Goal: Task Accomplishment & Management: Manage account settings

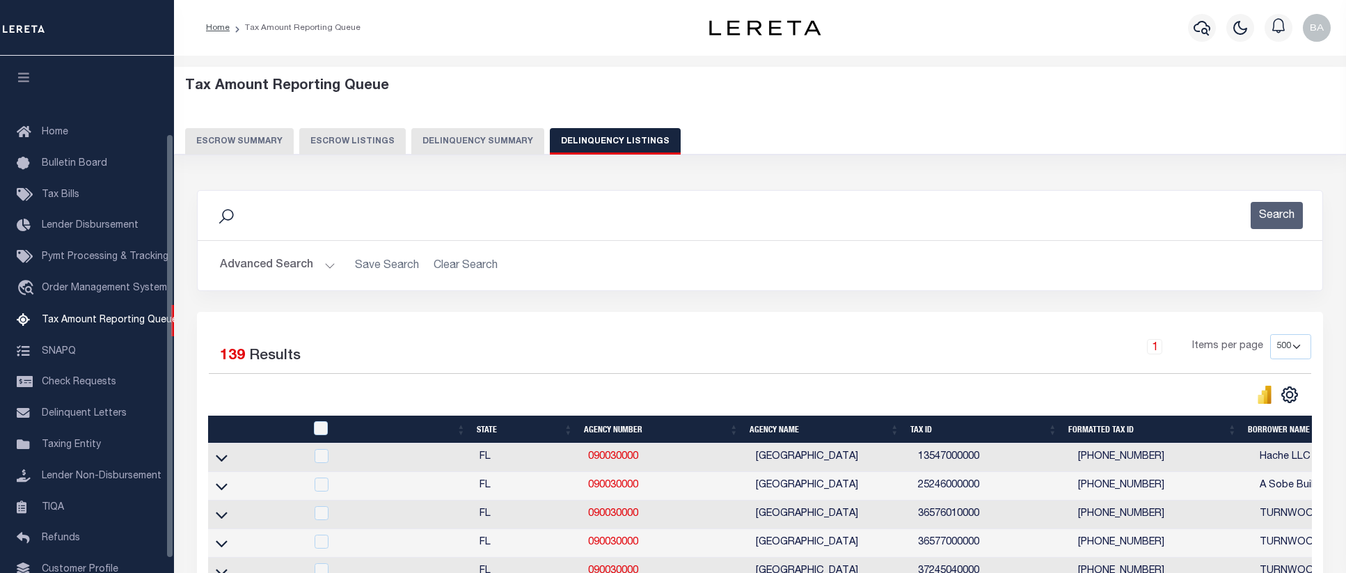
select select "500"
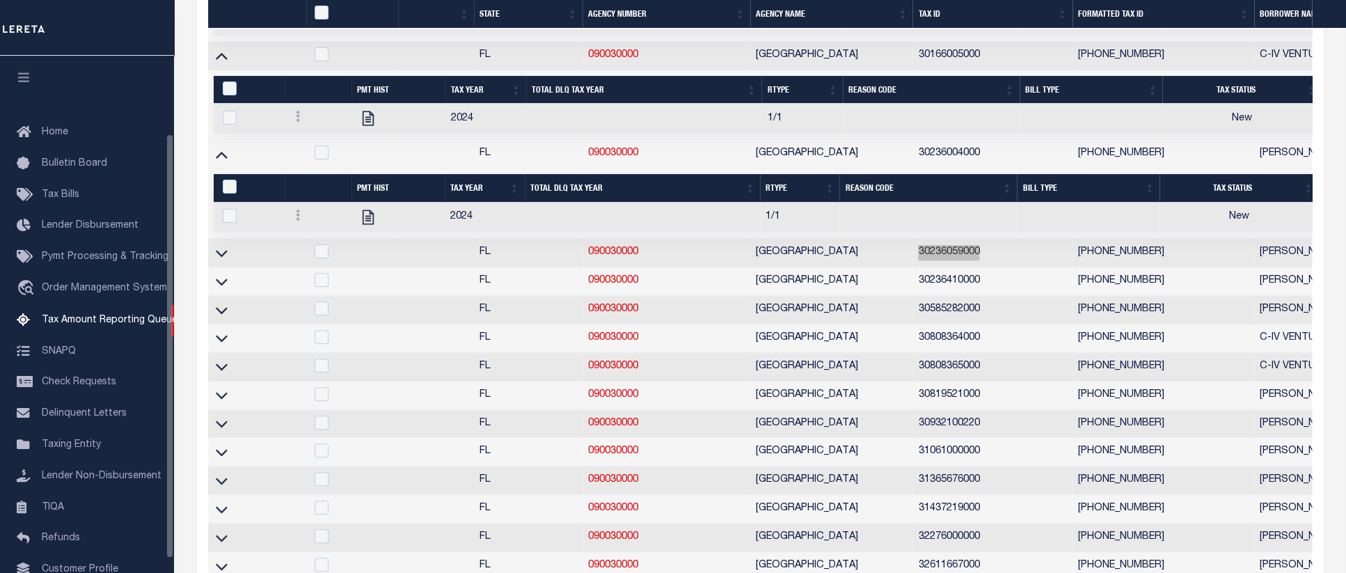
scroll to position [95, 0]
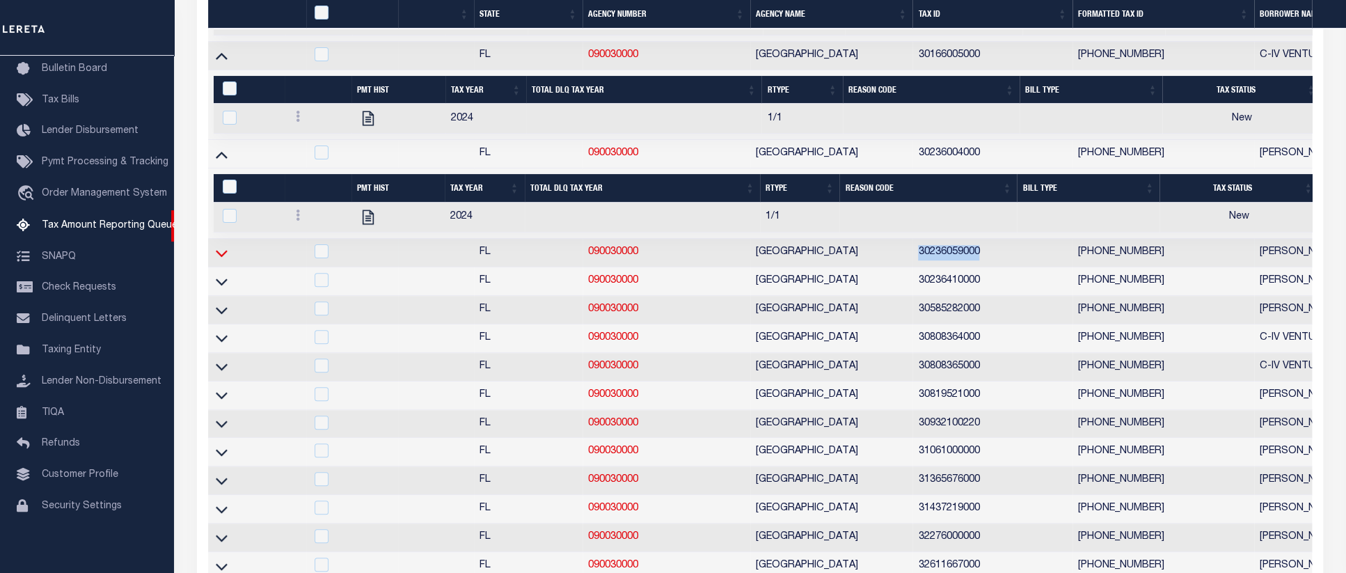
click at [219, 260] on icon at bounding box center [222, 253] width 12 height 15
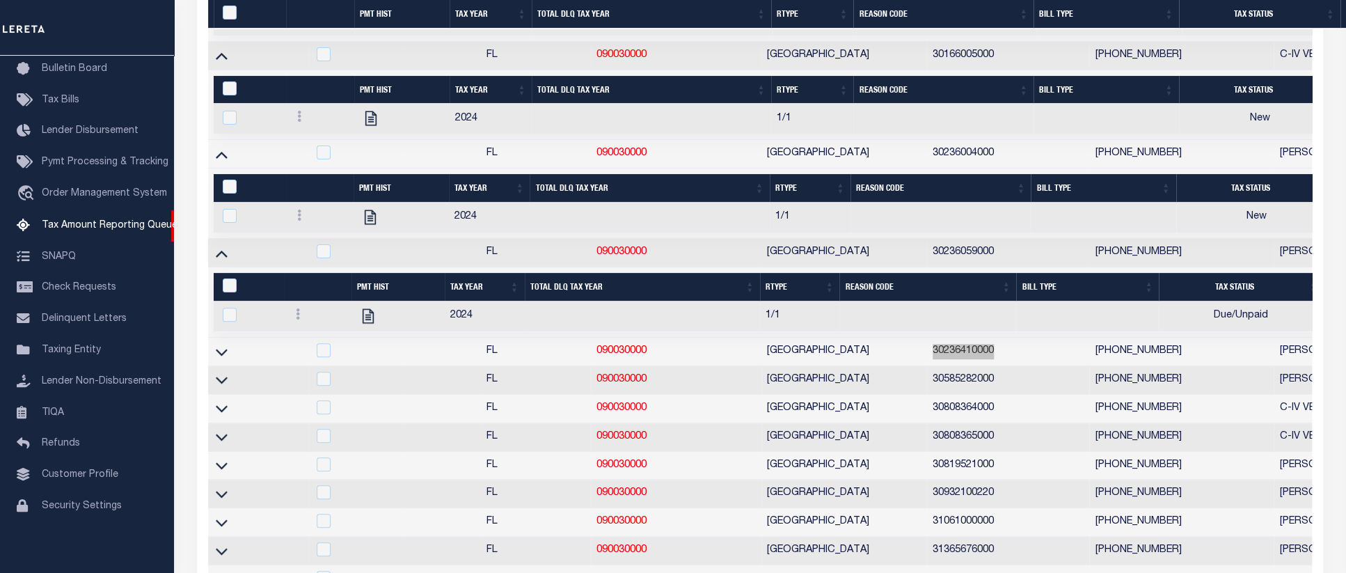
scroll to position [3850, 0]
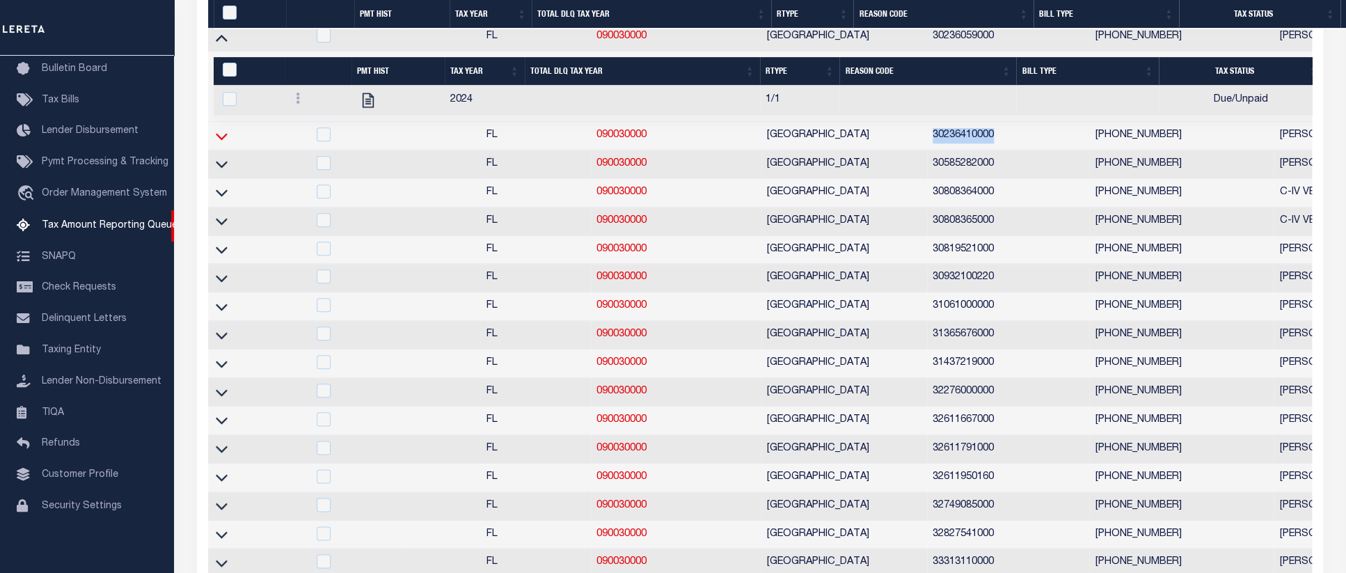
click at [223, 143] on icon at bounding box center [222, 136] width 12 height 15
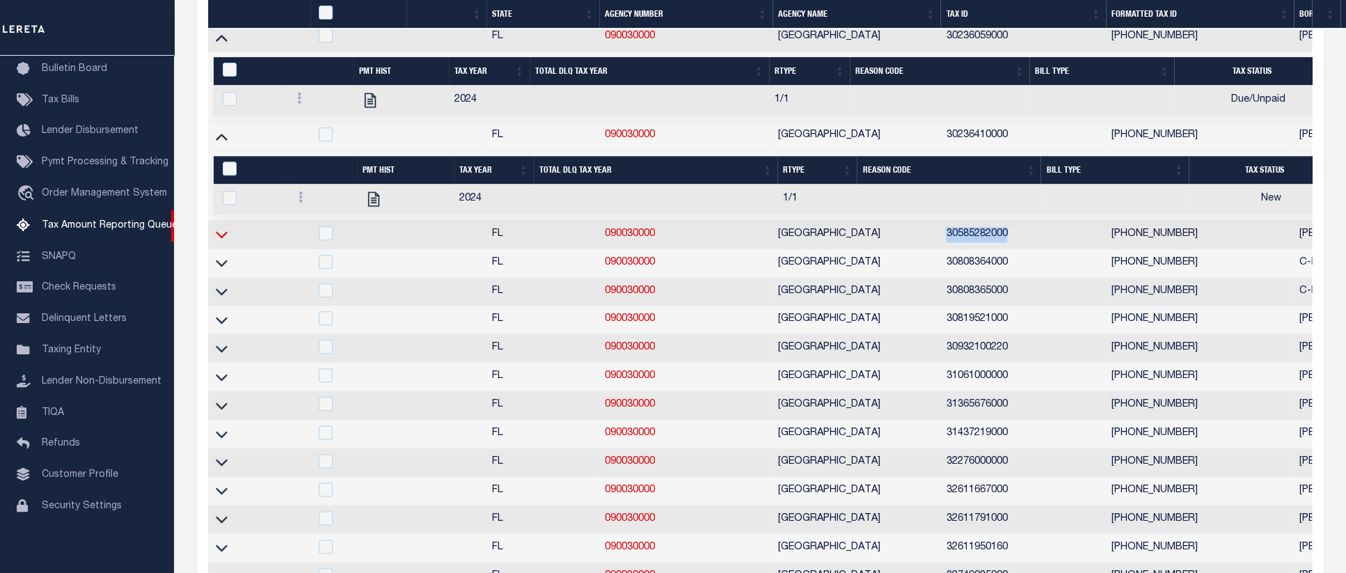
click at [221, 242] on icon at bounding box center [222, 234] width 12 height 15
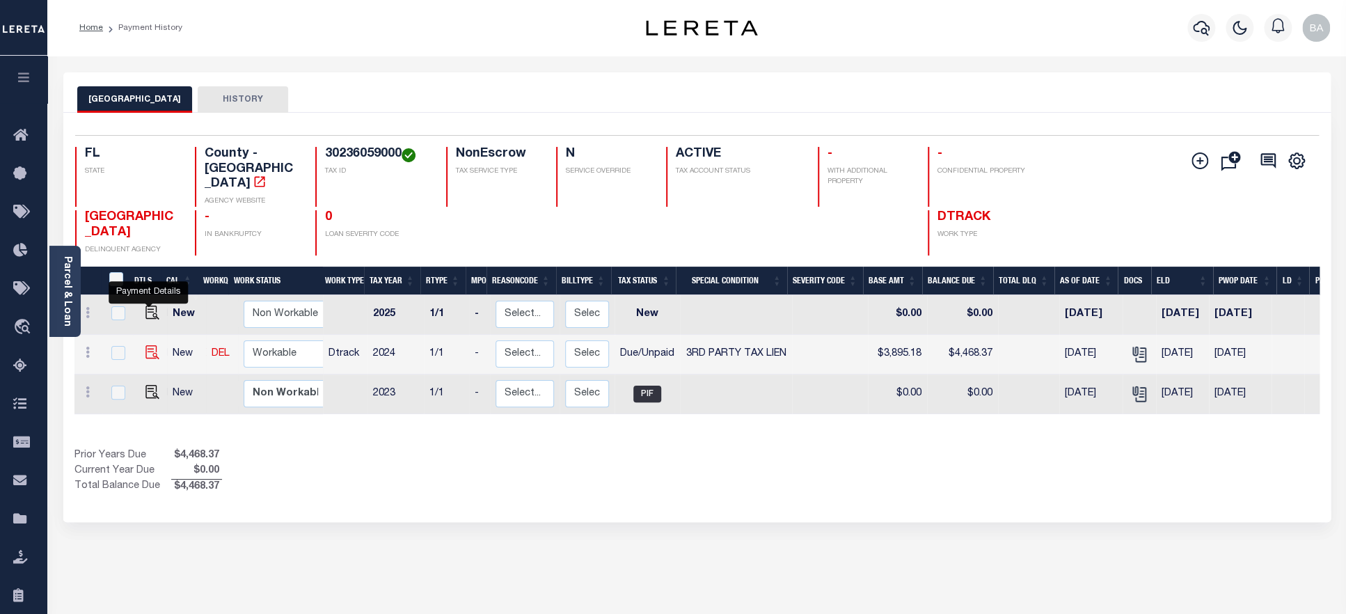
click at [147, 345] on img "" at bounding box center [152, 352] width 14 height 14
checkbox input "true"
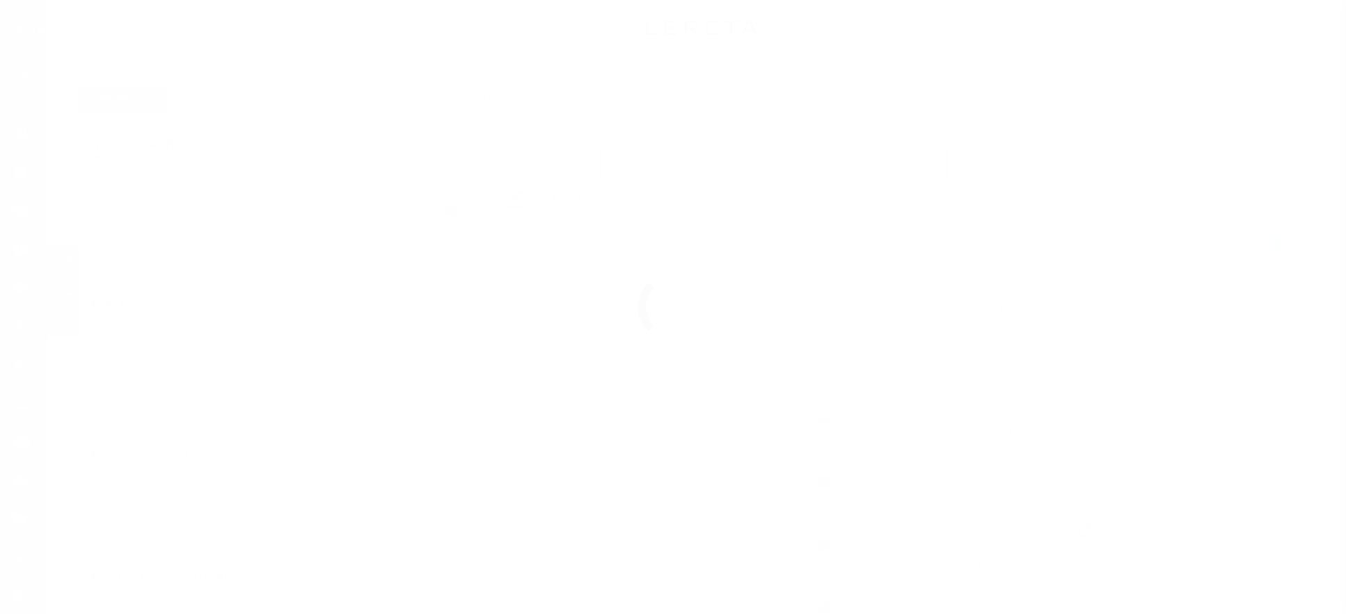
select select "DUE"
select select "20"
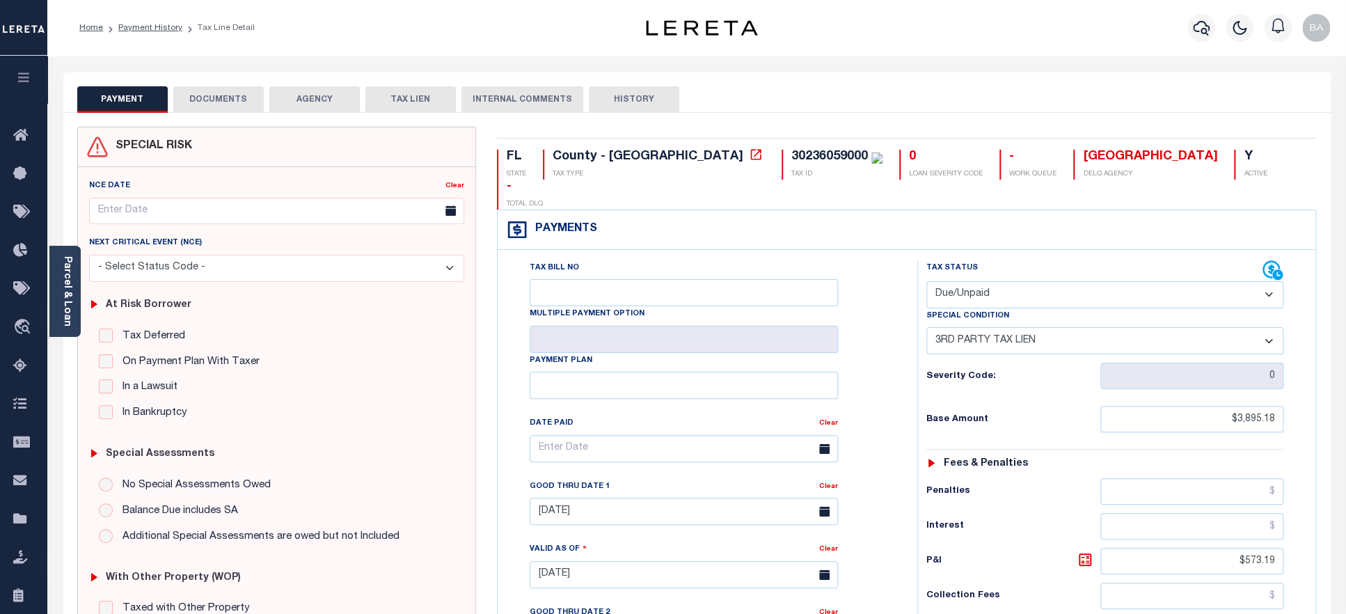
click at [926, 281] on select "- Select Status Code - Open Due/Unpaid Paid Incomplete No Tax Due Internal Refu…" at bounding box center [1105, 294] width 358 height 27
select select "PYD"
click option "Paid" at bounding box center [0, 0] width 0 height 0
select select "0"
type input "[DATE]"
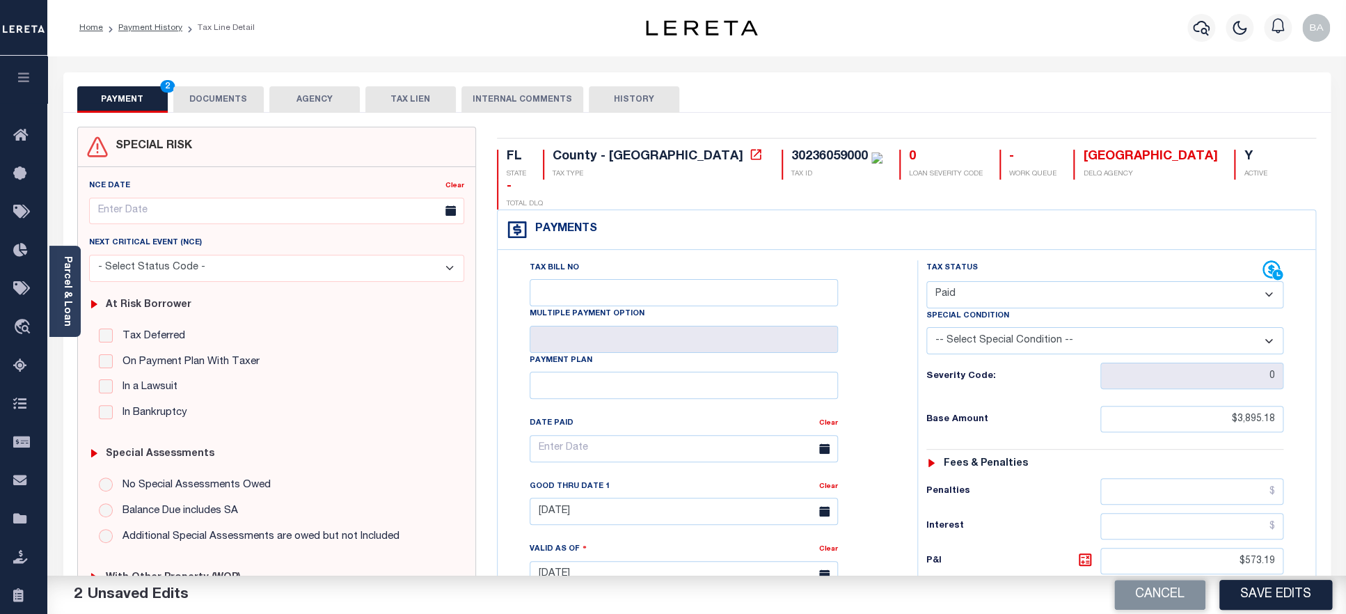
click at [926, 327] on select "-- Select Special Condition -- 3RD PARTY TAX LIEN AGENCY TAX LIEN (A.K.A Inside…" at bounding box center [1105, 340] width 358 height 27
select select "28"
click option "TAX LIEN RELEASED" at bounding box center [0, 0] width 0 height 0
click at [214, 102] on button "DOCUMENTS" at bounding box center [218, 99] width 90 height 26
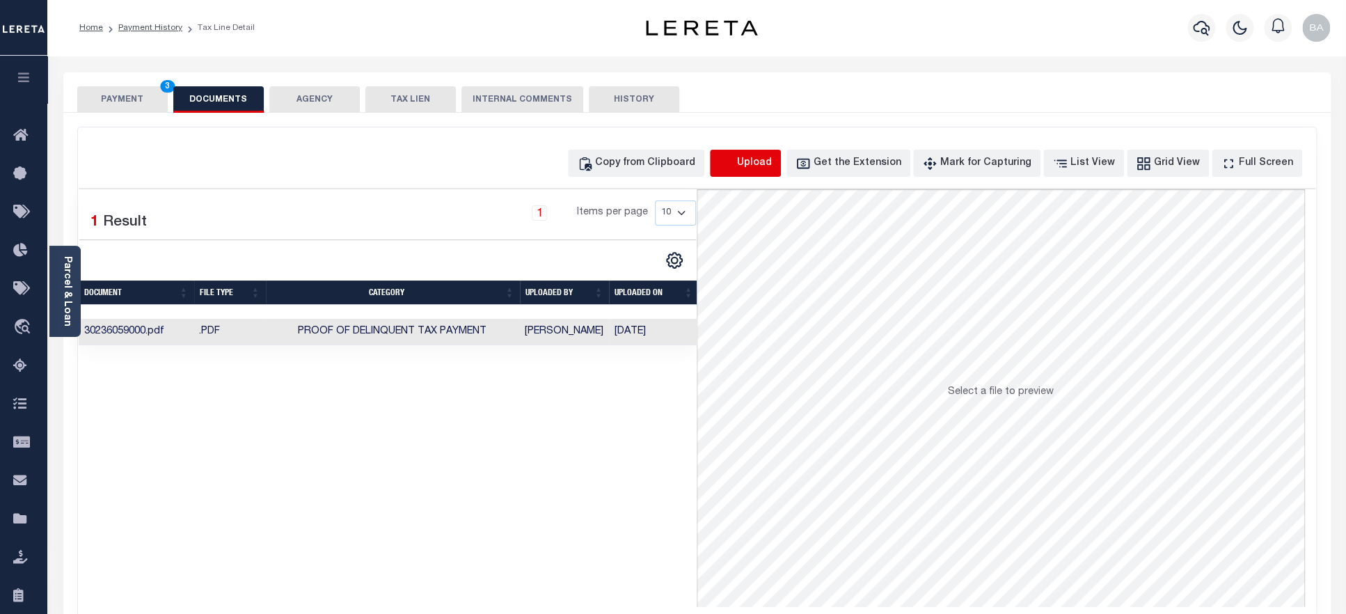
click at [734, 170] on icon "button" at bounding box center [726, 163] width 15 height 15
select select "POP"
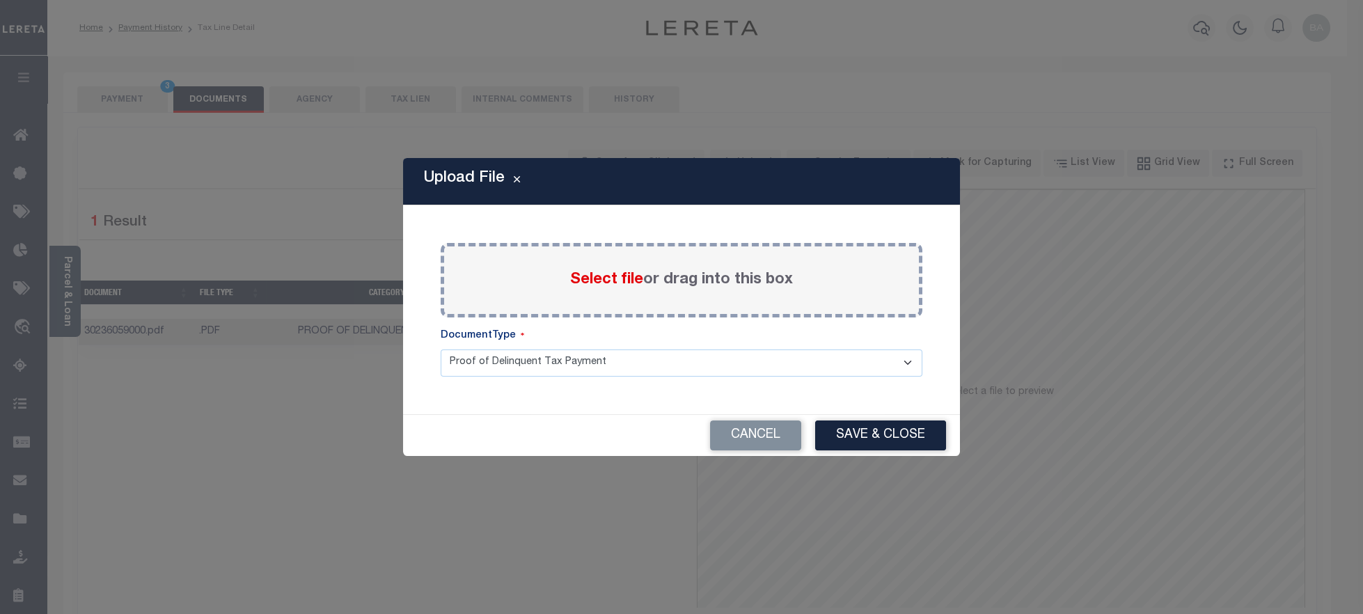
click at [590, 269] on label "Select file or drag into this box" at bounding box center [681, 280] width 223 height 23
click at [0, 0] on input "Select file or drag into this box" at bounding box center [0, 0] width 0 height 0
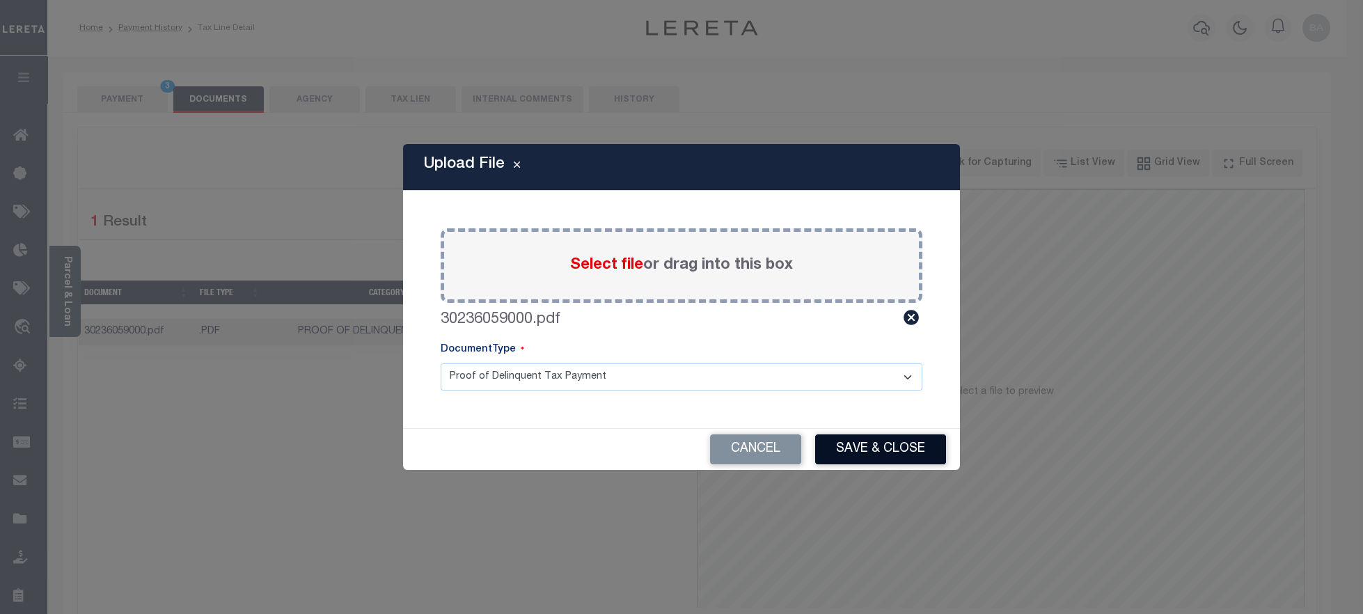
click at [850, 458] on button "Save & Close" at bounding box center [880, 449] width 131 height 30
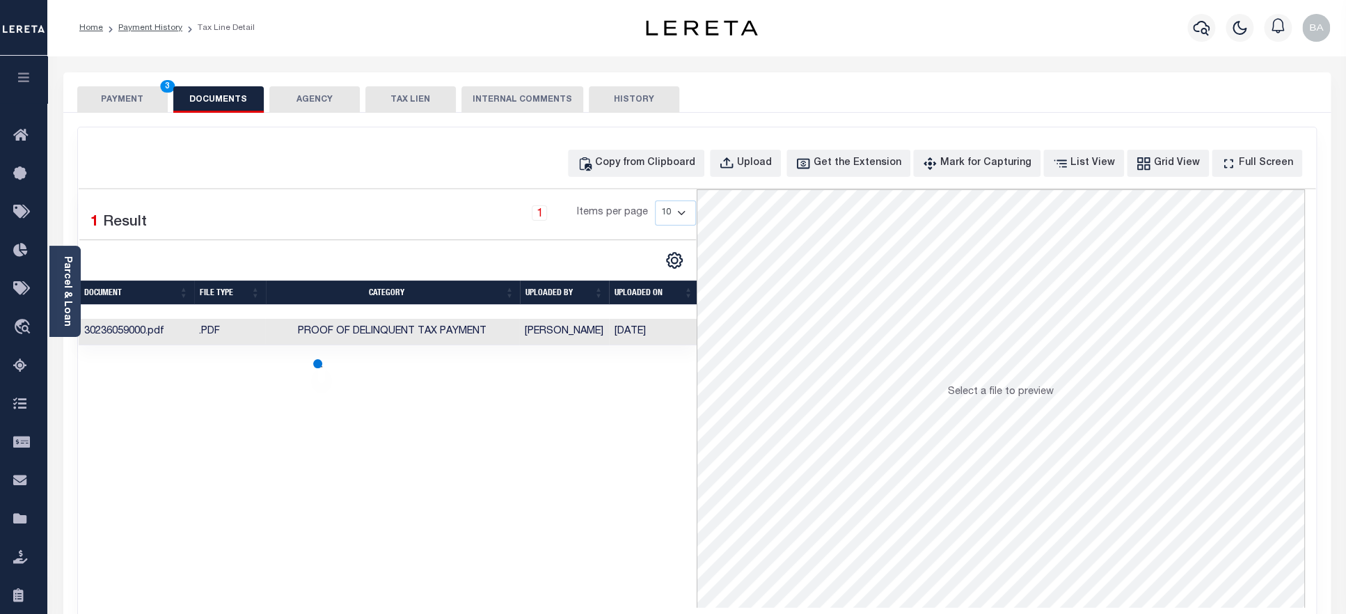
click at [108, 101] on button "PAYMENT 3" at bounding box center [122, 99] width 90 height 26
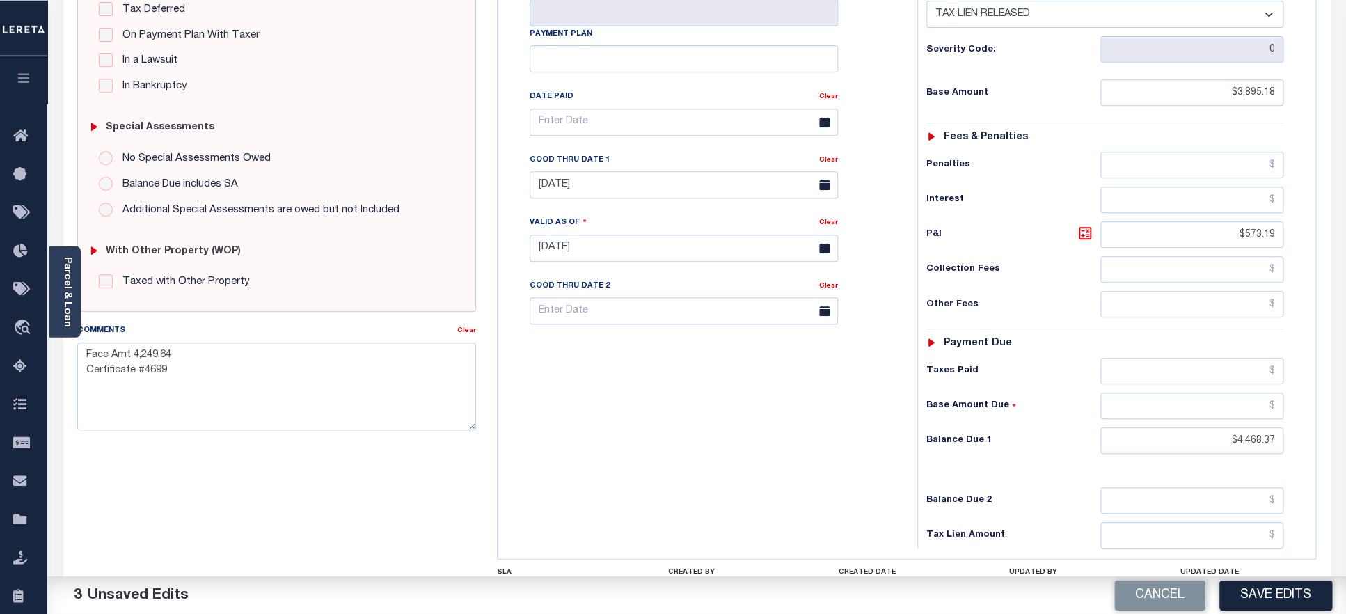
scroll to position [422, 0]
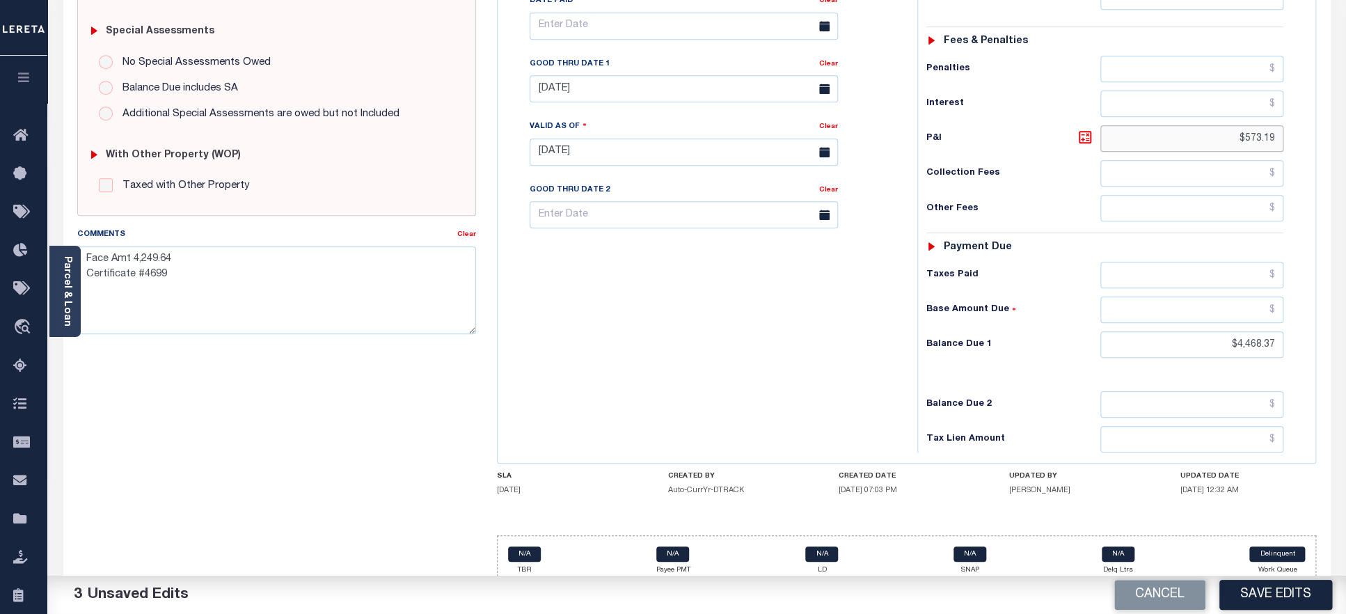
drag, startPoint x: 1205, startPoint y: 118, endPoint x: 1290, endPoint y: 118, distance: 84.9
click at [1284, 125] on input "$573.19" at bounding box center [1192, 138] width 184 height 26
drag, startPoint x: 1206, startPoint y: 332, endPoint x: 1313, endPoint y: 327, distance: 106.6
click at [1284, 331] on input "$4,468.37" at bounding box center [1192, 344] width 184 height 26
type input "$0.00"
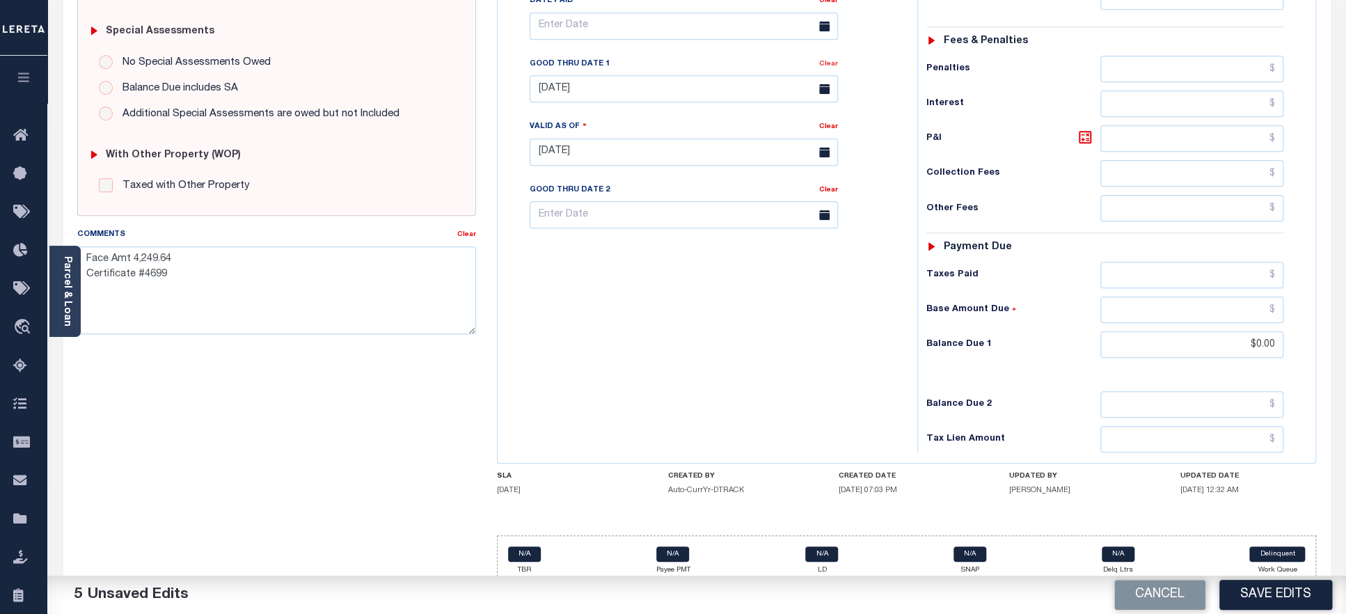
click at [827, 61] on link "Clear" at bounding box center [828, 64] width 19 height 7
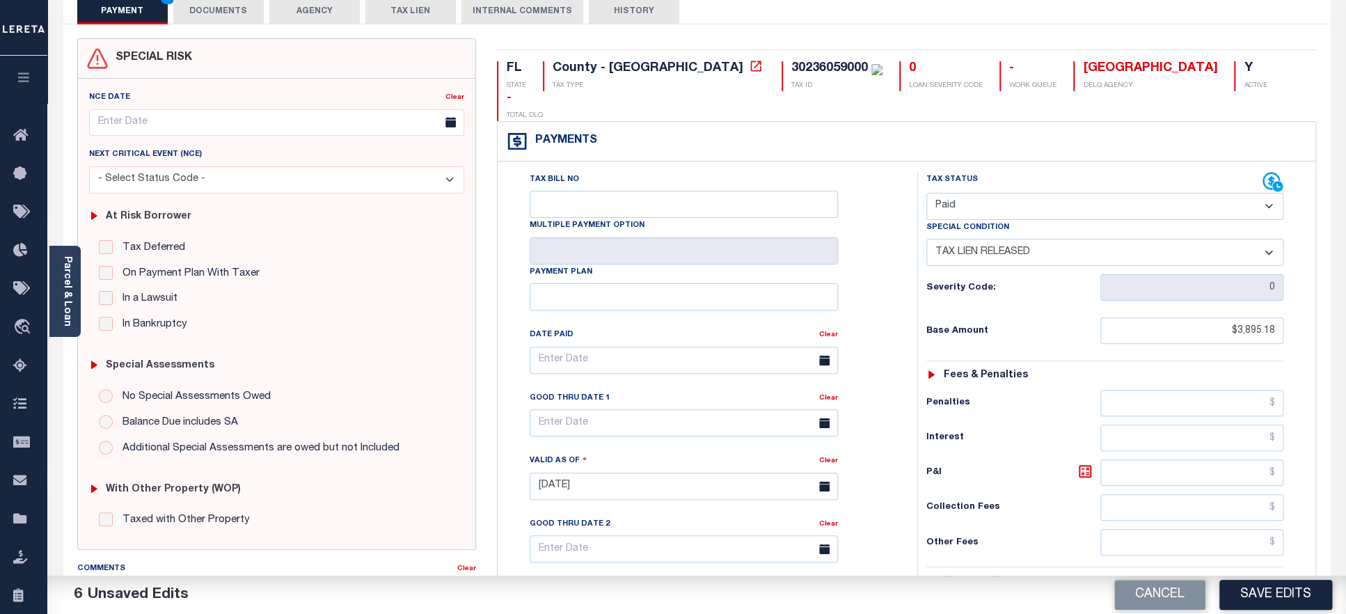
scroll to position [63, 0]
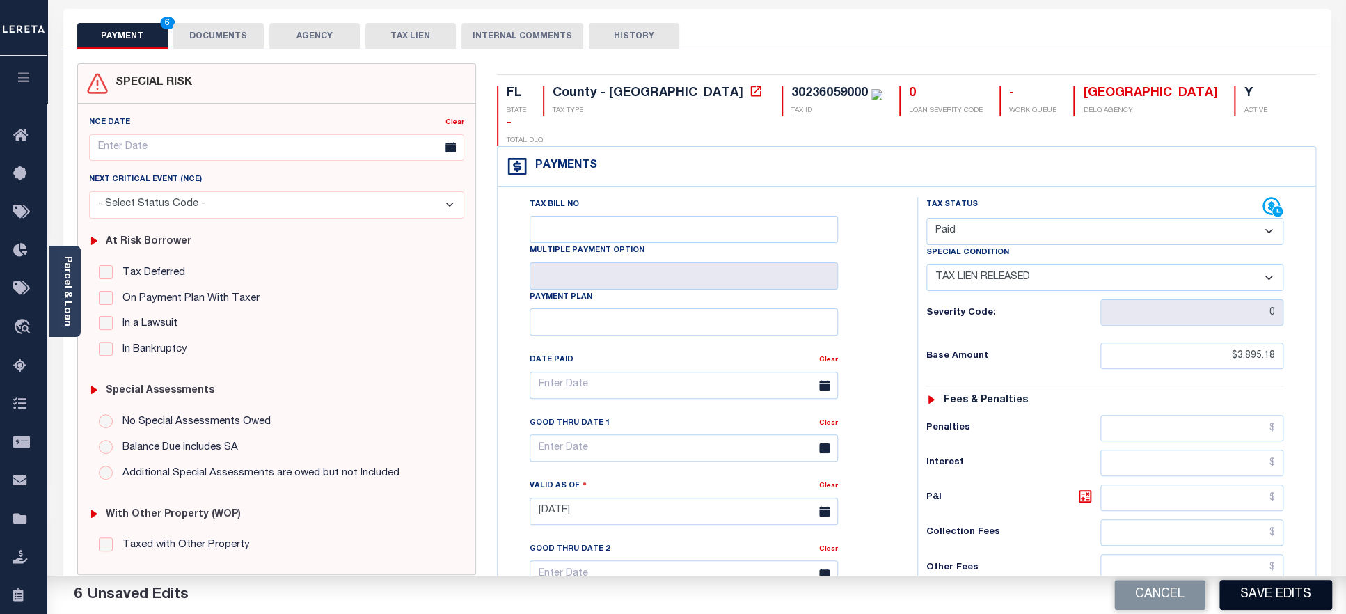
click at [1271, 598] on button "Save Edits" at bounding box center [1275, 595] width 113 height 30
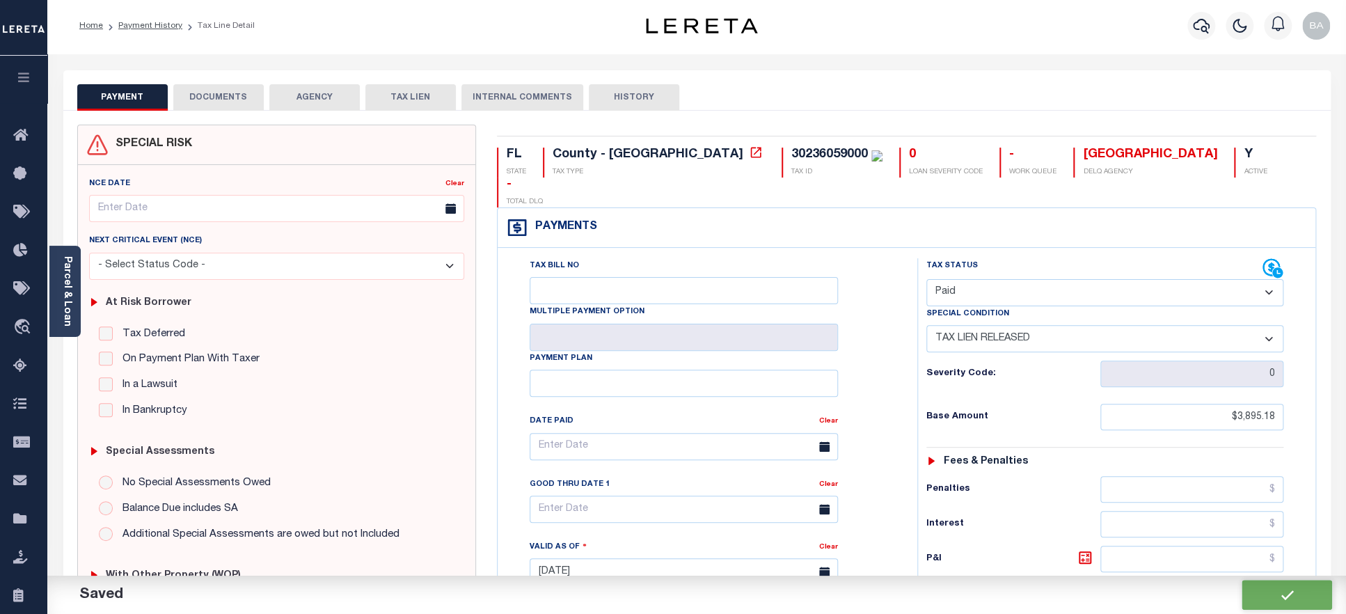
scroll to position [125, 0]
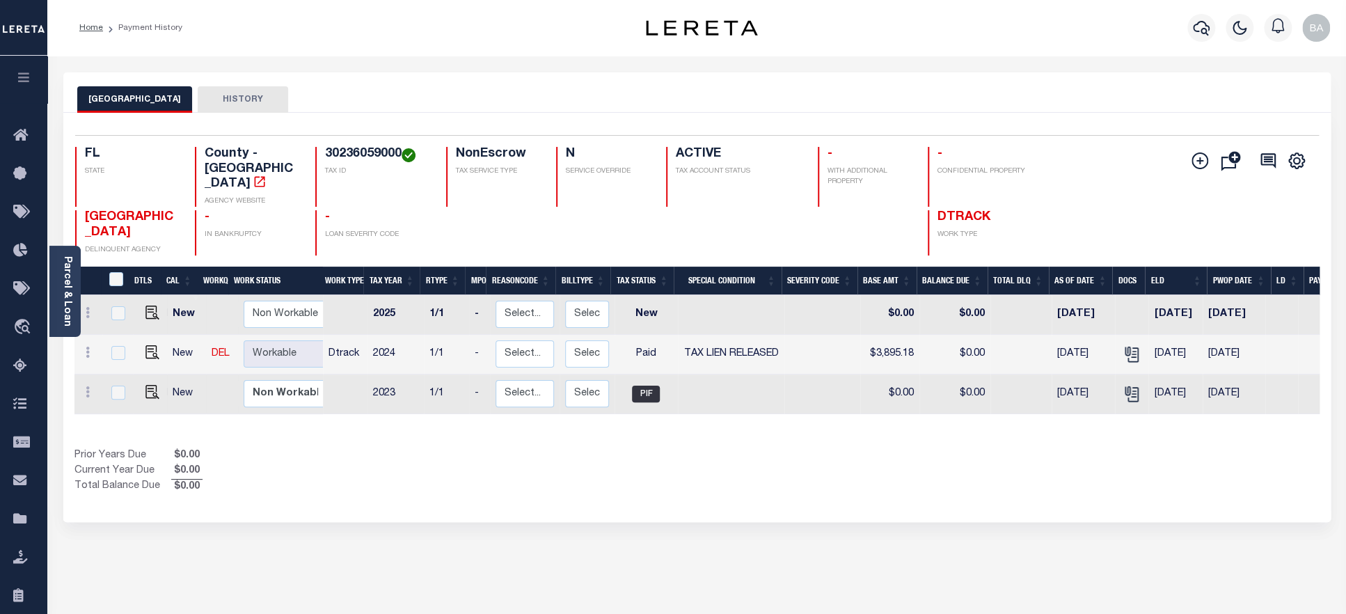
click at [367, 156] on h4 "30236059000" at bounding box center [377, 154] width 104 height 15
click at [66, 285] on link "Parcel & Loan" at bounding box center [67, 291] width 10 height 70
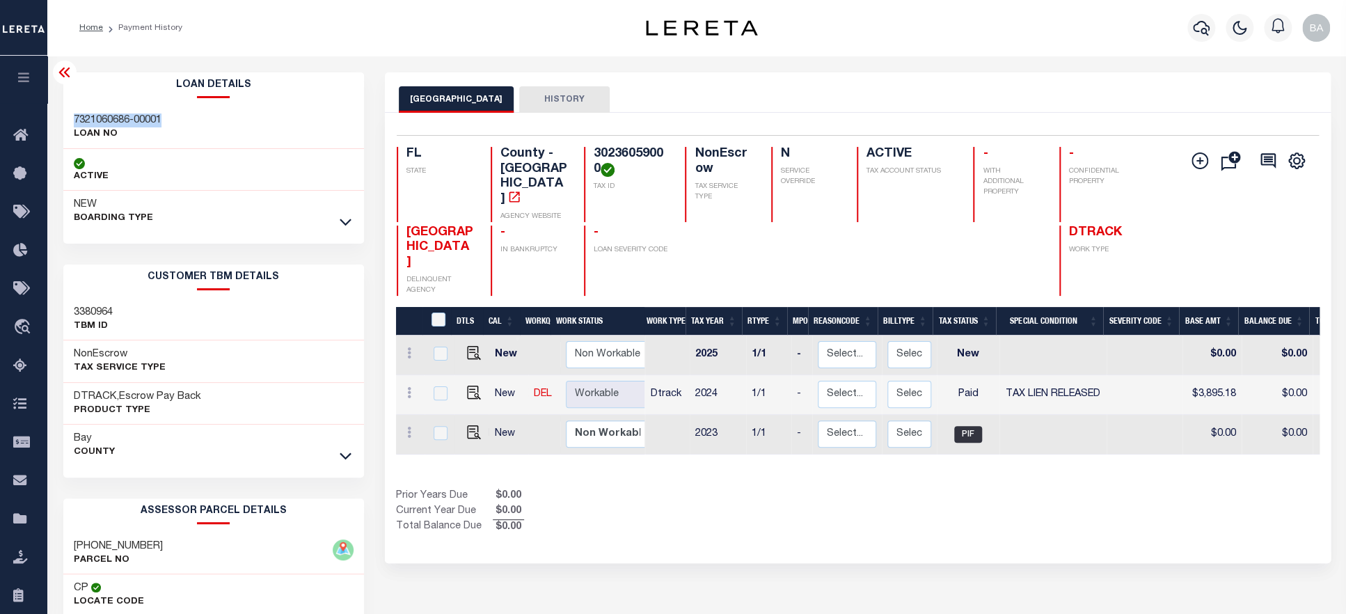
drag, startPoint x: 75, startPoint y: 122, endPoint x: 164, endPoint y: 120, distance: 88.4
click at [161, 120] on h3 "7321060686-00001" at bounding box center [118, 120] width 88 height 14
copy h3 "7321060686-00001"
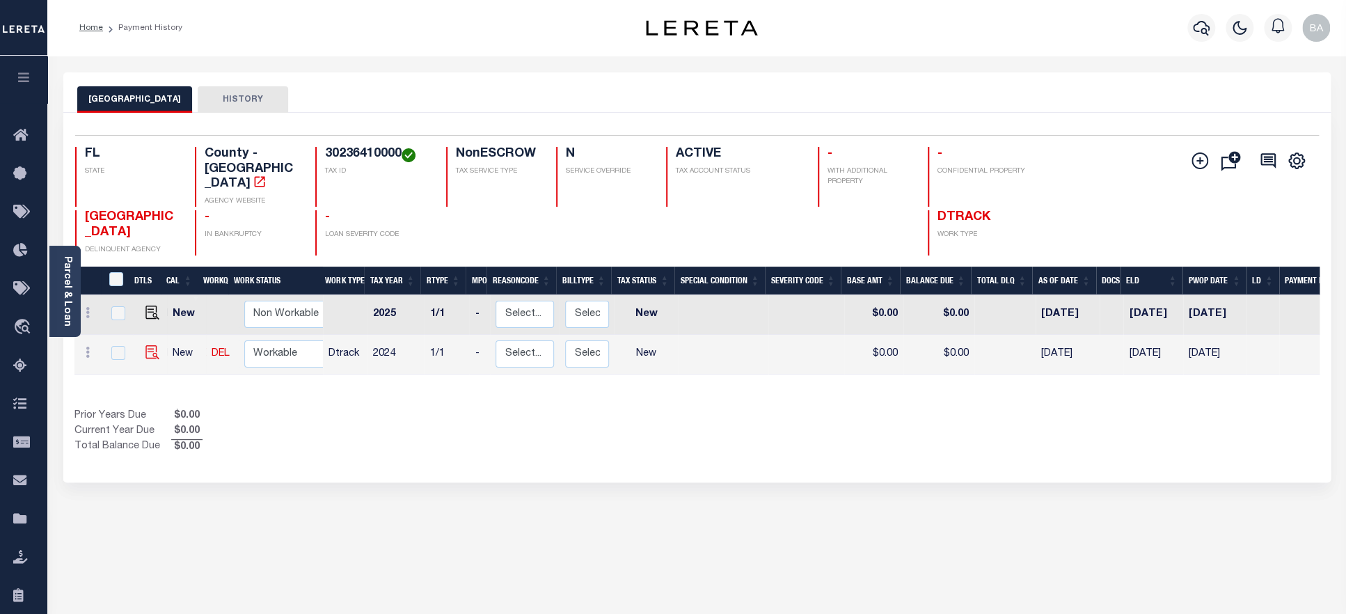
click at [145, 345] on img "" at bounding box center [152, 352] width 14 height 14
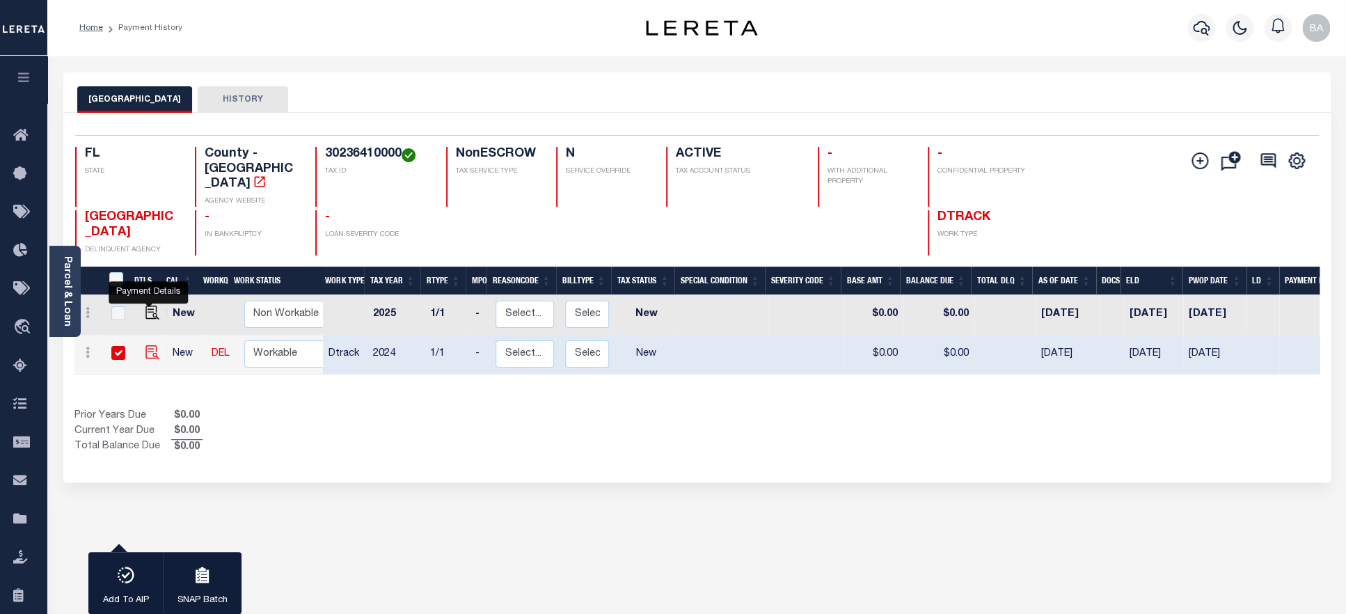
checkbox input "true"
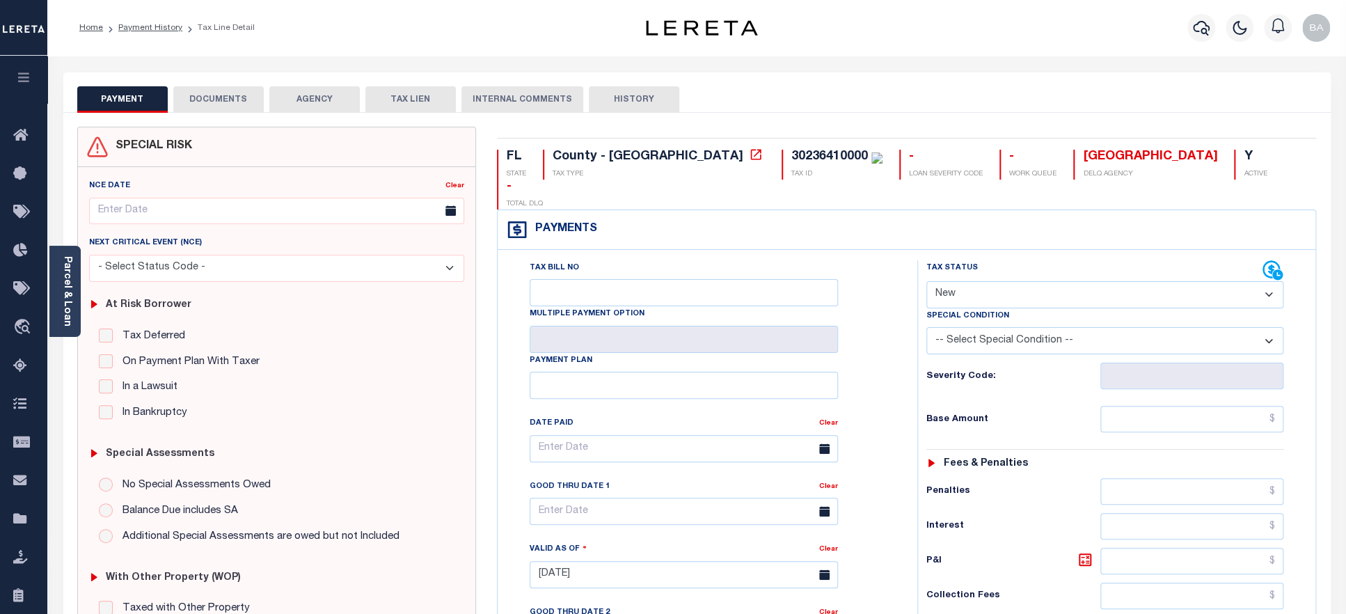
click at [926, 281] on select "- Select Status Code - Open Due/Unpaid Paid Incomplete No Tax Due Internal Refu…" at bounding box center [1105, 294] width 358 height 27
select select "PYD"
click option "Paid" at bounding box center [0, 0] width 0 height 0
type input "[DATE]"
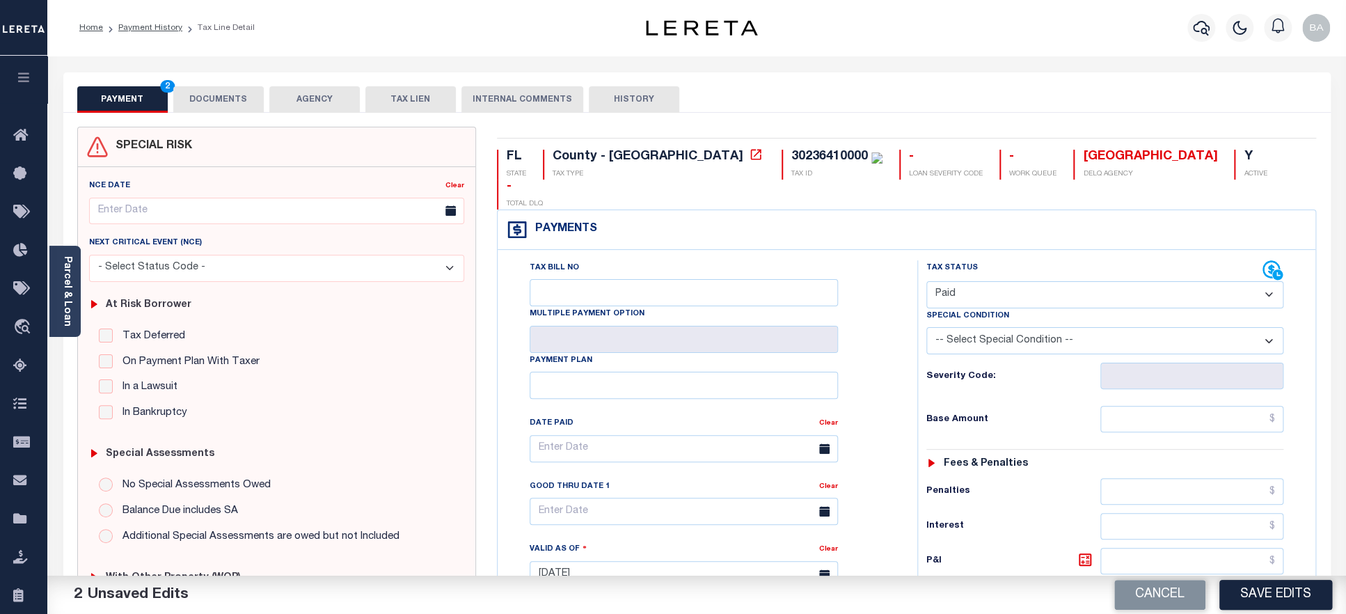
click at [193, 95] on button "DOCUMENTS" at bounding box center [218, 99] width 90 height 26
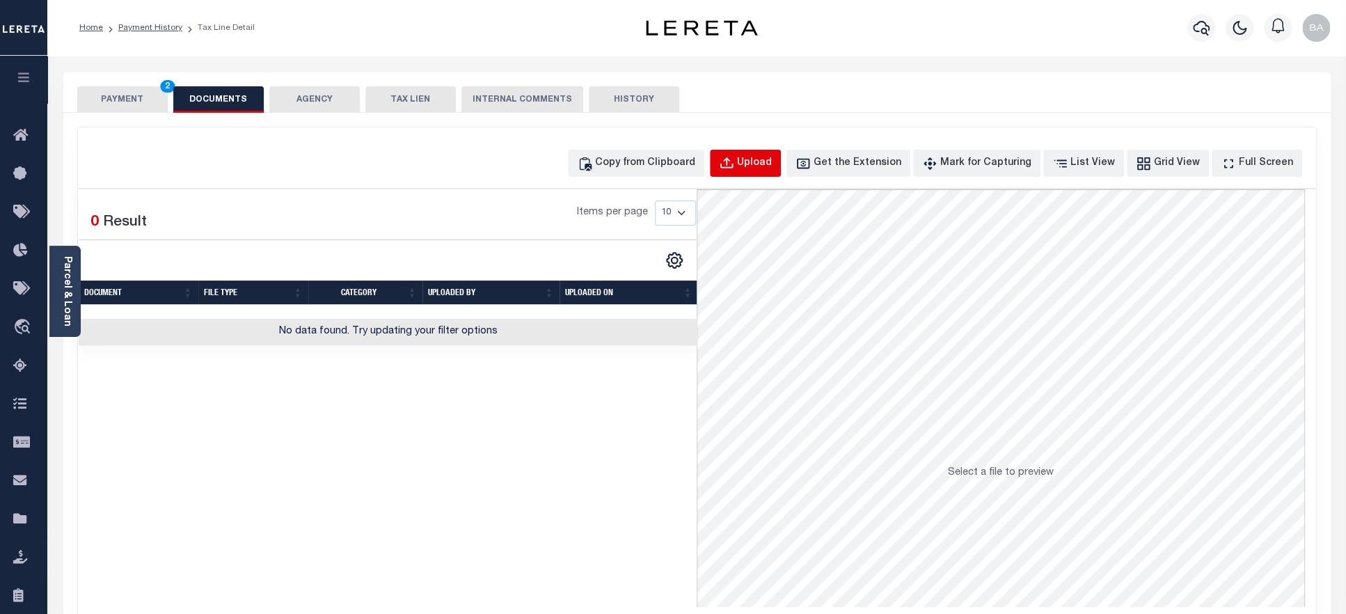
click at [772, 171] on div "Upload" at bounding box center [754, 163] width 35 height 15
select select "POP"
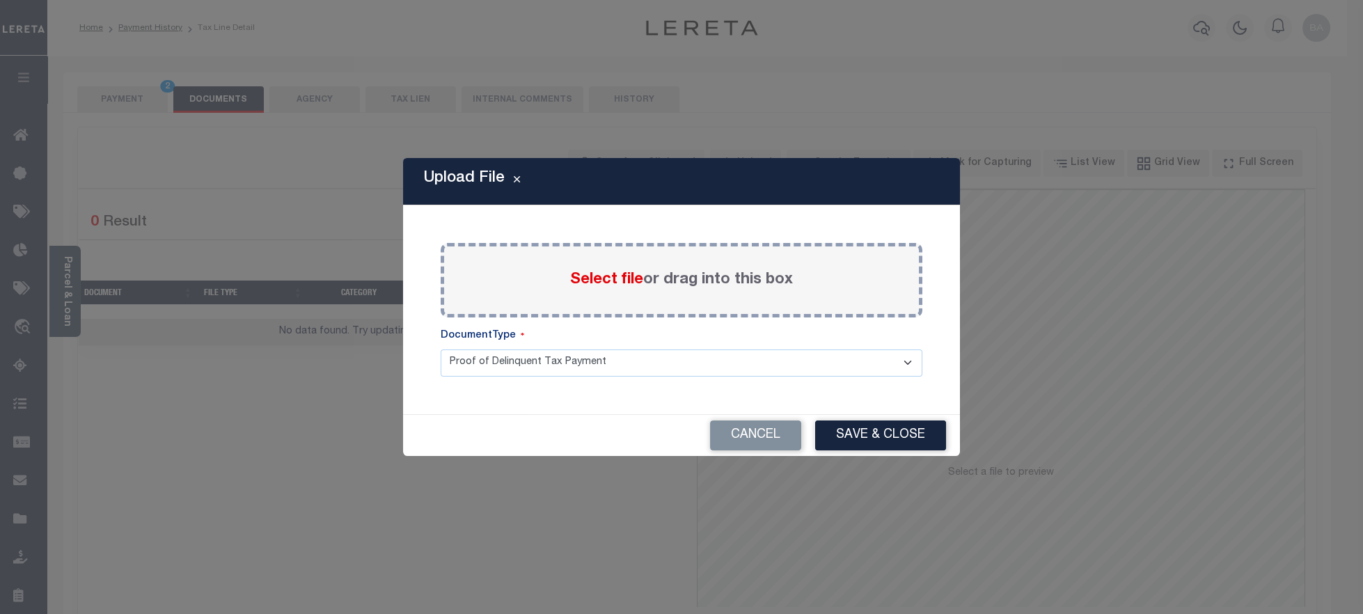
click at [596, 286] on span "Select file" at bounding box center [606, 279] width 73 height 15
click at [0, 0] on input "Select file or drag into this box" at bounding box center [0, 0] width 0 height 0
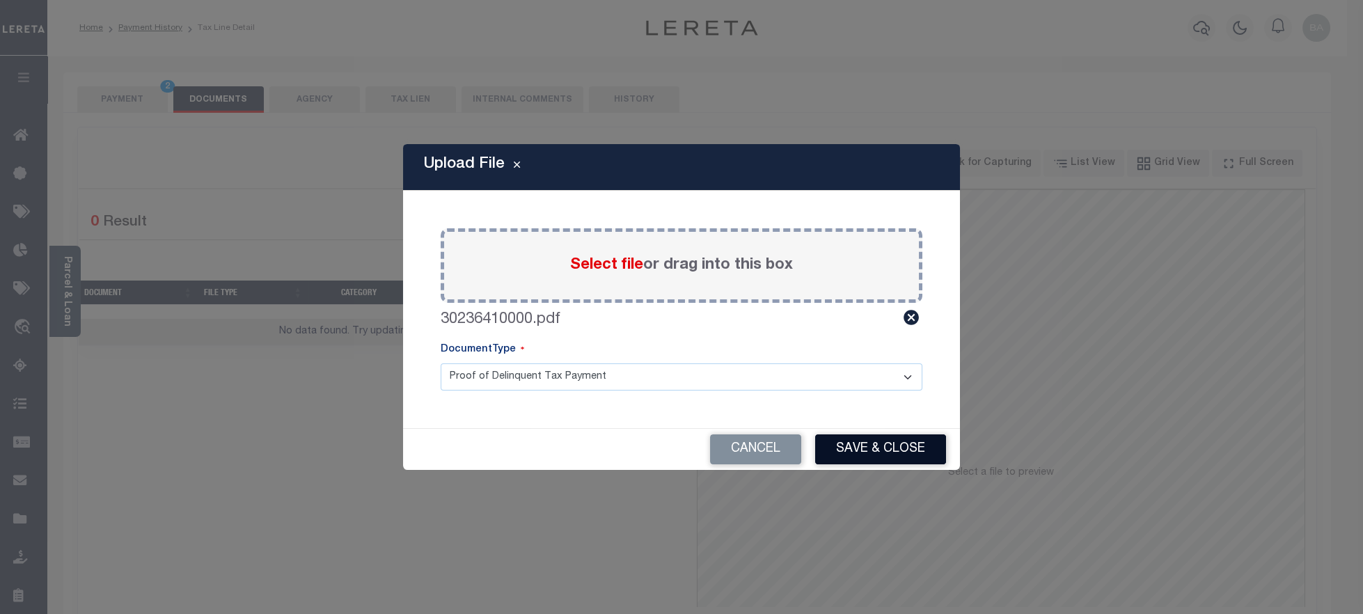
click at [877, 440] on button "Save & Close" at bounding box center [880, 449] width 131 height 30
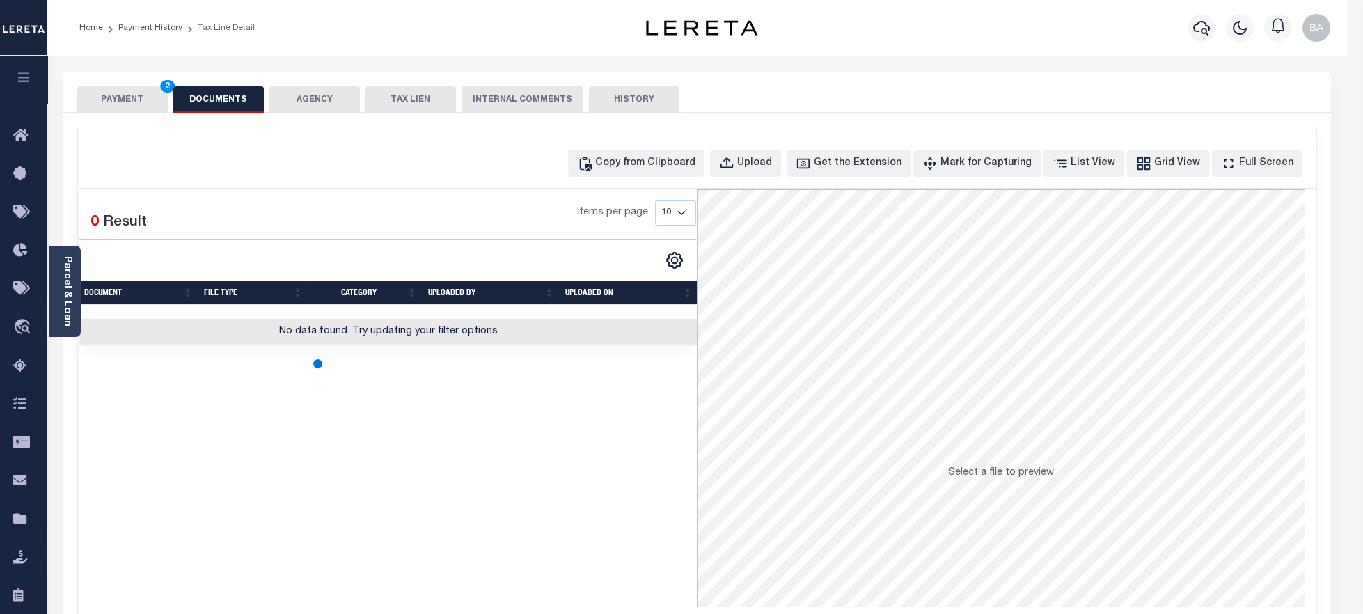
click at [122, 99] on button "PAYMENT 2" at bounding box center [122, 99] width 90 height 26
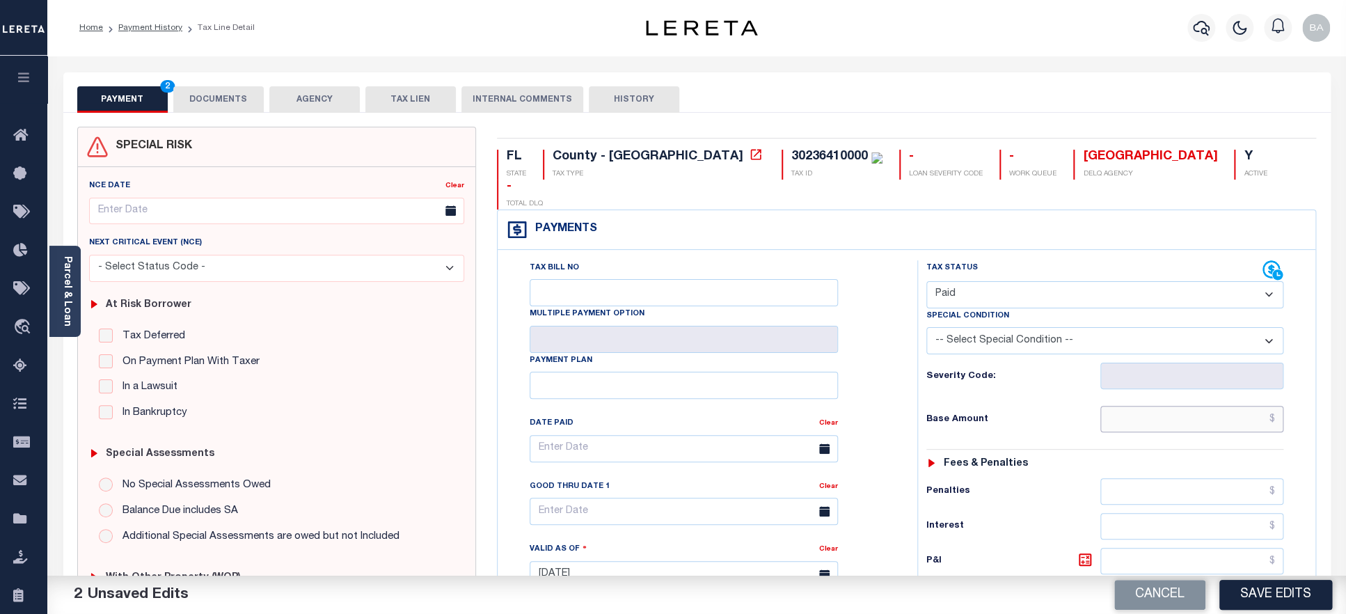
click at [1173, 406] on input "text" at bounding box center [1192, 419] width 184 height 26
paste input "3,515.27"
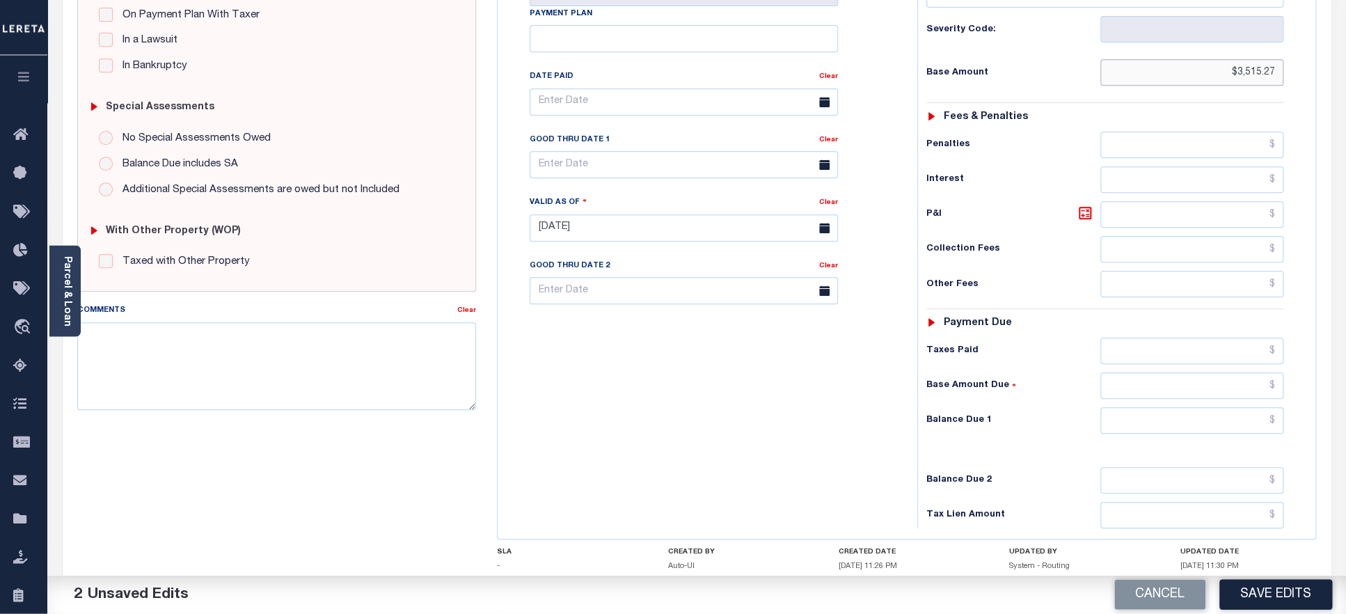
scroll to position [422, 0]
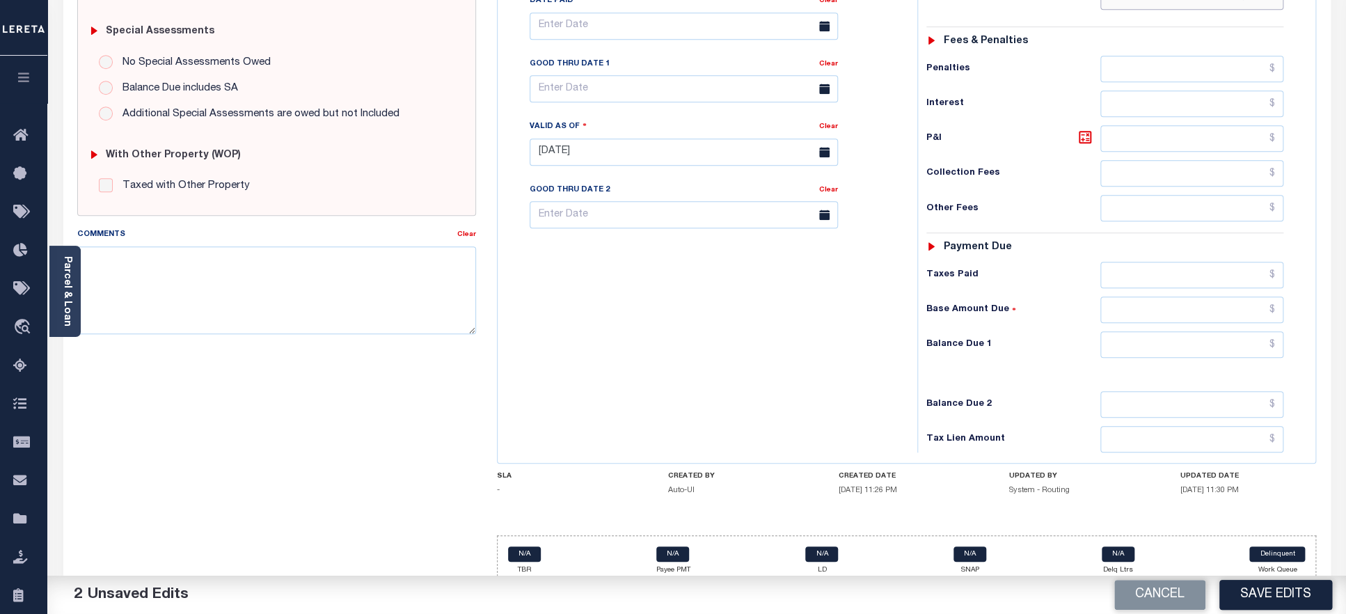
type input "$3,515.27"
click at [1194, 262] on input "text" at bounding box center [1192, 275] width 184 height 26
paste input "3,515.27"
type input "$3,515.27"
click at [1185, 331] on input "text" at bounding box center [1192, 344] width 184 height 26
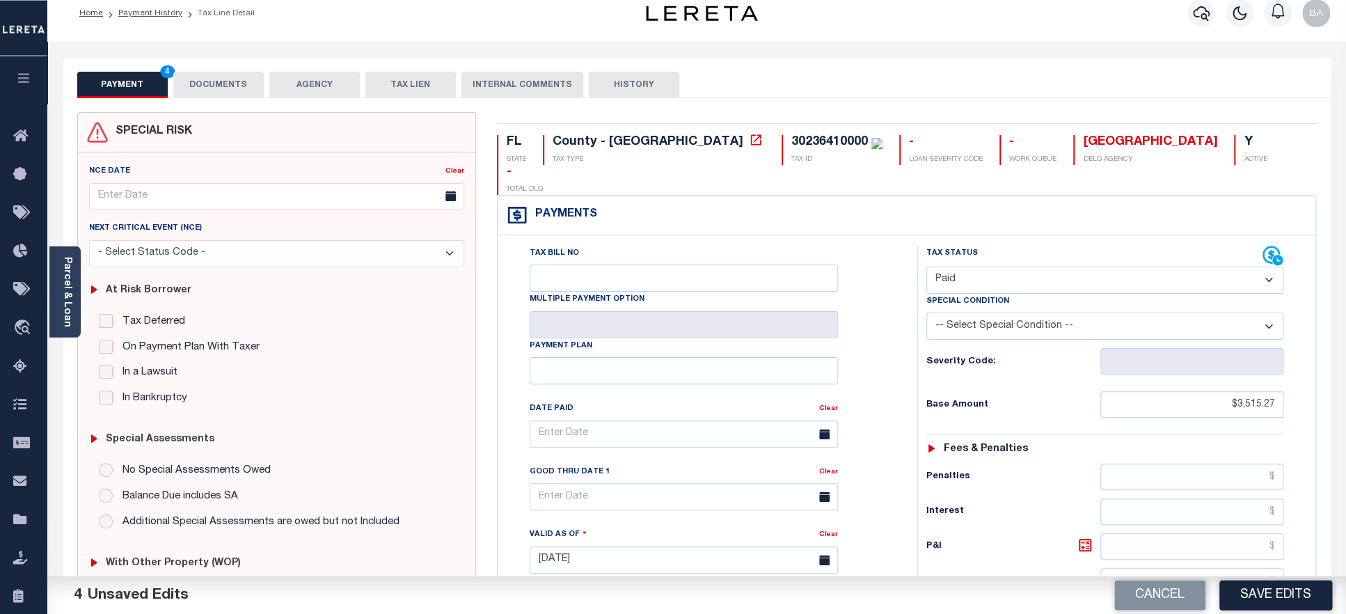
scroll to position [0, 0]
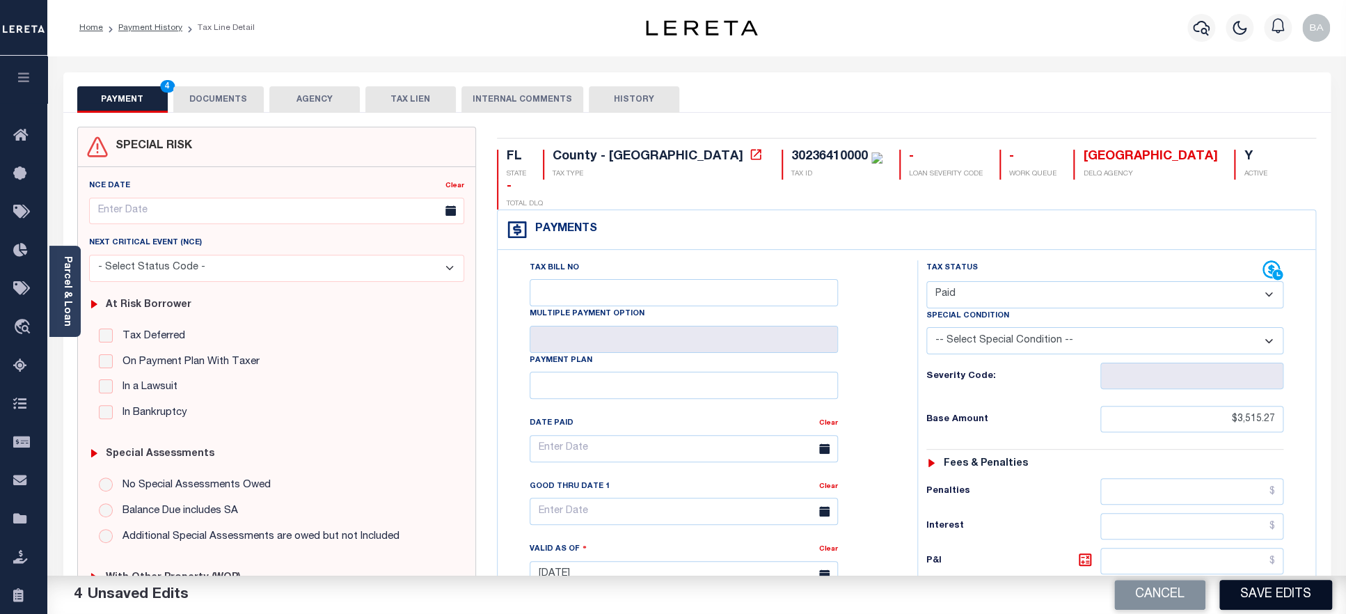
type input "$0.00"
click at [1261, 596] on button "Save Edits" at bounding box center [1275, 595] width 113 height 30
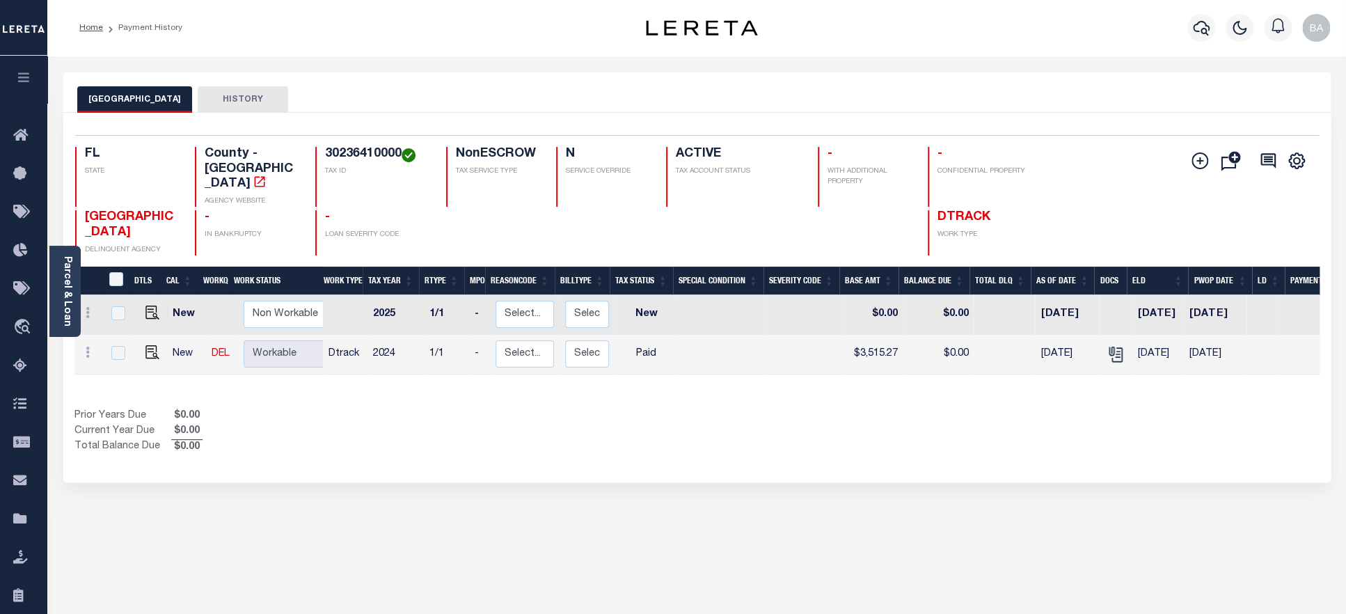
click at [370, 143] on div "Selected 2 Results 1 Items per page 25 50 100 FL STATE County - FL AGENCY WEBSI…" at bounding box center [697, 195] width 1266 height 120
click at [365, 155] on h4 "30236410000" at bounding box center [377, 154] width 104 height 15
click at [68, 290] on link "Parcel & Loan" at bounding box center [67, 291] width 10 height 70
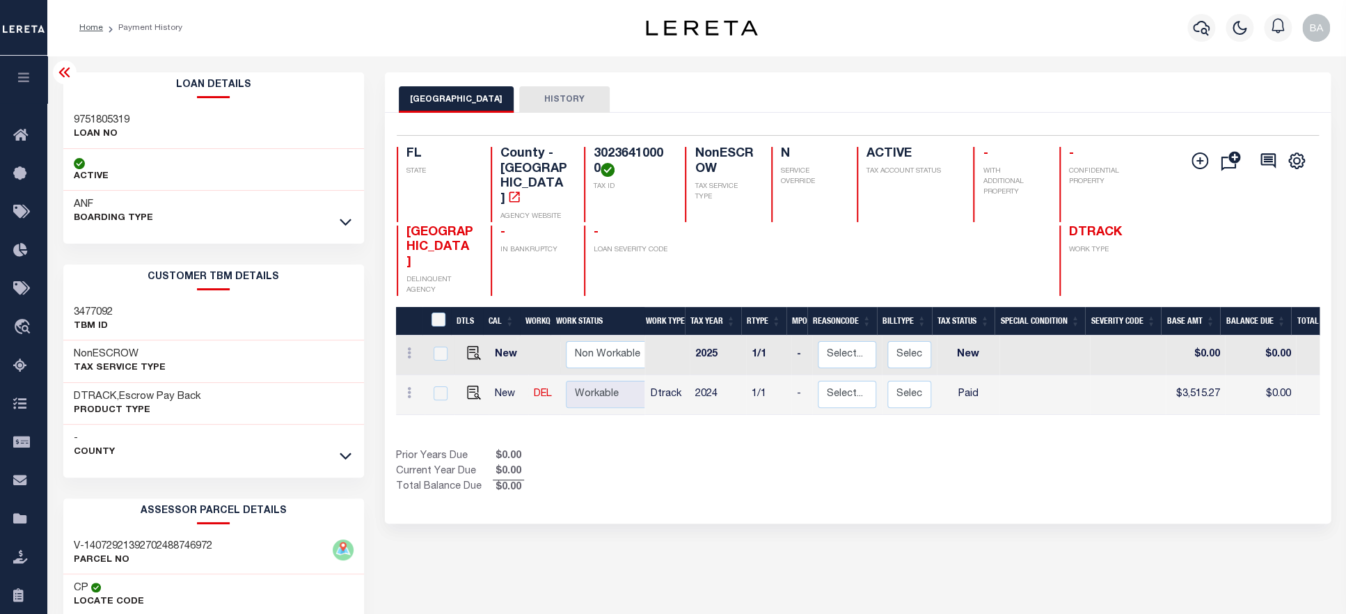
click at [103, 122] on h3 "9751805319" at bounding box center [102, 120] width 56 height 14
copy h3 "9751805319"
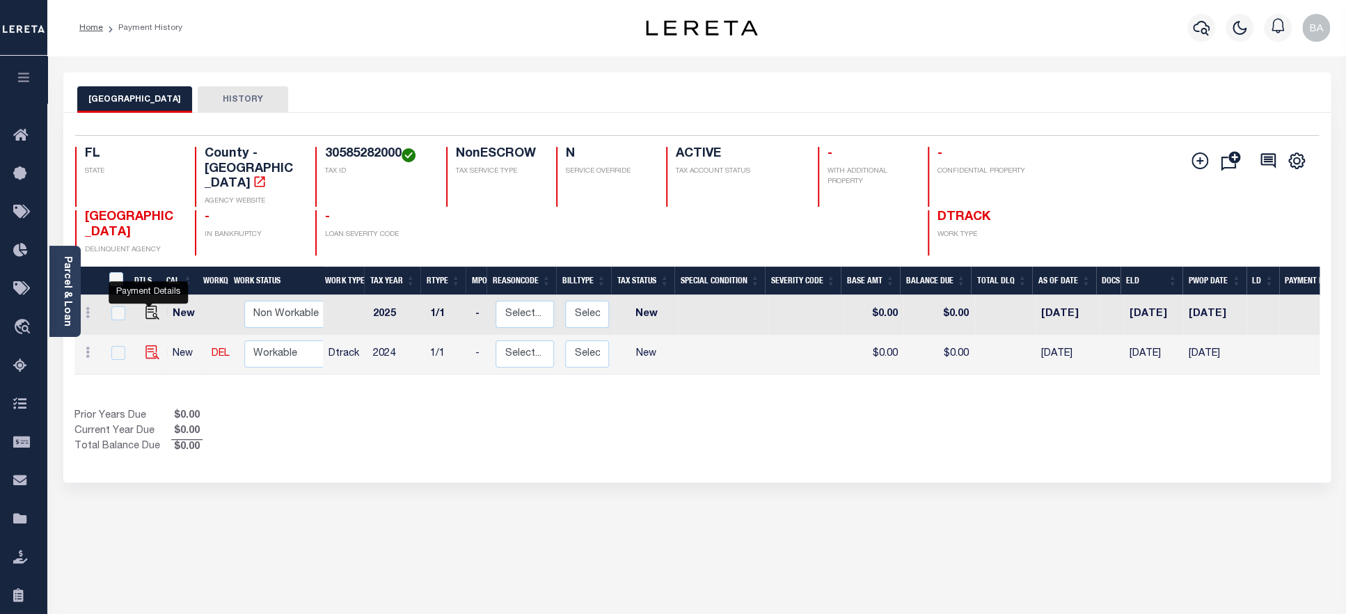
click at [147, 345] on img "" at bounding box center [152, 352] width 14 height 14
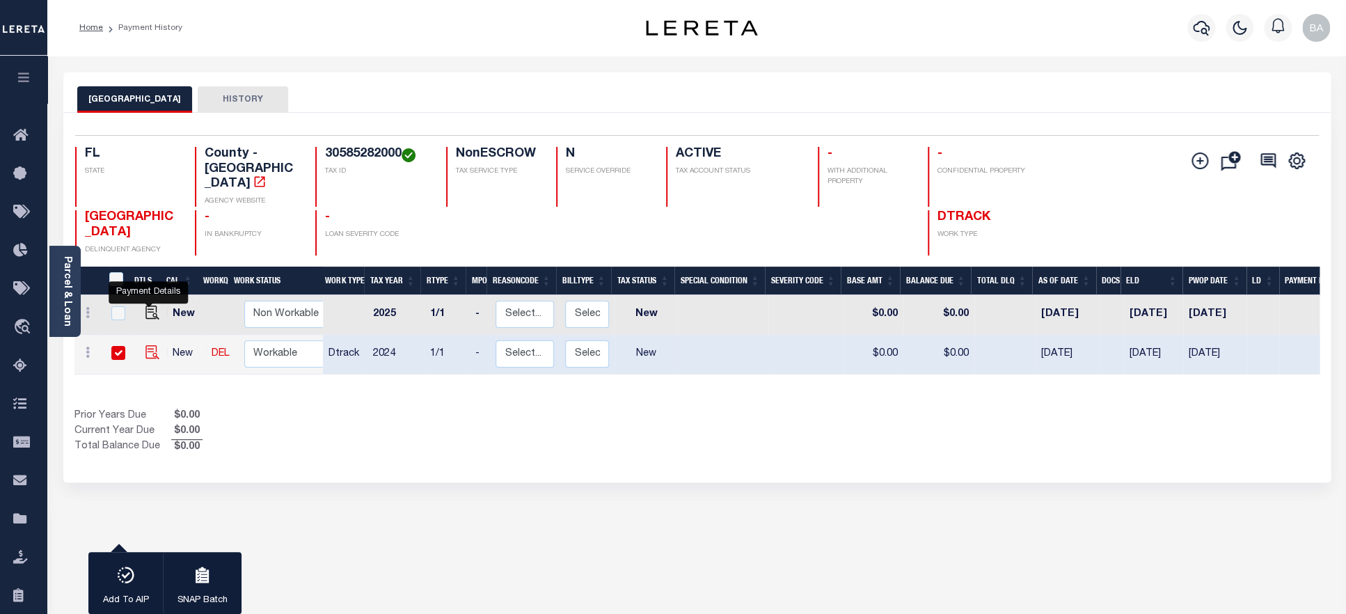
checkbox input "true"
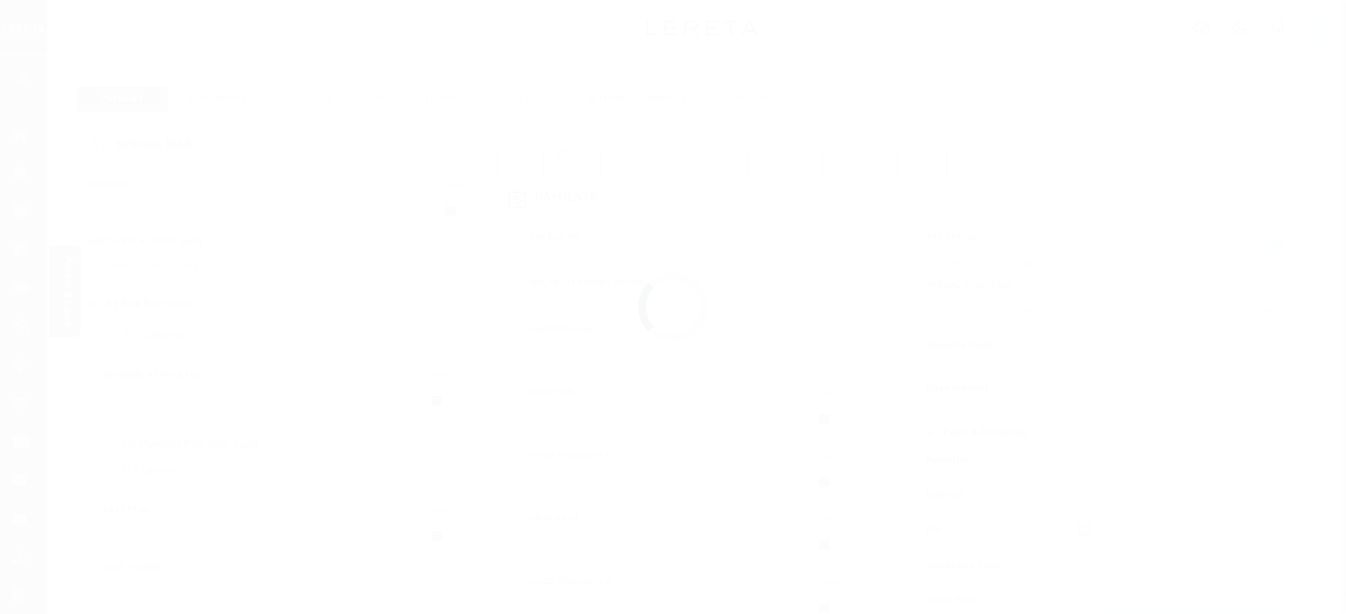
checkbox input "false"
type input "[DATE]"
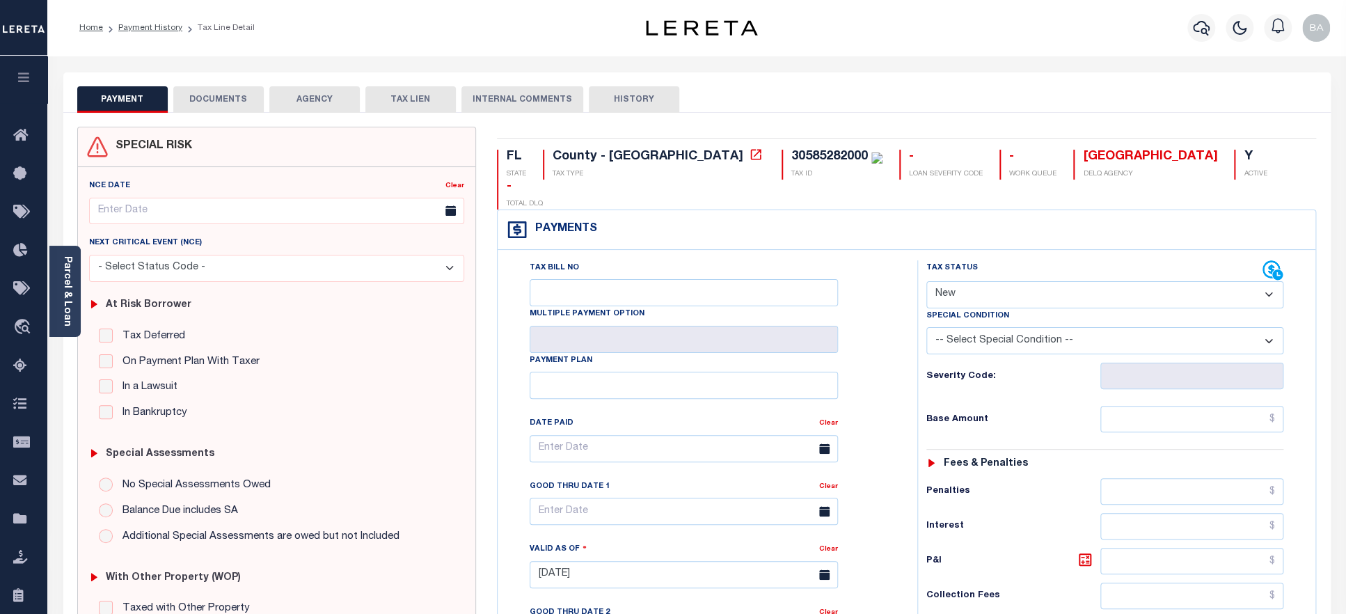
select select "PYD"
click option "Paid" at bounding box center [0, 0] width 0 height 0
type input "08/29/2025"
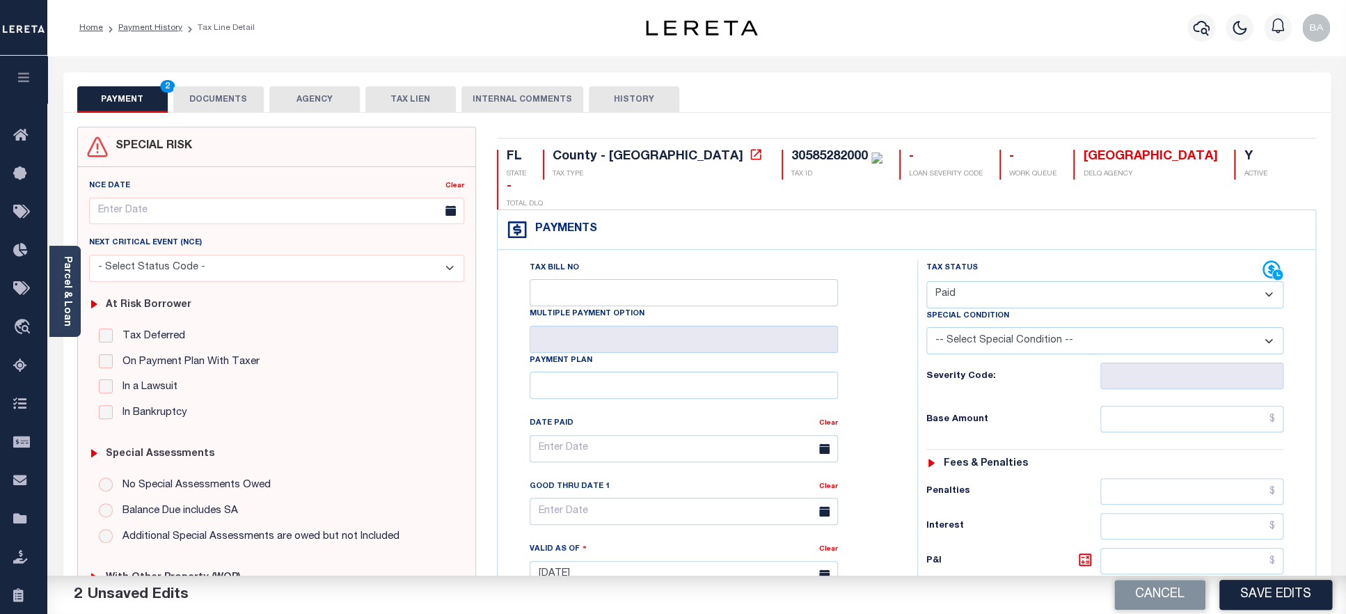
click at [230, 100] on button "DOCUMENTS" at bounding box center [218, 99] width 90 height 26
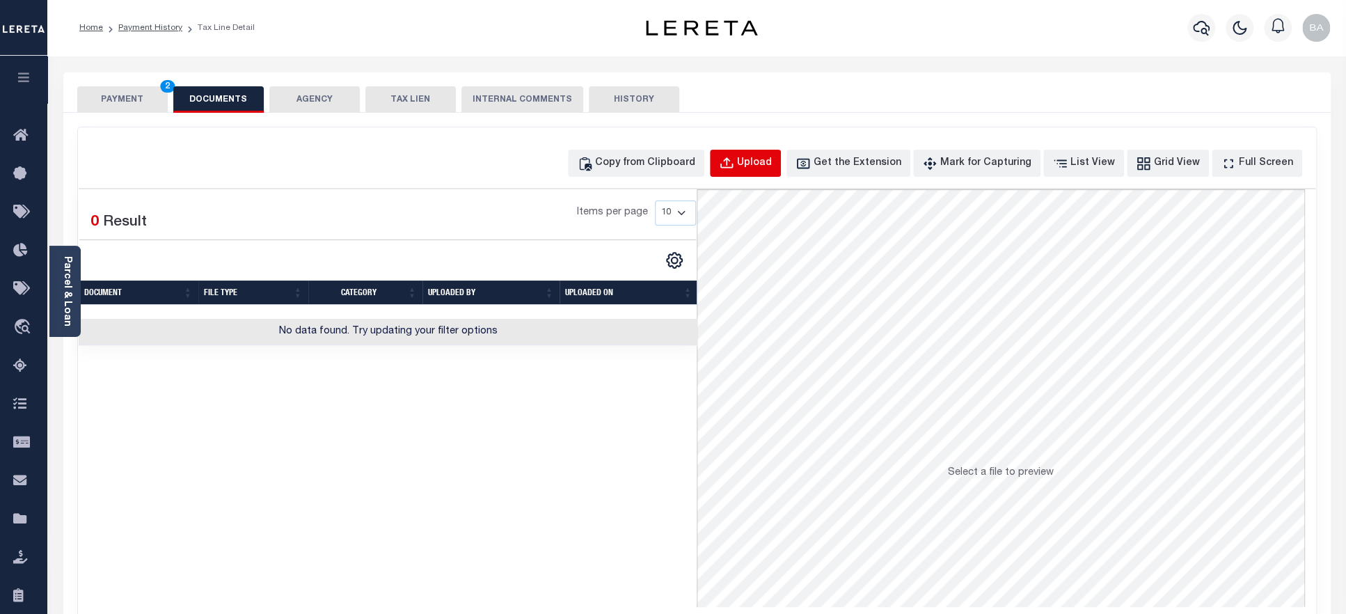
click at [764, 165] on div "Upload" at bounding box center [754, 163] width 35 height 15
select select "POP"
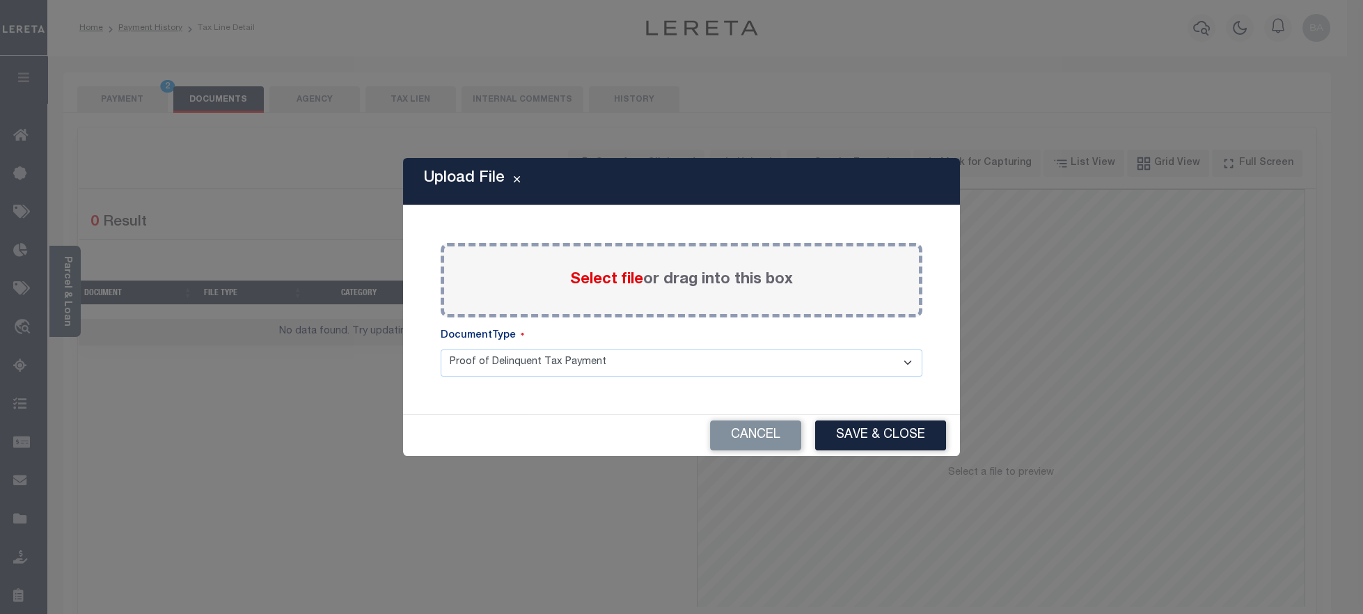
click at [619, 280] on span "Select file" at bounding box center [606, 279] width 73 height 15
click at [0, 0] on input "Select file or drag into this box" at bounding box center [0, 0] width 0 height 0
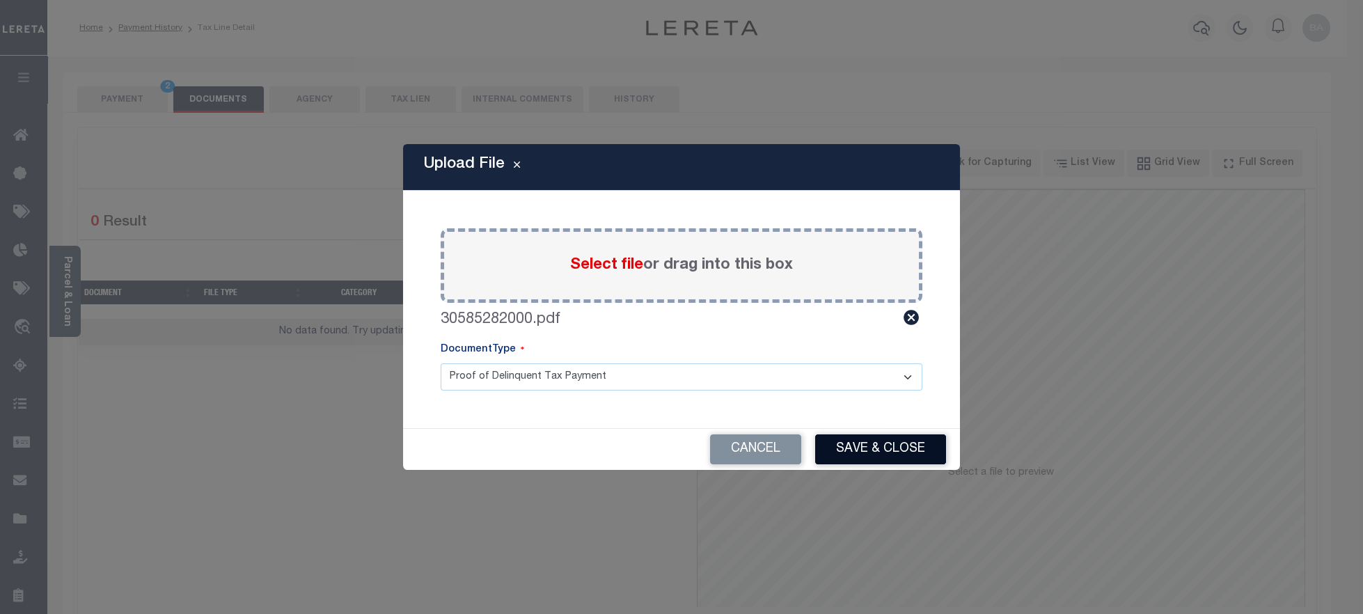
click at [887, 449] on button "Save & Close" at bounding box center [880, 449] width 131 height 30
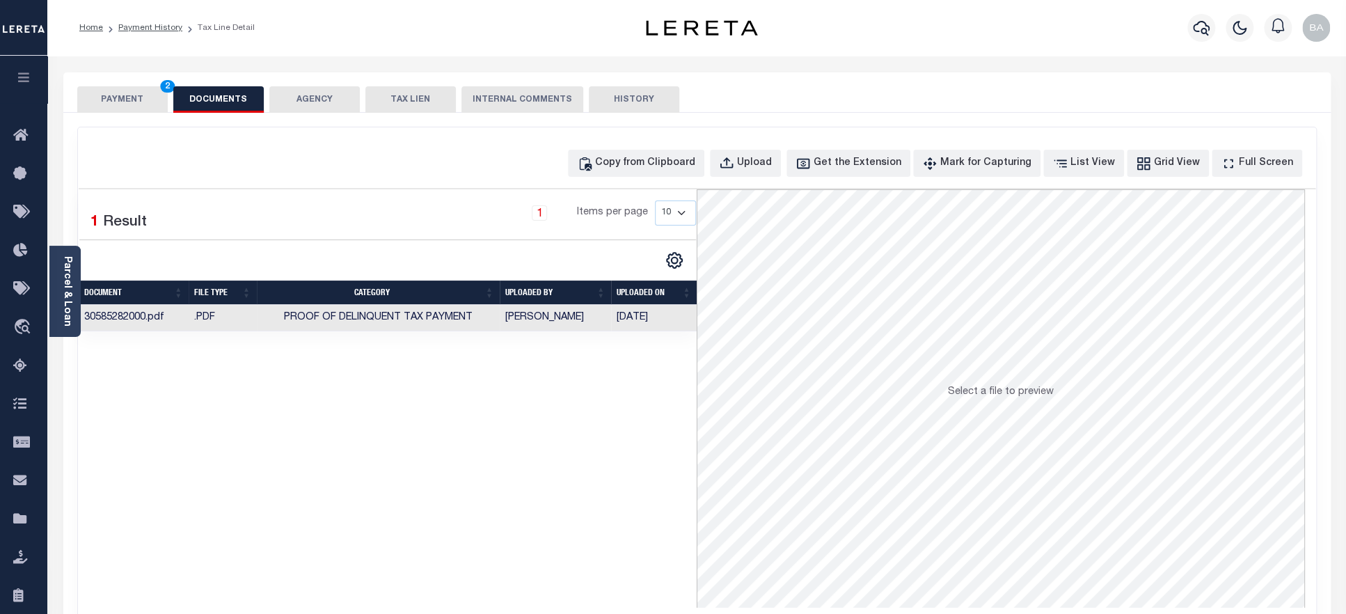
click at [110, 99] on button "PAYMENT 2" at bounding box center [122, 99] width 90 height 26
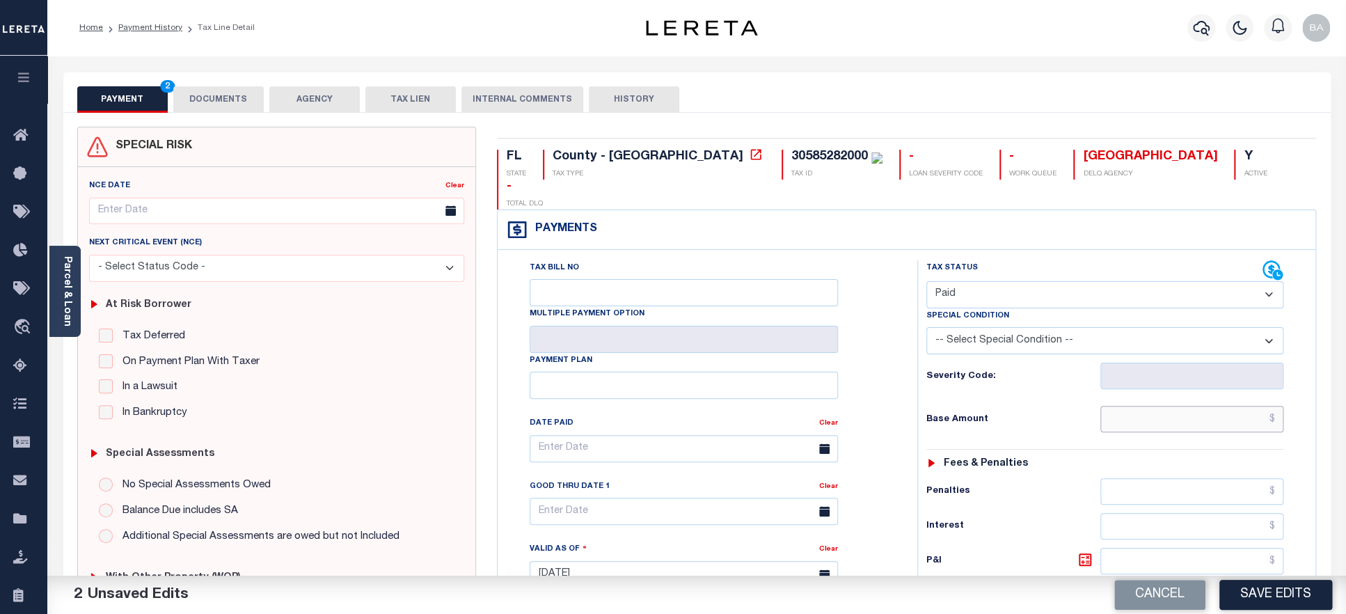
click at [1176, 406] on input "text" at bounding box center [1192, 419] width 184 height 26
paste input "7,127.64"
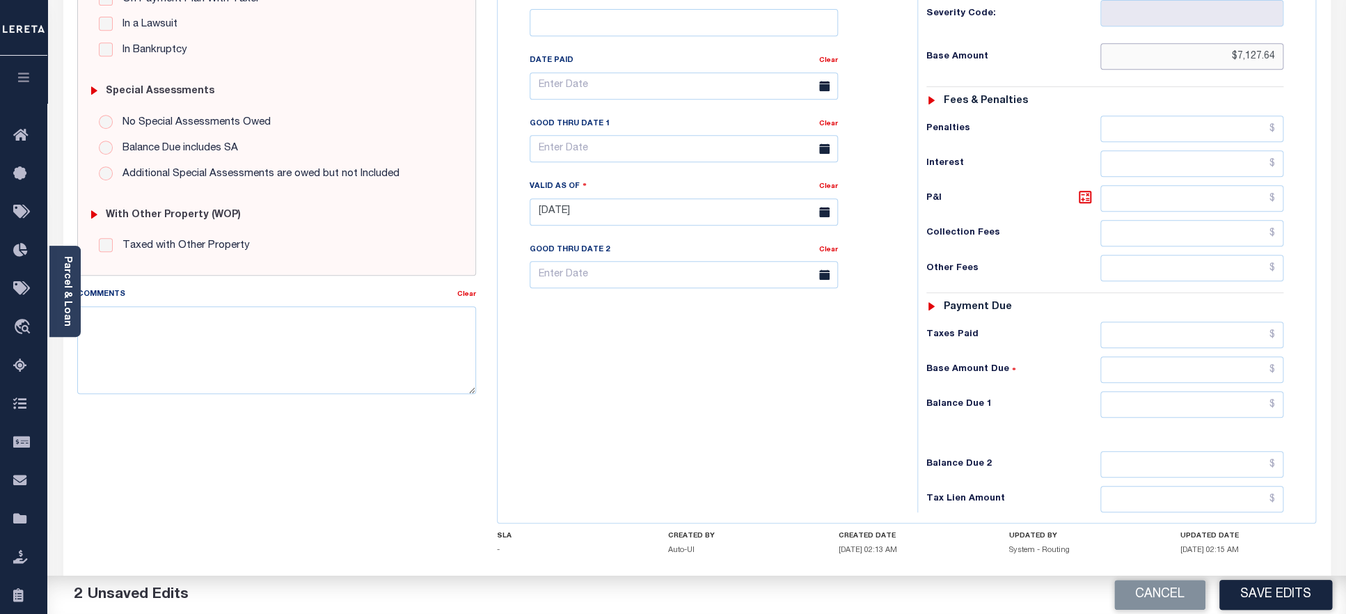
scroll to position [364, 0]
type input "$7,127.64"
click at [1190, 320] on input "text" at bounding box center [1192, 333] width 184 height 26
paste input "7,127.64"
type input "$7,127.64"
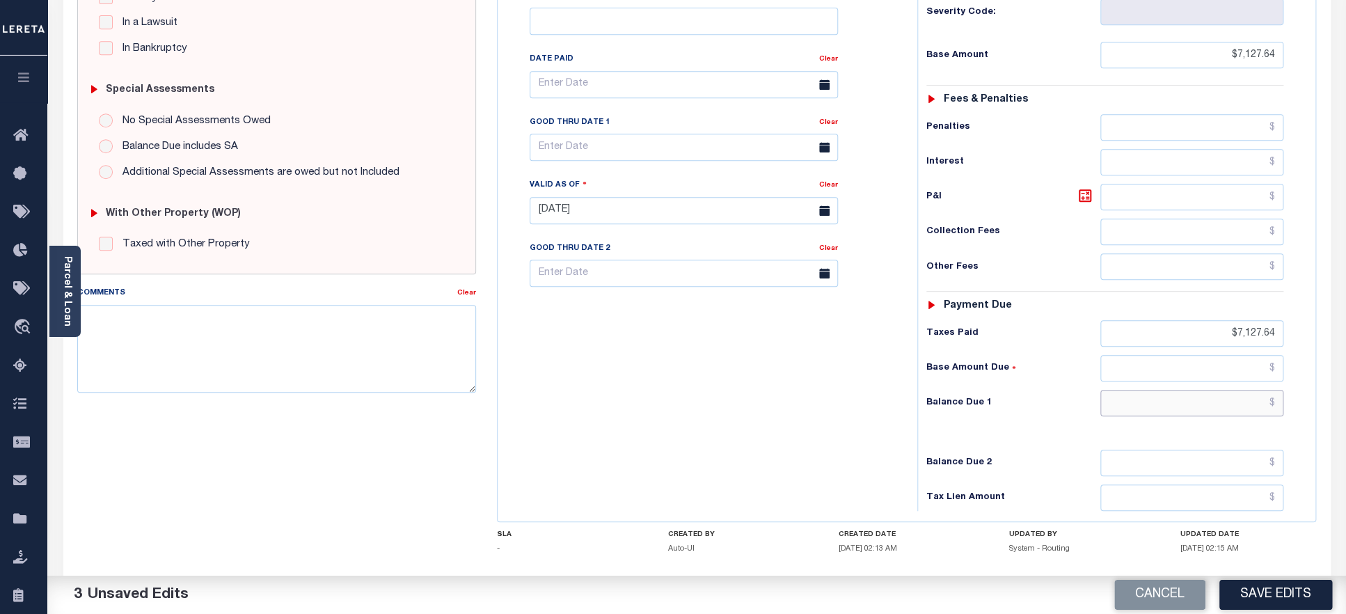
click at [1197, 390] on input "text" at bounding box center [1192, 403] width 184 height 26
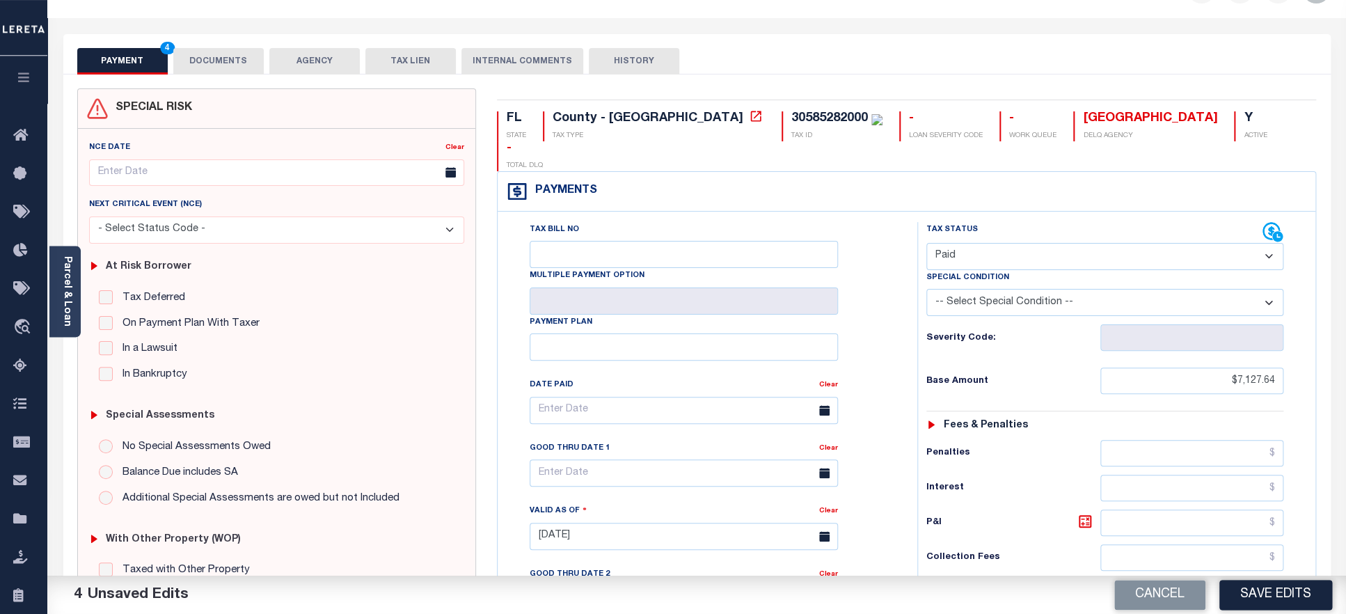
scroll to position [0, 0]
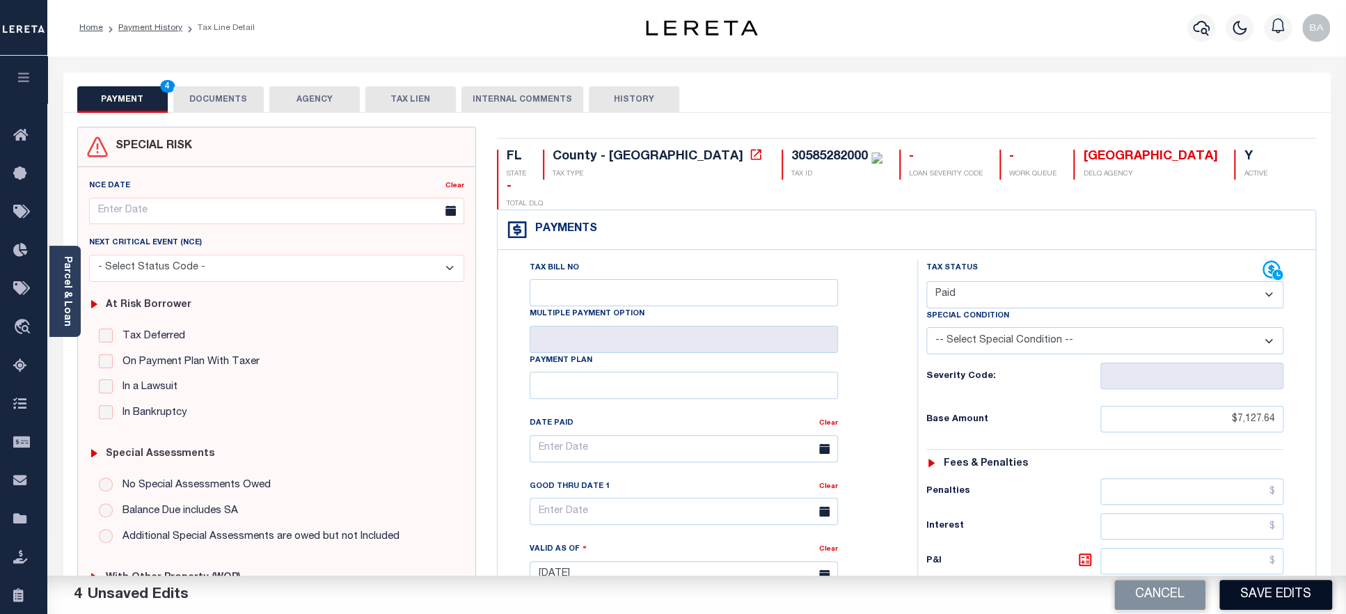
type input "$0.00"
click at [1275, 598] on button "Save Edits" at bounding box center [1275, 595] width 113 height 30
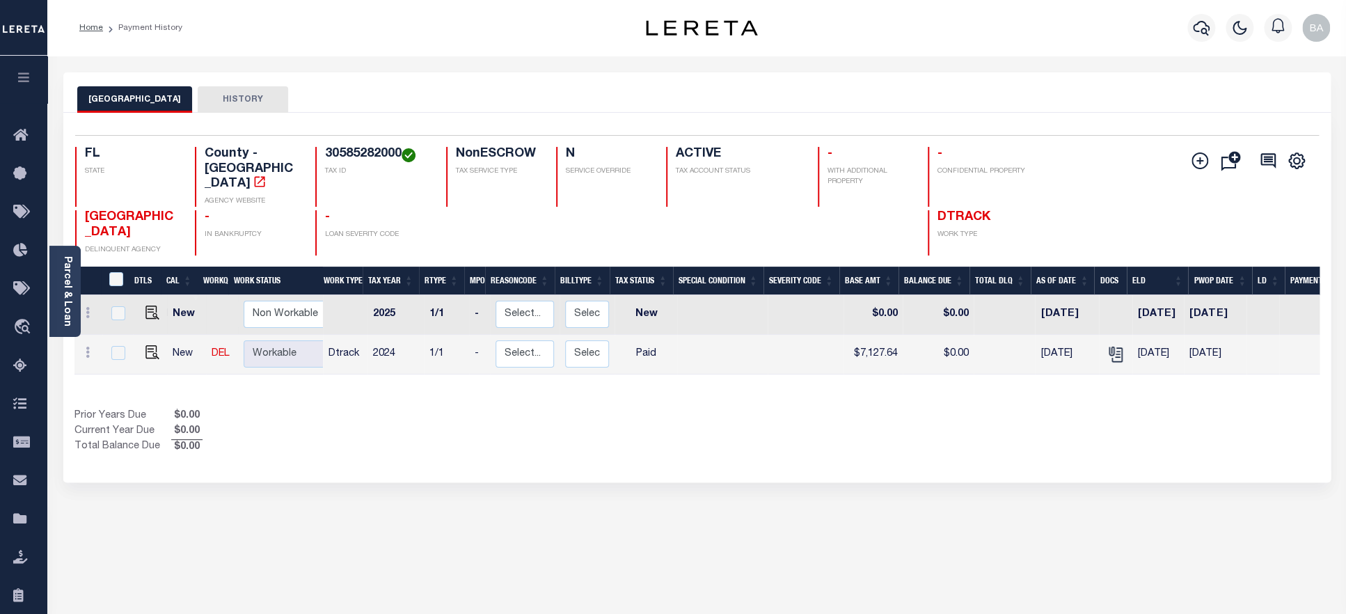
click at [384, 159] on h4 "30585282000" at bounding box center [377, 154] width 104 height 15
click at [63, 316] on link "Parcel & Loan" at bounding box center [67, 291] width 10 height 70
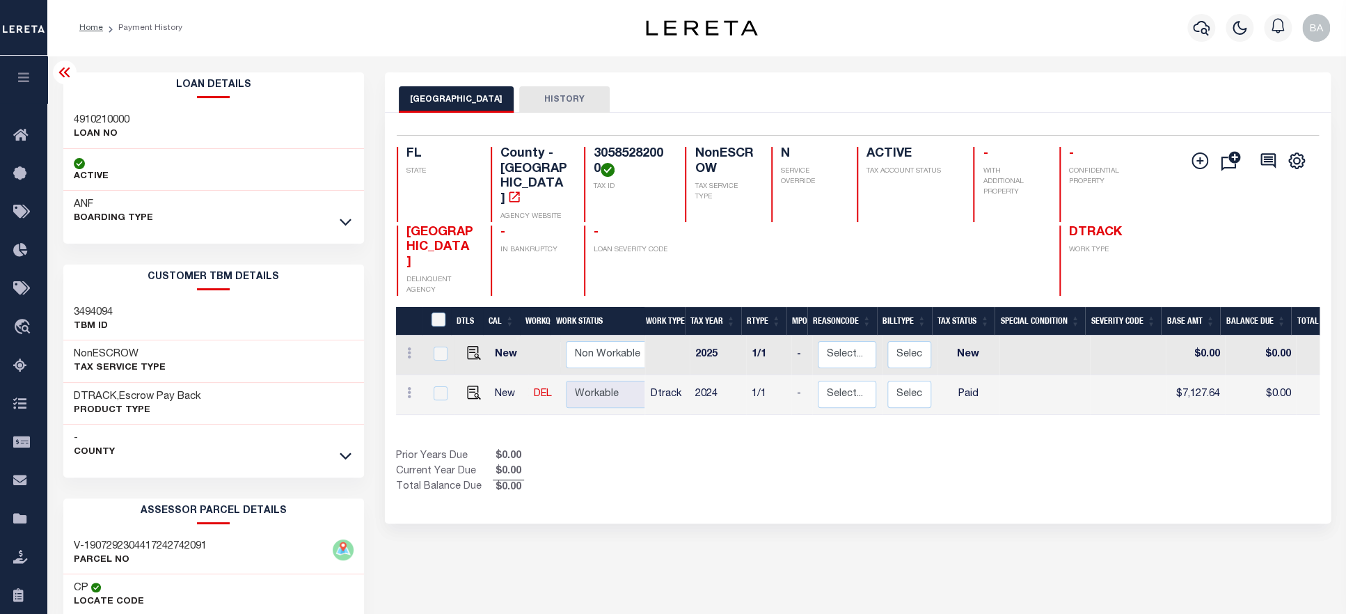
click at [103, 120] on h3 "4910210000" at bounding box center [102, 120] width 56 height 14
copy h3 "4910210000"
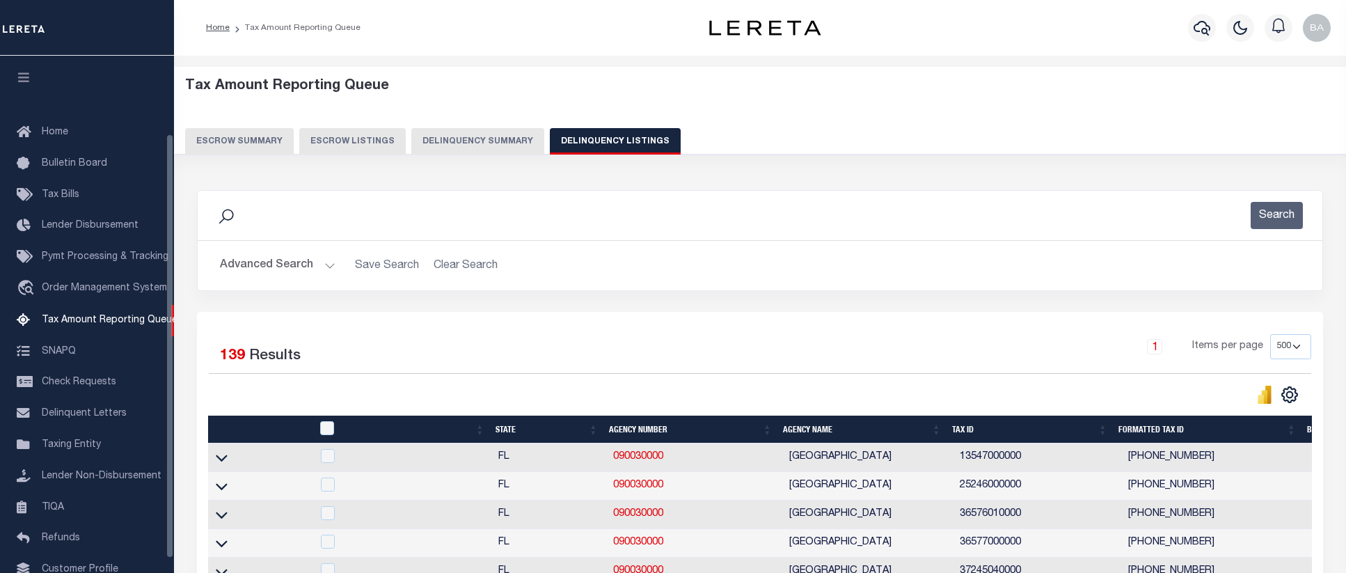
select select "500"
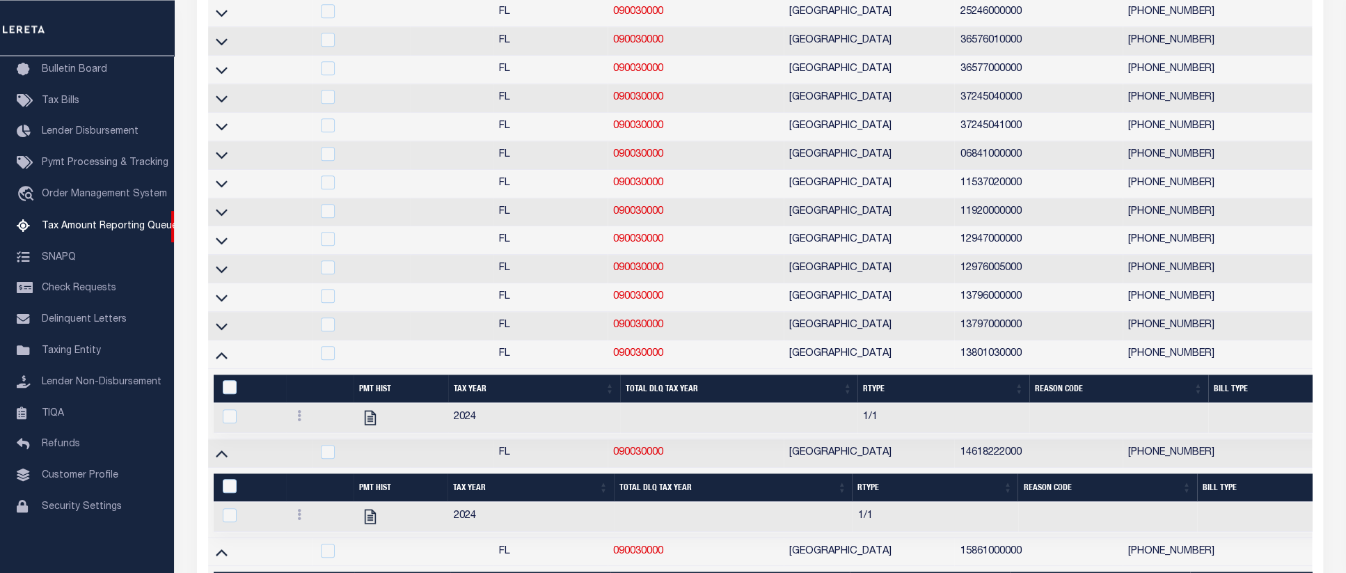
scroll to position [42, 0]
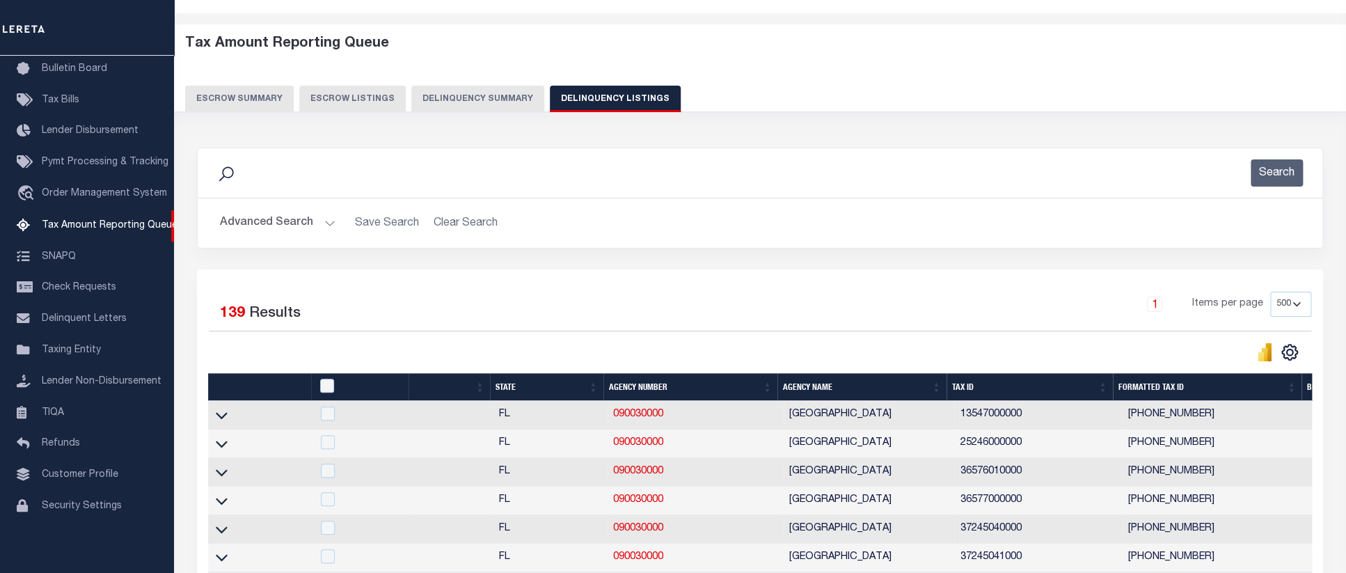
click at [260, 221] on button "Advanced Search" at bounding box center [278, 222] width 116 height 27
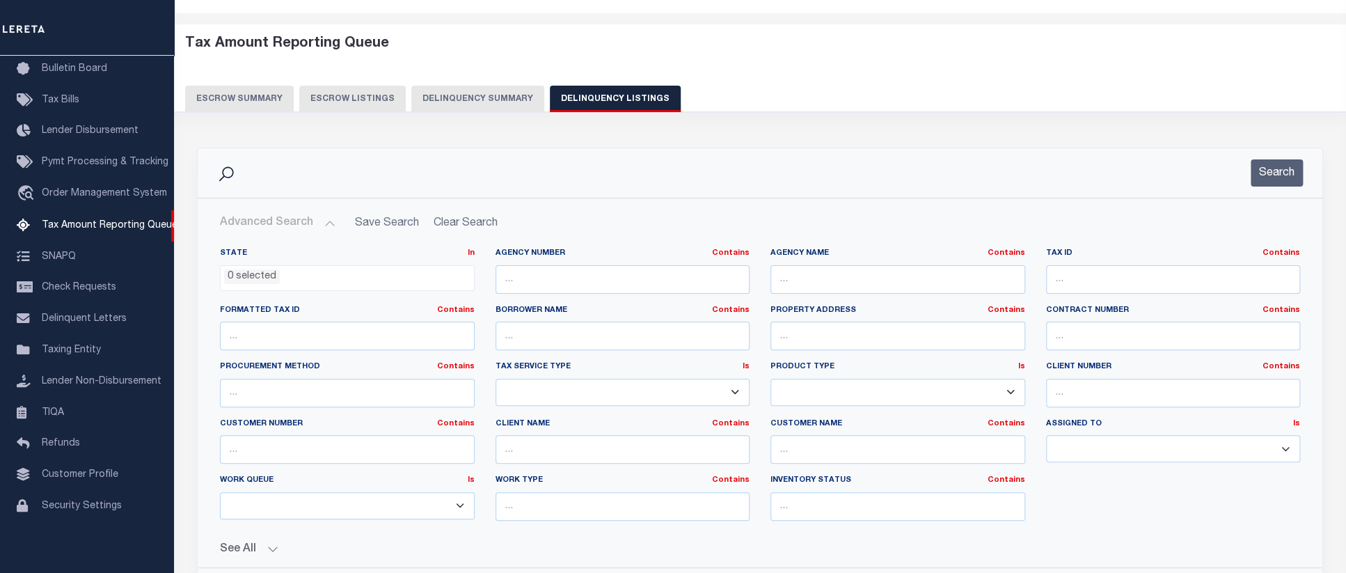
click at [484, 97] on button "Delinquency Summary" at bounding box center [477, 99] width 133 height 26
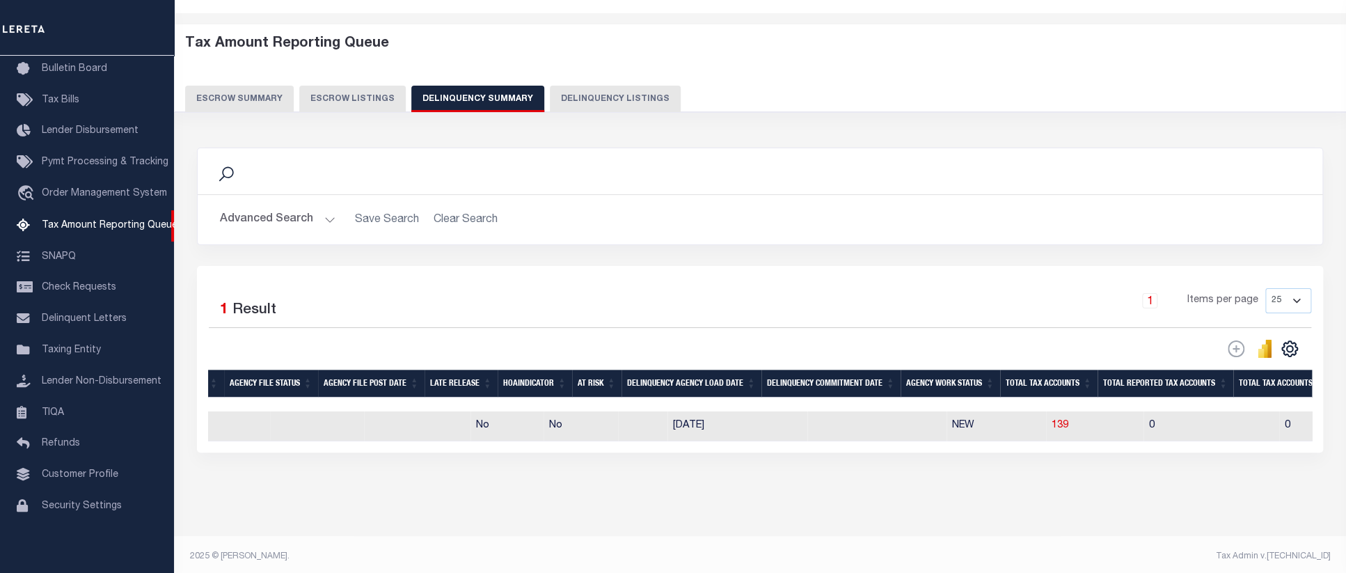
scroll to position [0, 516]
click at [262, 212] on button "Advanced Search" at bounding box center [278, 219] width 116 height 27
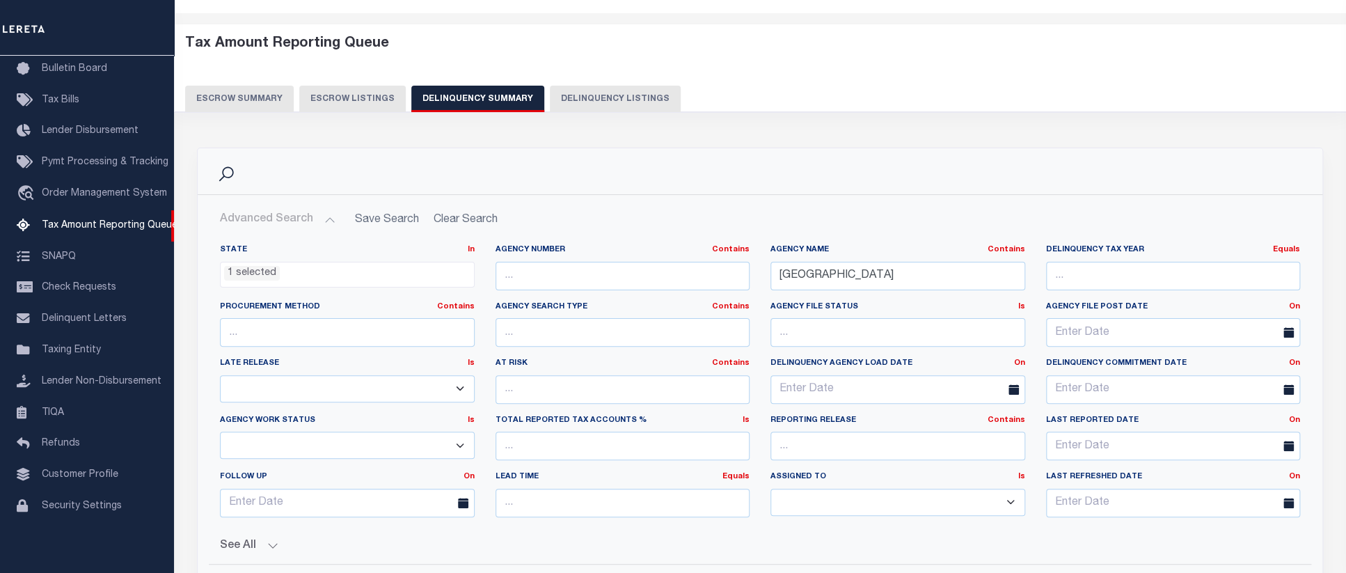
scroll to position [141, 0]
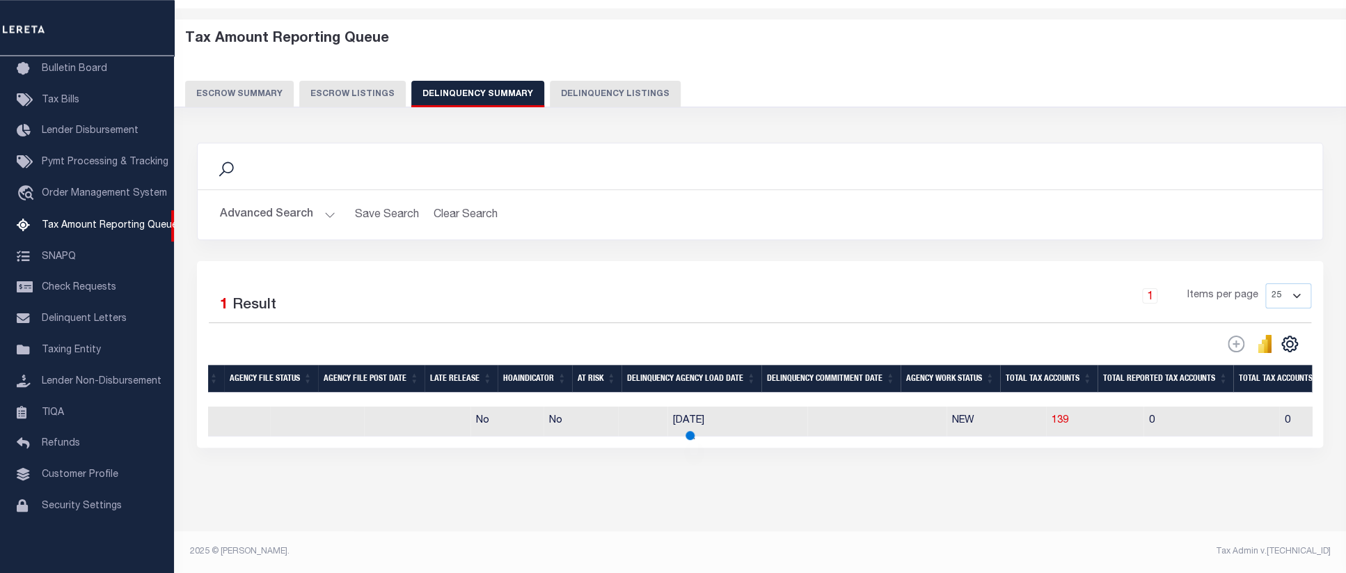
click at [258, 201] on button "Advanced Search" at bounding box center [278, 214] width 116 height 27
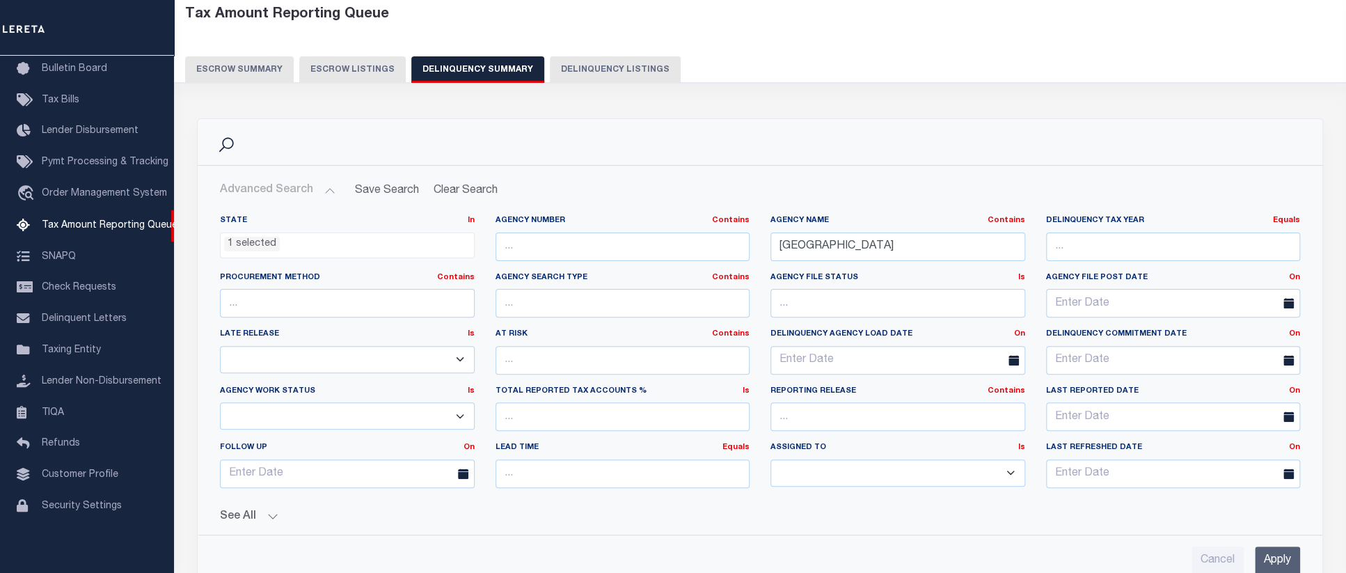
scroll to position [215, 0]
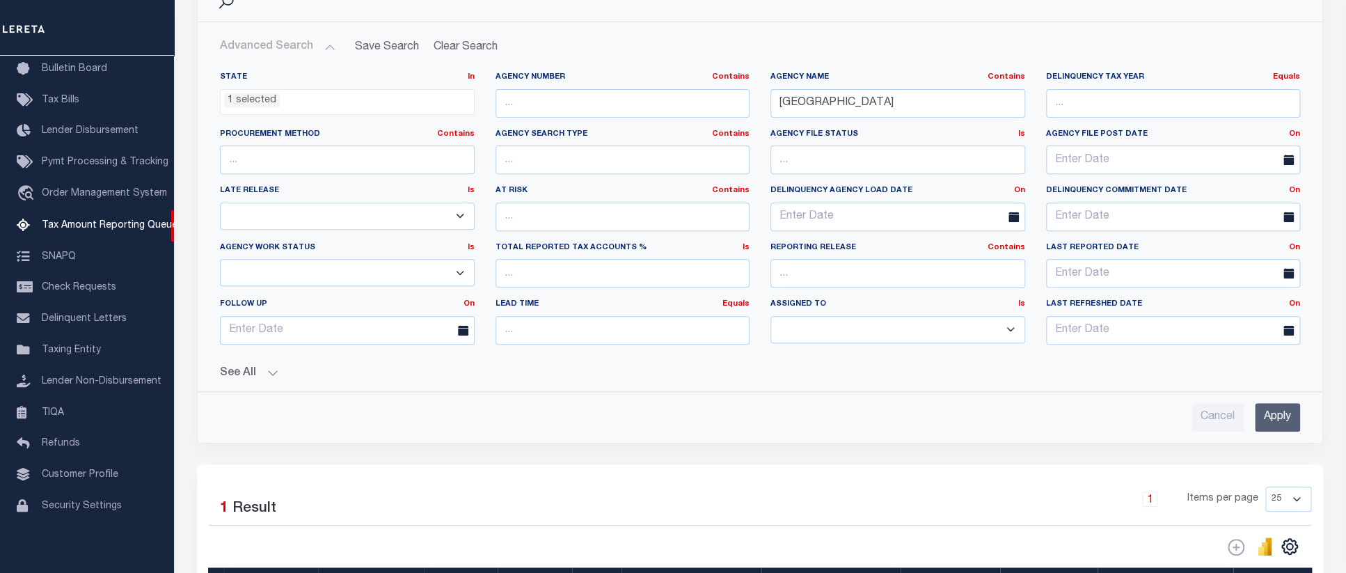
click at [1278, 431] on input "Apply" at bounding box center [1277, 417] width 45 height 29
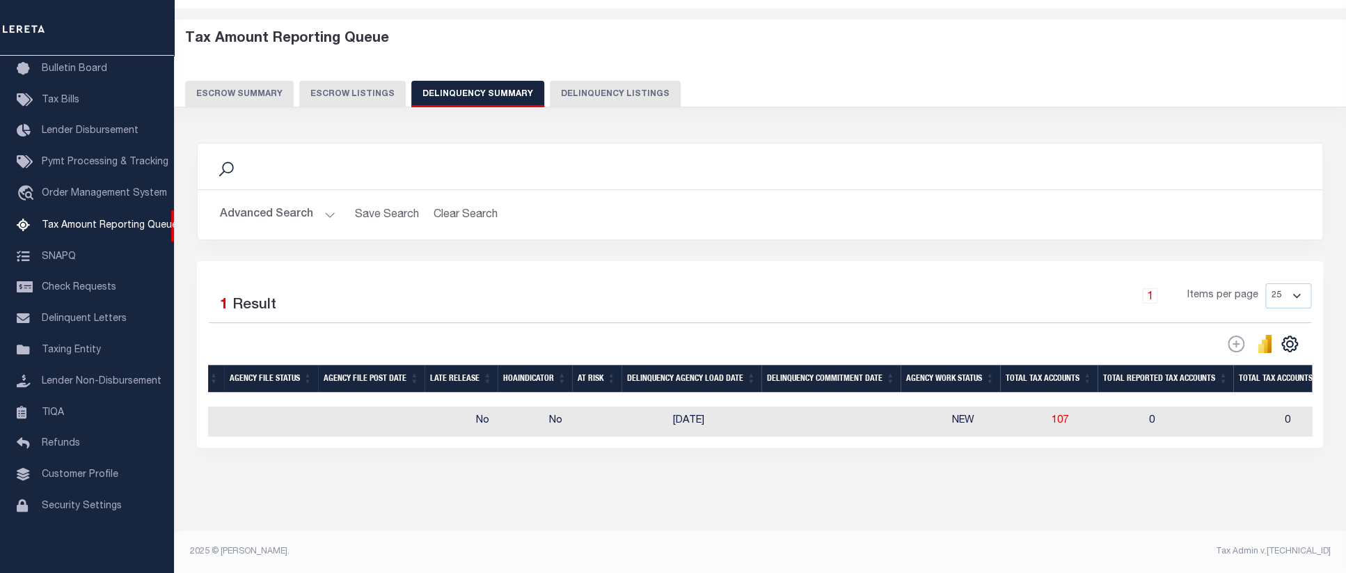
scroll to position [72, 0]
click at [1052, 416] on span "107" at bounding box center [1060, 421] width 17 height 10
select select "100"
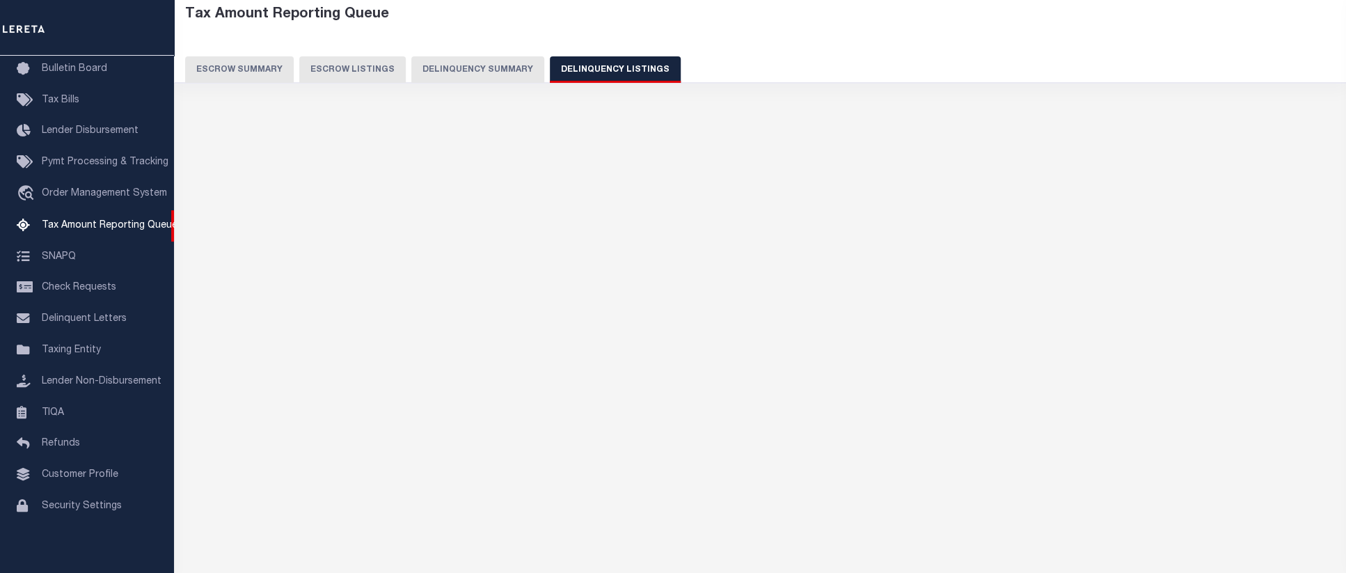
select select "100"
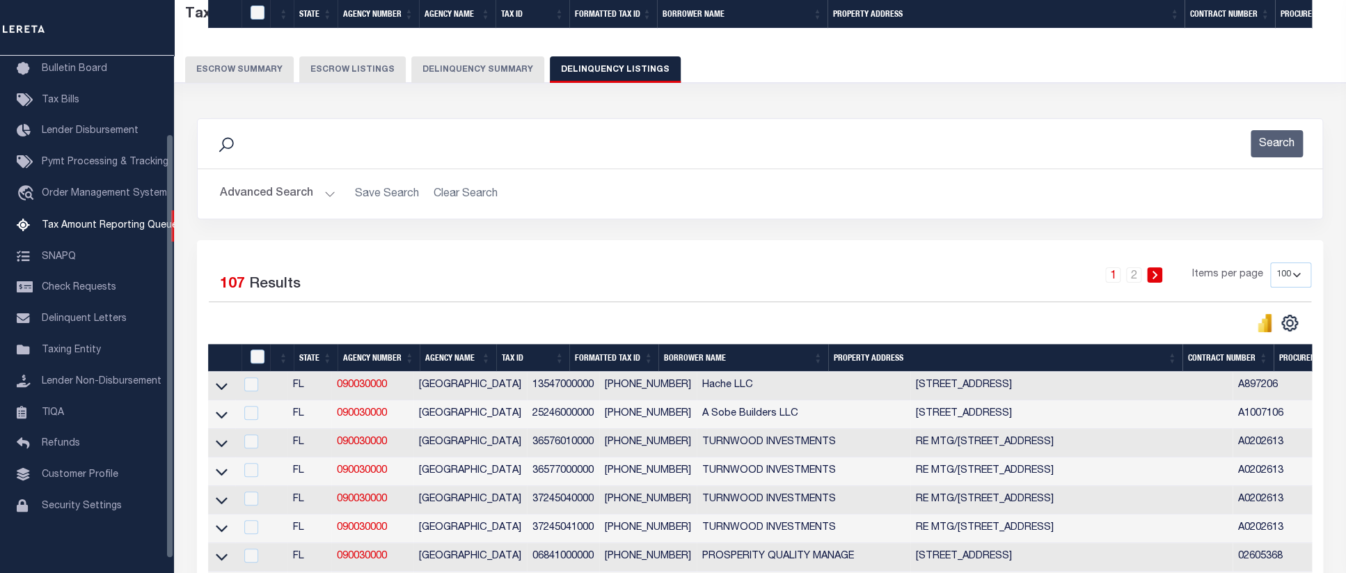
scroll to position [638, 0]
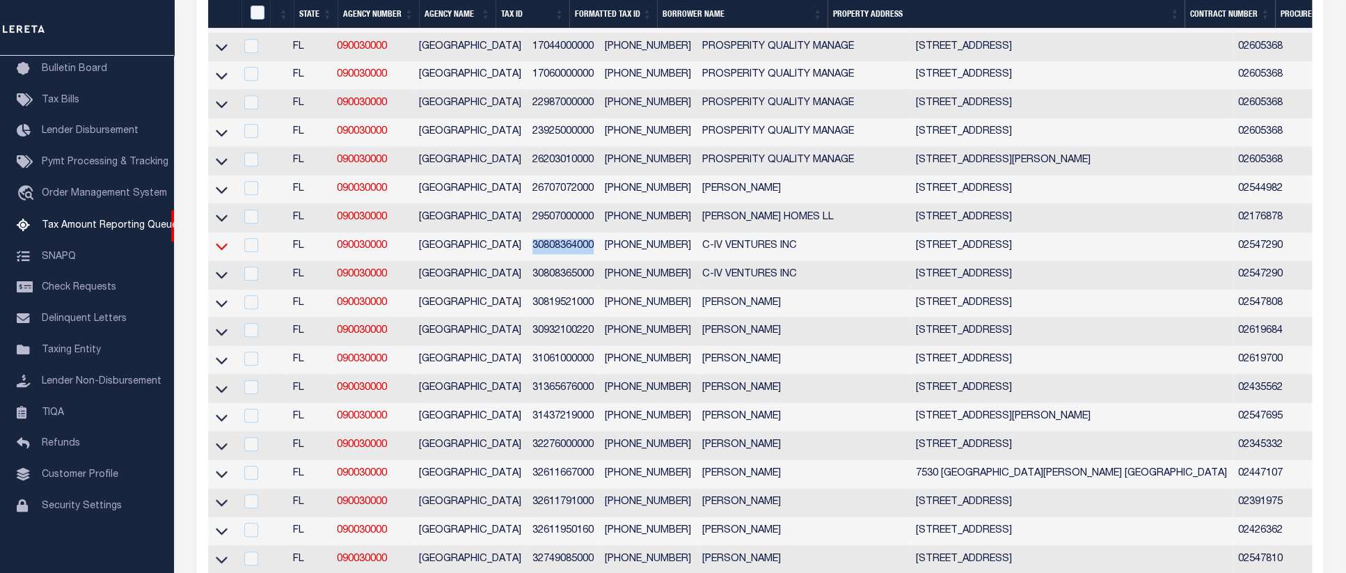
click at [223, 253] on icon at bounding box center [222, 246] width 12 height 15
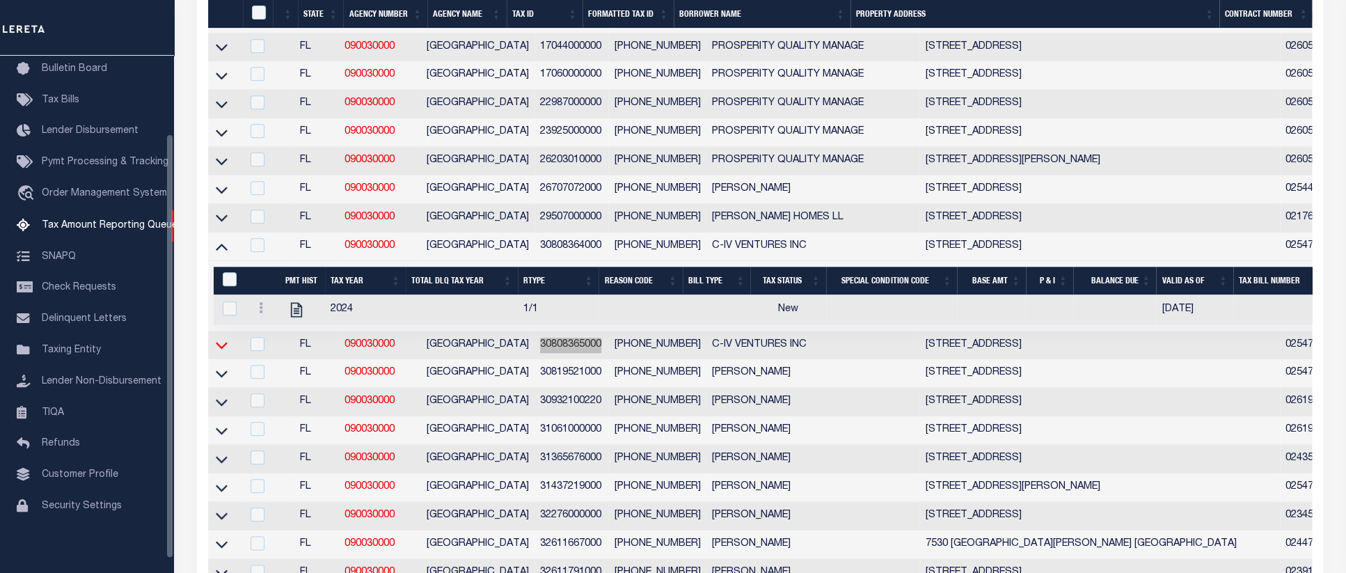
click at [221, 352] on icon at bounding box center [222, 345] width 12 height 15
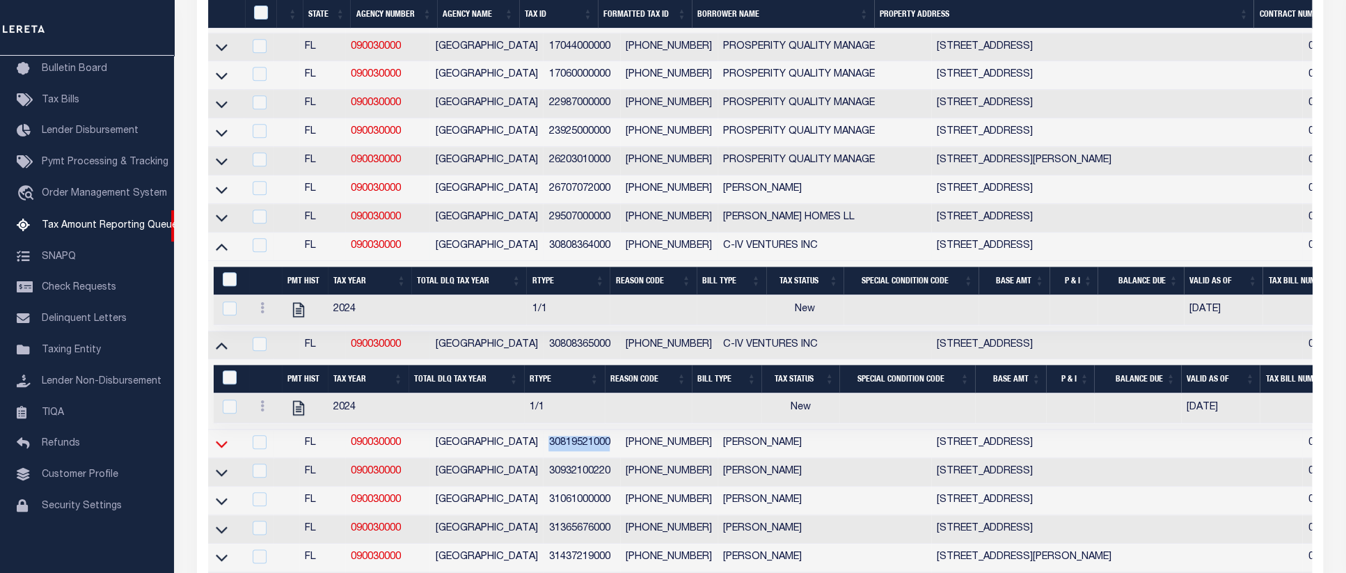
click at [219, 451] on icon at bounding box center [222, 443] width 12 height 15
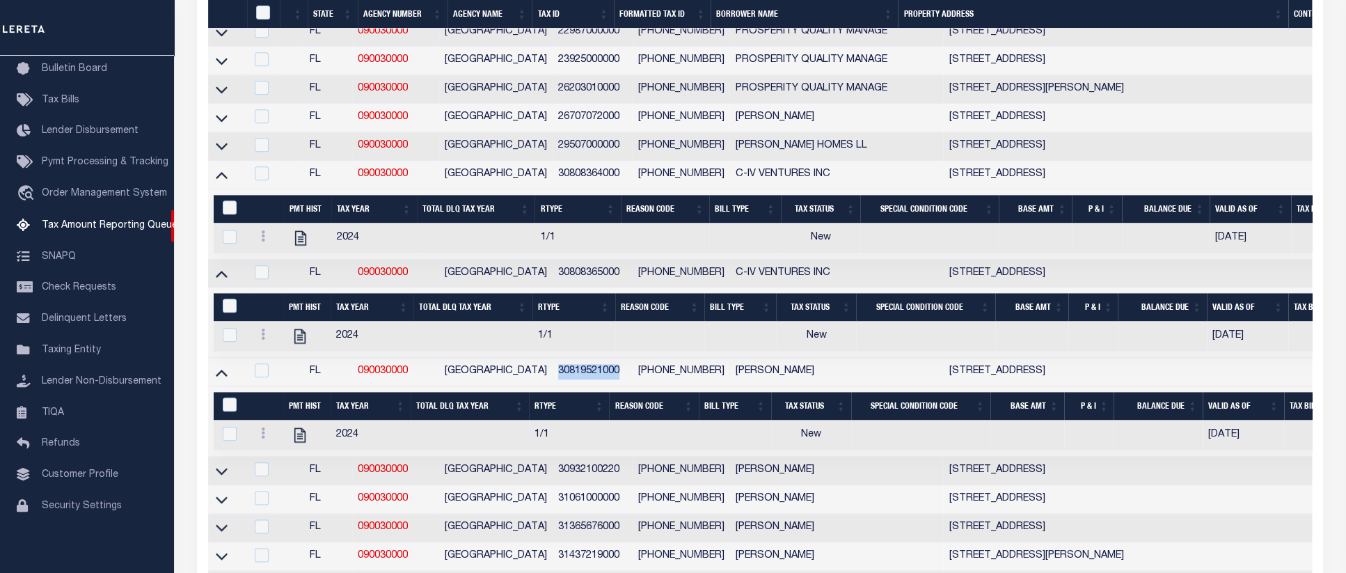
scroll to position [782, 0]
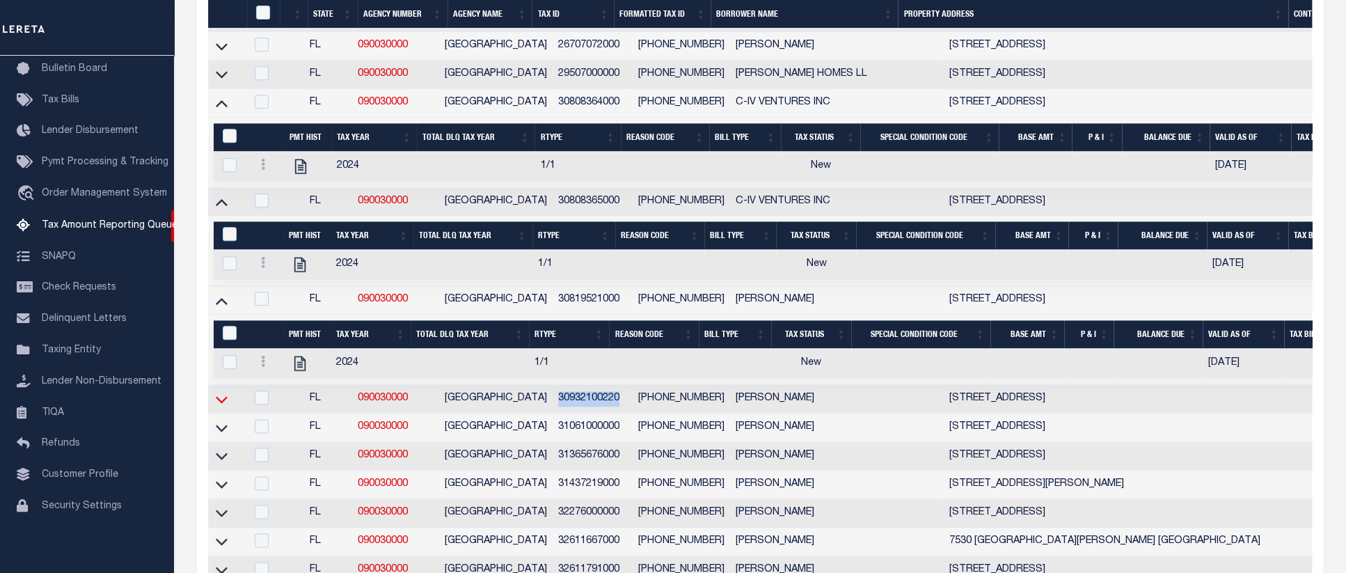
click at [216, 406] on icon at bounding box center [222, 399] width 12 height 15
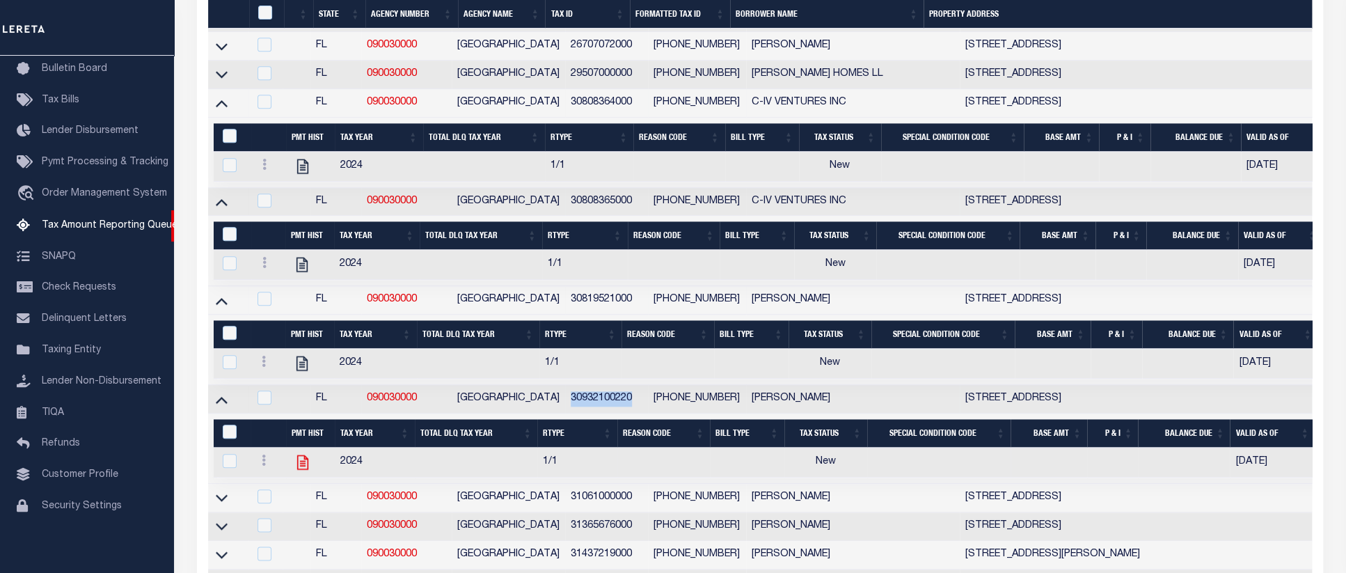
scroll to position [997, 0]
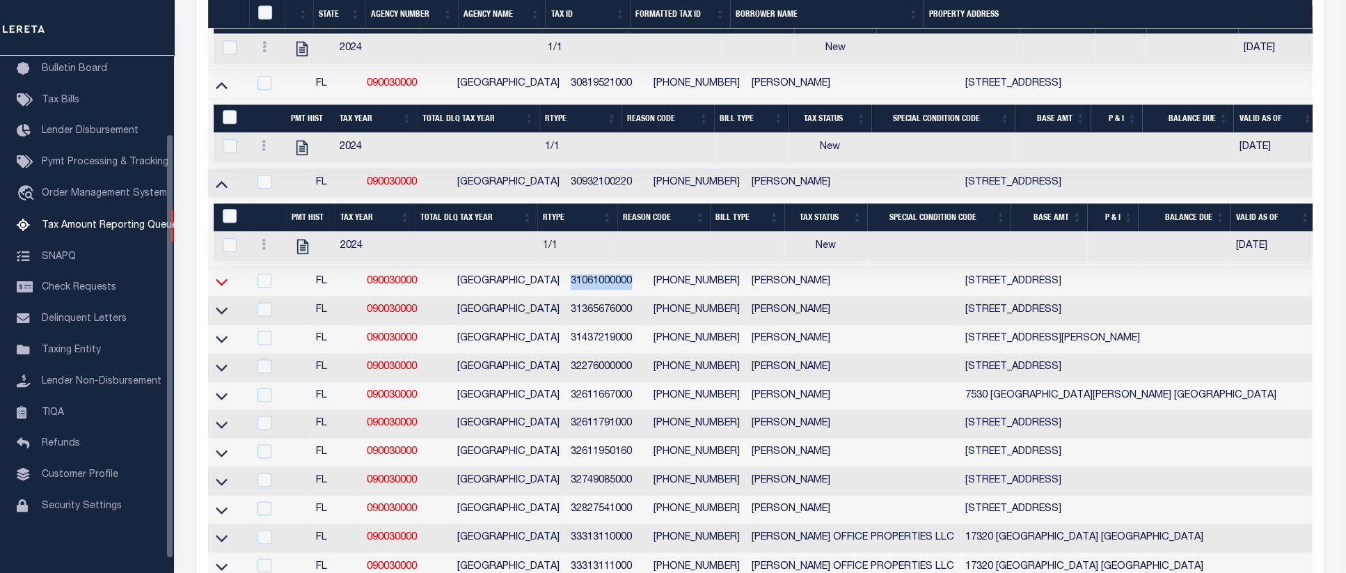
click at [221, 289] on icon at bounding box center [222, 281] width 12 height 15
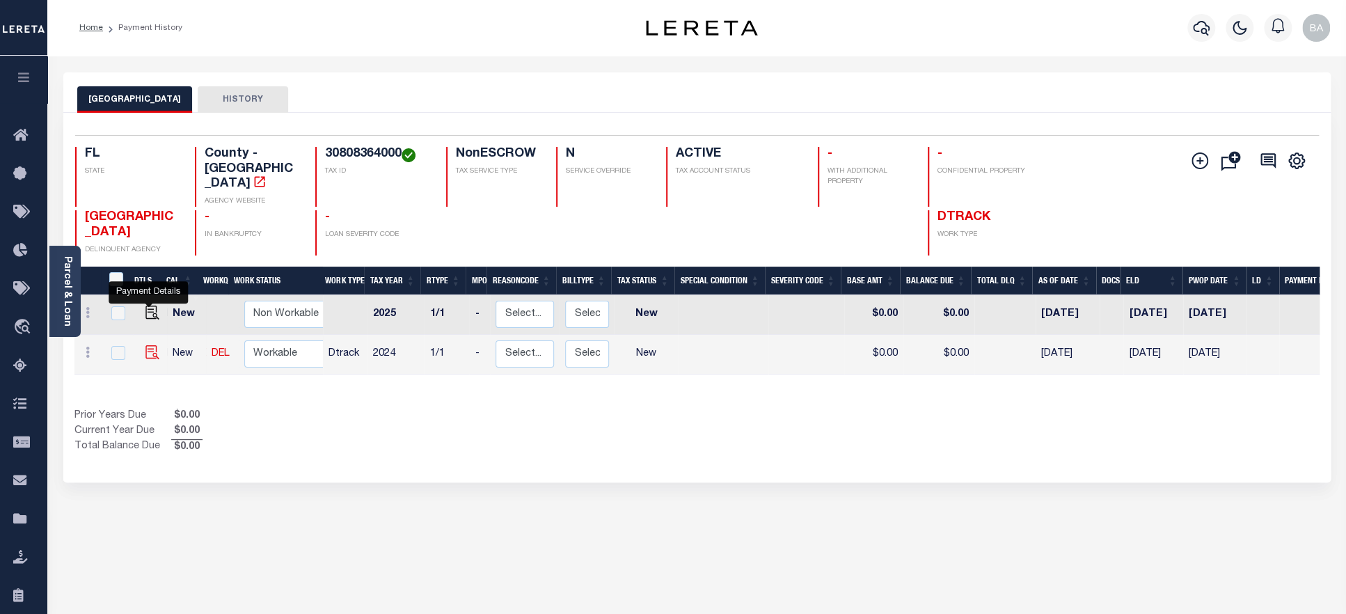
click at [145, 345] on img "" at bounding box center [152, 352] width 14 height 14
checkbox input "true"
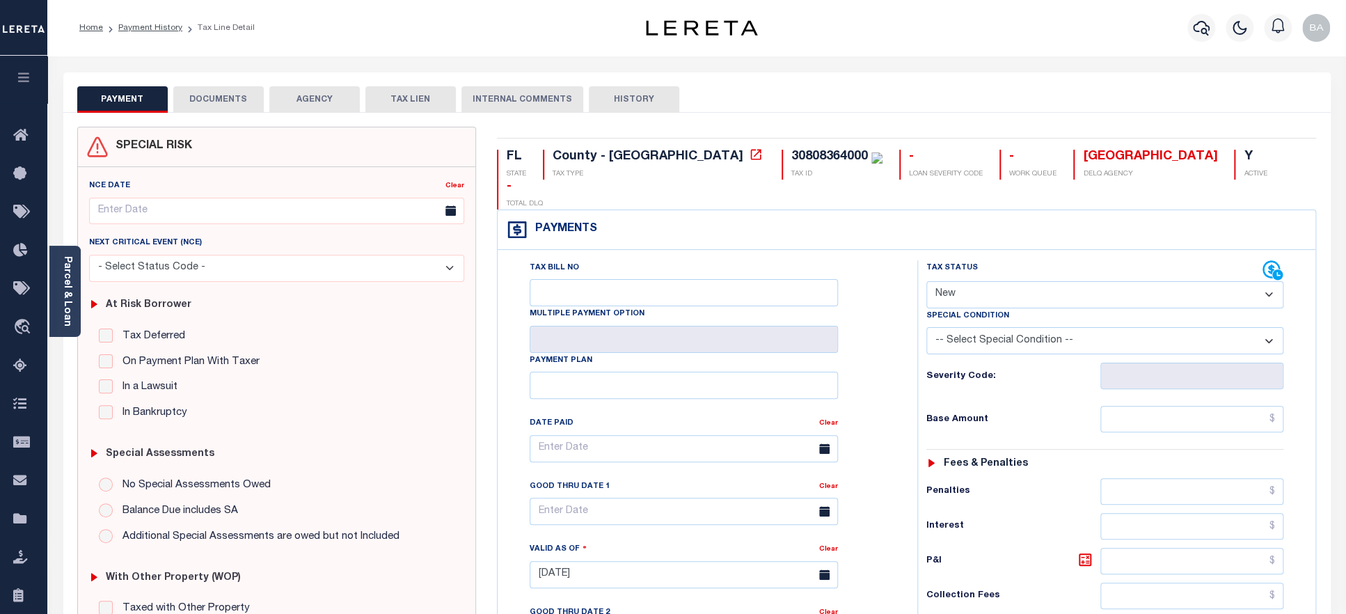
select select "PYD"
click option "Paid" at bounding box center [0, 0] width 0 height 0
type input "[DATE]"
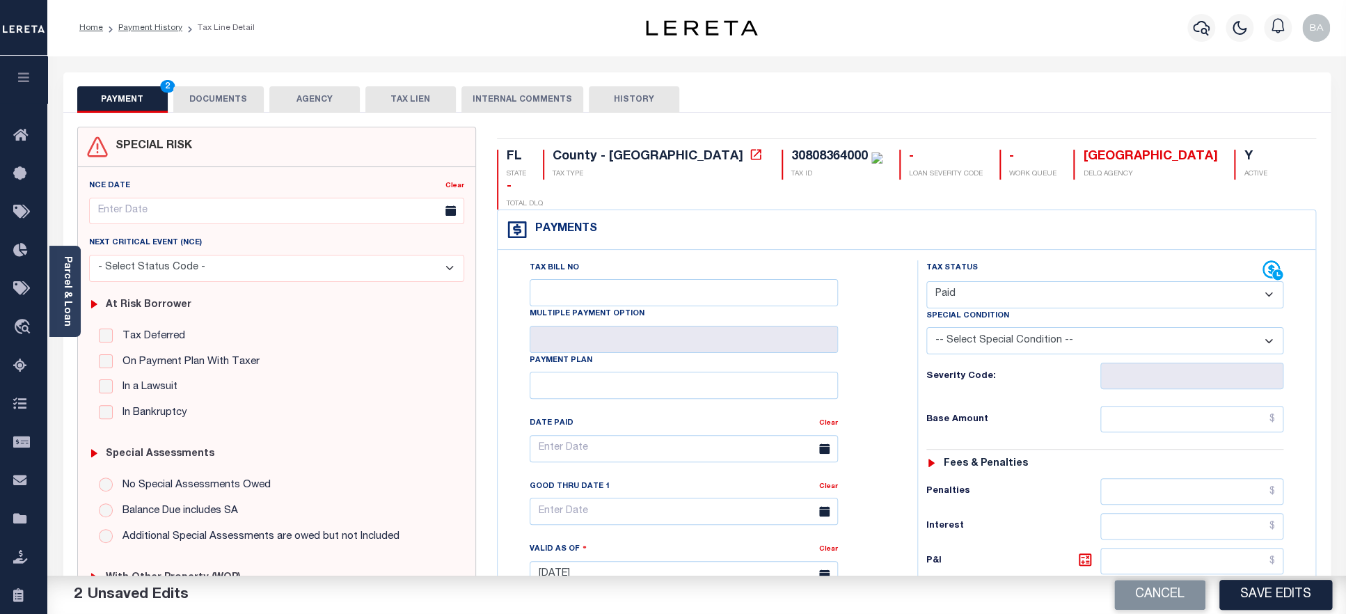
click at [212, 100] on button "DOCUMENTS" at bounding box center [218, 99] width 90 height 26
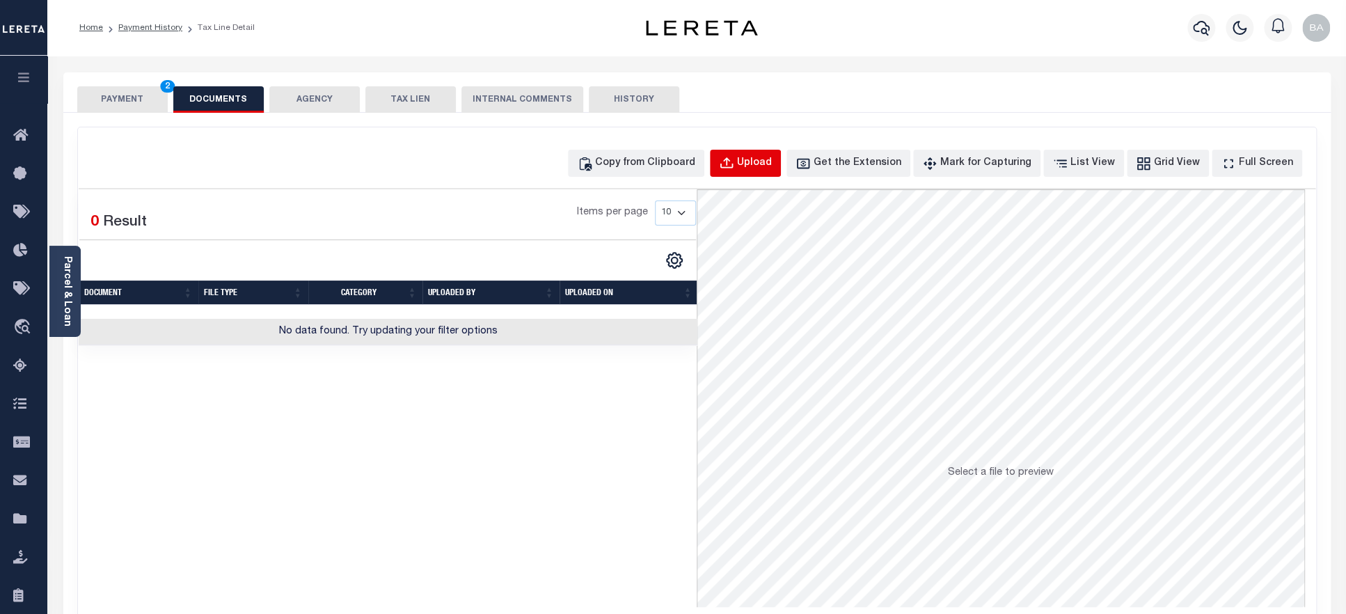
click at [772, 157] on div "Upload" at bounding box center [754, 163] width 35 height 15
select select "POP"
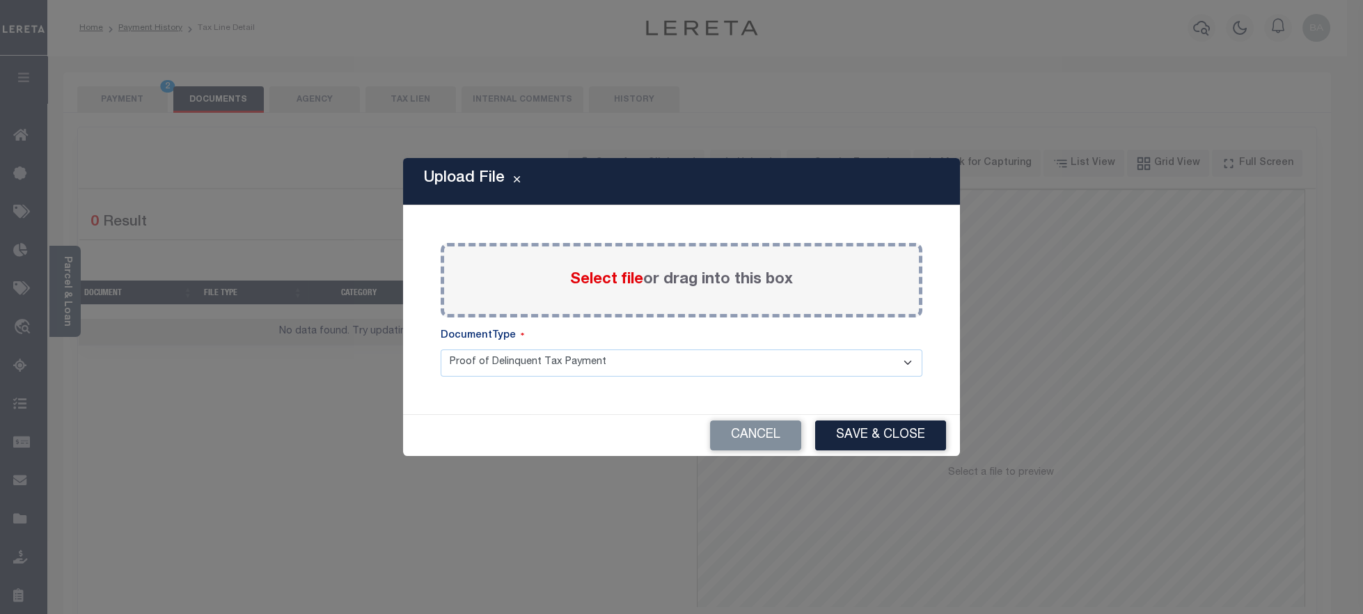
click at [617, 292] on div "Select file or drag into this box" at bounding box center [682, 280] width 482 height 74
click at [610, 281] on span "Select file" at bounding box center [606, 279] width 73 height 15
click at [0, 0] on input "Select file or drag into this box" at bounding box center [0, 0] width 0 height 0
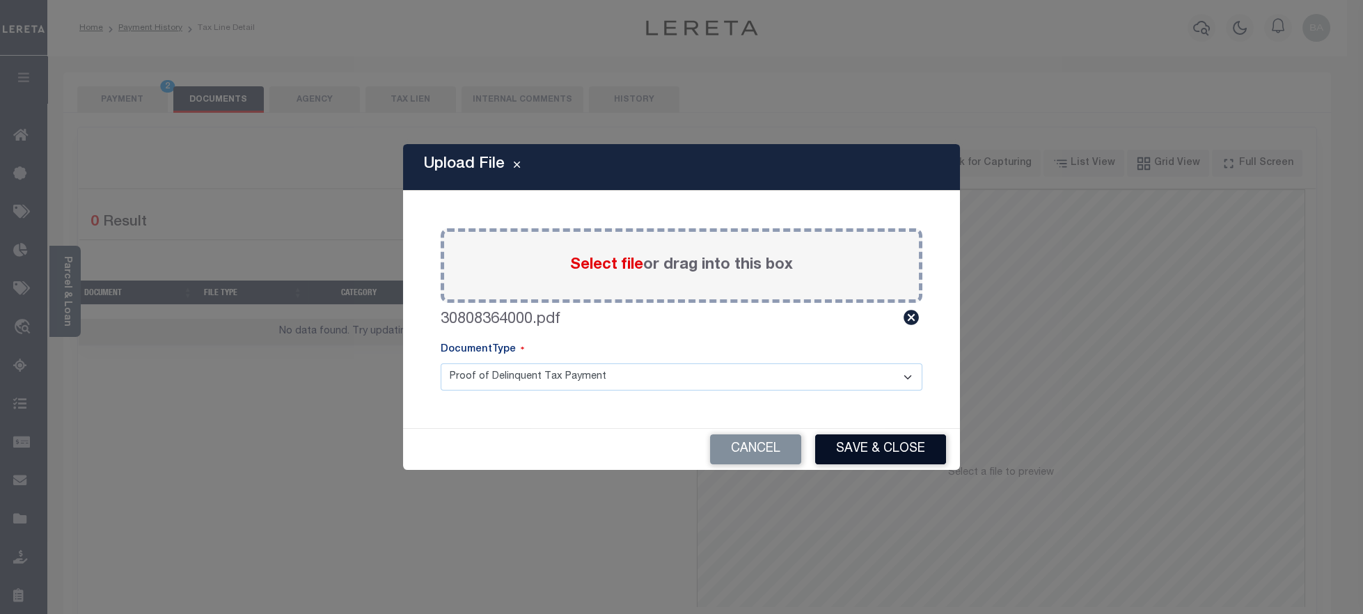
click at [839, 457] on button "Save & Close" at bounding box center [880, 449] width 131 height 30
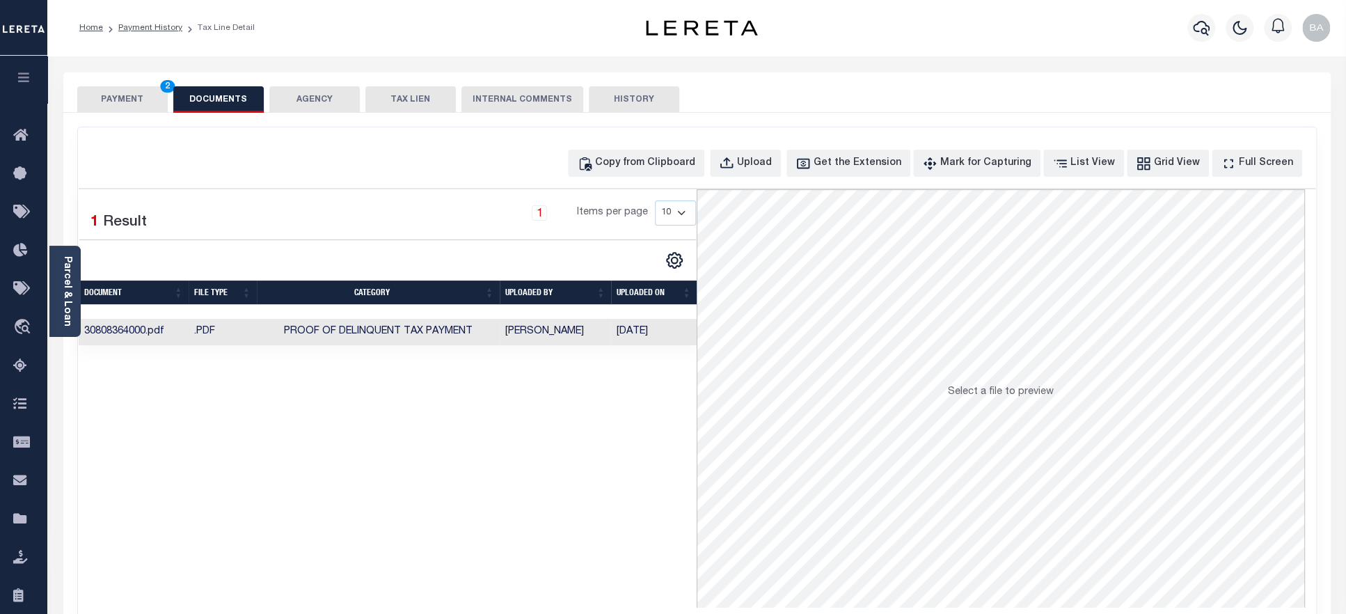
click at [116, 101] on button "PAYMENT 2" at bounding box center [122, 99] width 90 height 26
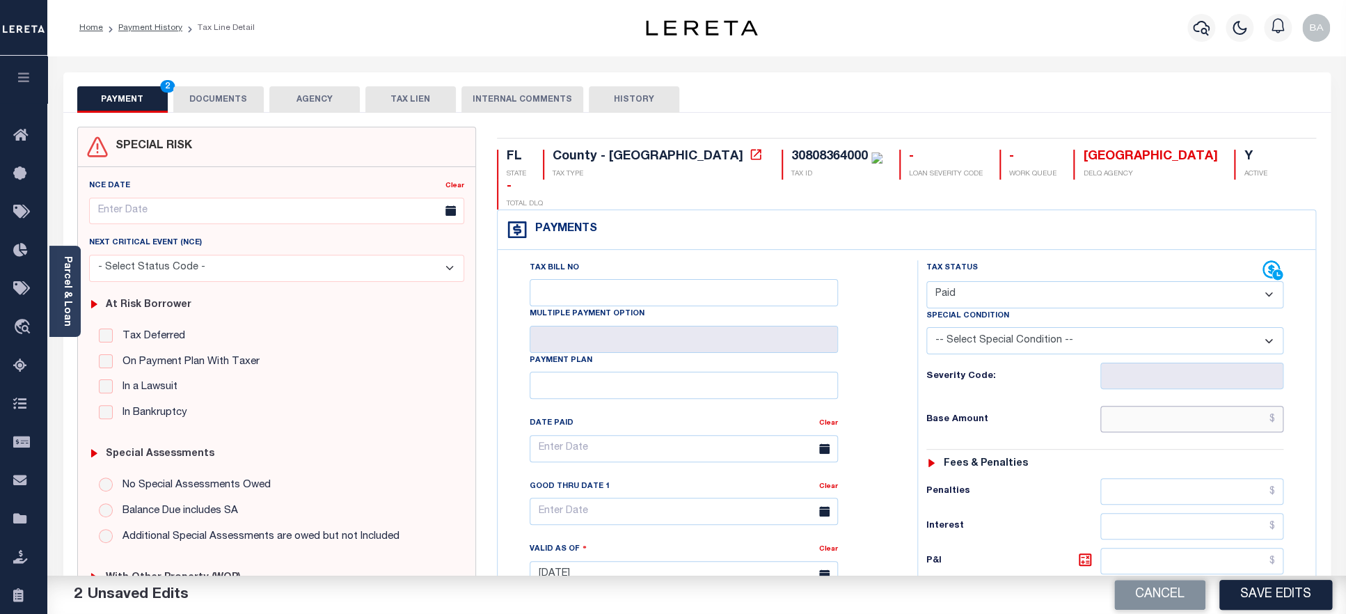
click at [1190, 406] on input "text" at bounding box center [1192, 419] width 184 height 26
paste input "1,298.17"
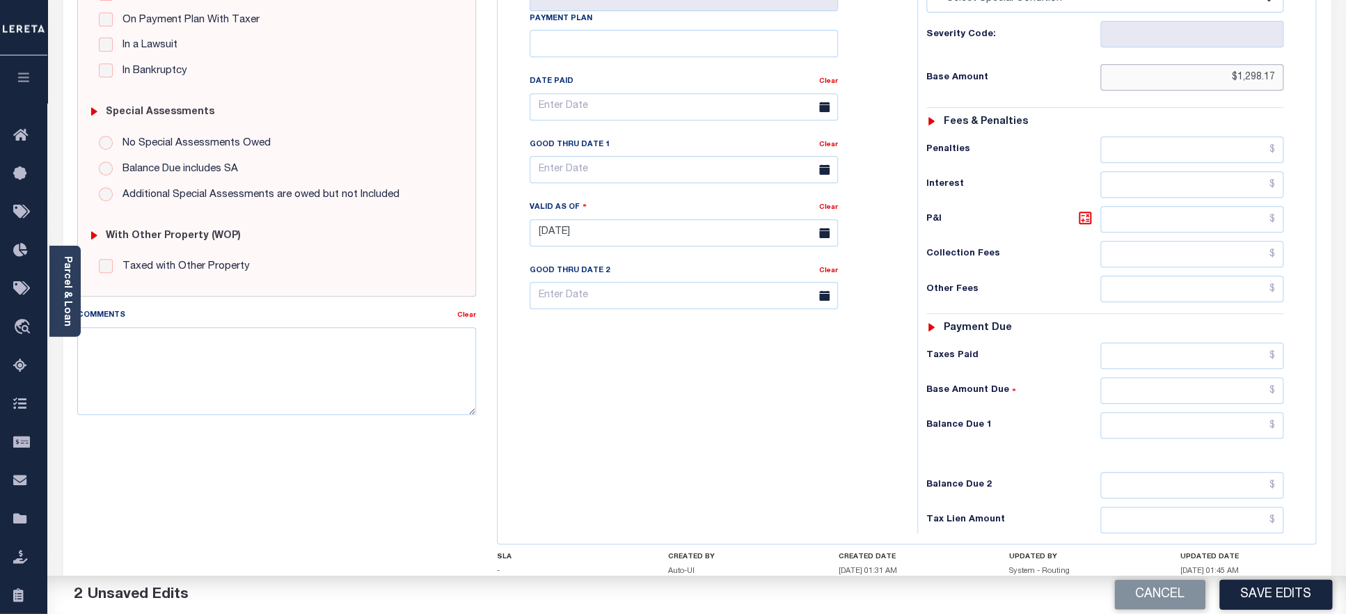
scroll to position [374, 0]
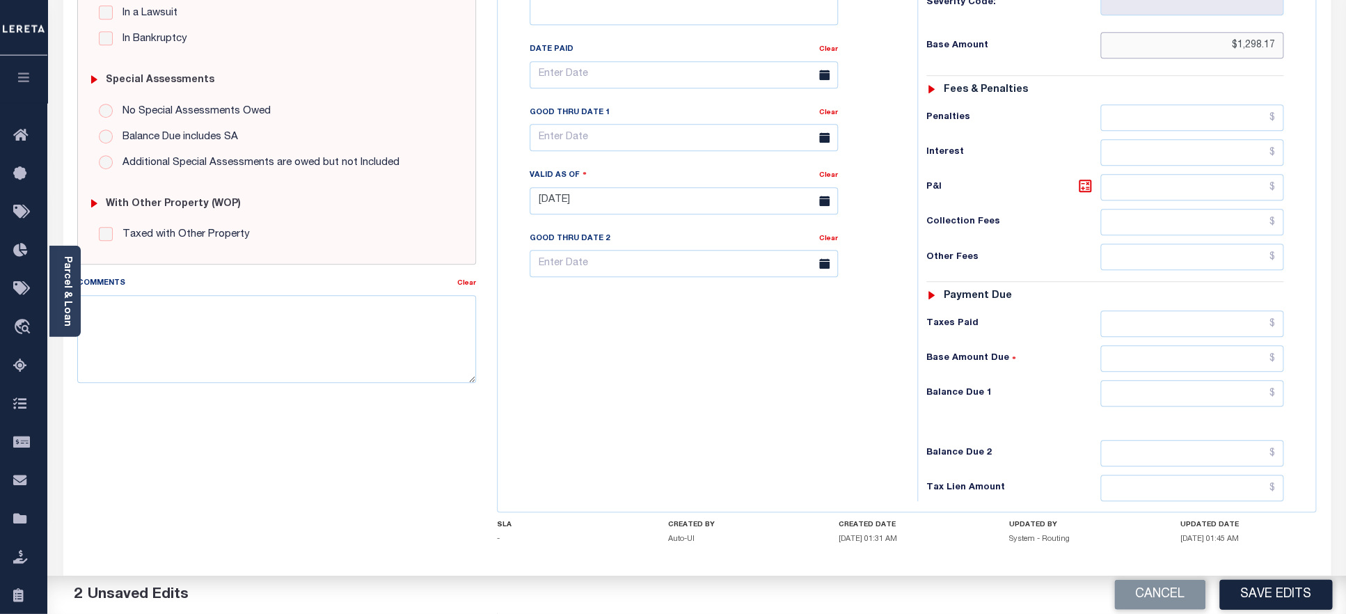
type input "$1,298.17"
click at [1171, 310] on input "text" at bounding box center [1192, 323] width 184 height 26
paste input "1,298.17"
type input "$1,298.17"
click at [1188, 380] on input "text" at bounding box center [1192, 393] width 184 height 26
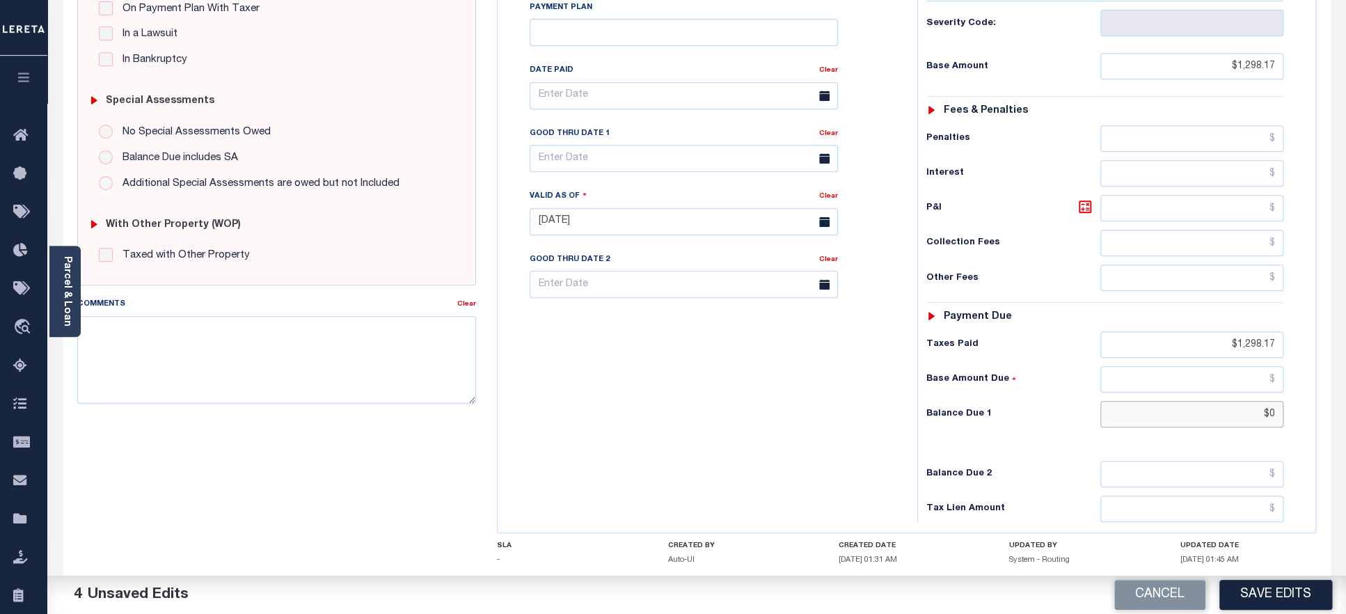
scroll to position [422, 0]
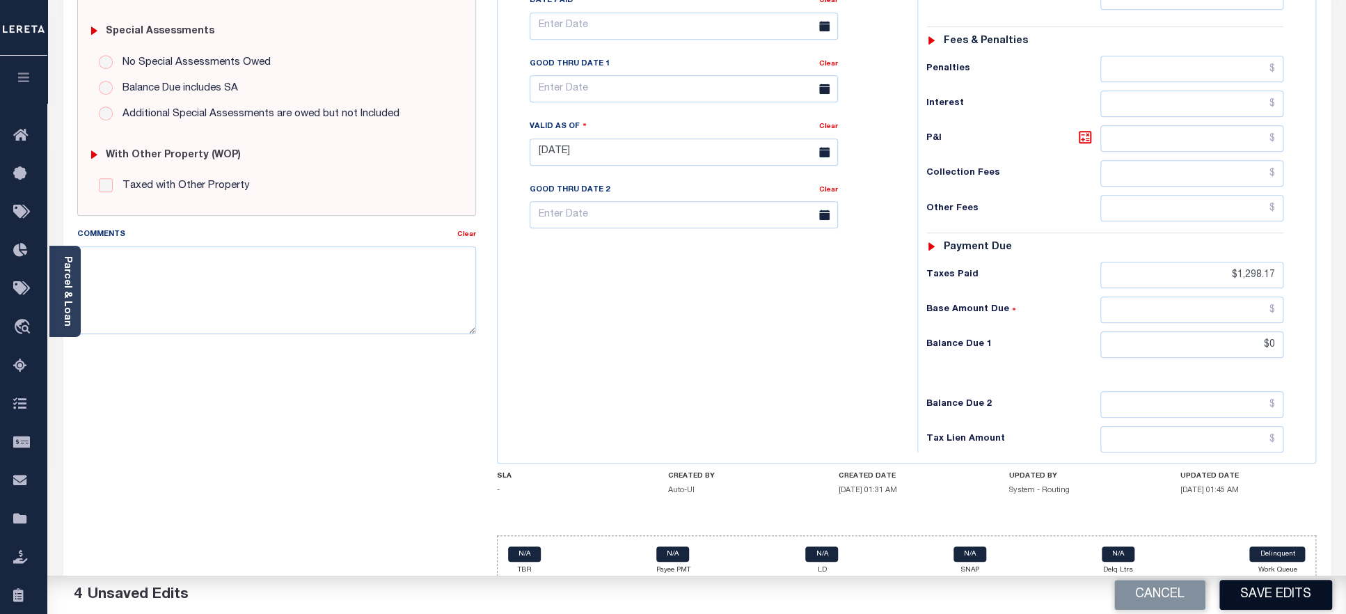
type input "$0.00"
click at [1268, 594] on button "Save Edits" at bounding box center [1275, 595] width 113 height 30
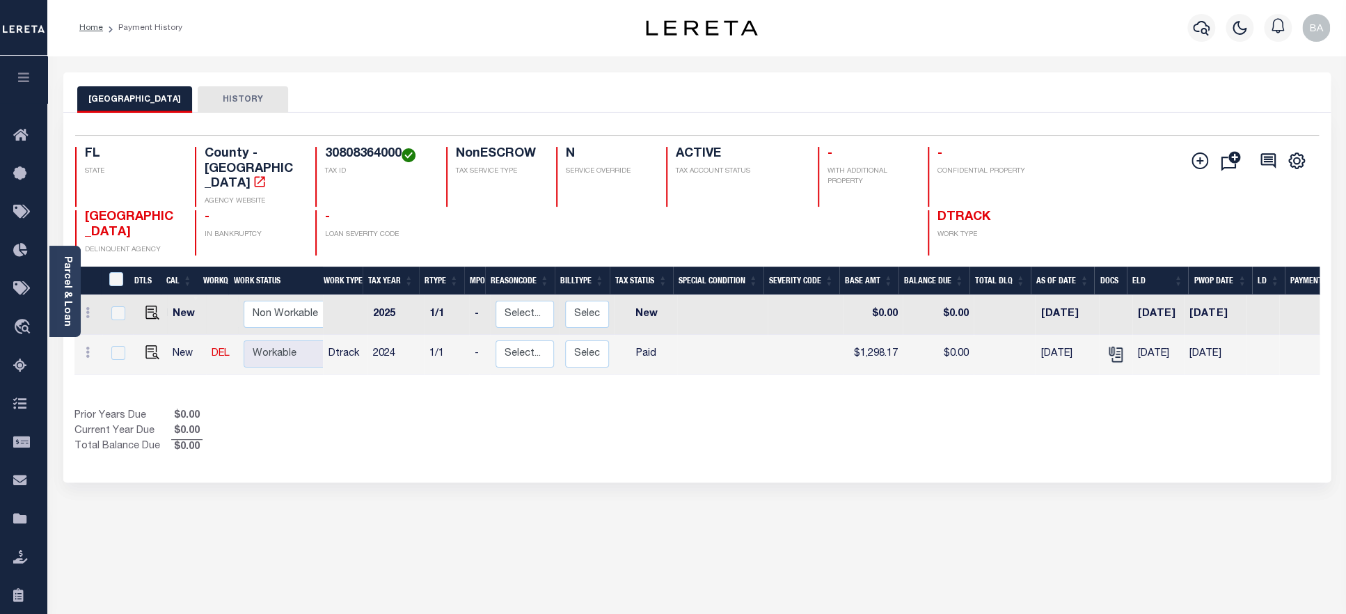
click at [367, 148] on h4 "30808364000" at bounding box center [377, 154] width 104 height 15
click at [72, 313] on link "Parcel & Loan" at bounding box center [67, 291] width 10 height 70
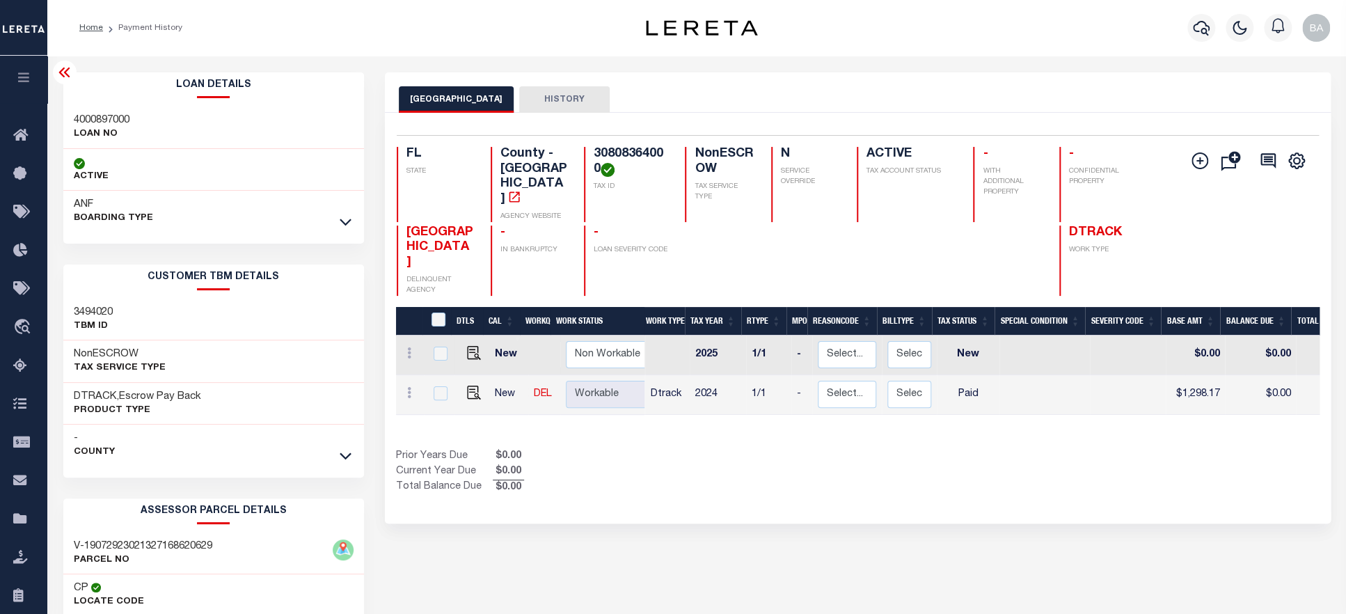
click at [108, 122] on h3 "4000897000" at bounding box center [102, 120] width 56 height 14
copy h3 "4000897000"
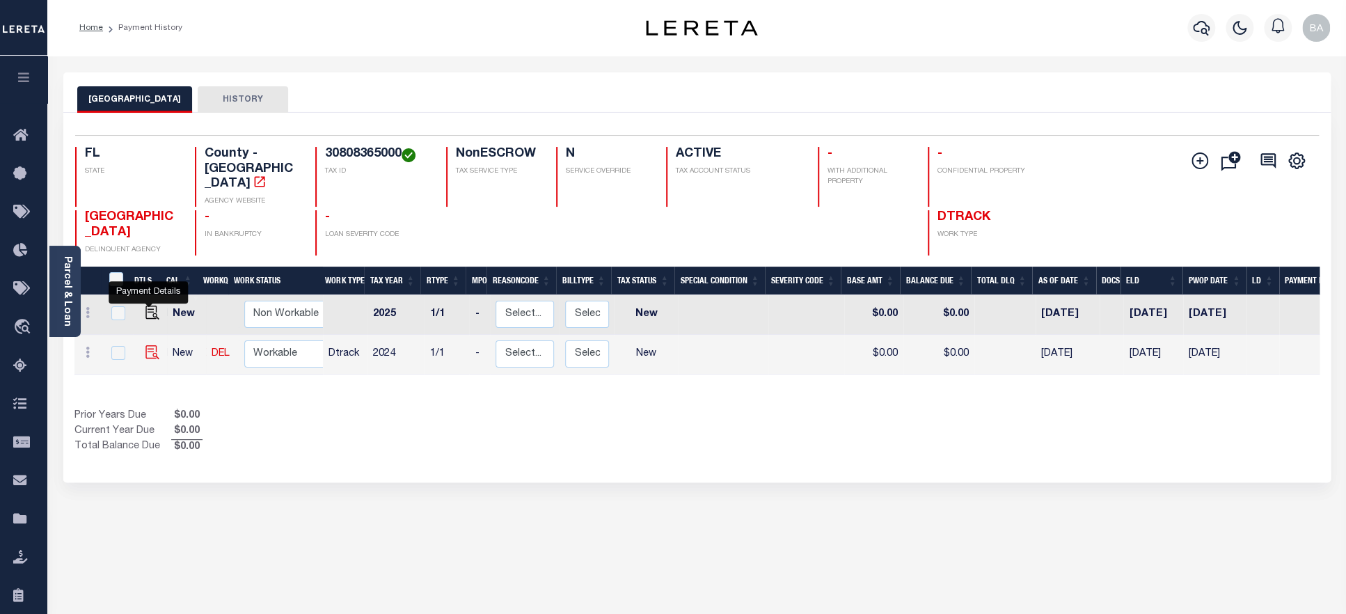
click at [145, 345] on img "" at bounding box center [152, 352] width 14 height 14
checkbox input "true"
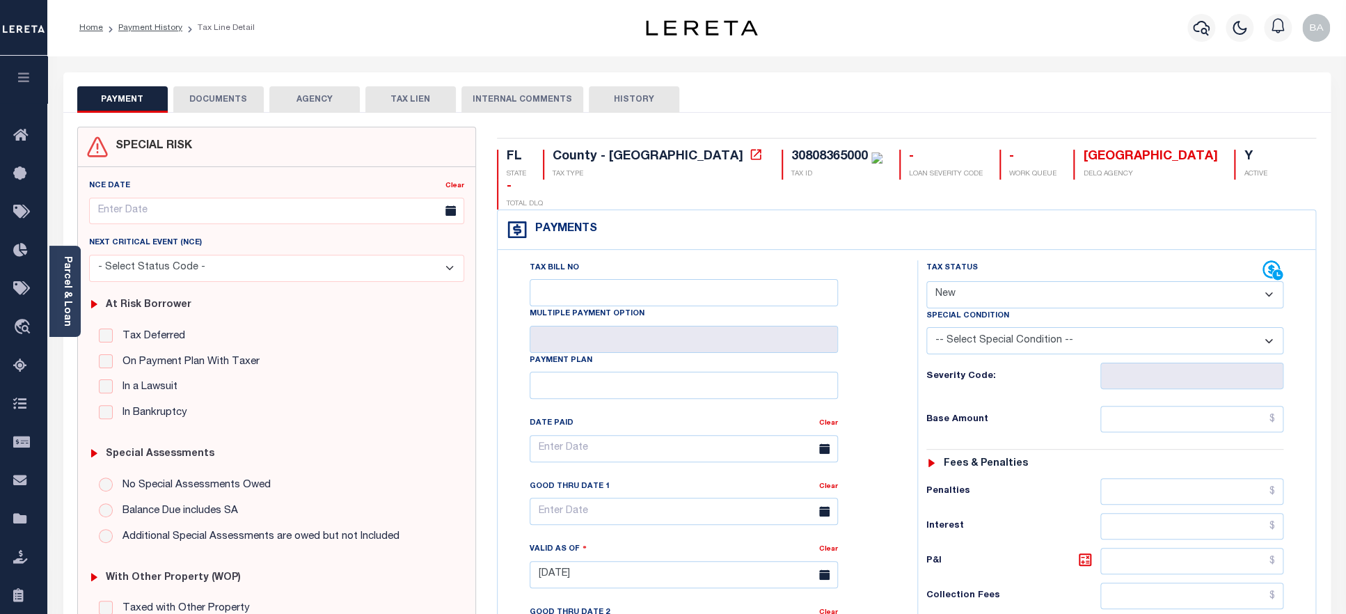
select select "PYD"
click option "Paid" at bounding box center [0, 0] width 0 height 0
type input "[DATE]"
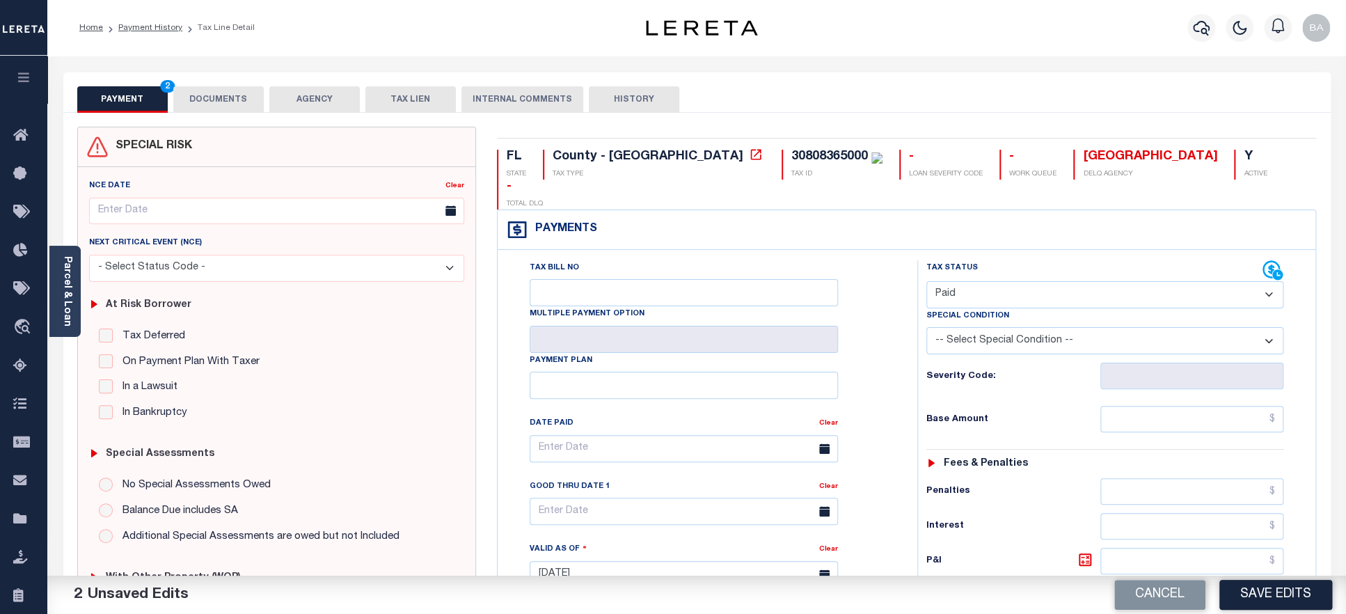
click at [221, 90] on button "DOCUMENTS" at bounding box center [218, 99] width 90 height 26
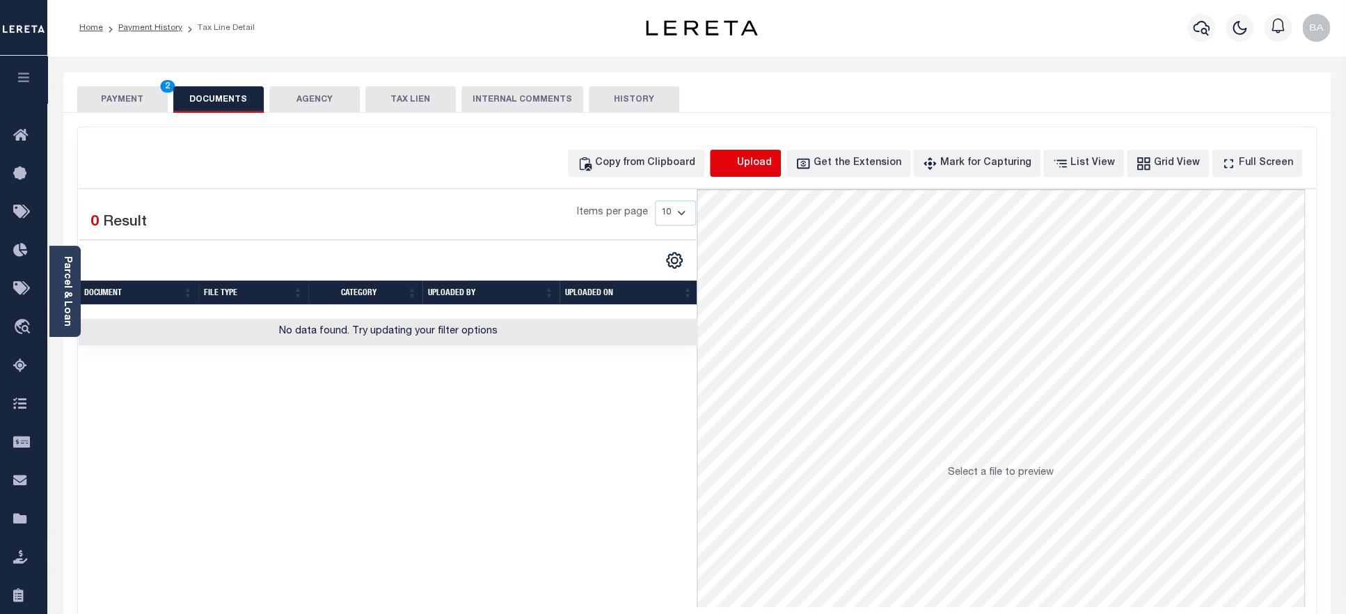
click at [734, 159] on icon "button" at bounding box center [726, 163] width 15 height 15
select select "POP"
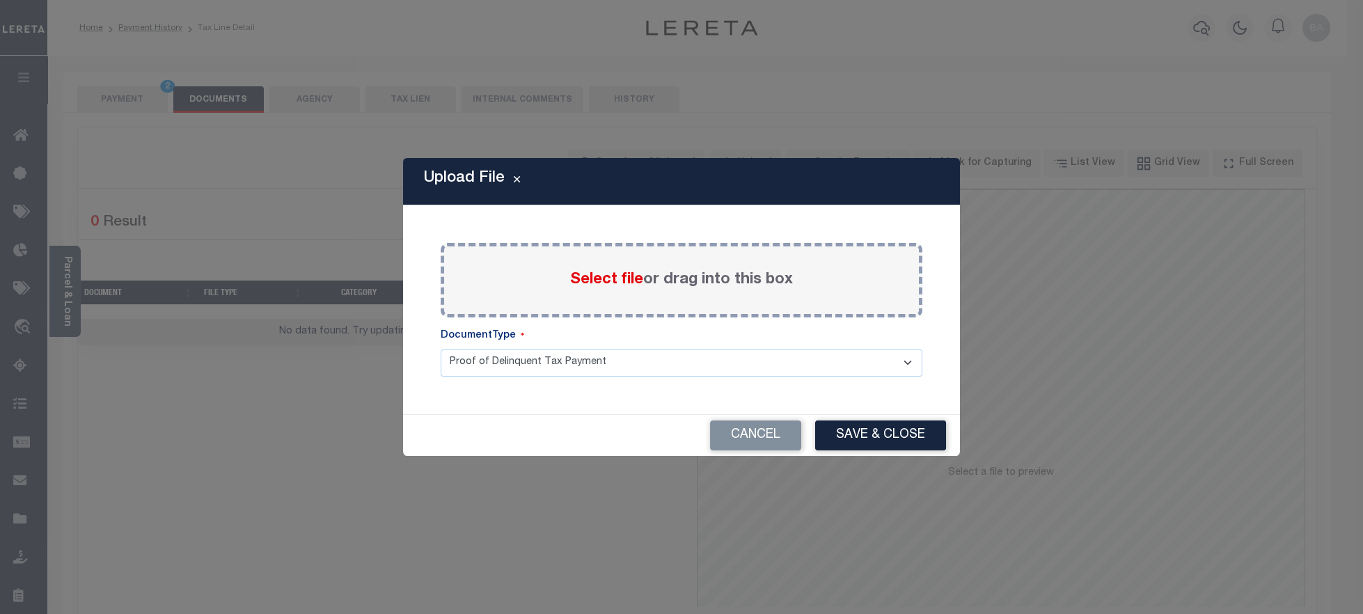
click at [615, 287] on span "Select file" at bounding box center [606, 279] width 73 height 15
click at [0, 0] on input "Select file or drag into this box" at bounding box center [0, 0] width 0 height 0
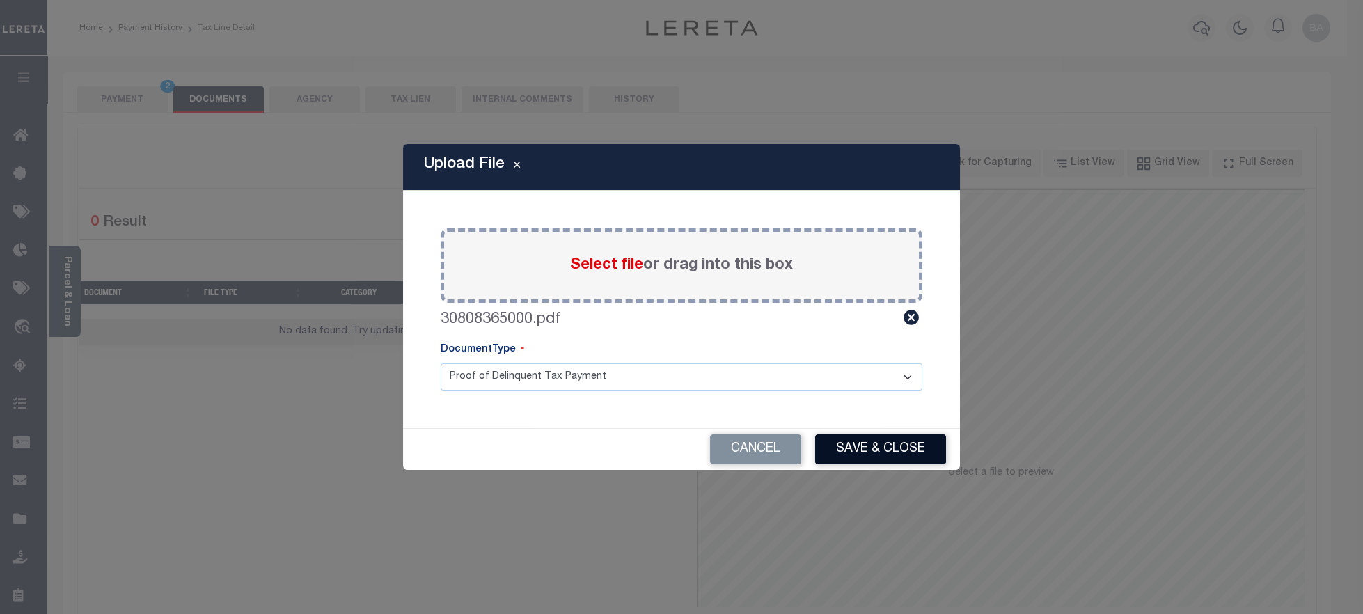
click at [886, 450] on button "Save & Close" at bounding box center [880, 449] width 131 height 30
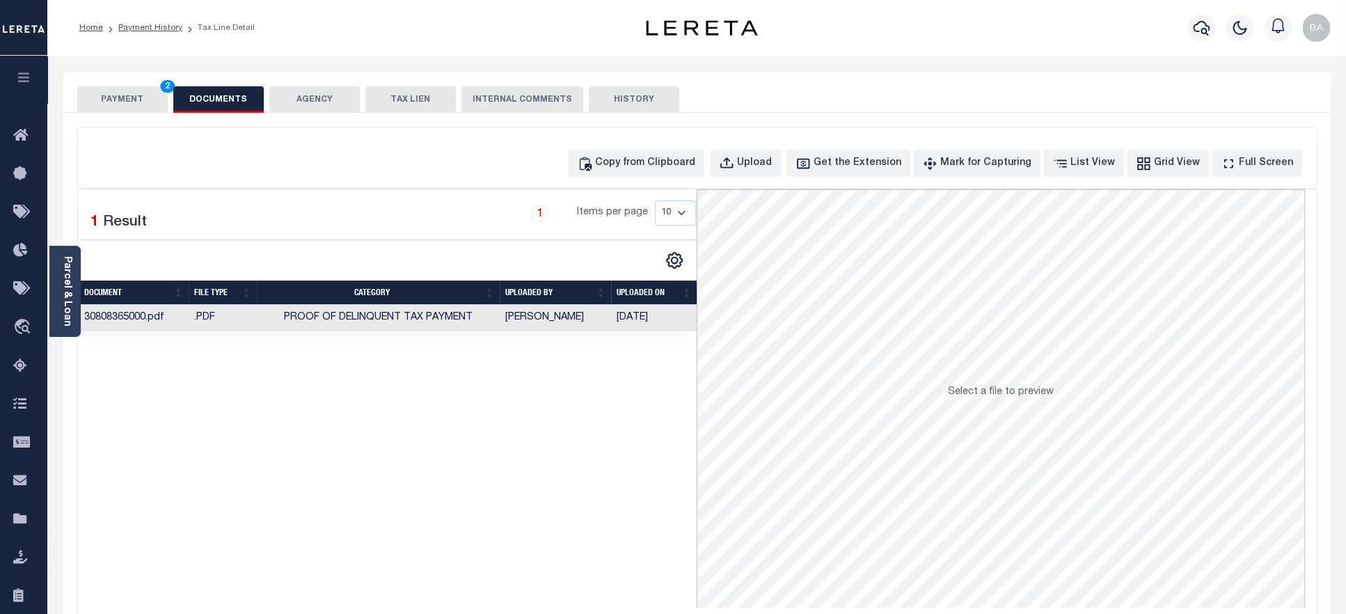
click at [119, 97] on button "PAYMENT 2" at bounding box center [122, 99] width 90 height 26
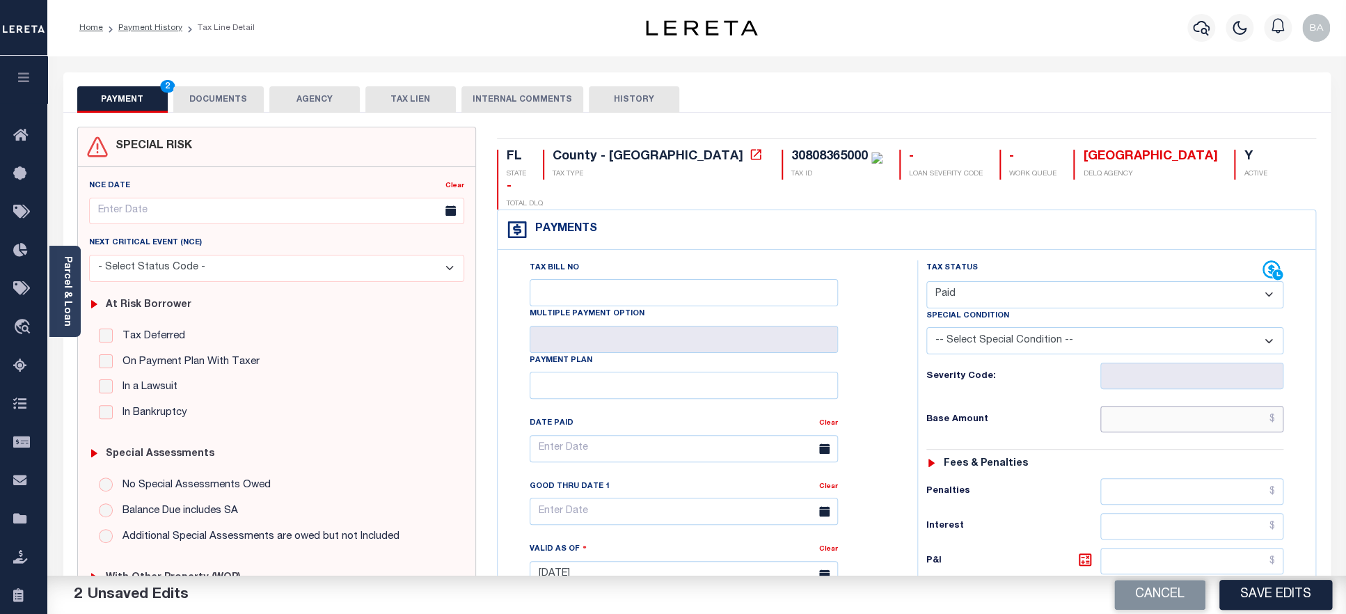
click at [1194, 406] on input "text" at bounding box center [1192, 419] width 184 height 26
paste input "972.52"
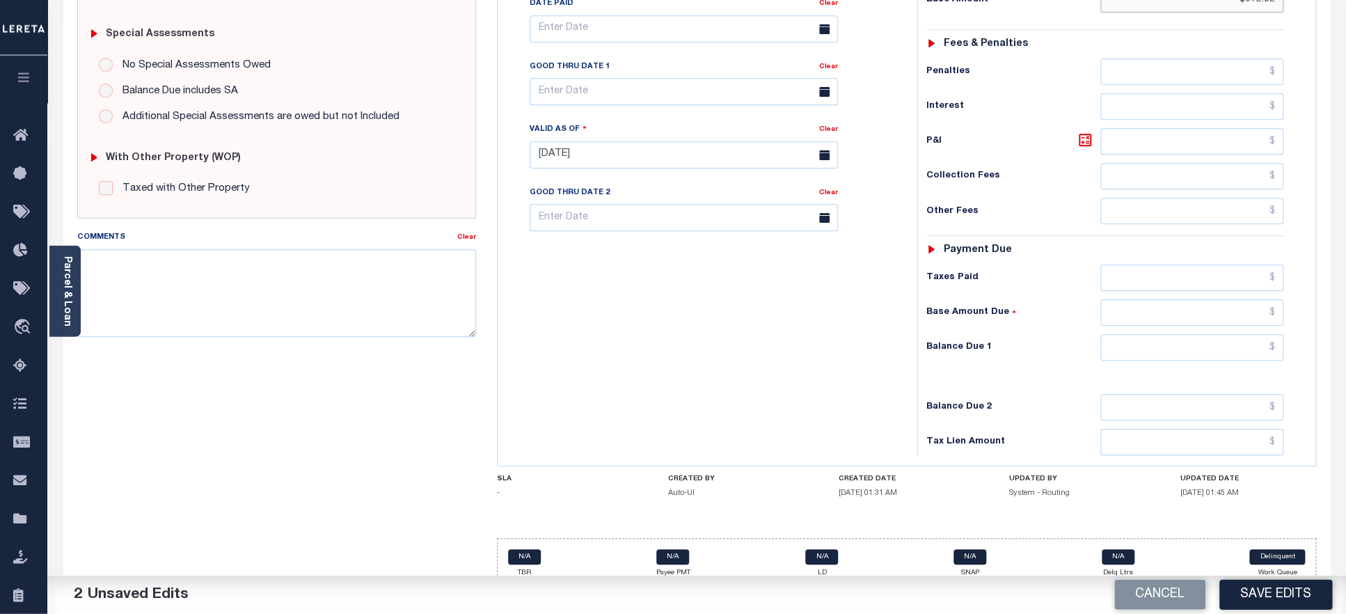
scroll to position [422, 0]
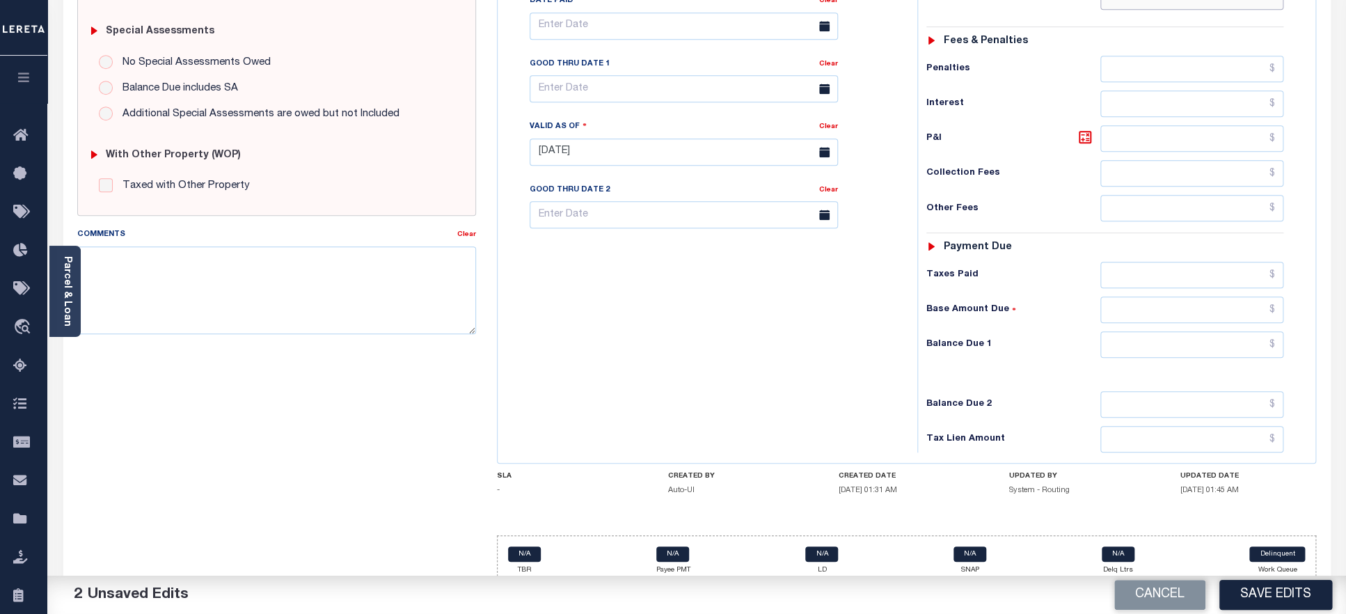
type input "$972.52"
click at [1188, 262] on input "text" at bounding box center [1192, 275] width 184 height 26
paste input "972.52"
type input "$972.52"
click at [1191, 331] on input "text" at bounding box center [1192, 344] width 184 height 26
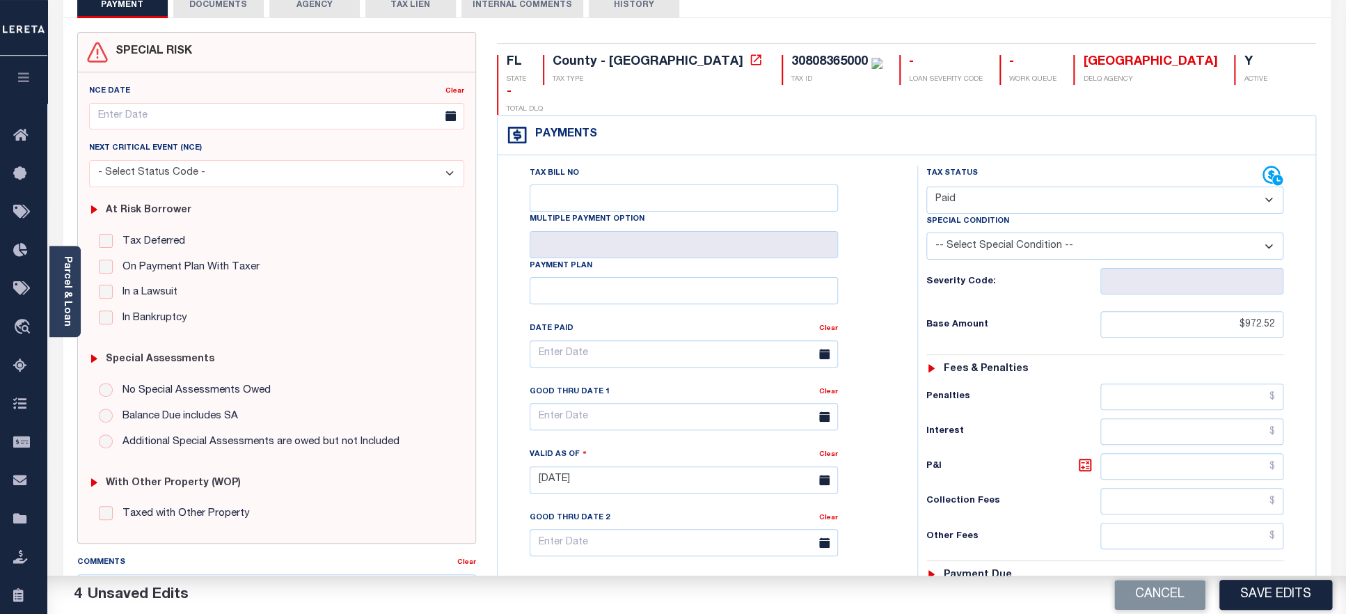
scroll to position [0, 0]
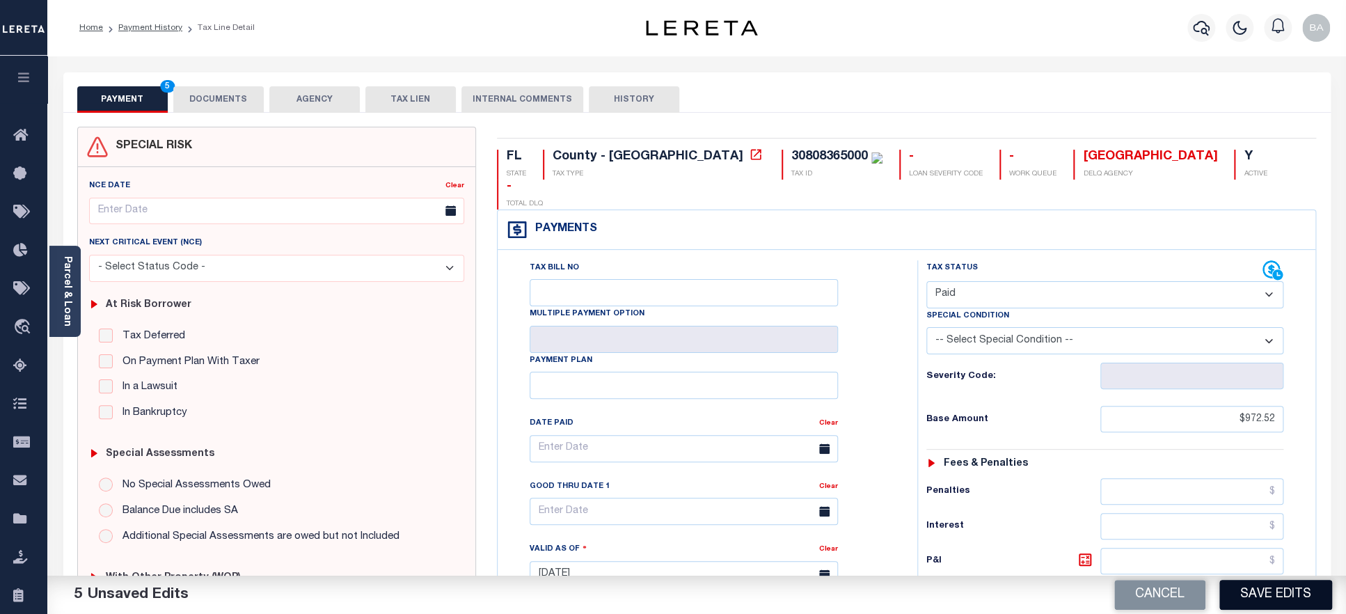
type input "$0.00"
drag, startPoint x: 1264, startPoint y: 601, endPoint x: 1249, endPoint y: 587, distance: 20.2
click at [1266, 601] on button "Save Edits" at bounding box center [1275, 595] width 113 height 30
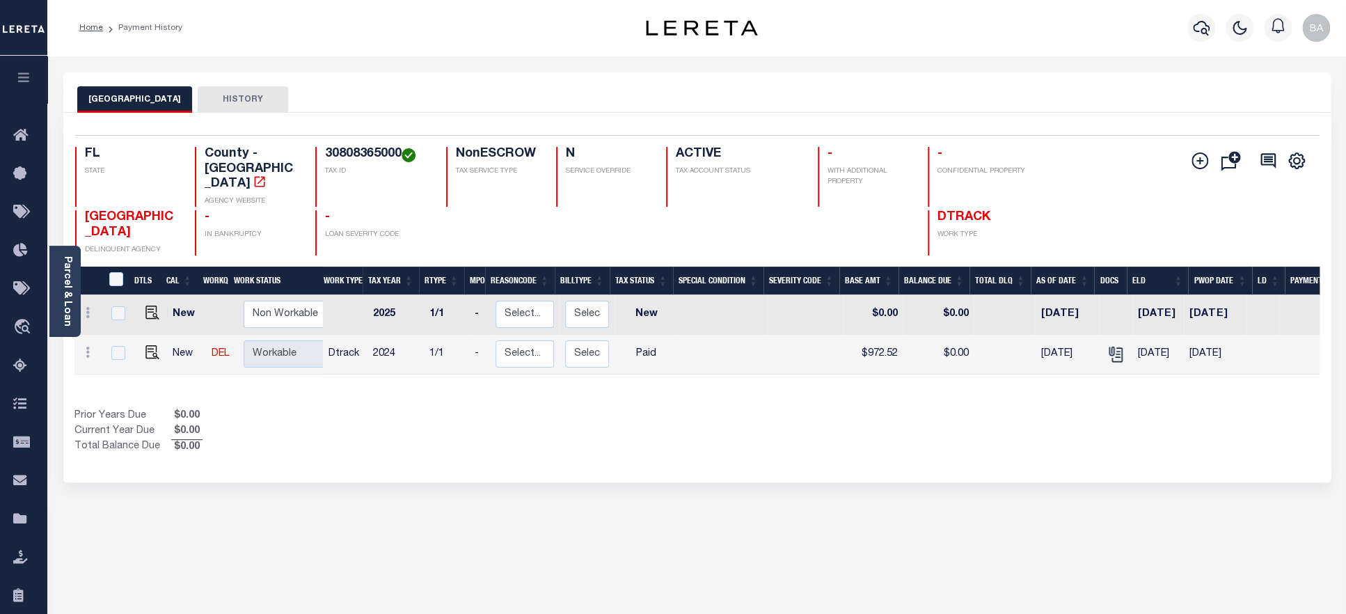
click at [376, 154] on h4 "30808365000" at bounding box center [377, 154] width 104 height 15
click at [71, 317] on link "Parcel & Loan" at bounding box center [67, 291] width 10 height 70
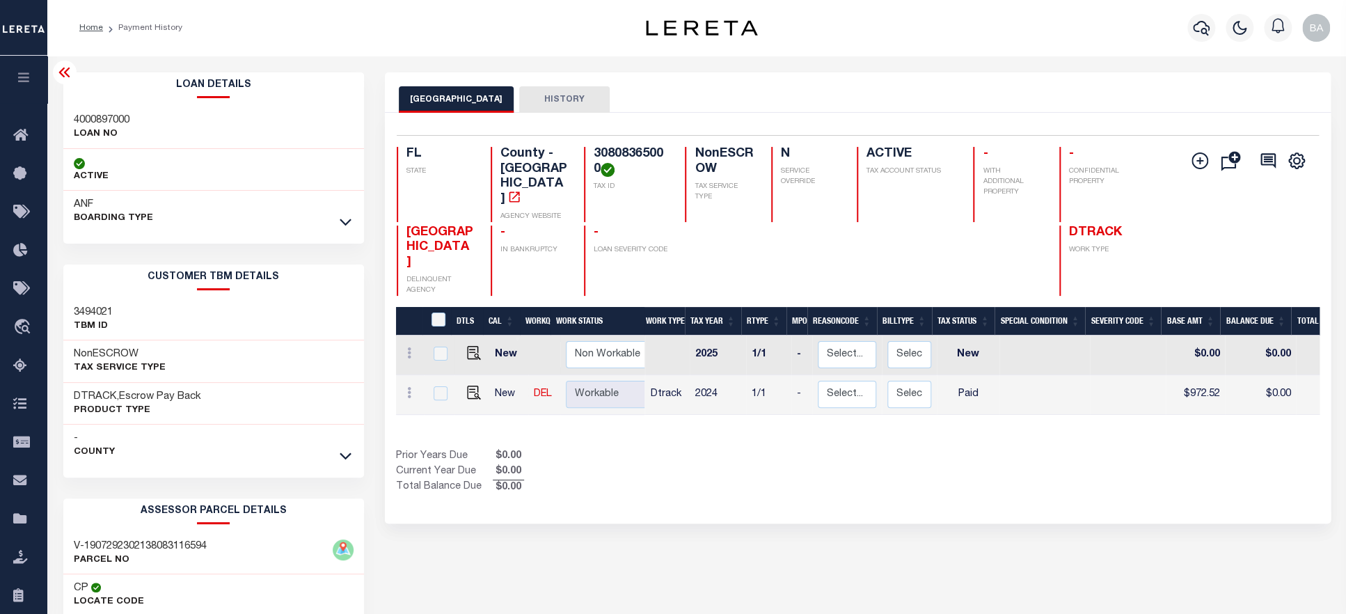
click at [113, 119] on h3 "4000897000" at bounding box center [102, 120] width 56 height 14
copy h3 "4000897000"
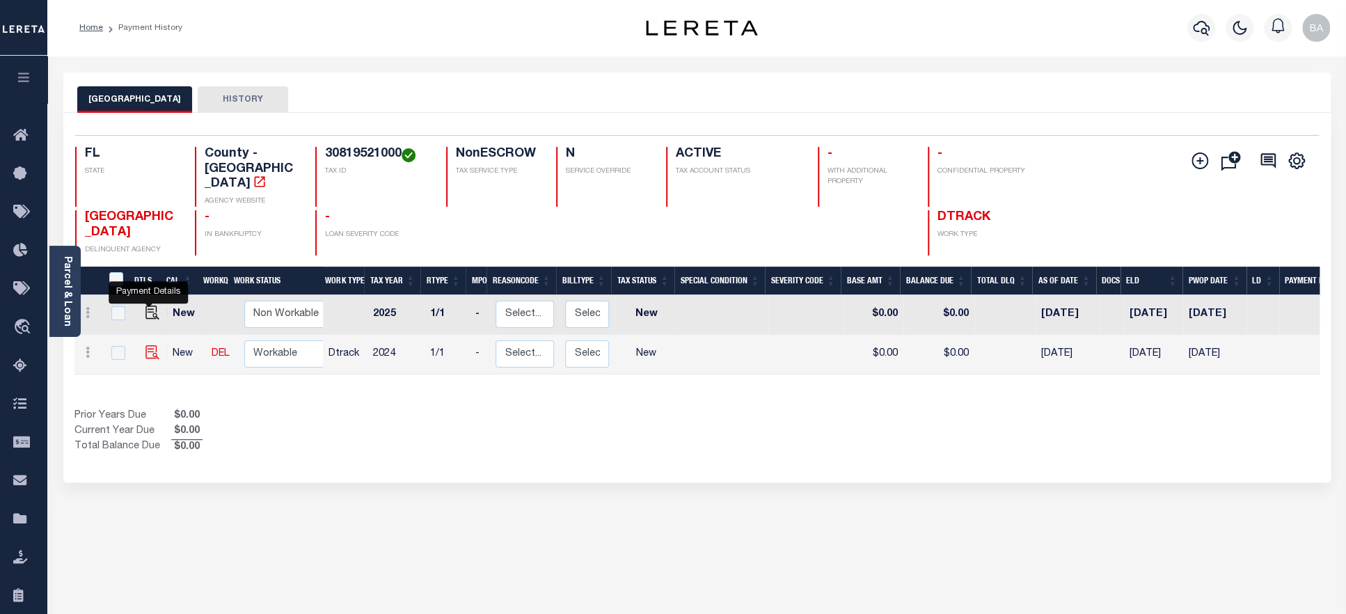
click at [145, 345] on img "" at bounding box center [152, 352] width 14 height 14
checkbox input "true"
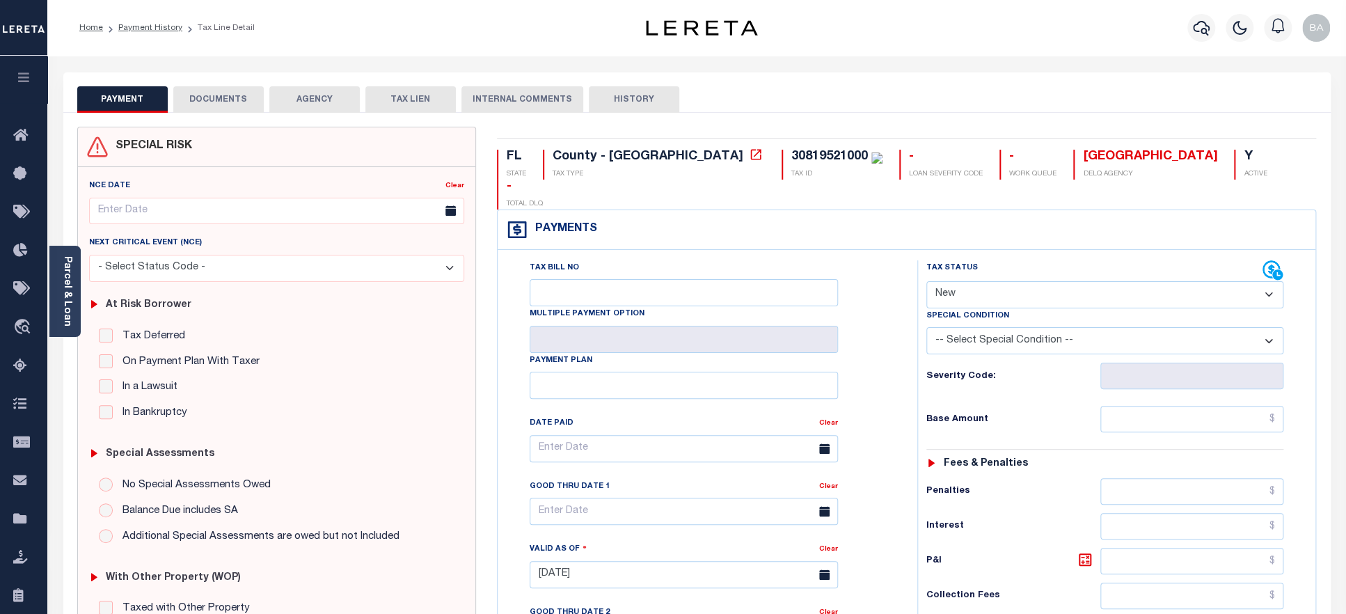
select select "PYD"
click option "Paid" at bounding box center [0, 0] width 0 height 0
type input "08/29/2025"
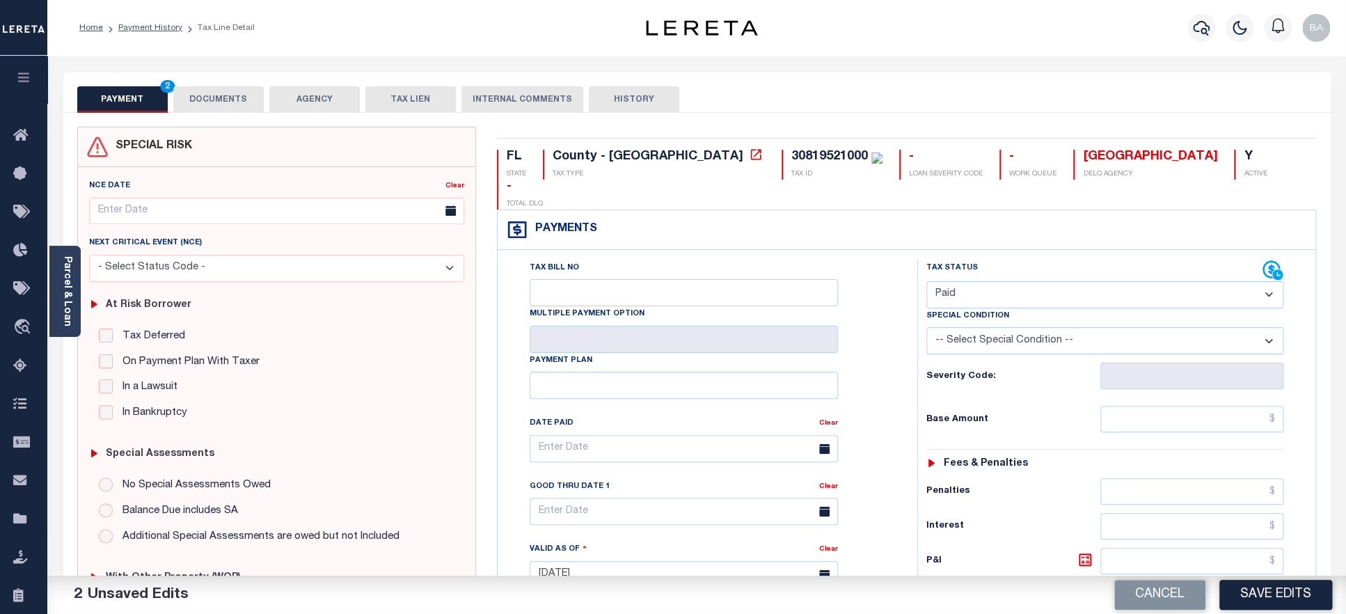
click at [207, 103] on button "DOCUMENTS" at bounding box center [218, 99] width 90 height 26
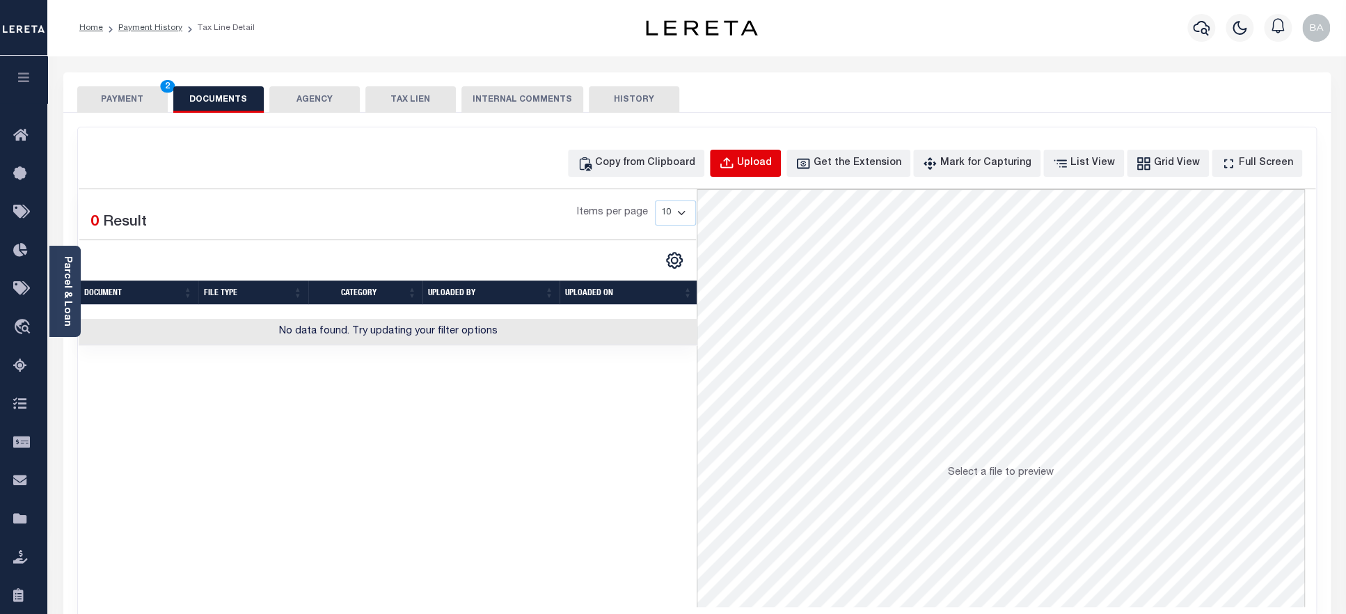
click at [770, 166] on div "Upload" at bounding box center [754, 163] width 35 height 15
select select "POP"
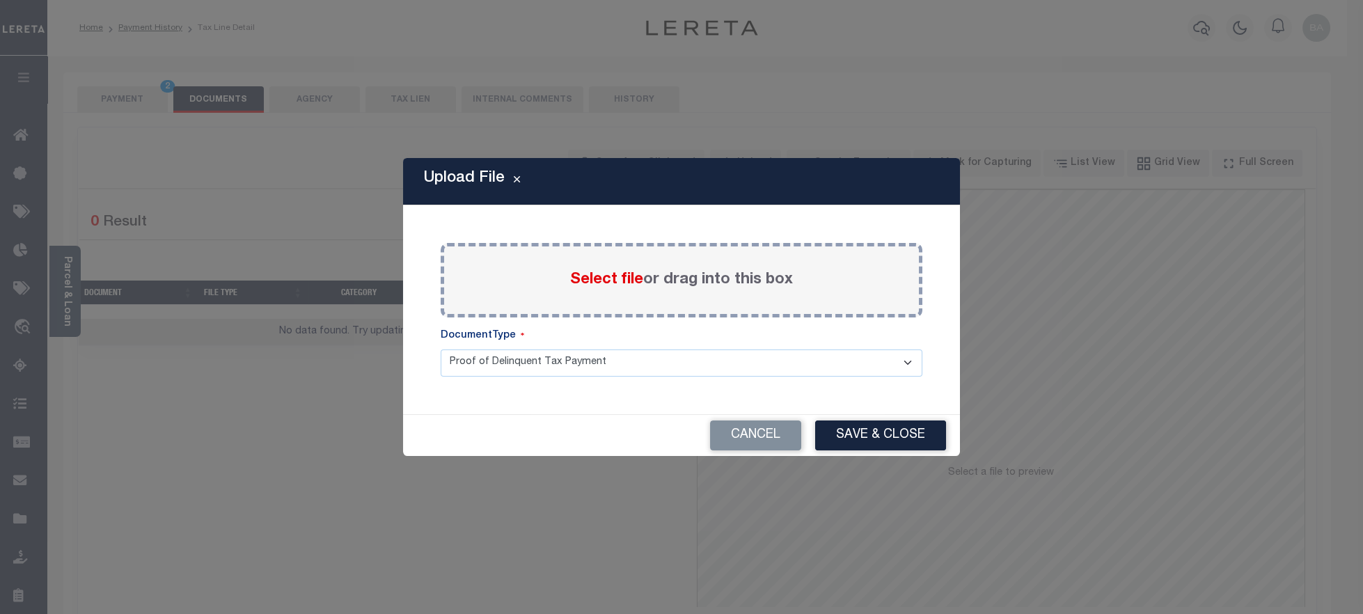
click at [603, 274] on span "Select file" at bounding box center [606, 279] width 73 height 15
click at [0, 0] on input "Select file or drag into this box" at bounding box center [0, 0] width 0 height 0
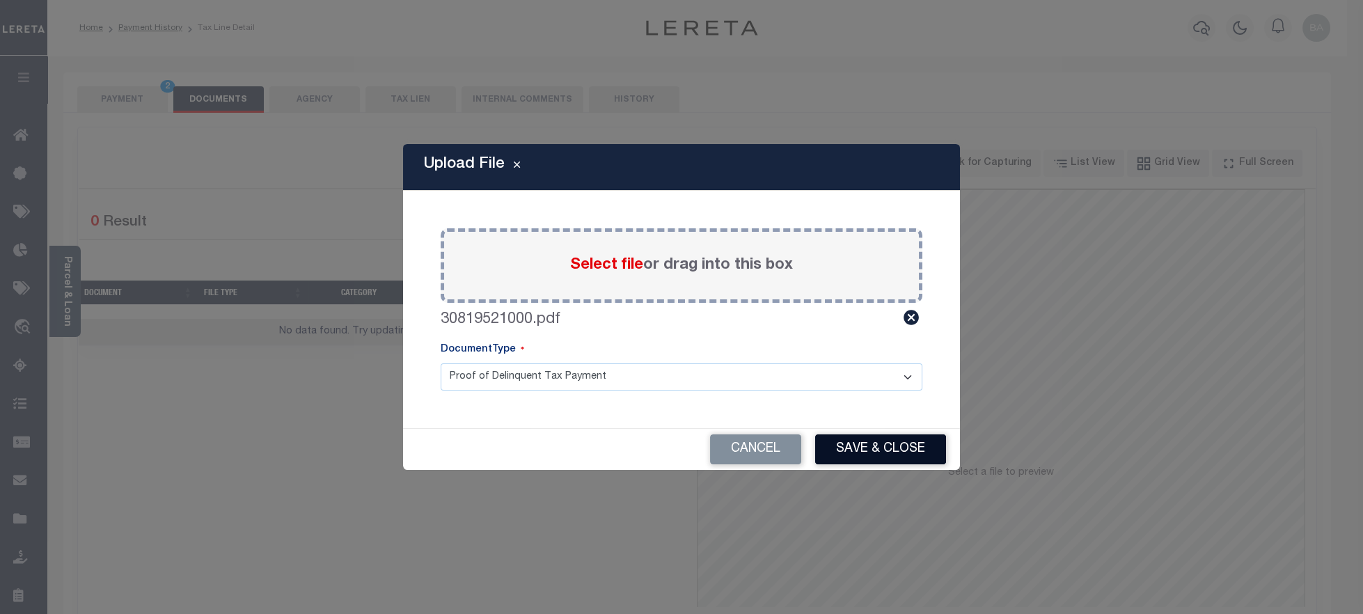
click at [895, 453] on button "Save & Close" at bounding box center [880, 449] width 131 height 30
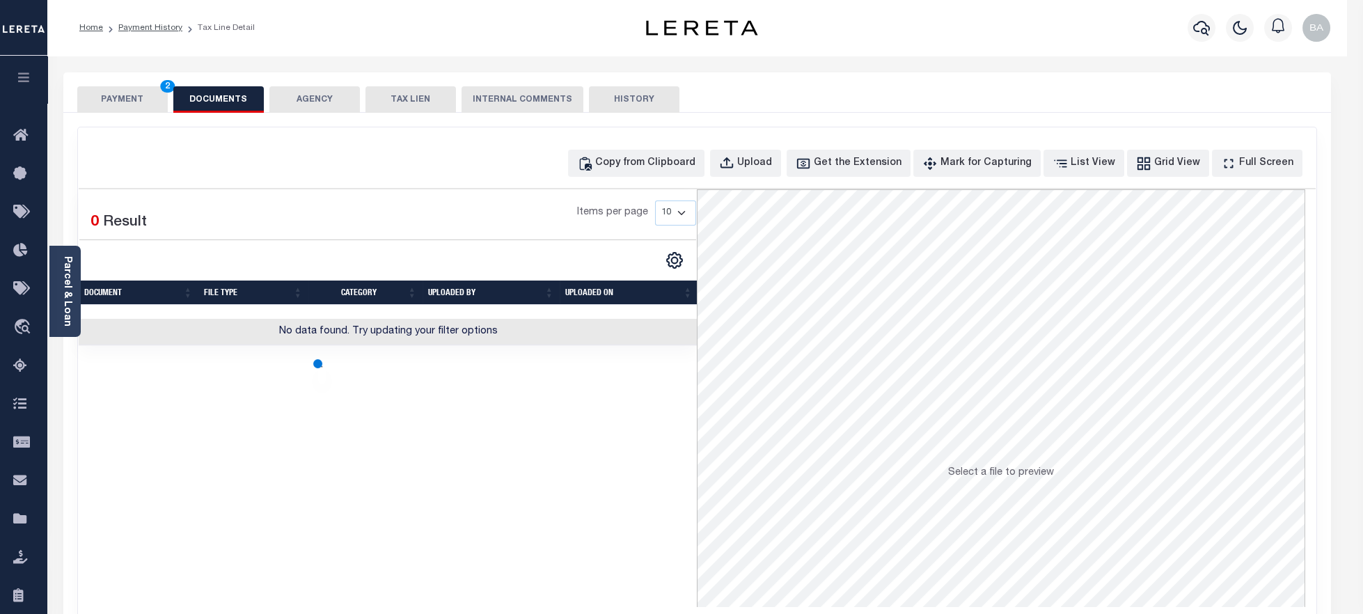
click at [112, 99] on button "PAYMENT 2" at bounding box center [122, 99] width 90 height 26
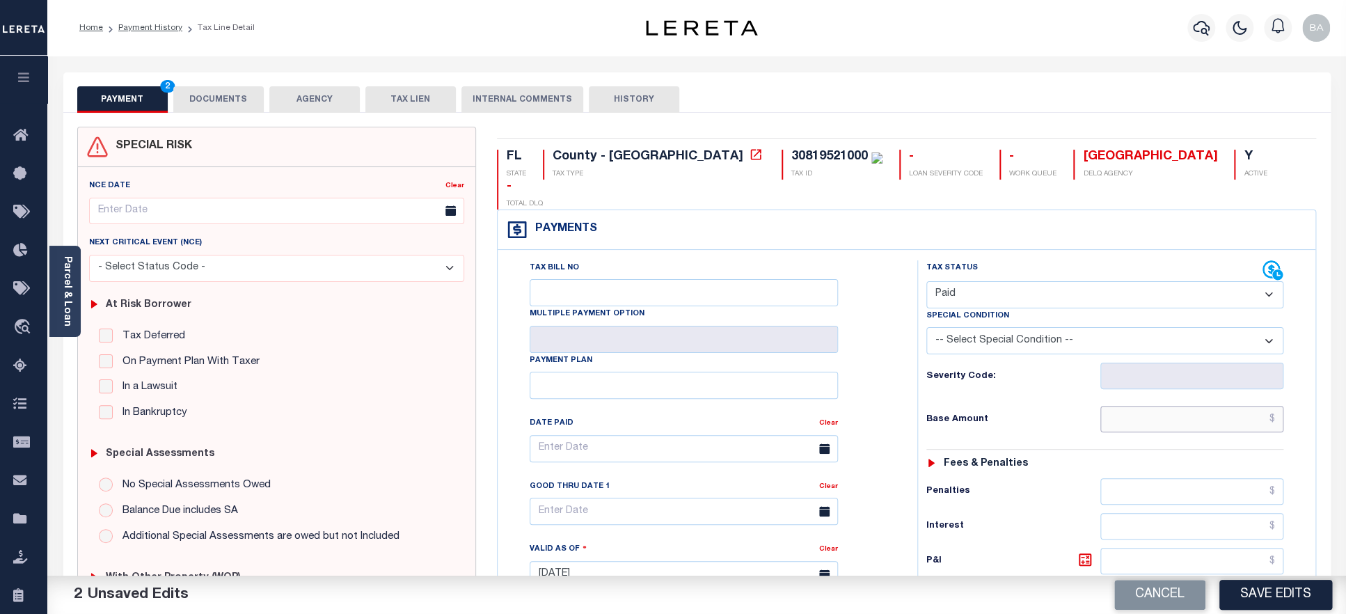
click at [1169, 406] on input "text" at bounding box center [1192, 419] width 184 height 26
paste input "2,103.01"
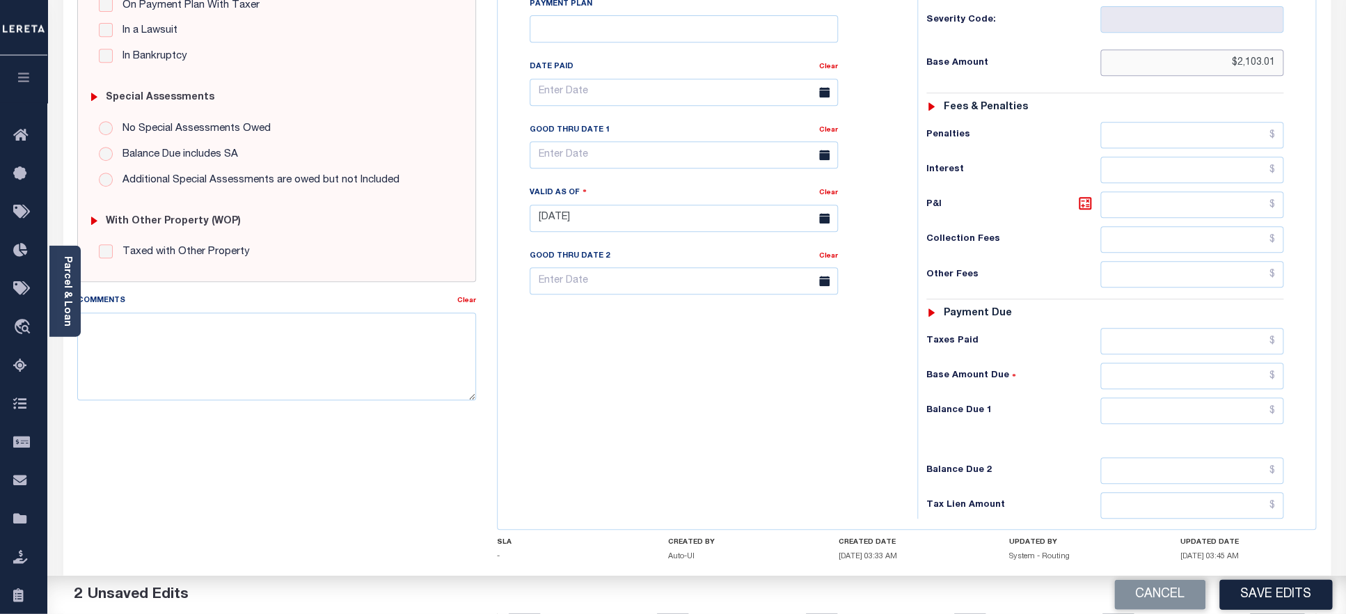
scroll to position [364, 0]
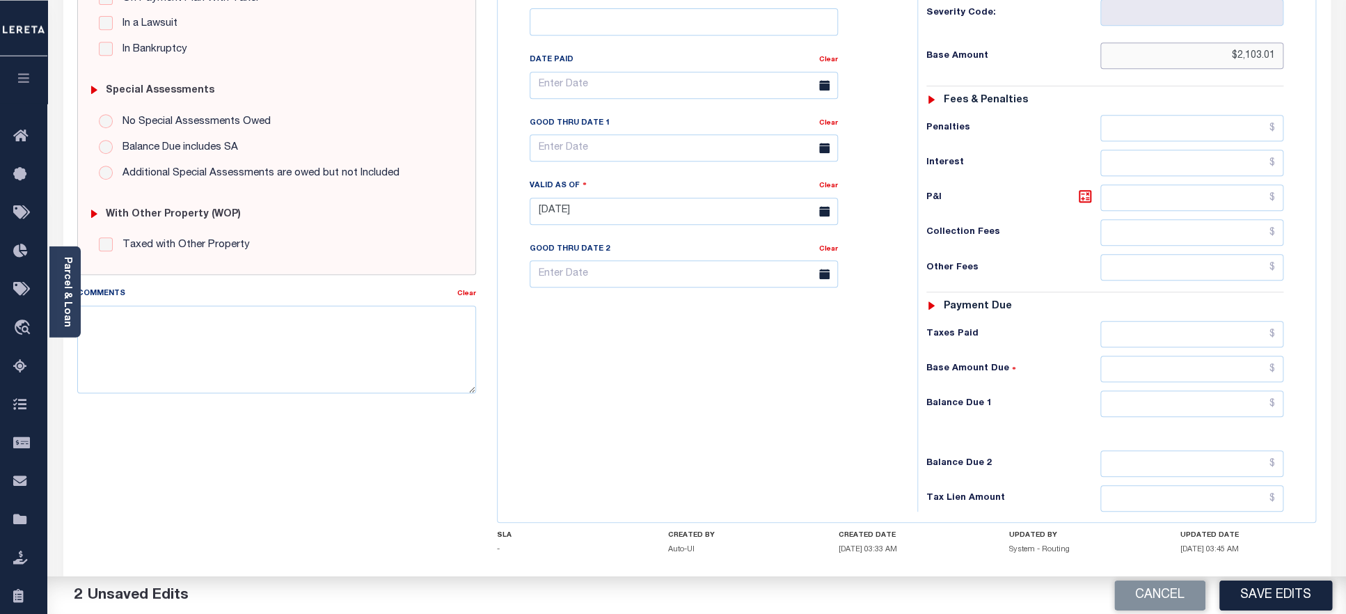
type input "$2,103.01"
click at [1156, 320] on input "text" at bounding box center [1192, 333] width 184 height 26
paste input "2,103.01"
type input "$2,103.01"
click at [1153, 390] on input "text" at bounding box center [1192, 403] width 184 height 26
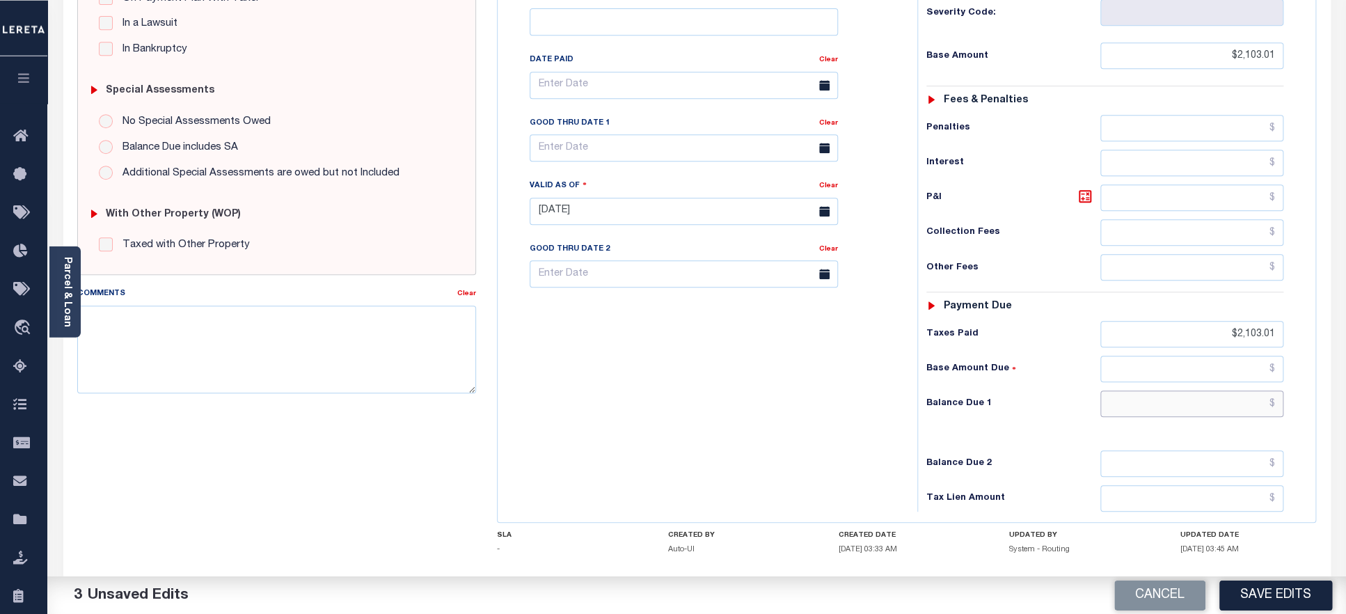
click at [1153, 390] on input "text" at bounding box center [1192, 403] width 184 height 26
type input "$0.00"
click at [1268, 594] on button "Save Edits" at bounding box center [1275, 595] width 113 height 30
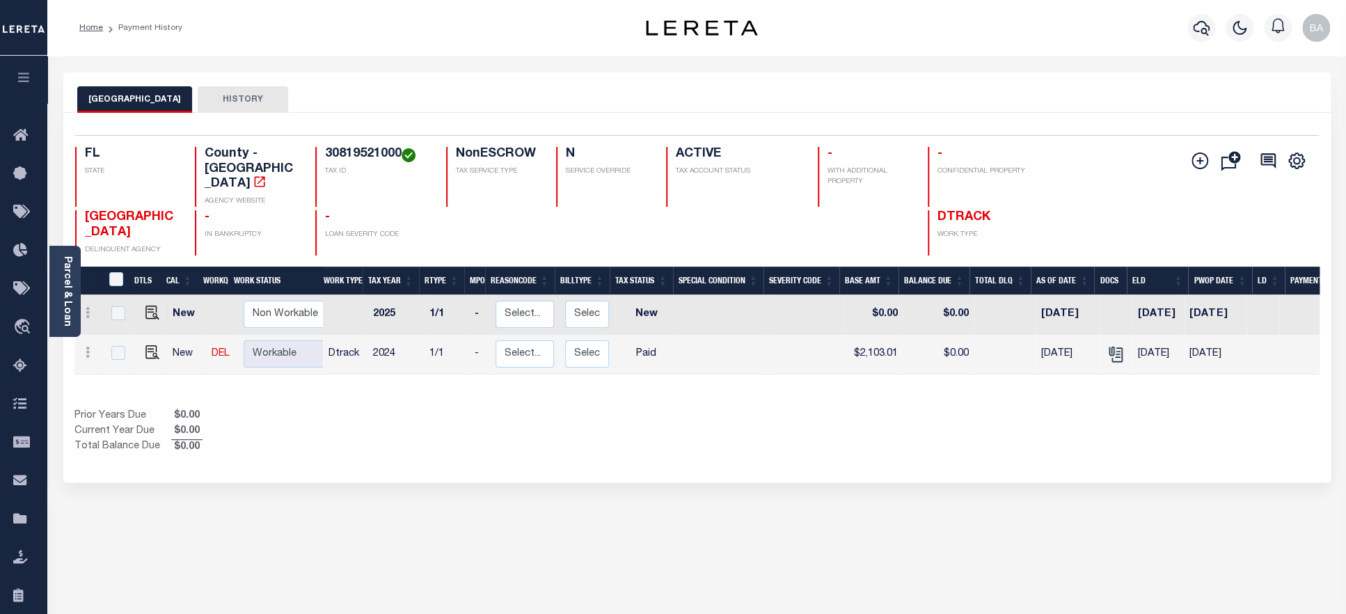
click at [357, 147] on div "Selected 2 Results 1 Items per page 25 50 100 FL STATE County - FL AGENCY WEBSI…" at bounding box center [697, 195] width 1266 height 120
click at [63, 303] on link "Parcel & Loan" at bounding box center [67, 291] width 10 height 70
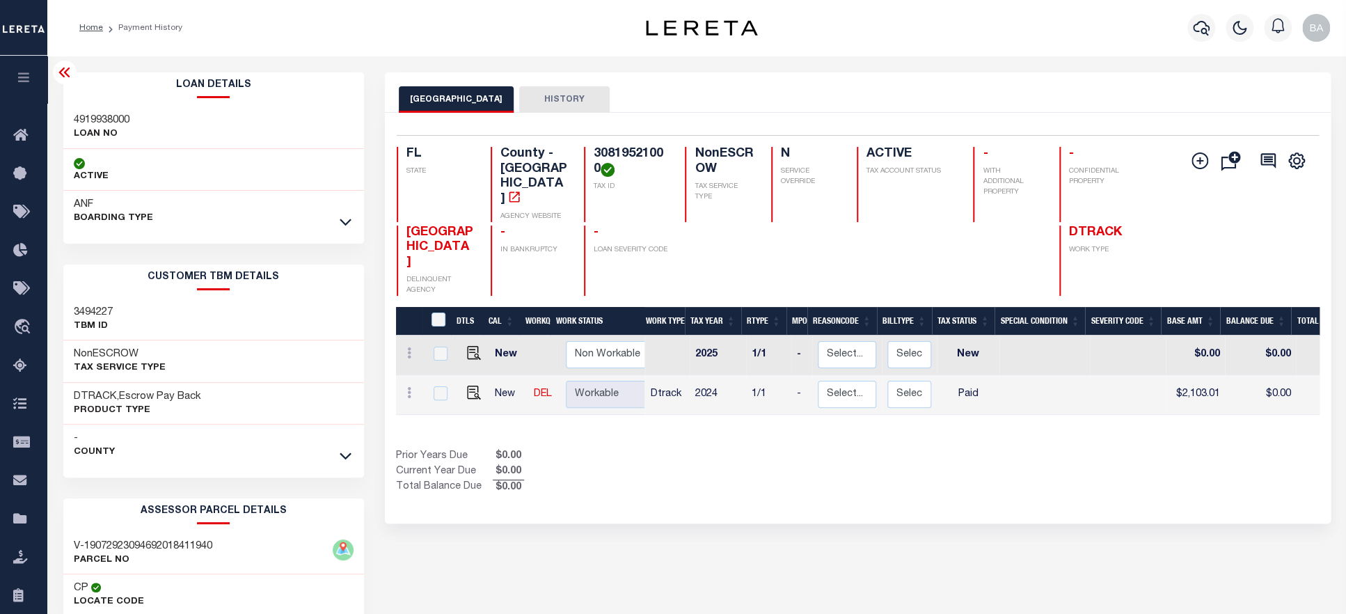
click at [93, 117] on h3 "4919938000" at bounding box center [102, 120] width 56 height 14
copy h3 "4919938000"
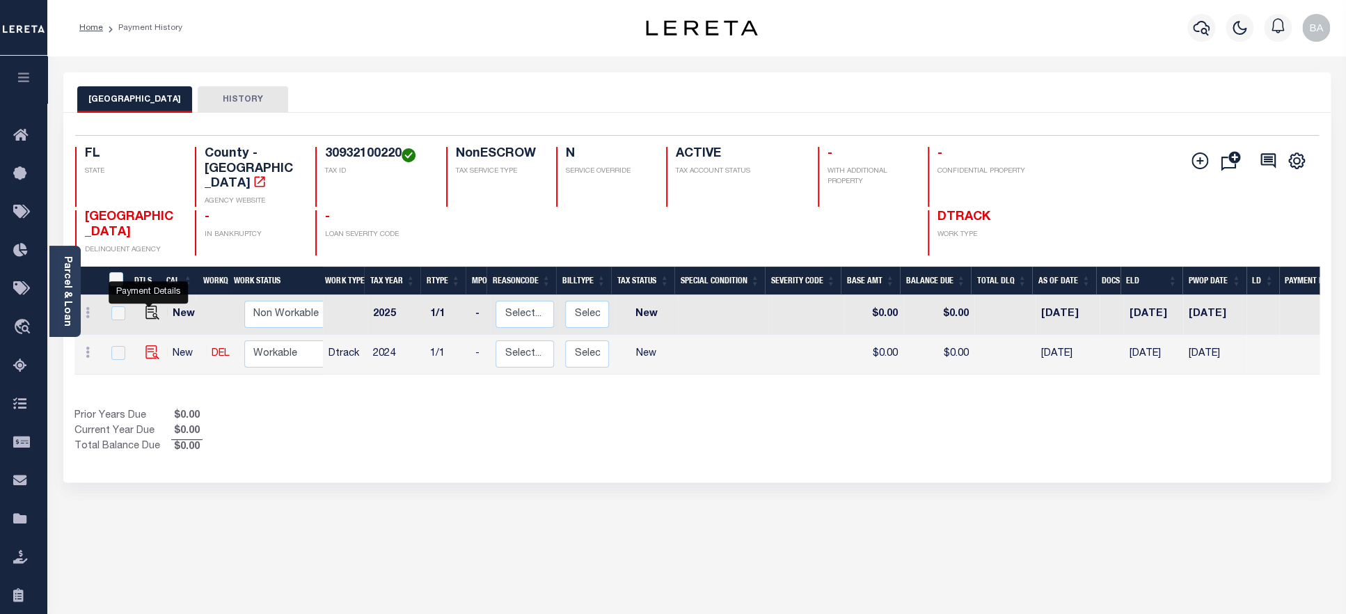
click at [145, 345] on img "" at bounding box center [152, 352] width 14 height 14
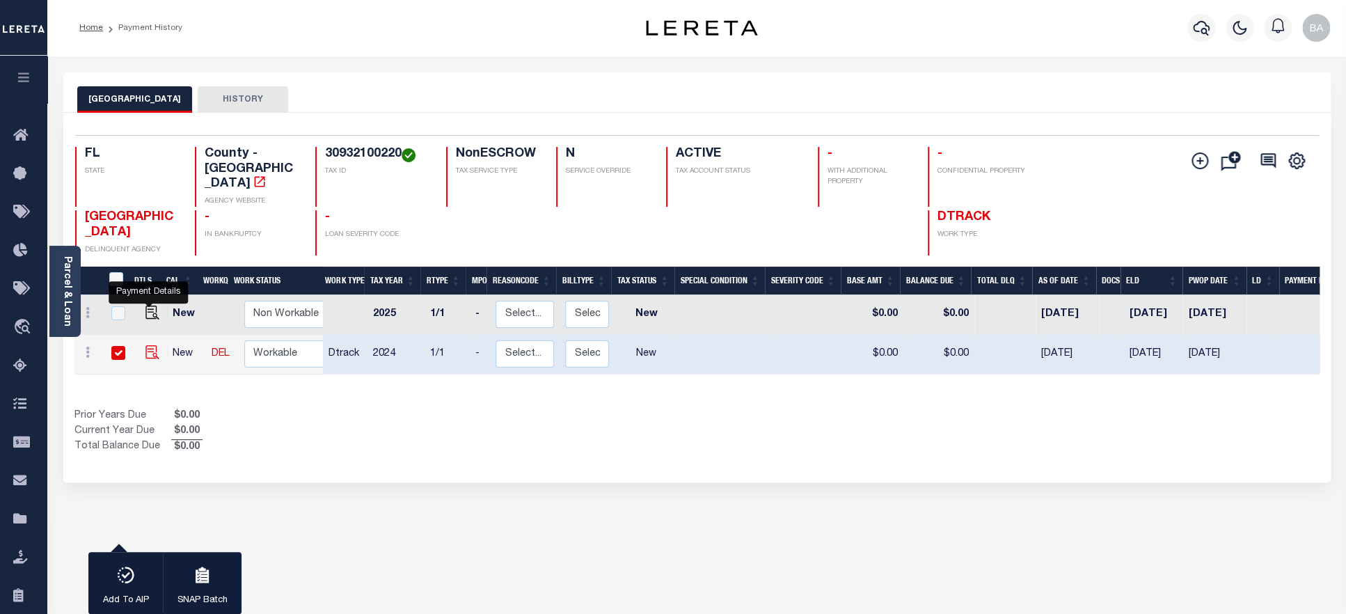
checkbox input "true"
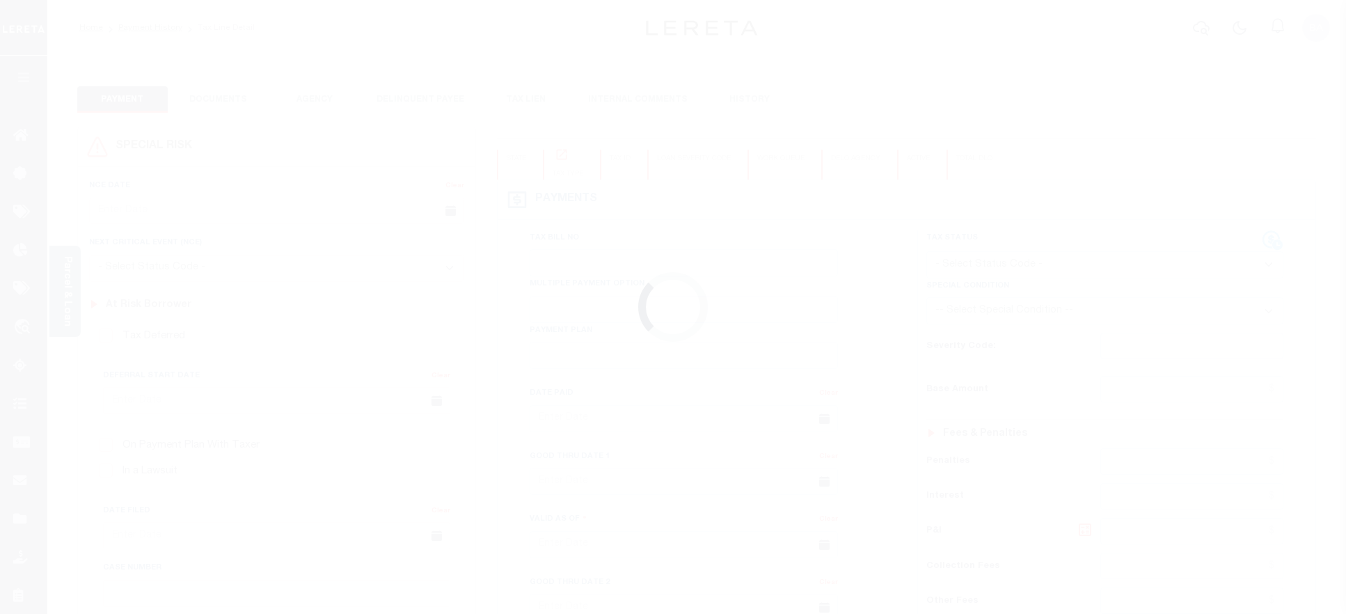
checkbox input "false"
type input "[DATE]"
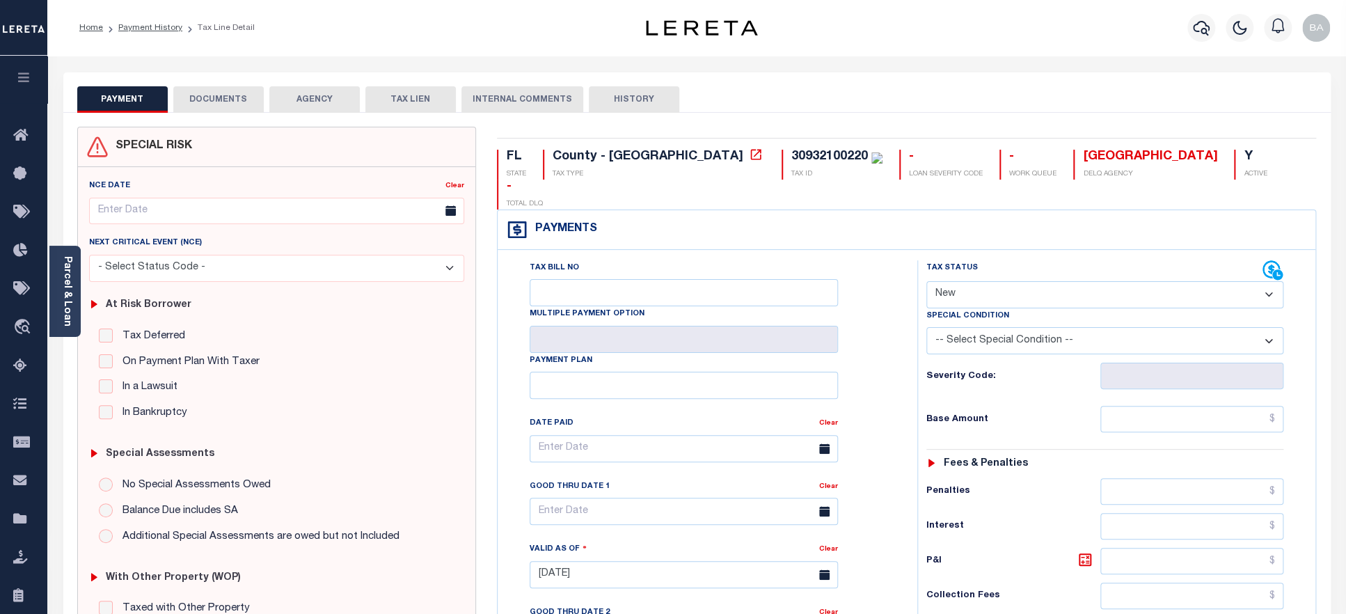
select select "PYD"
click option "Paid" at bounding box center [0, 0] width 0 height 0
type input "[DATE]"
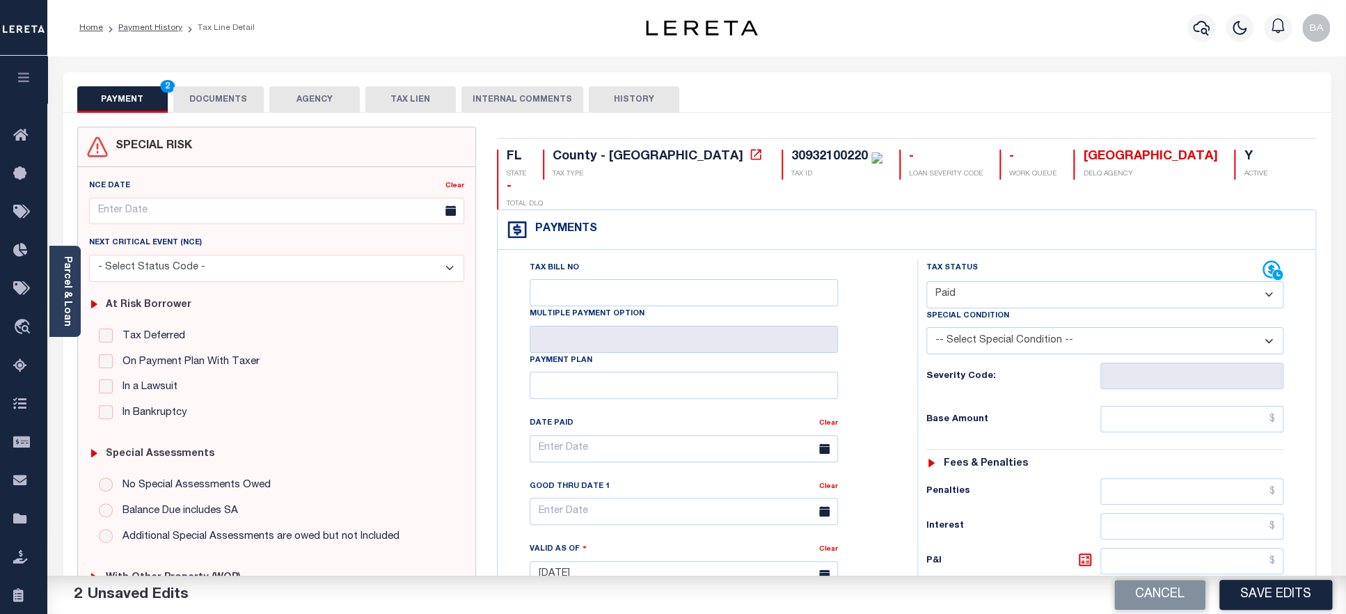
click at [226, 104] on button "DOCUMENTS" at bounding box center [218, 99] width 90 height 26
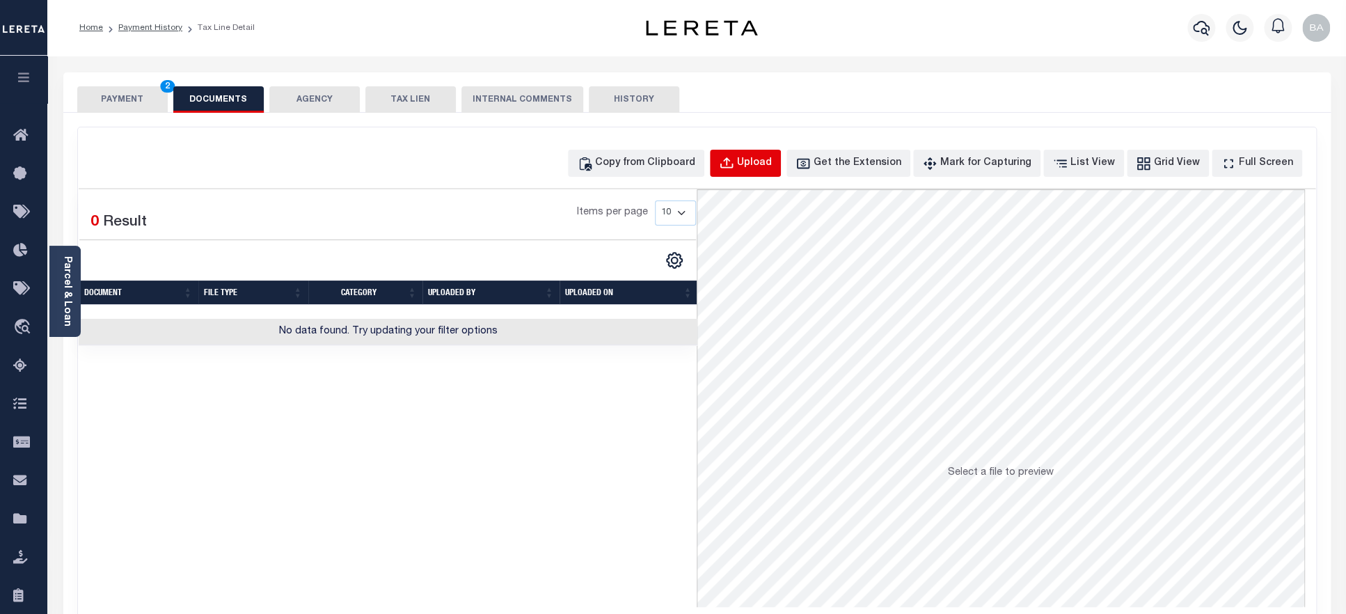
click at [772, 165] on div "Upload" at bounding box center [754, 163] width 35 height 15
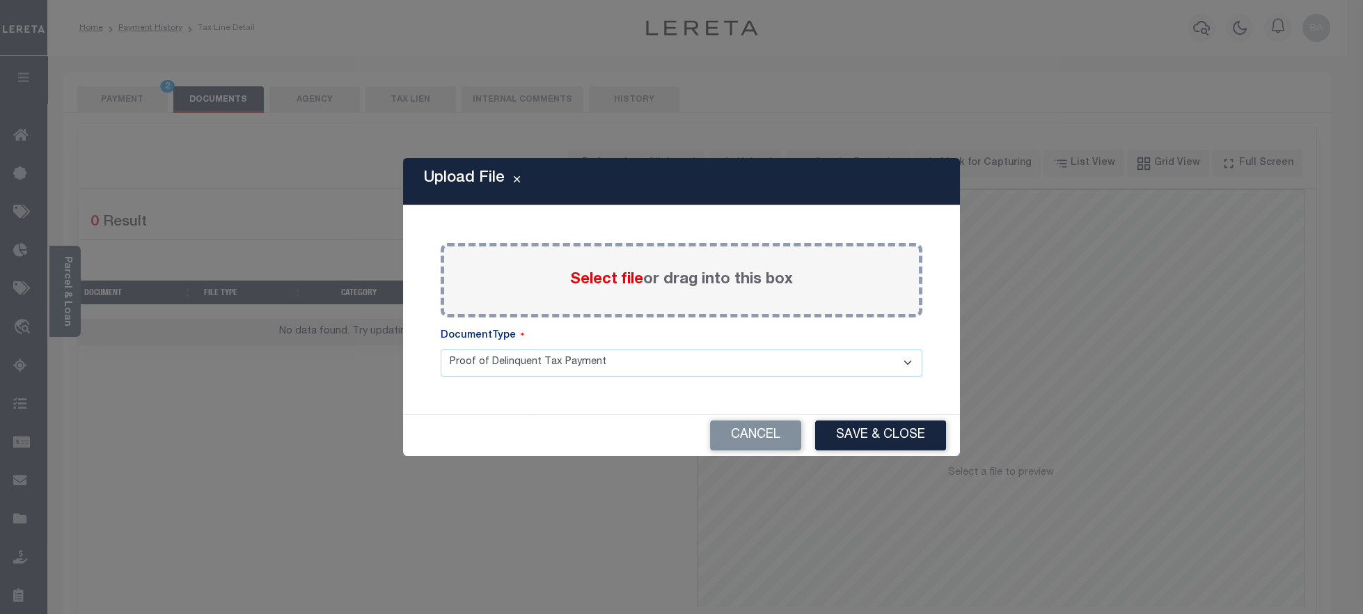
click at [594, 287] on span "Select file" at bounding box center [606, 279] width 73 height 15
click at [0, 0] on input "Select file or drag into this box" at bounding box center [0, 0] width 0 height 0
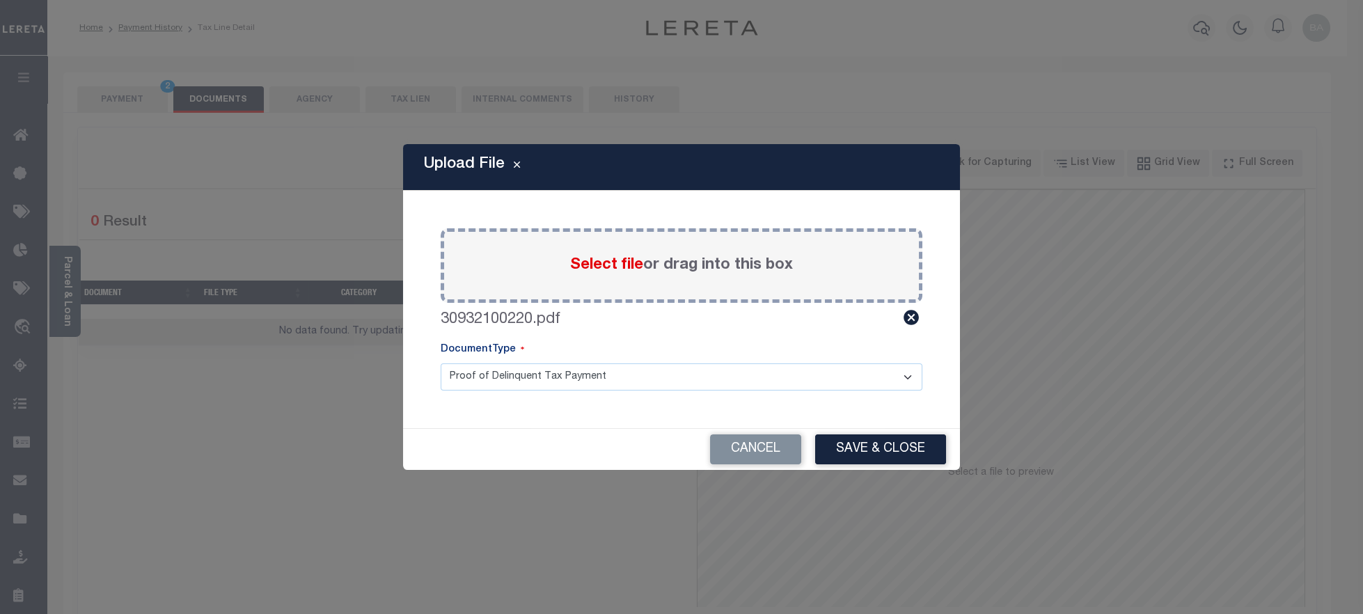
click at [441, 363] on select "Proof of Delinquent Tax Payment" at bounding box center [682, 376] width 482 height 27
click option "Proof of Delinquent Tax Payment" at bounding box center [0, 0] width 0 height 0
click at [843, 455] on button "Save & Close" at bounding box center [880, 449] width 131 height 30
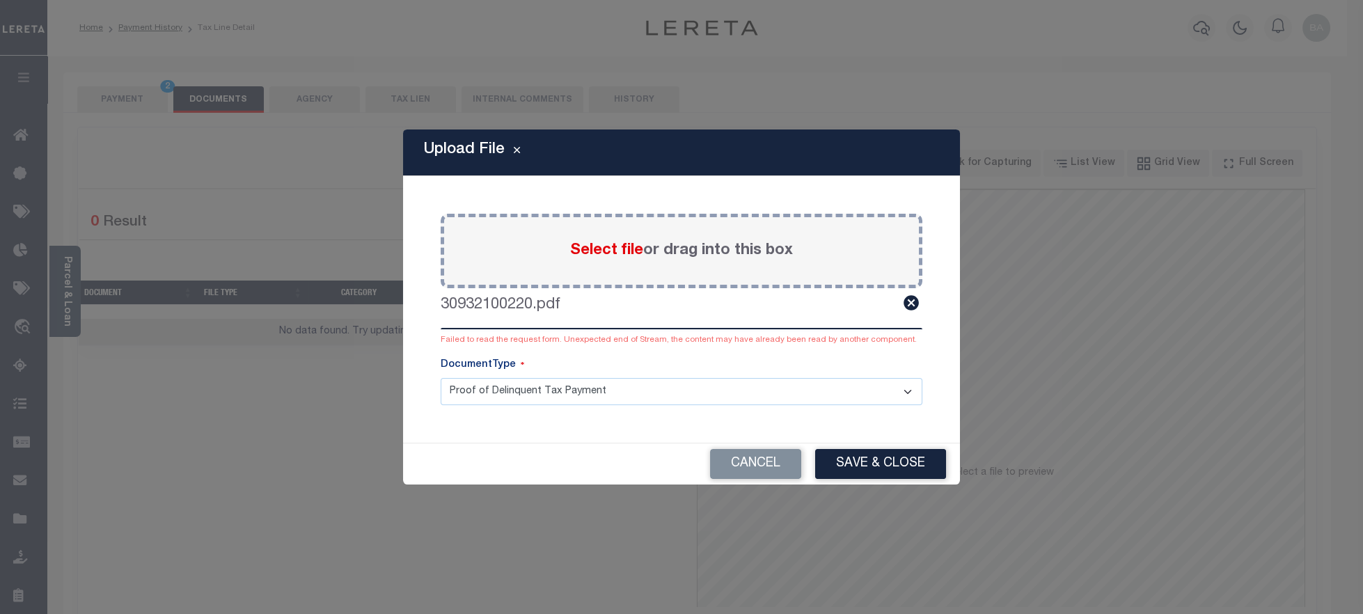
click at [647, 251] on label "Select file or drag into this box" at bounding box center [681, 250] width 223 height 23
click at [0, 0] on input "Select file or drag into this box" at bounding box center [0, 0] width 0 height 0
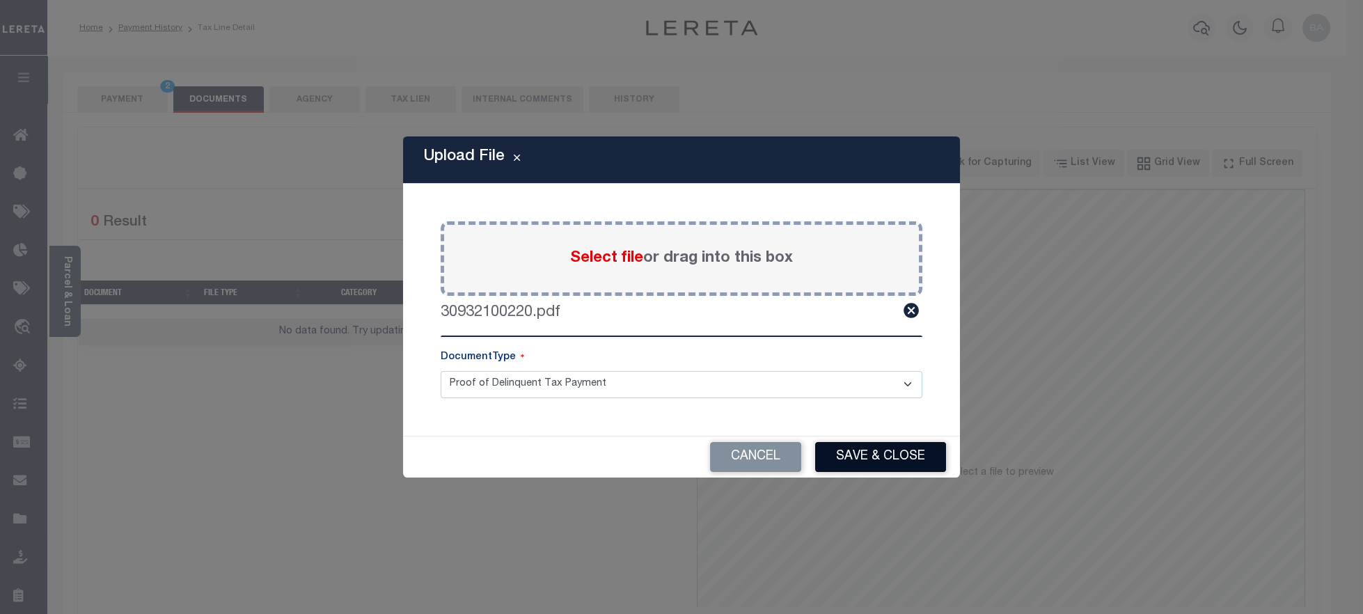
click at [835, 458] on button "Save & Close" at bounding box center [880, 457] width 131 height 30
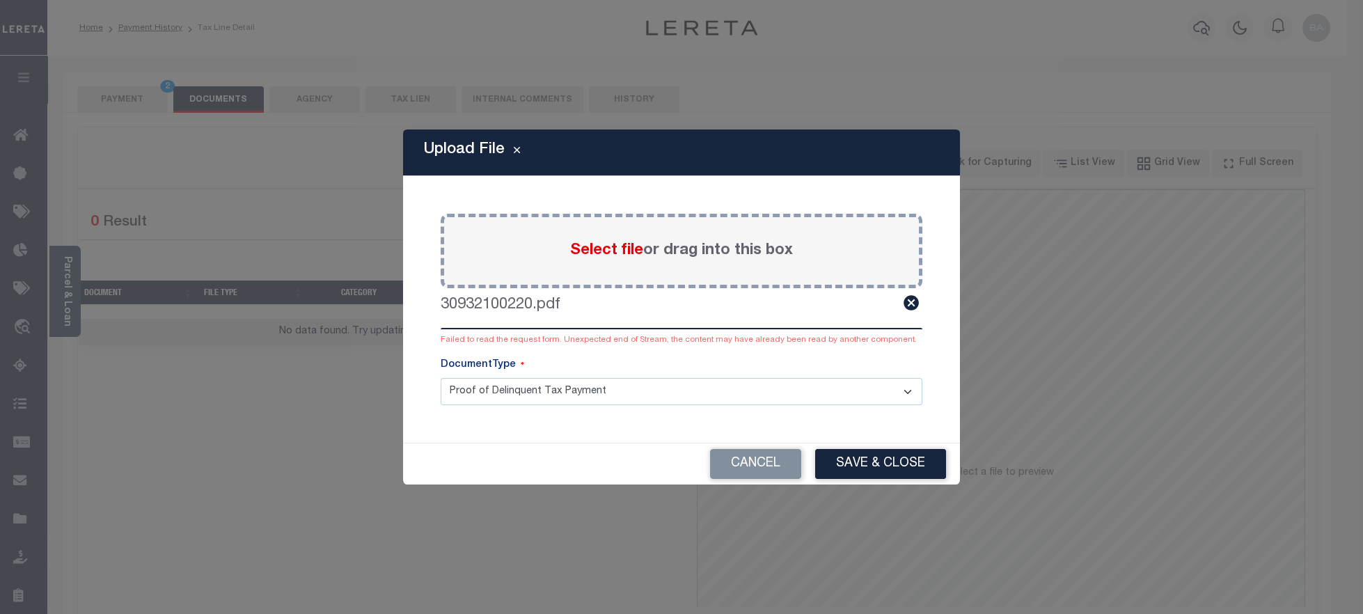
click at [610, 255] on span "Select file" at bounding box center [606, 250] width 73 height 15
click at [0, 0] on input "Select file or drag into this box" at bounding box center [0, 0] width 0 height 0
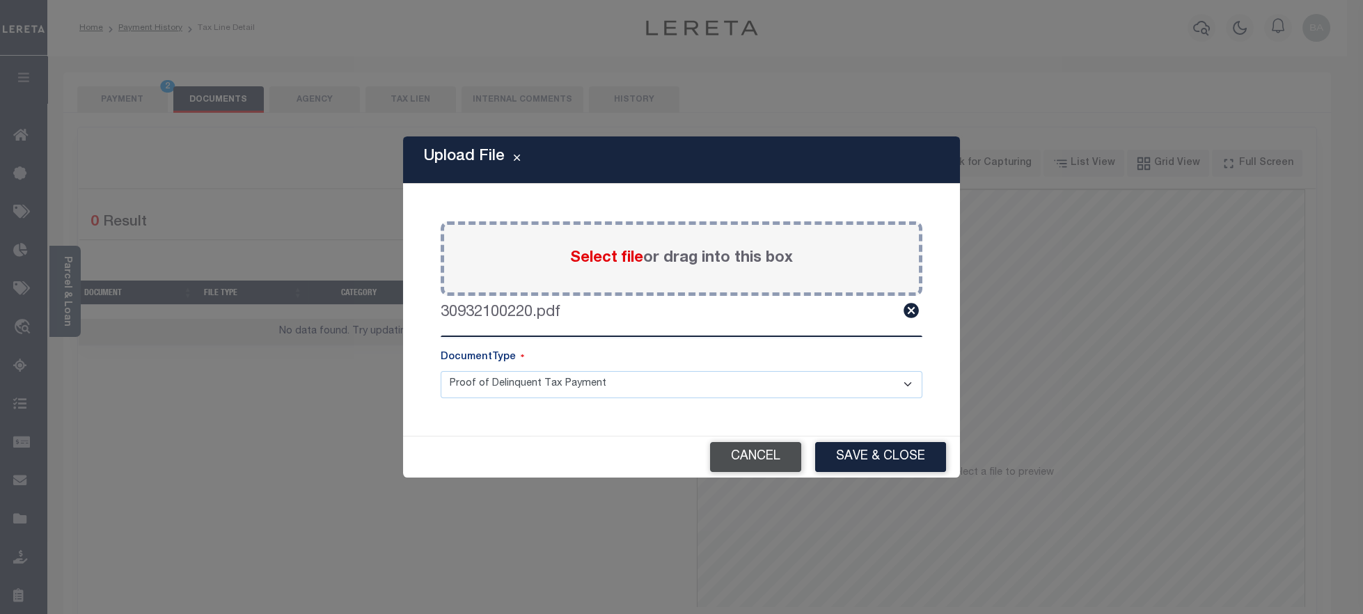
click at [736, 466] on button "Cancel" at bounding box center [755, 457] width 91 height 30
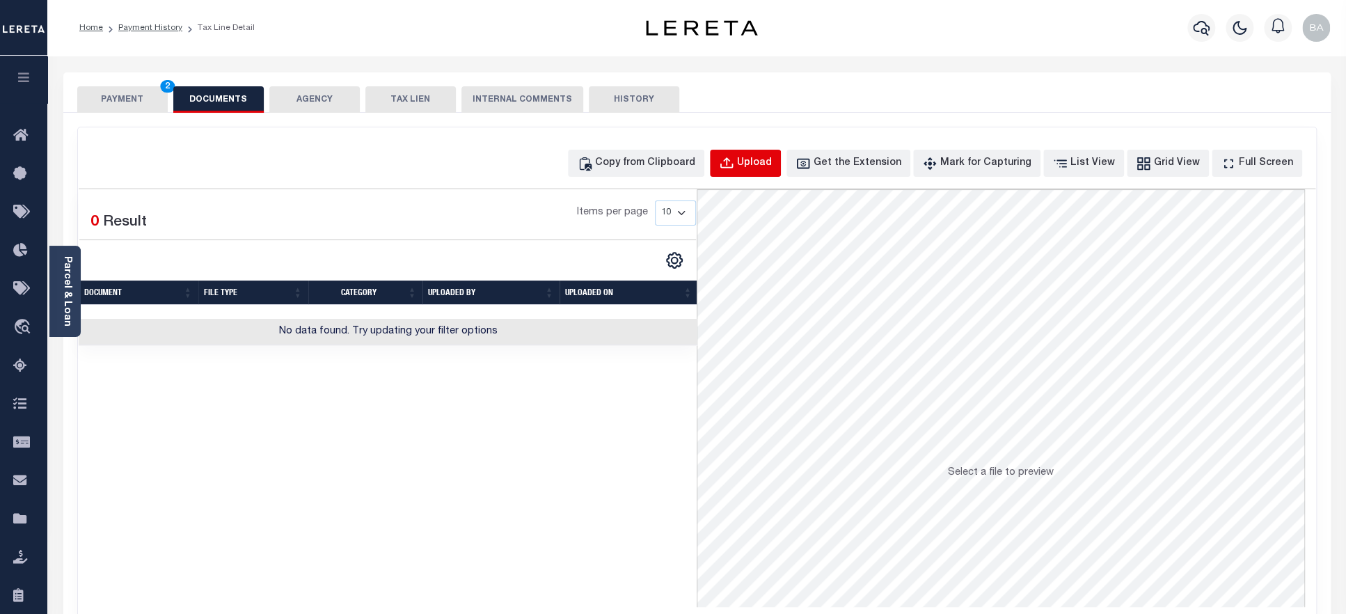
click at [772, 175] on button "Upload" at bounding box center [745, 163] width 71 height 27
select select "POP"
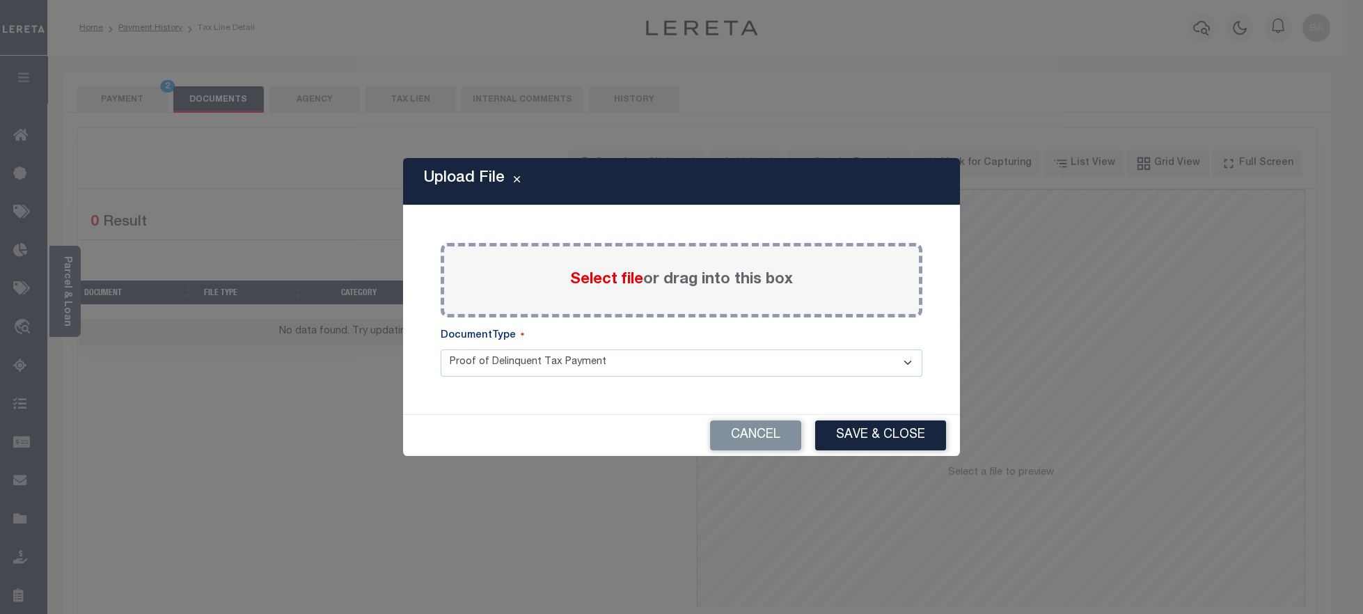
click at [569, 276] on div "Select file or drag into this box" at bounding box center [682, 280] width 482 height 74
click at [626, 285] on span "Select file" at bounding box center [606, 279] width 73 height 15
click at [0, 0] on input "Select file or drag into this box" at bounding box center [0, 0] width 0 height 0
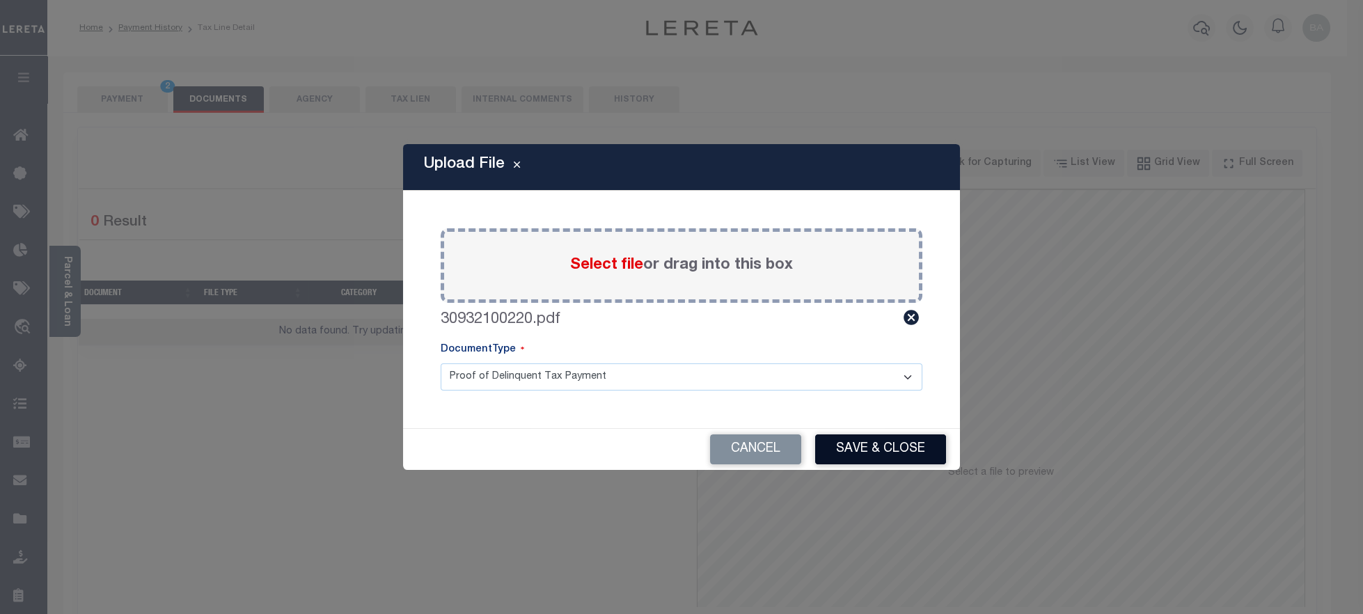
click at [862, 455] on button "Save & Close" at bounding box center [880, 449] width 131 height 30
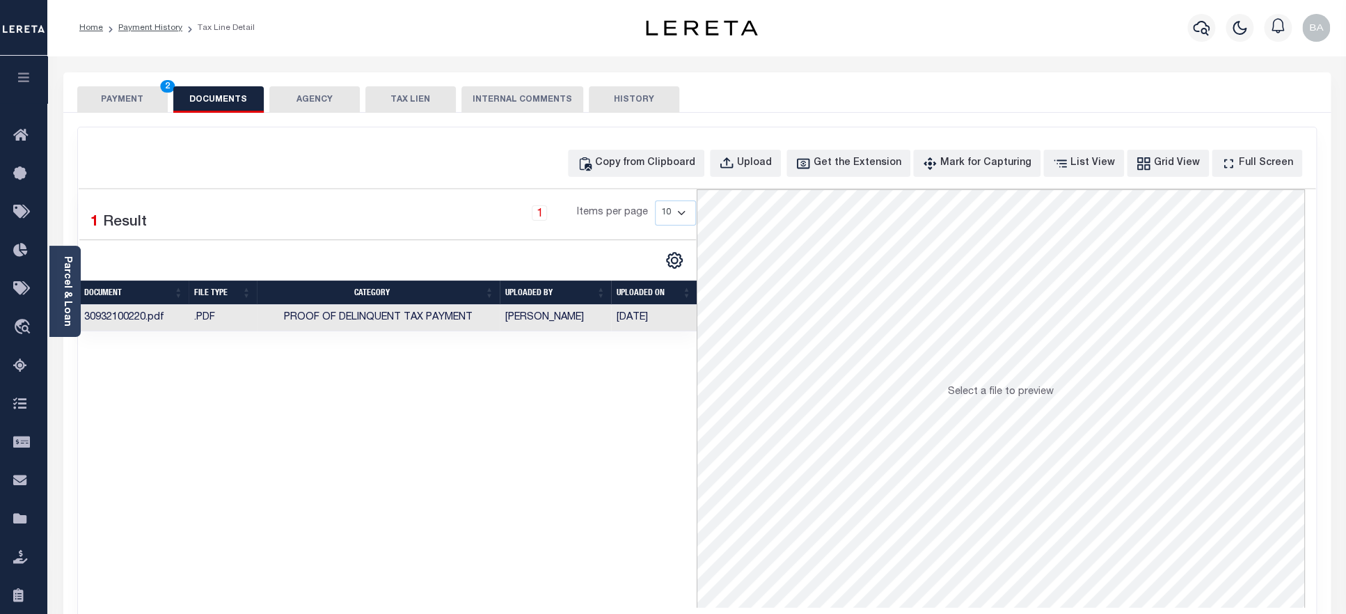
click at [116, 96] on button "PAYMENT 2" at bounding box center [122, 99] width 90 height 26
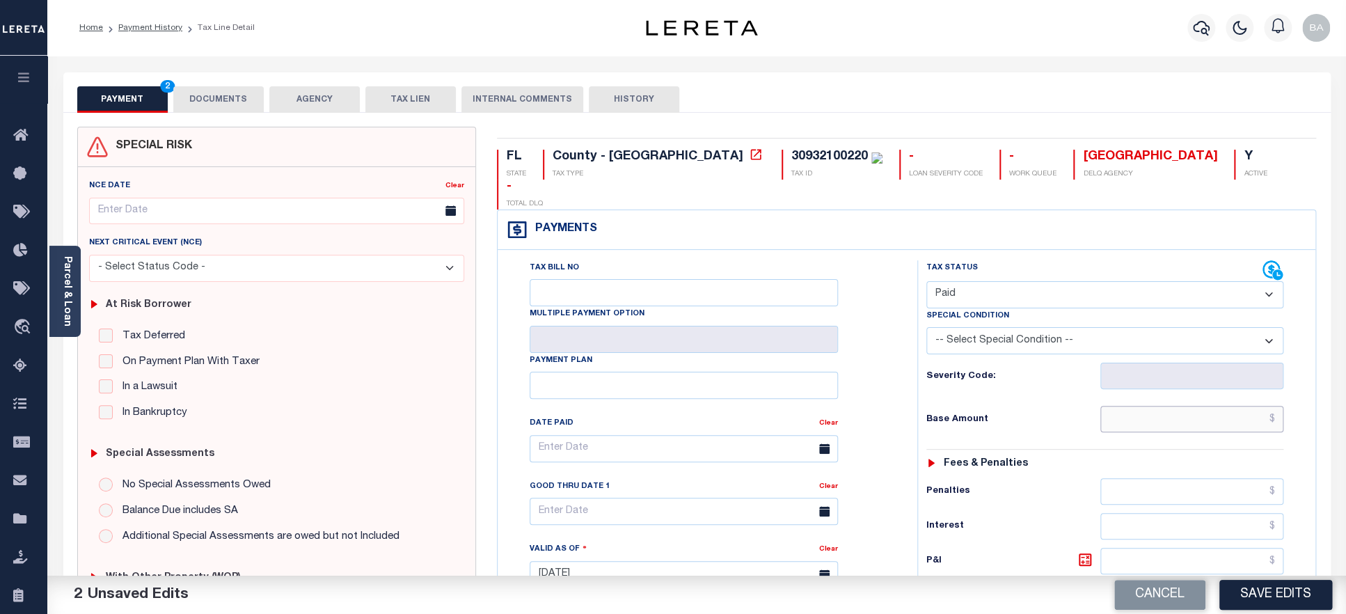
click at [1124, 406] on input "text" at bounding box center [1192, 419] width 184 height 26
paste input "5,161.38"
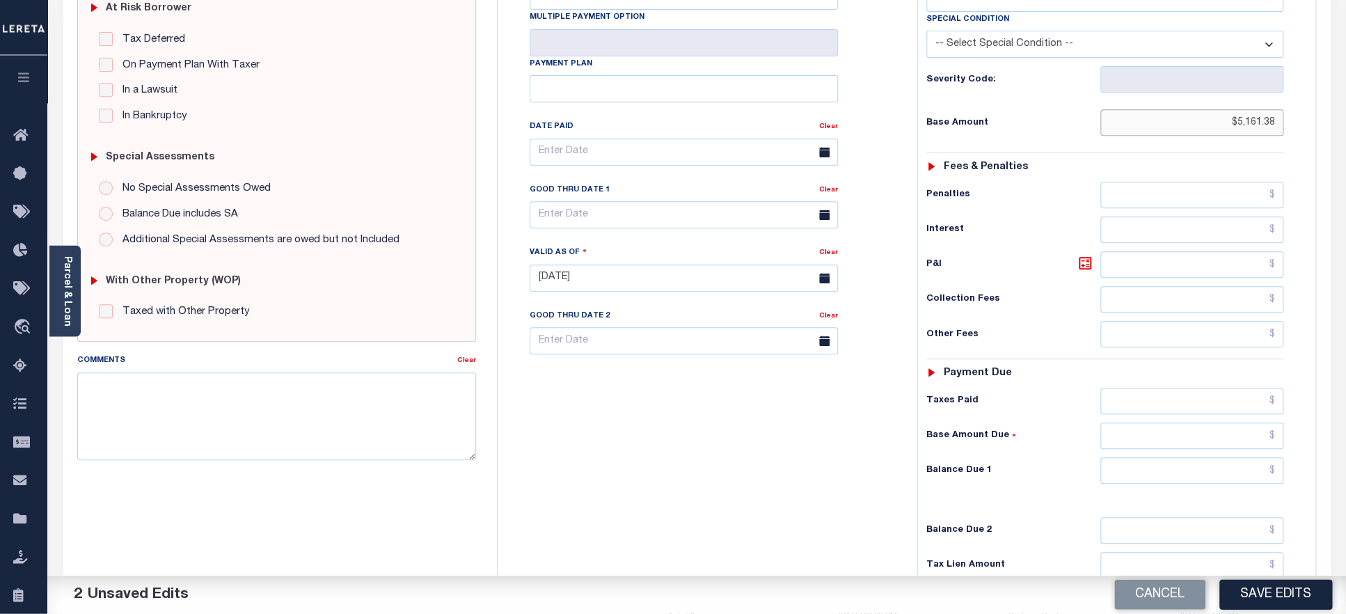
scroll to position [300, 0]
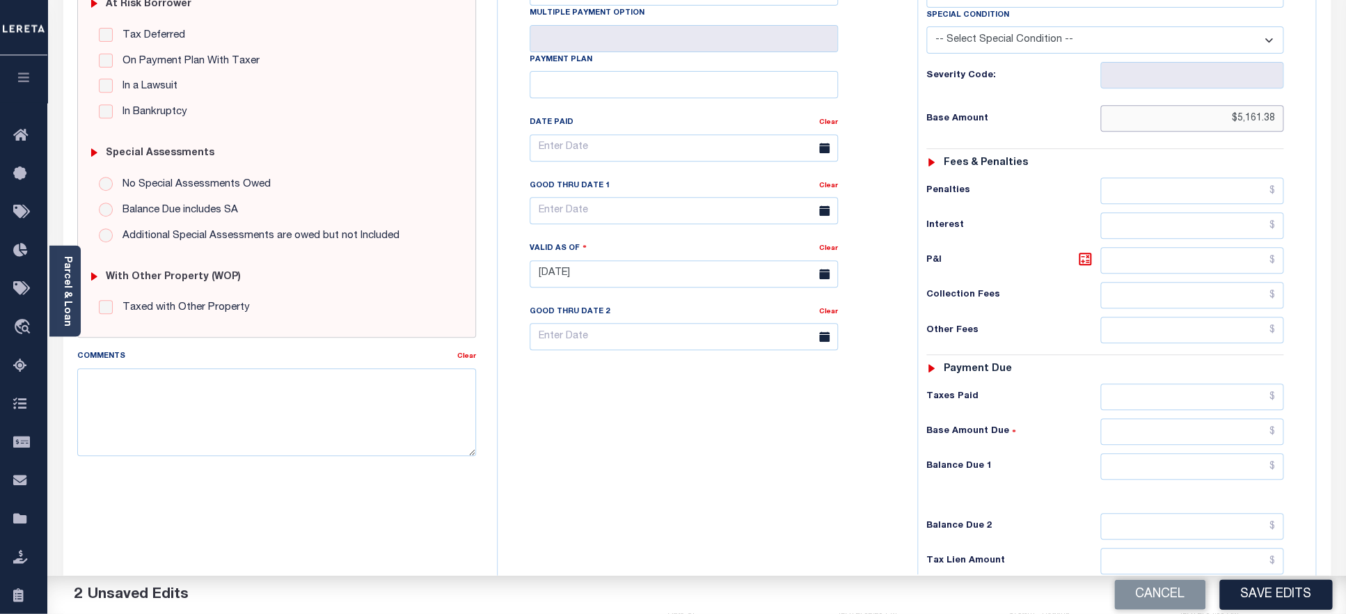
type input "$5,161.38"
click at [1134, 384] on input "text" at bounding box center [1192, 397] width 184 height 26
paste input "5,161.38"
type input "$5,161.38"
click at [1160, 454] on input "text" at bounding box center [1192, 467] width 184 height 26
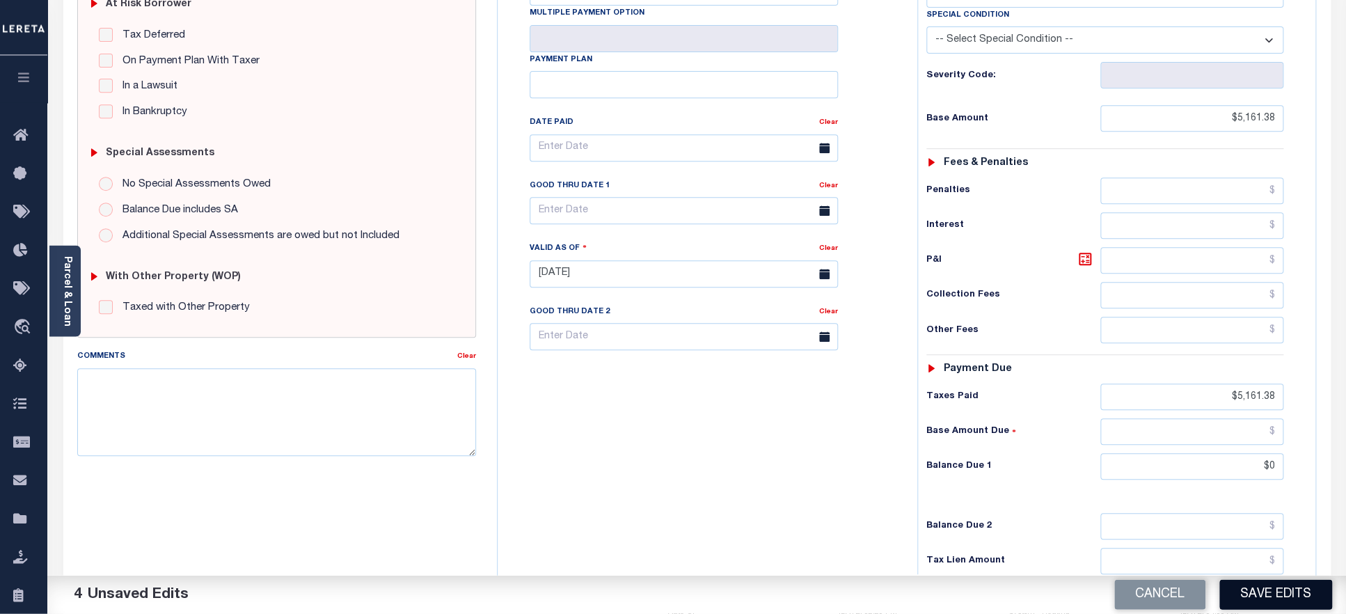
type input "$0.00"
click at [1265, 598] on button "Save Edits" at bounding box center [1275, 595] width 113 height 30
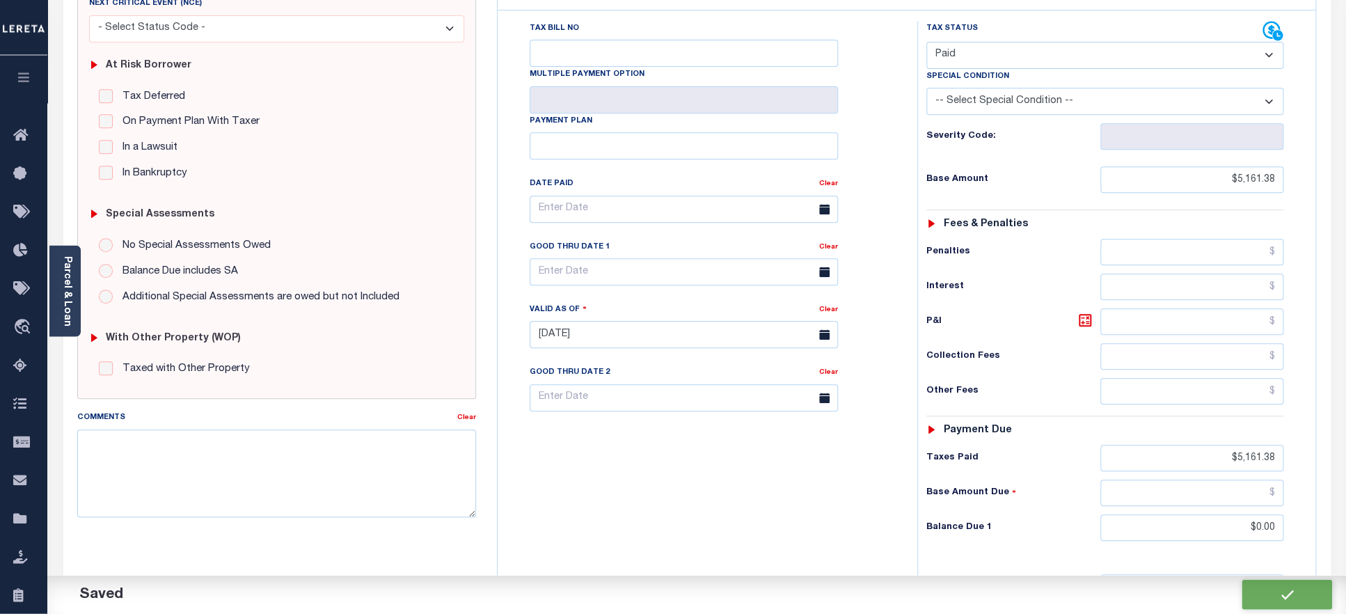
scroll to position [362, 0]
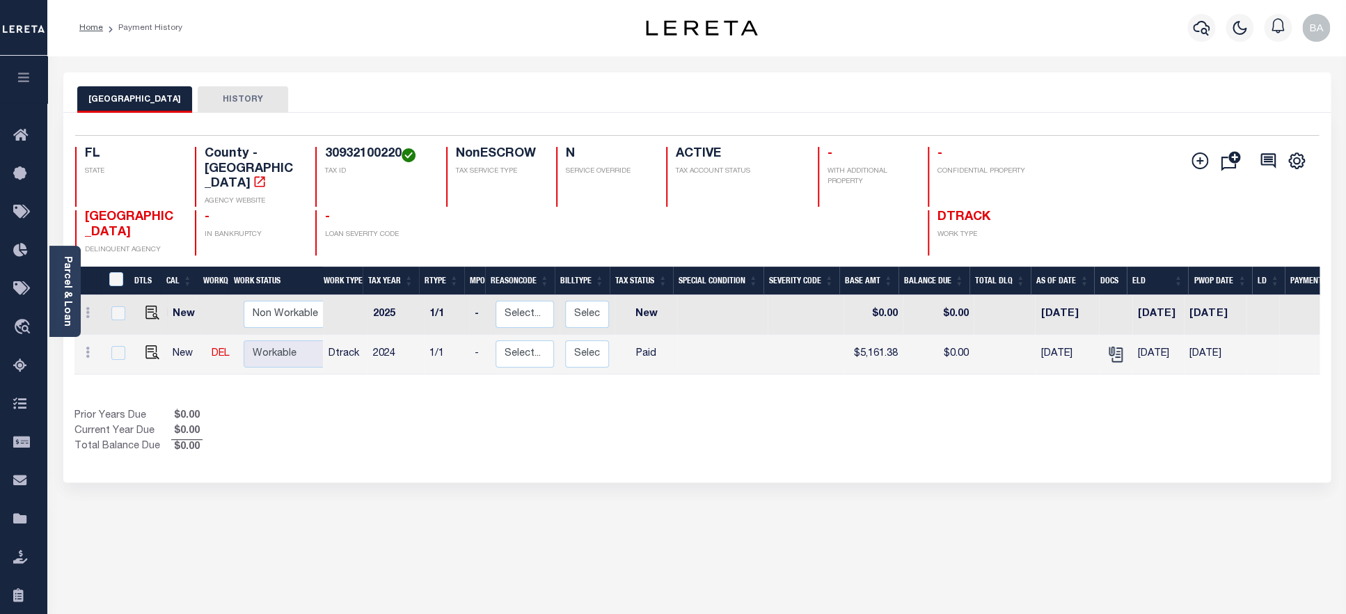
click at [352, 152] on h4 "30932100220" at bounding box center [377, 154] width 104 height 15
click at [65, 294] on link "Parcel & Loan" at bounding box center [67, 291] width 10 height 70
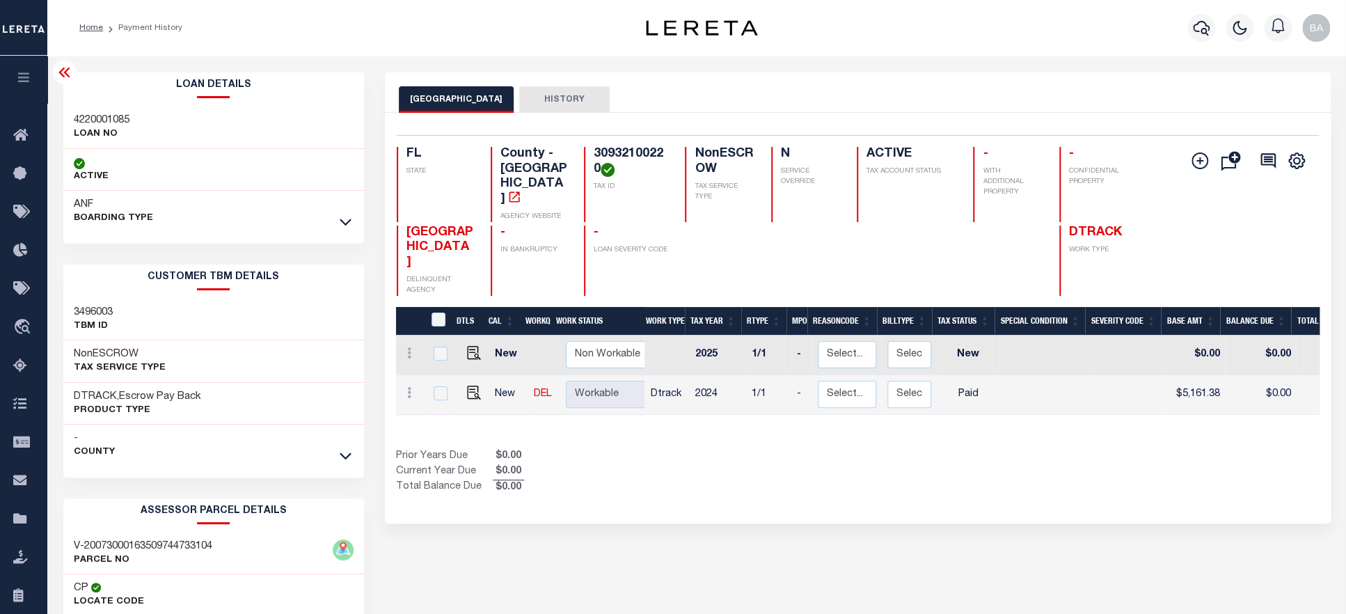
click at [106, 120] on h3 "4220001085" at bounding box center [102, 120] width 56 height 14
copy h3 "4220001085"
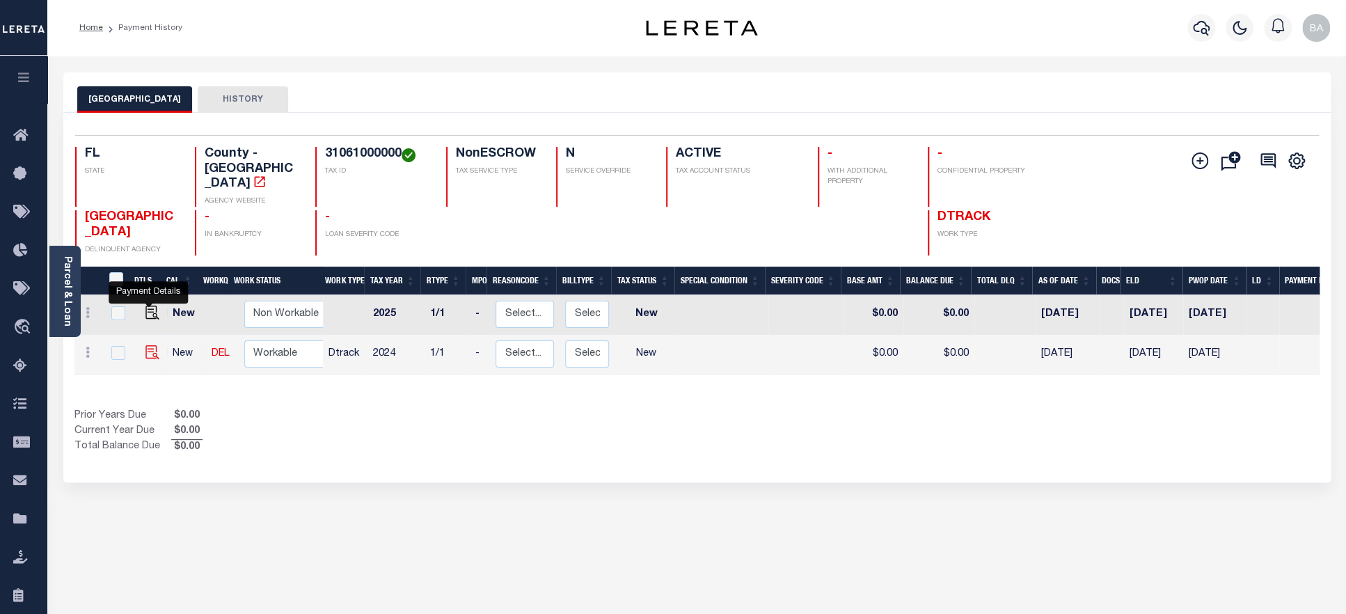
click at [148, 345] on img "" at bounding box center [152, 352] width 14 height 14
checkbox input "true"
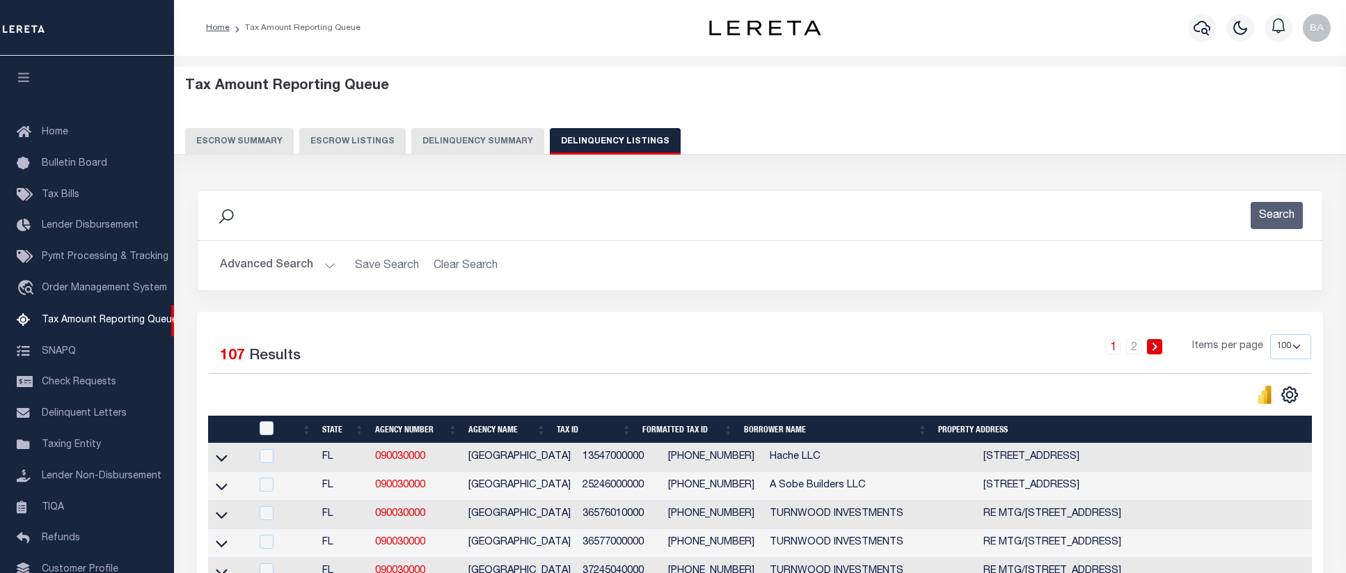
select select "100"
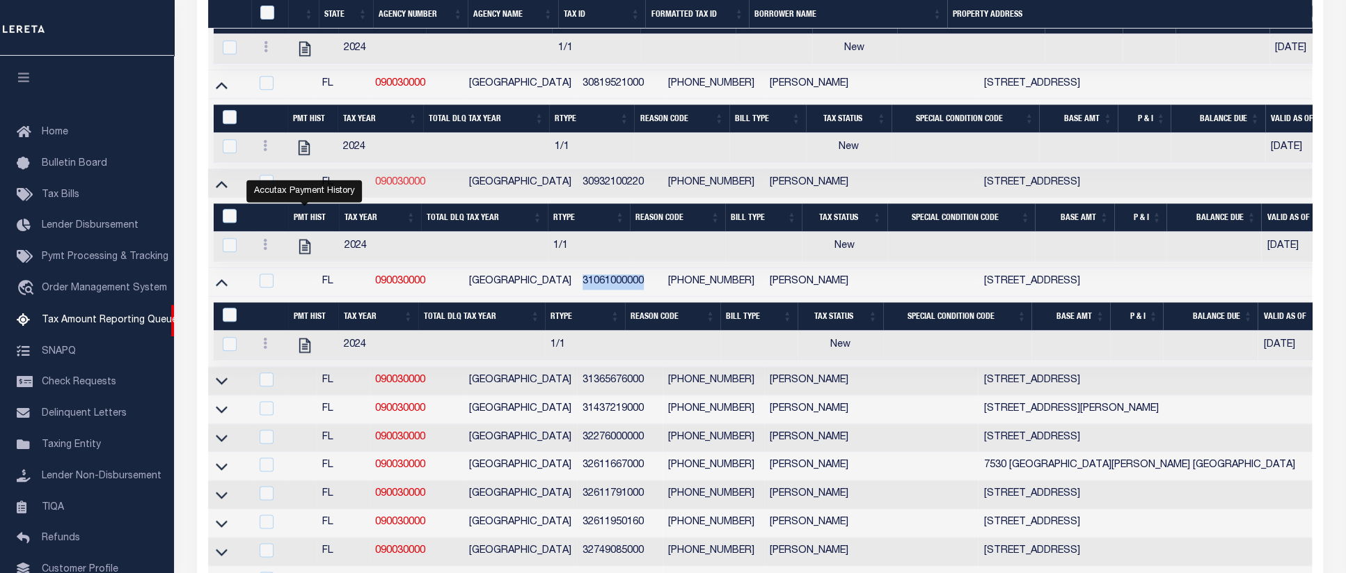
scroll to position [95, 0]
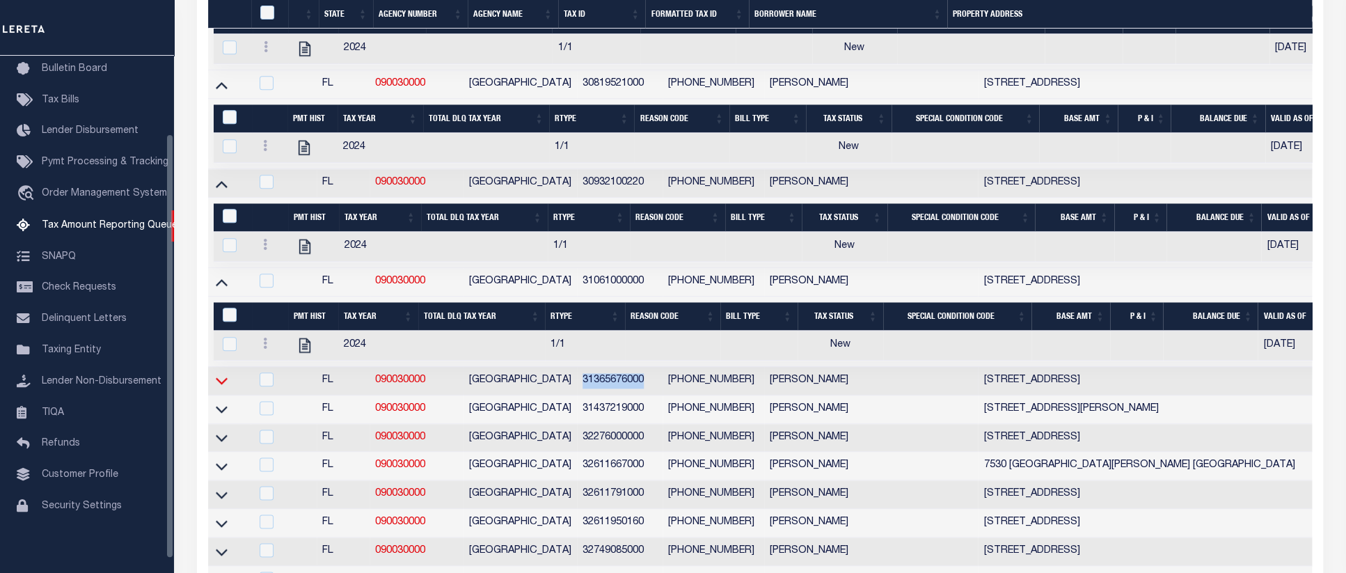
click at [219, 385] on icon at bounding box center [222, 381] width 12 height 7
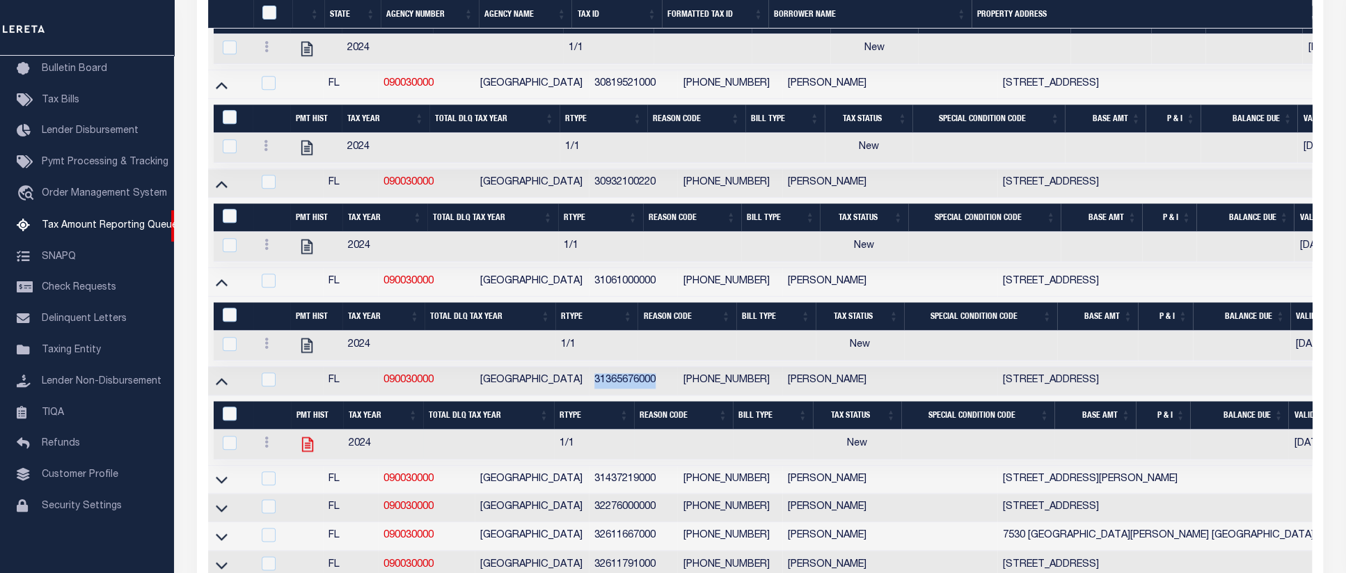
scroll to position [1212, 0]
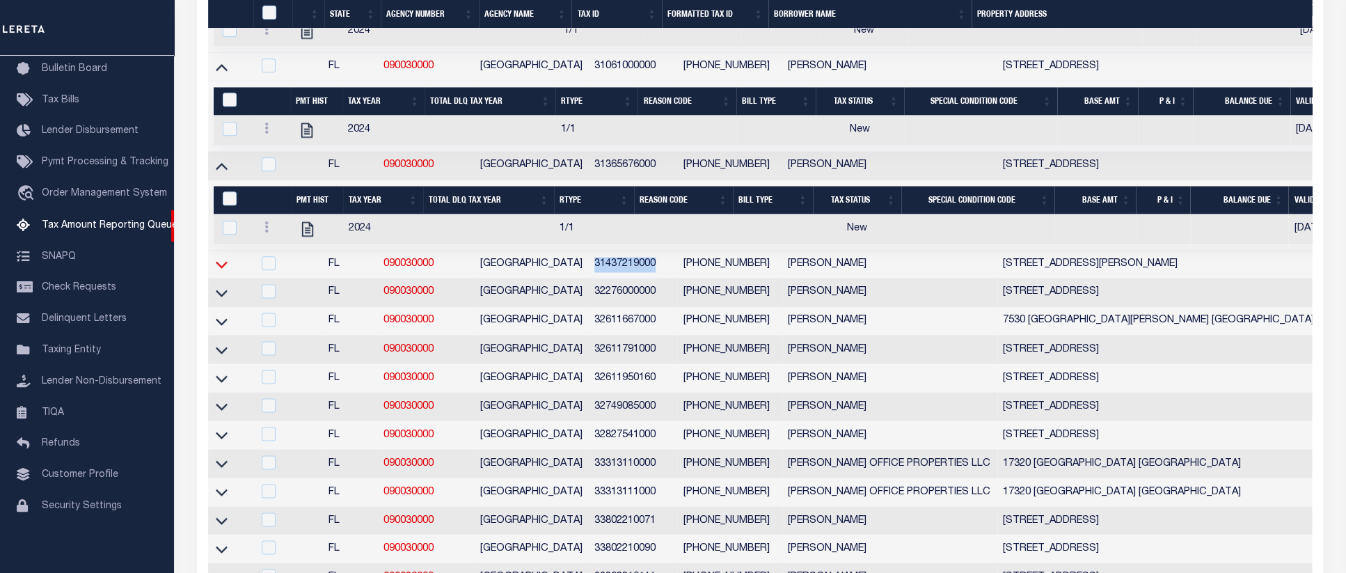
click at [226, 271] on icon at bounding box center [222, 264] width 12 height 15
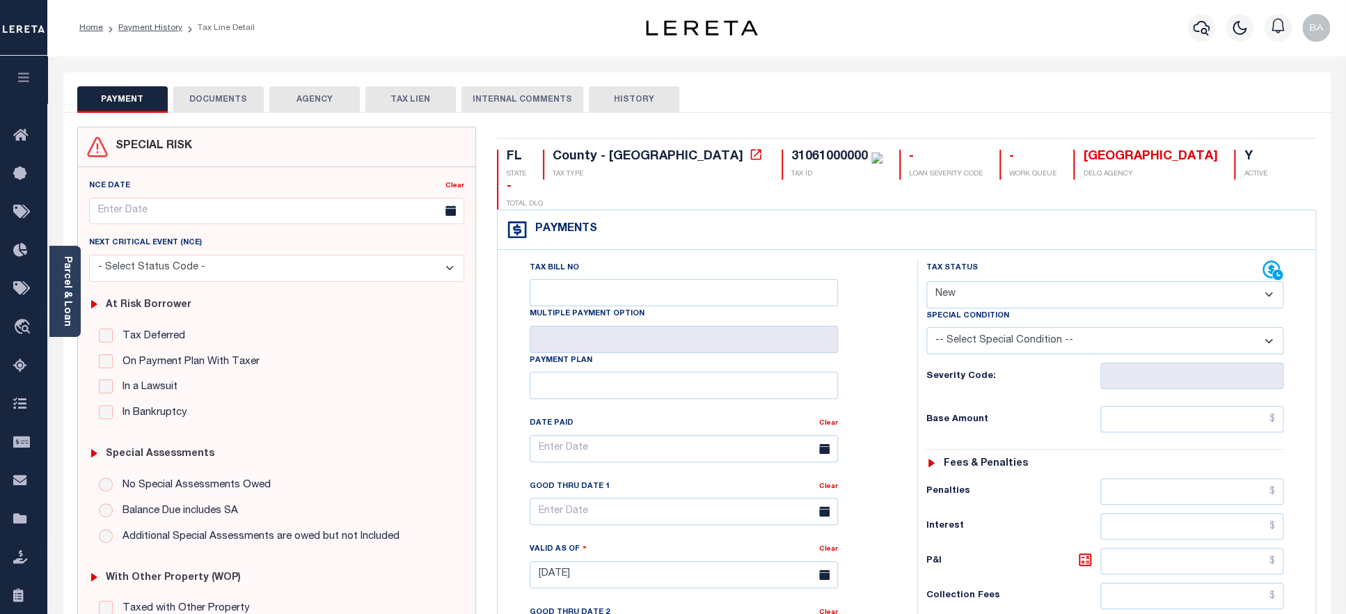
select select "PYD"
click option "Paid" at bounding box center [0, 0] width 0 height 0
type input "[DATE]"
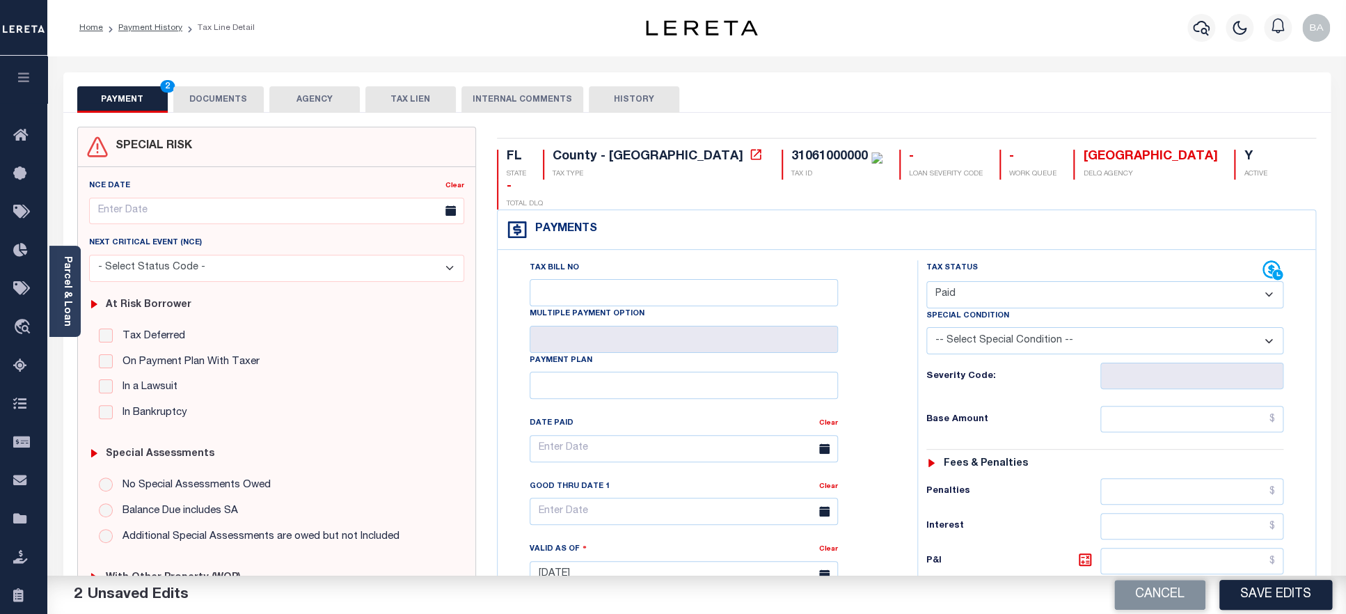
click at [205, 97] on button "DOCUMENTS" at bounding box center [218, 99] width 90 height 26
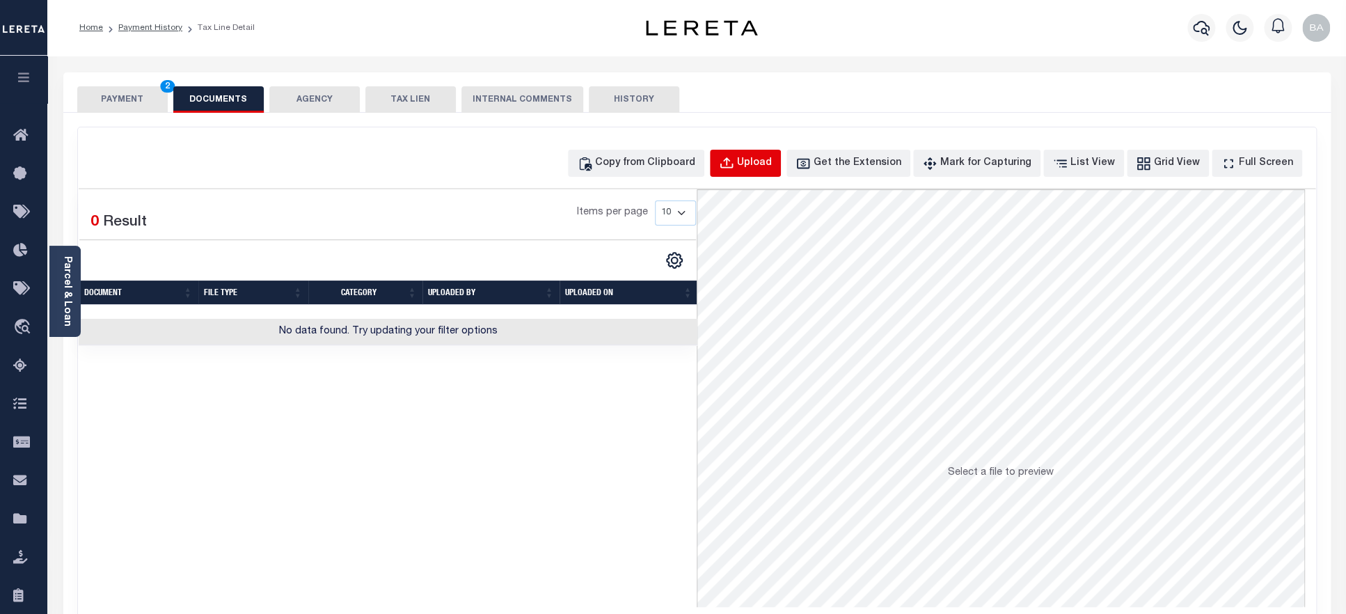
click at [772, 168] on div "Upload" at bounding box center [754, 163] width 35 height 15
select select "POP"
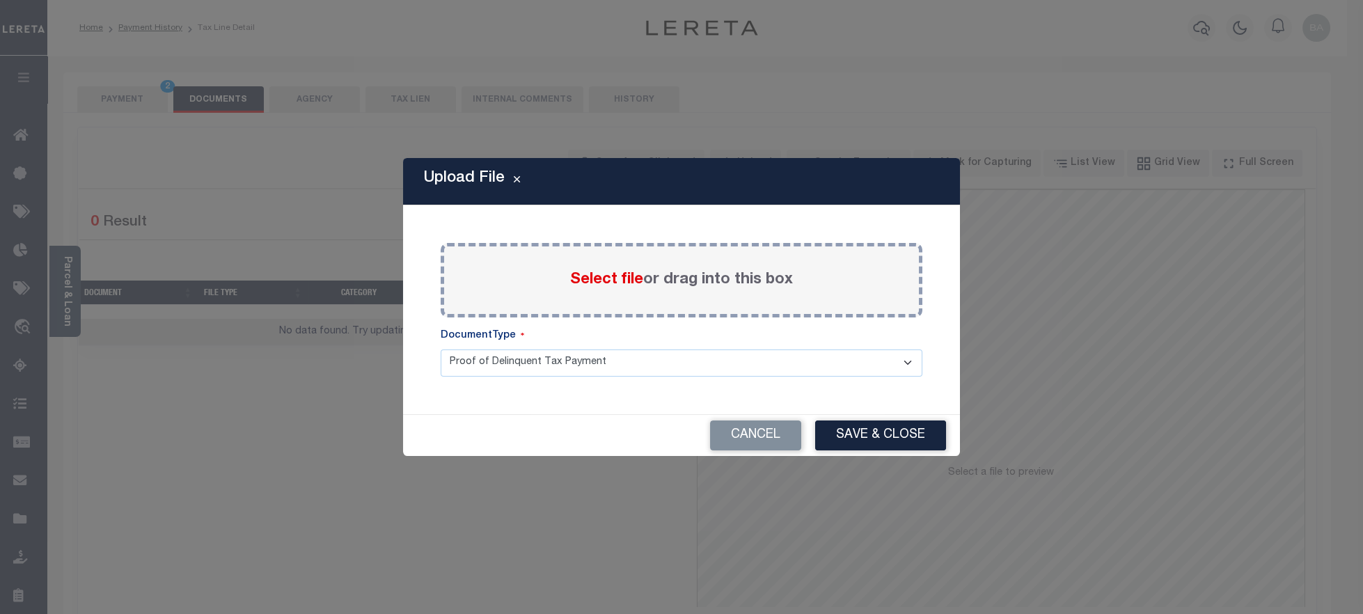
click at [610, 272] on span "Select file" at bounding box center [606, 279] width 73 height 15
click at [0, 0] on input "Select file or drag into this box" at bounding box center [0, 0] width 0 height 0
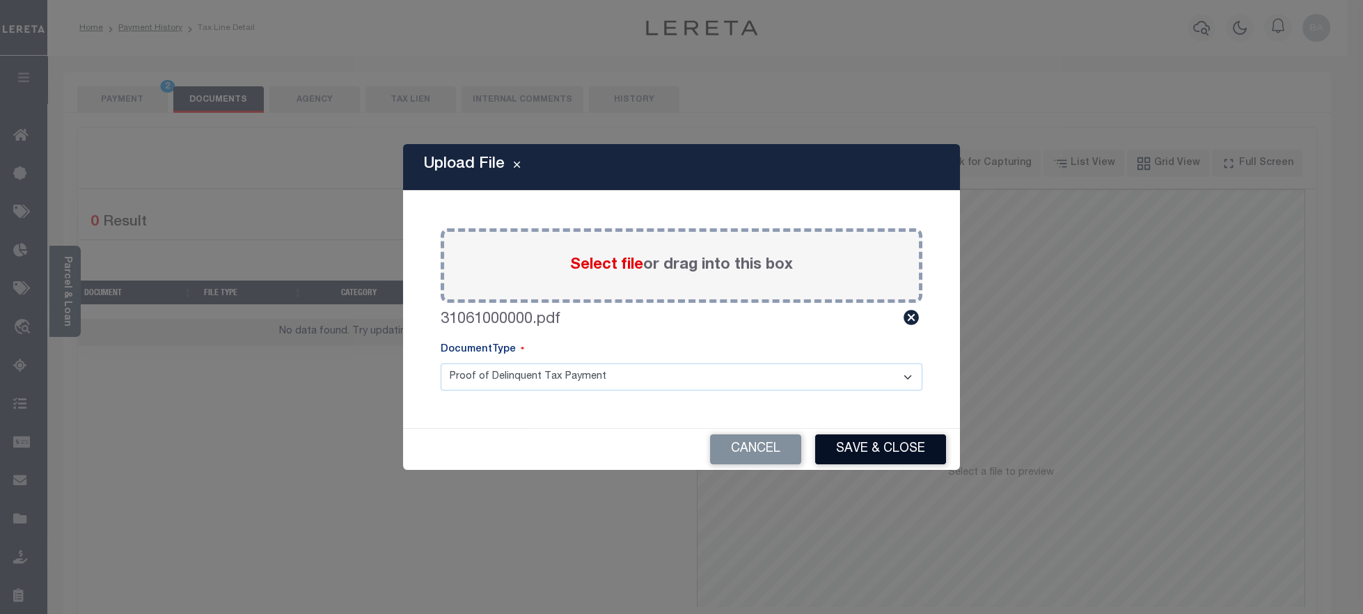
click at [851, 446] on button "Save & Close" at bounding box center [880, 449] width 131 height 30
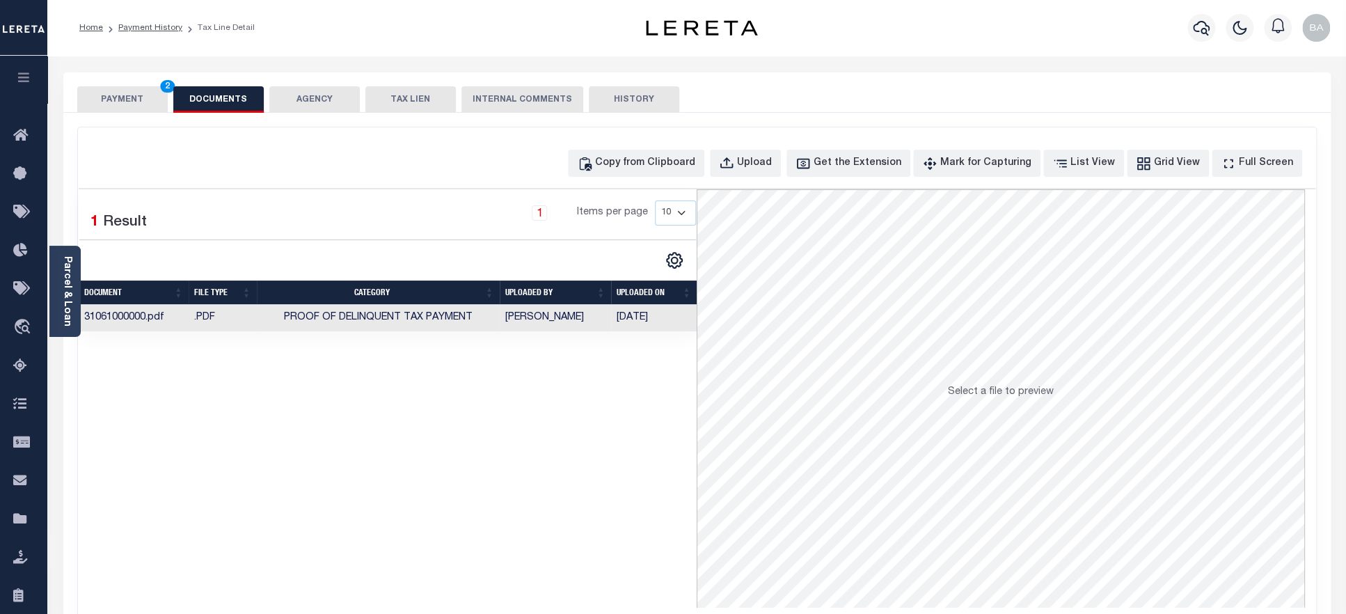
click at [113, 96] on button "PAYMENT 2" at bounding box center [122, 99] width 90 height 26
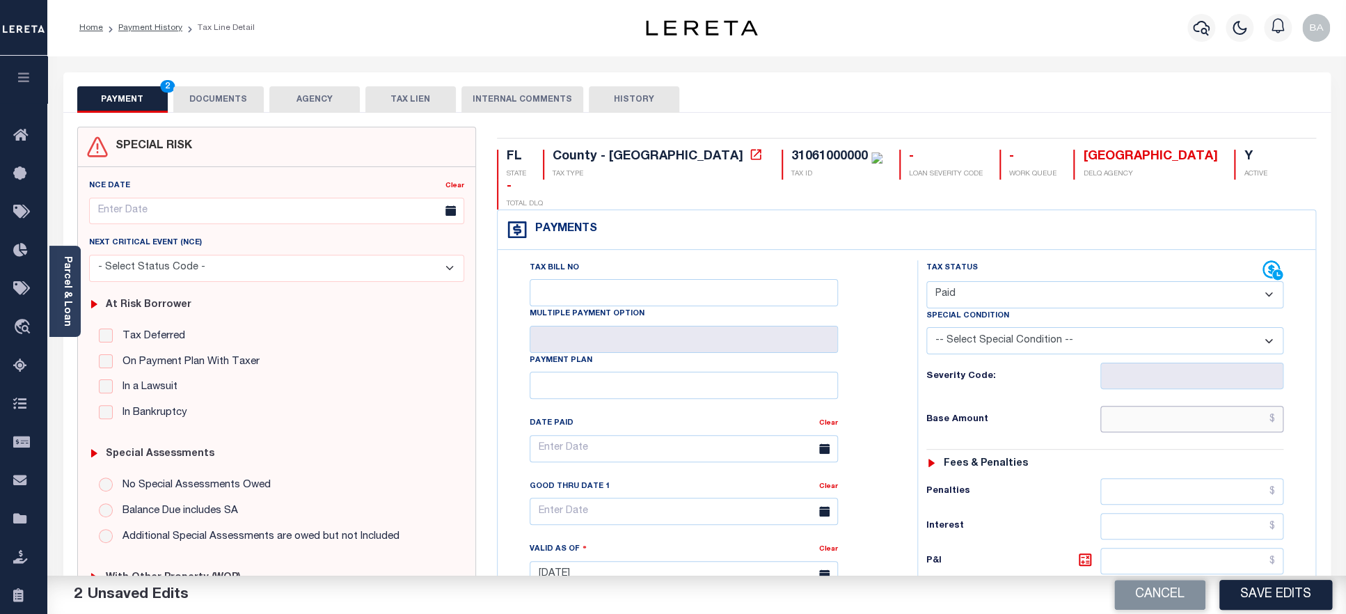
click at [1162, 406] on input "text" at bounding box center [1192, 419] width 184 height 26
paste input "3,588.27"
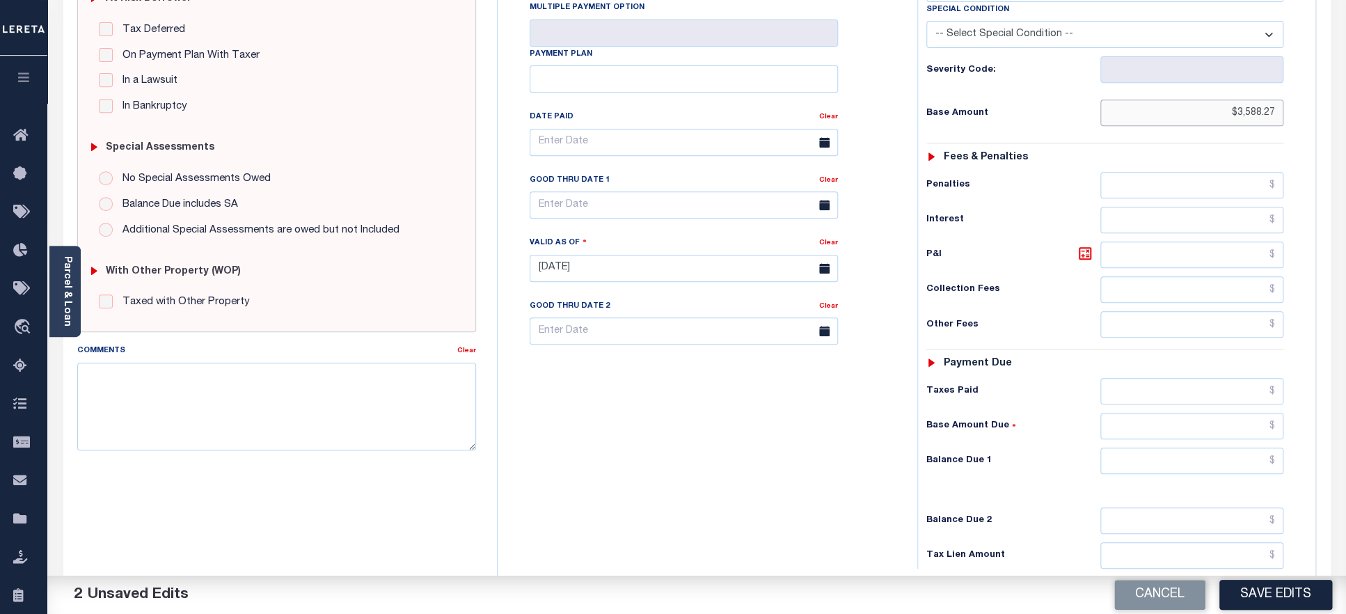
scroll to position [365, 0]
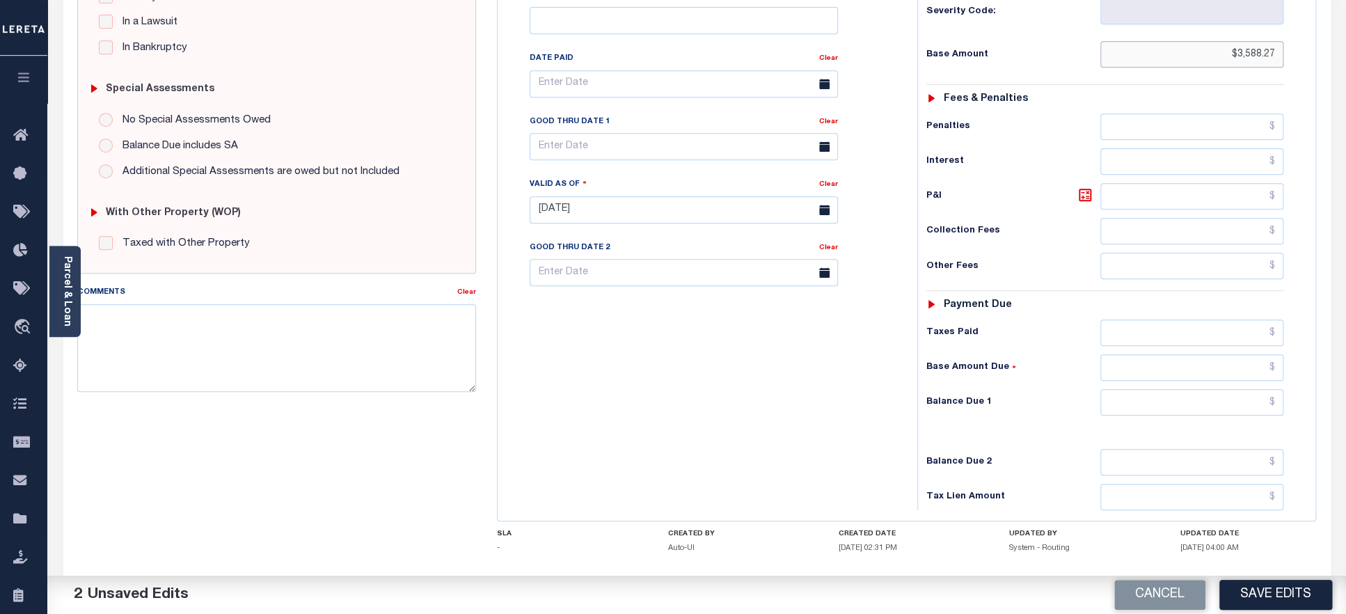
type input "$3,588.27"
click at [1172, 319] on input "text" at bounding box center [1192, 332] width 184 height 26
paste input "3,588.27"
type input "$3,588.27"
click at [1183, 389] on input "text" at bounding box center [1192, 402] width 184 height 26
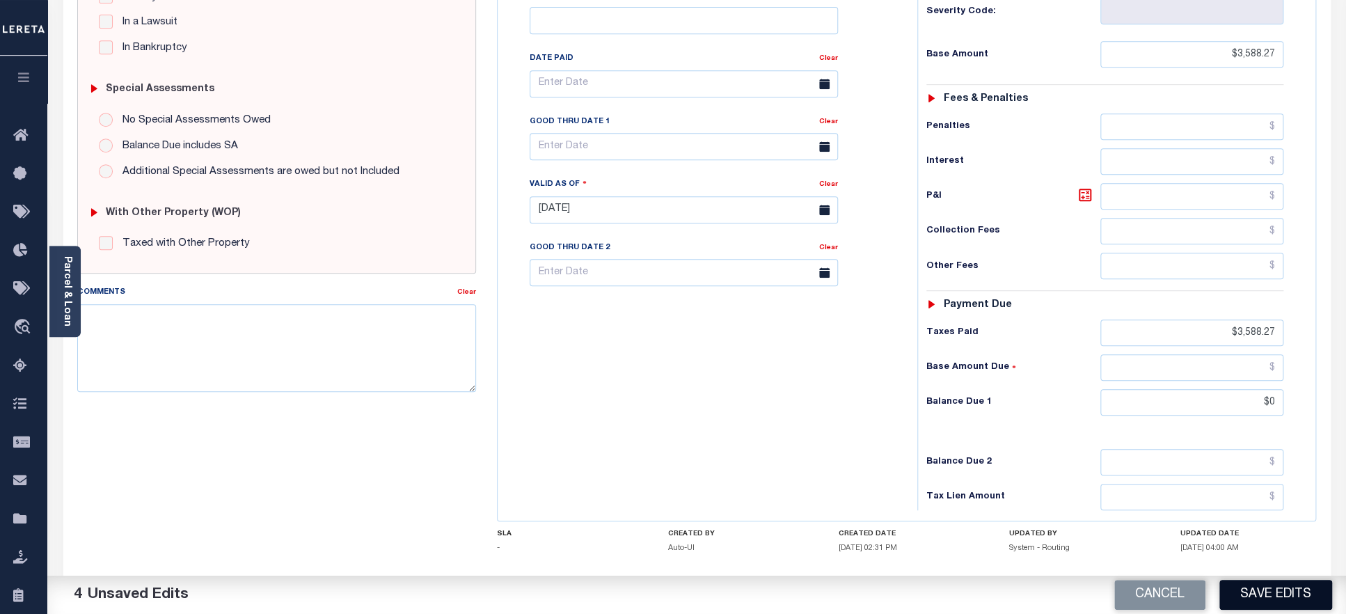
type input "$0.00"
click at [1266, 597] on button "Save Edits" at bounding box center [1275, 595] width 113 height 30
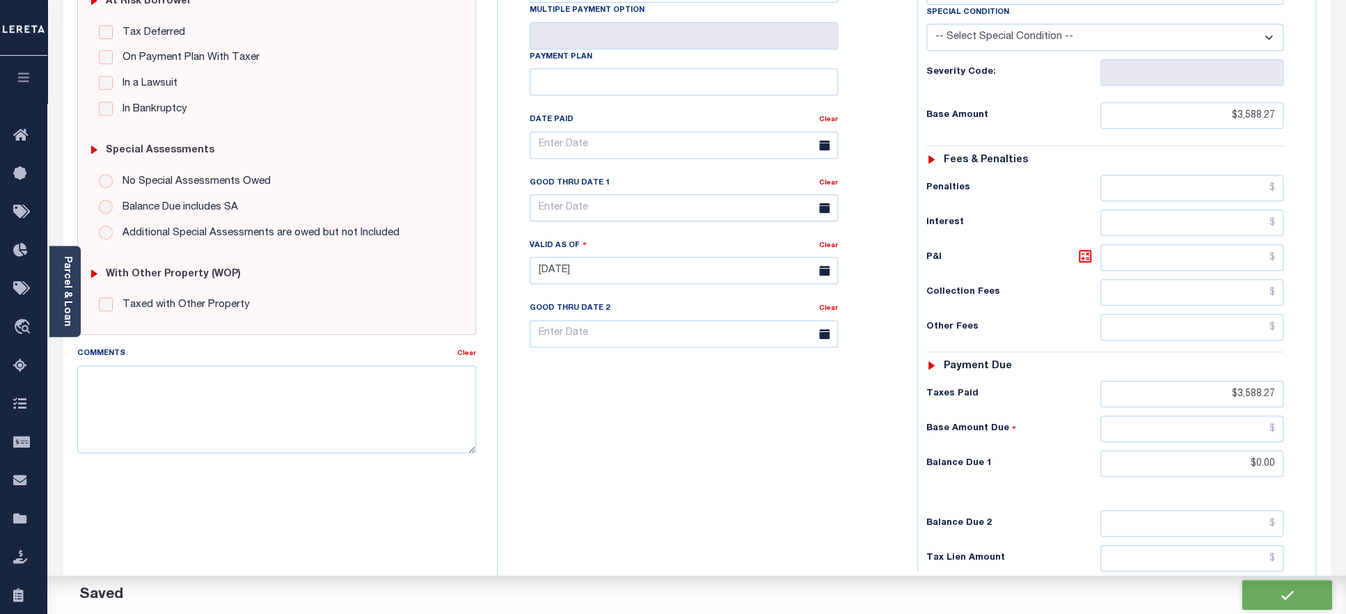
scroll to position [427, 0]
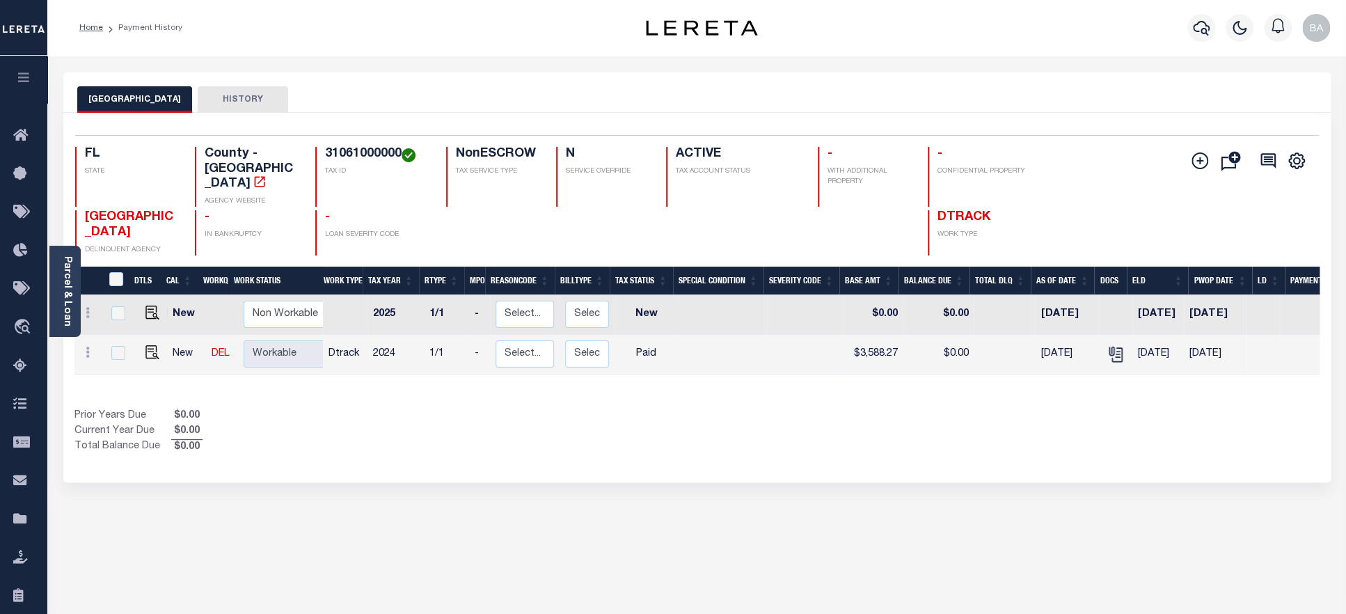
click at [367, 157] on h4 "31061000000" at bounding box center [377, 154] width 104 height 15
click at [80, 315] on div "Parcel & Loan" at bounding box center [64, 291] width 31 height 91
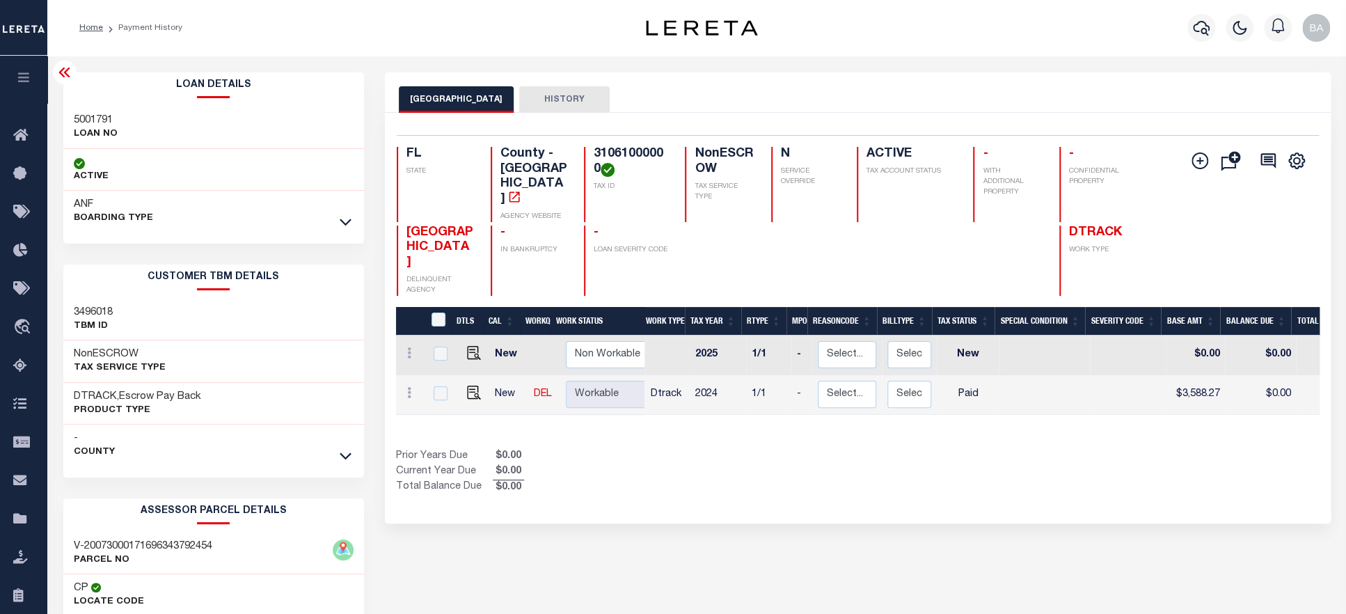
click at [95, 118] on h3 "5001791" at bounding box center [96, 120] width 44 height 14
copy h3 "5001791"
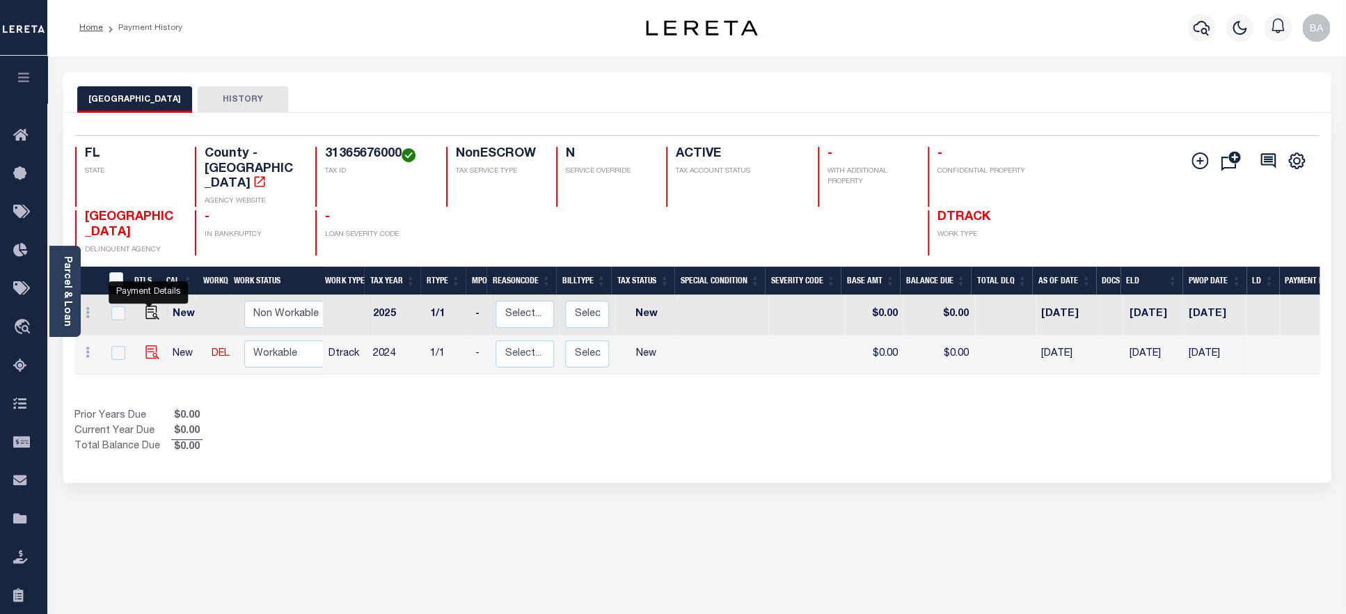
click at [145, 345] on img "" at bounding box center [152, 352] width 14 height 14
checkbox input "true"
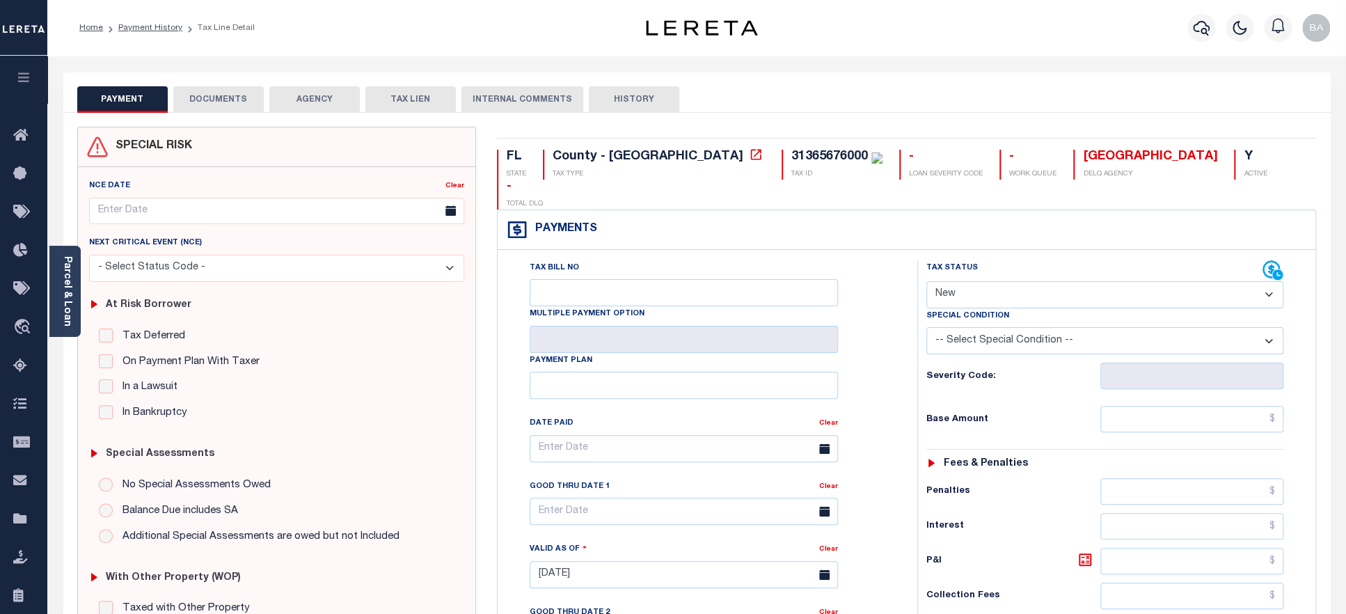
select select "PYD"
click option "Paid" at bounding box center [0, 0] width 0 height 0
type input "[DATE]"
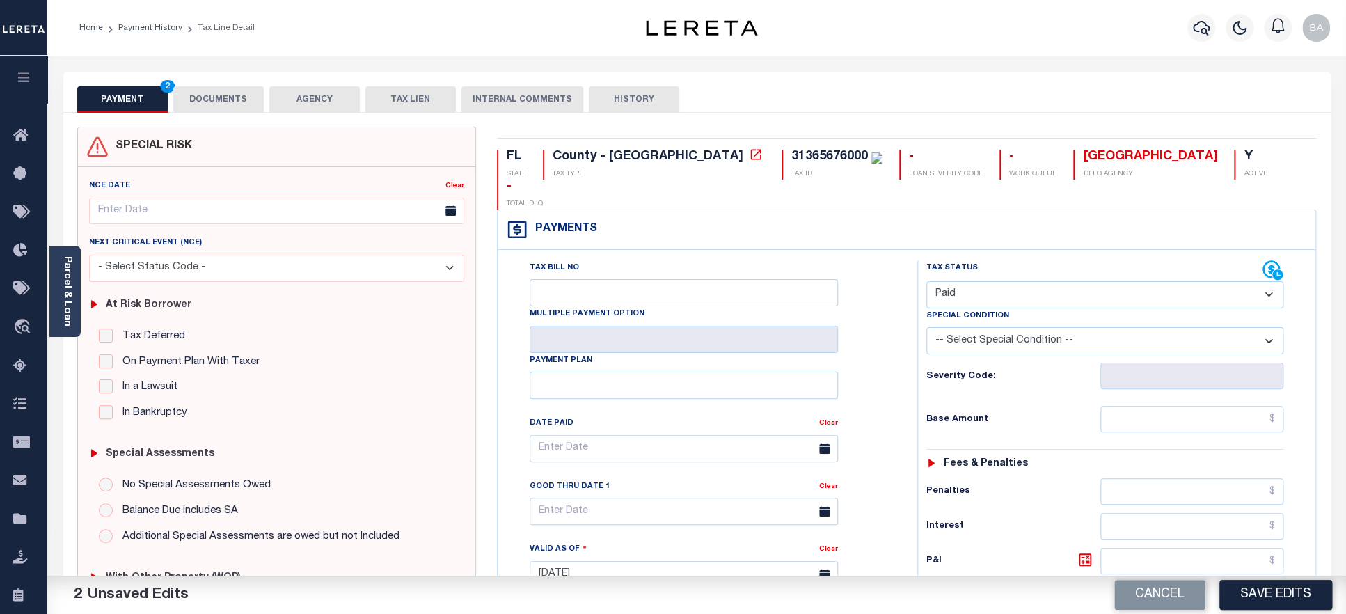
click at [205, 95] on button "DOCUMENTS" at bounding box center [218, 99] width 90 height 26
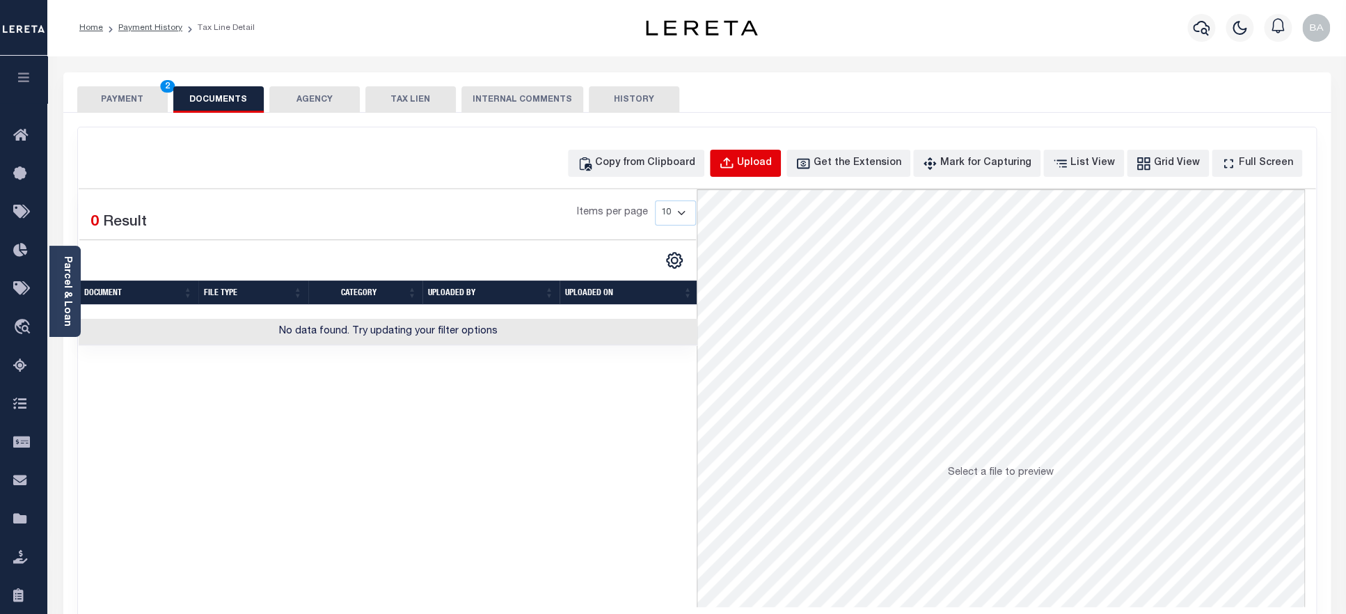
click at [772, 166] on div "Upload" at bounding box center [754, 163] width 35 height 15
select select "POP"
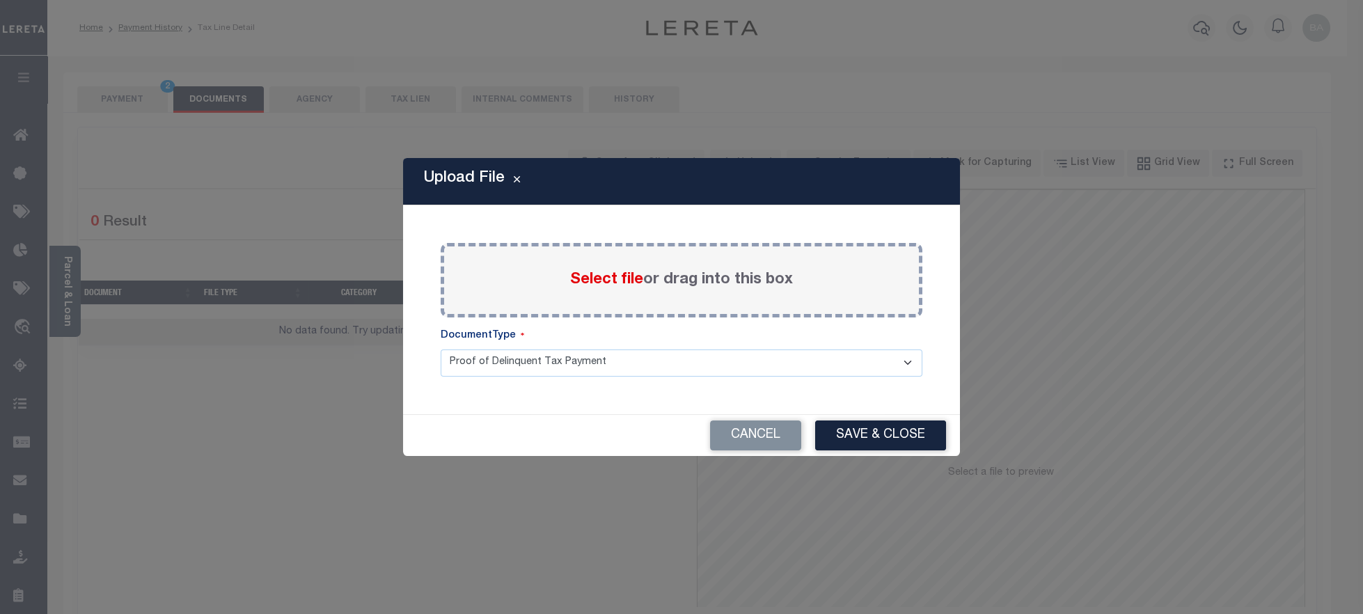
click at [596, 272] on span "Select file" at bounding box center [606, 279] width 73 height 15
click at [0, 0] on input "Select file or drag into this box" at bounding box center [0, 0] width 0 height 0
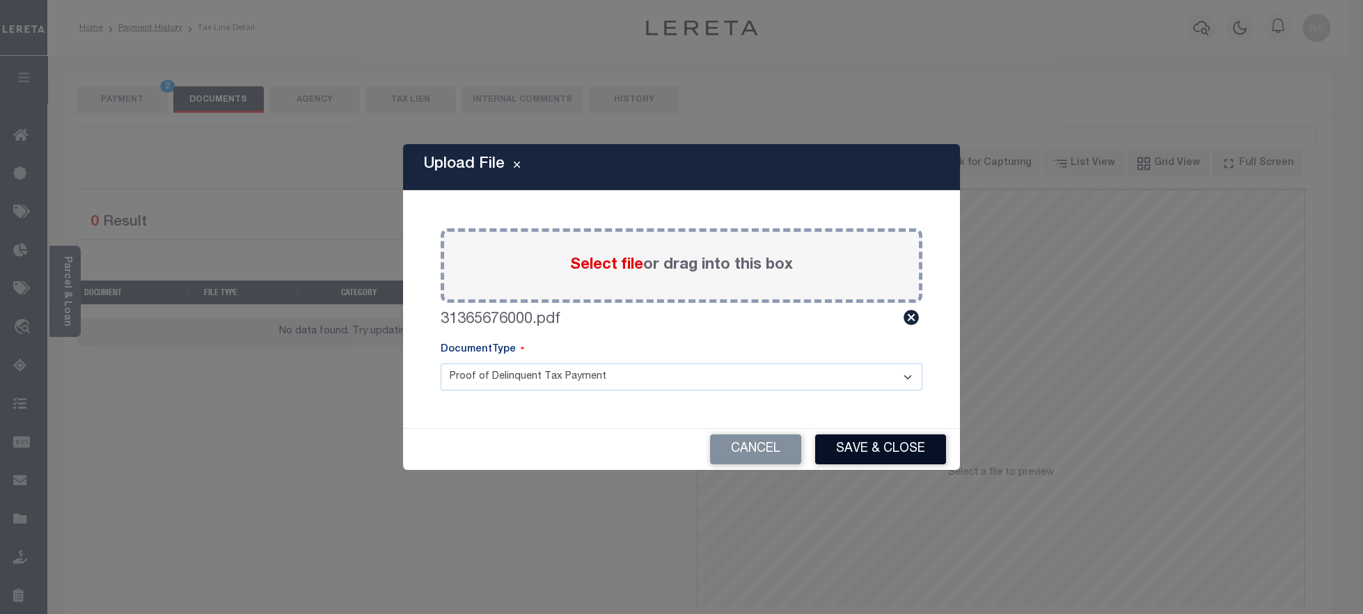
click at [877, 445] on button "Save & Close" at bounding box center [880, 449] width 131 height 30
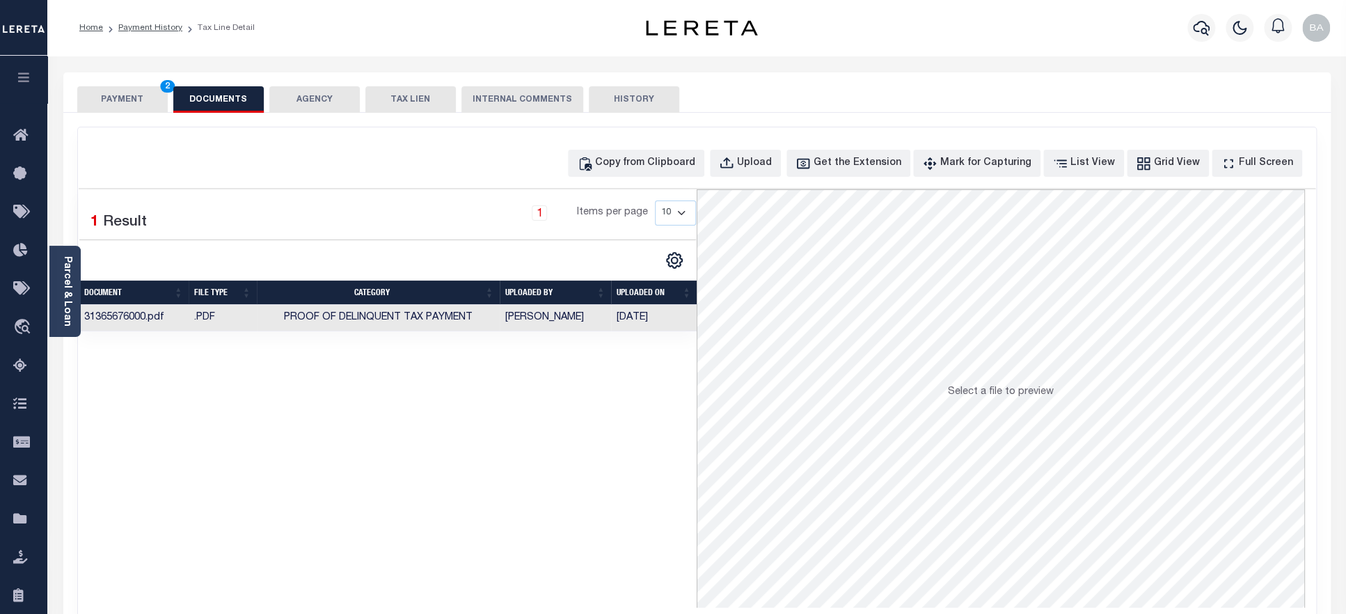
click at [113, 99] on button "PAYMENT 2" at bounding box center [122, 99] width 90 height 26
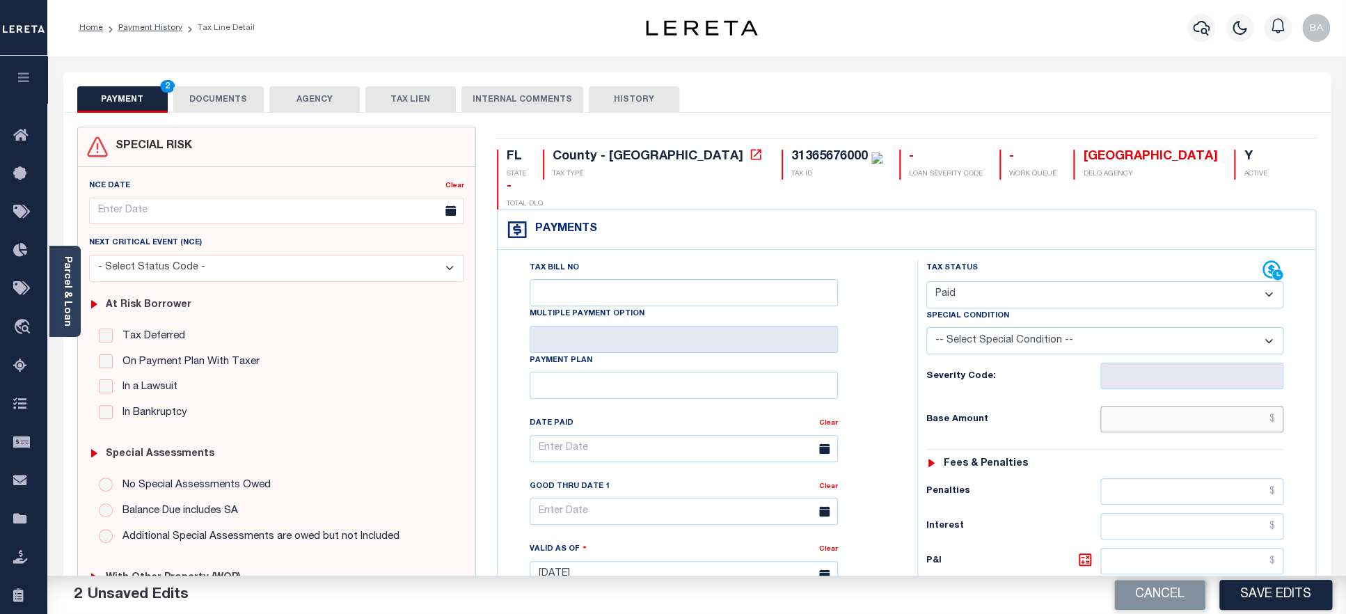
click at [1197, 406] on input "text" at bounding box center [1192, 419] width 184 height 26
paste input "6,221.61"
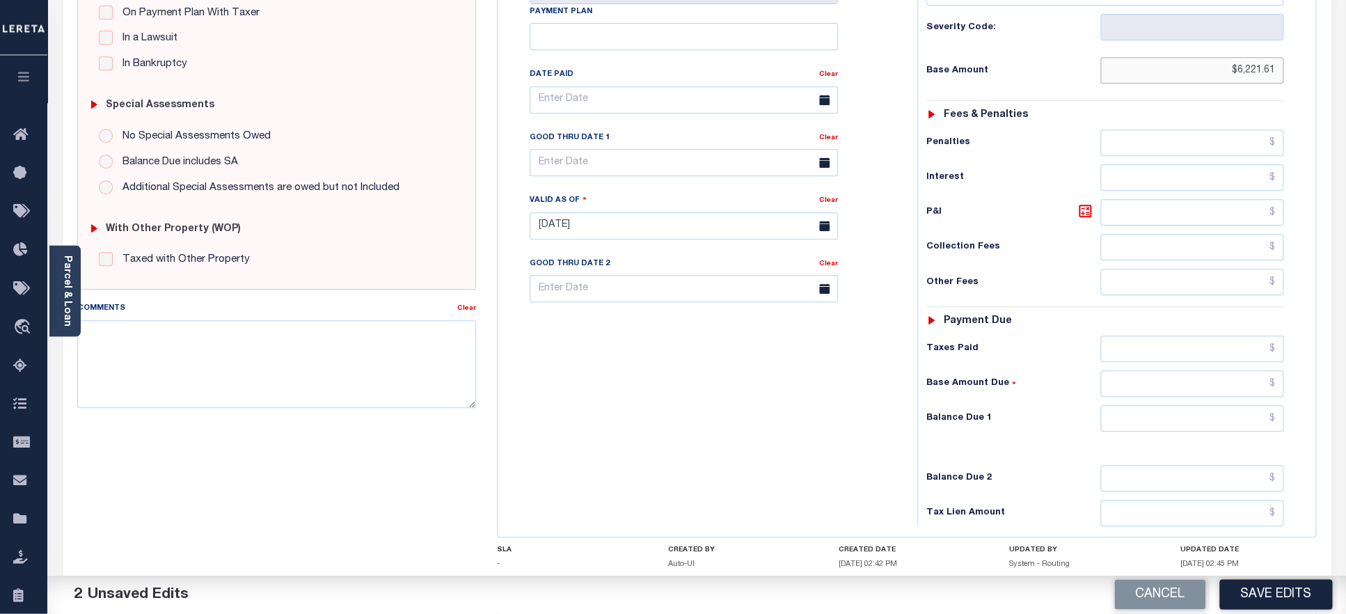
scroll to position [369, 0]
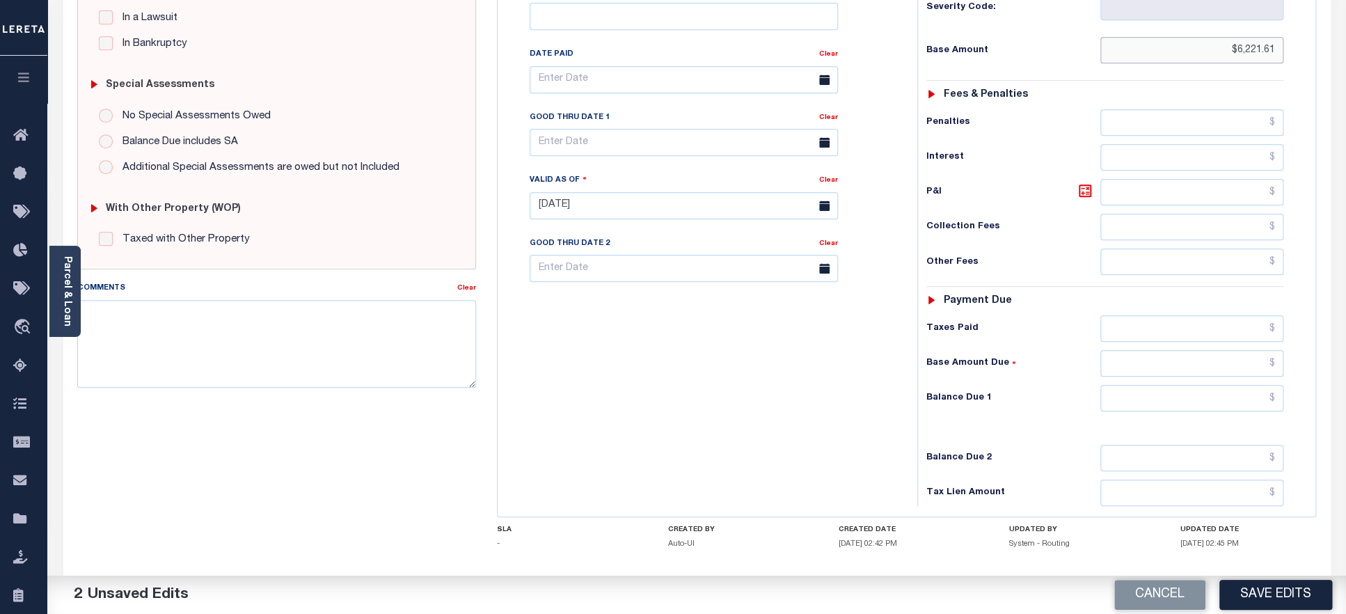
type input "$6,221.61"
click at [1170, 315] on input "text" at bounding box center [1192, 328] width 184 height 26
paste input "6,221.61"
type input "$6,221.61"
click at [1179, 387] on input "text" at bounding box center [1192, 398] width 184 height 26
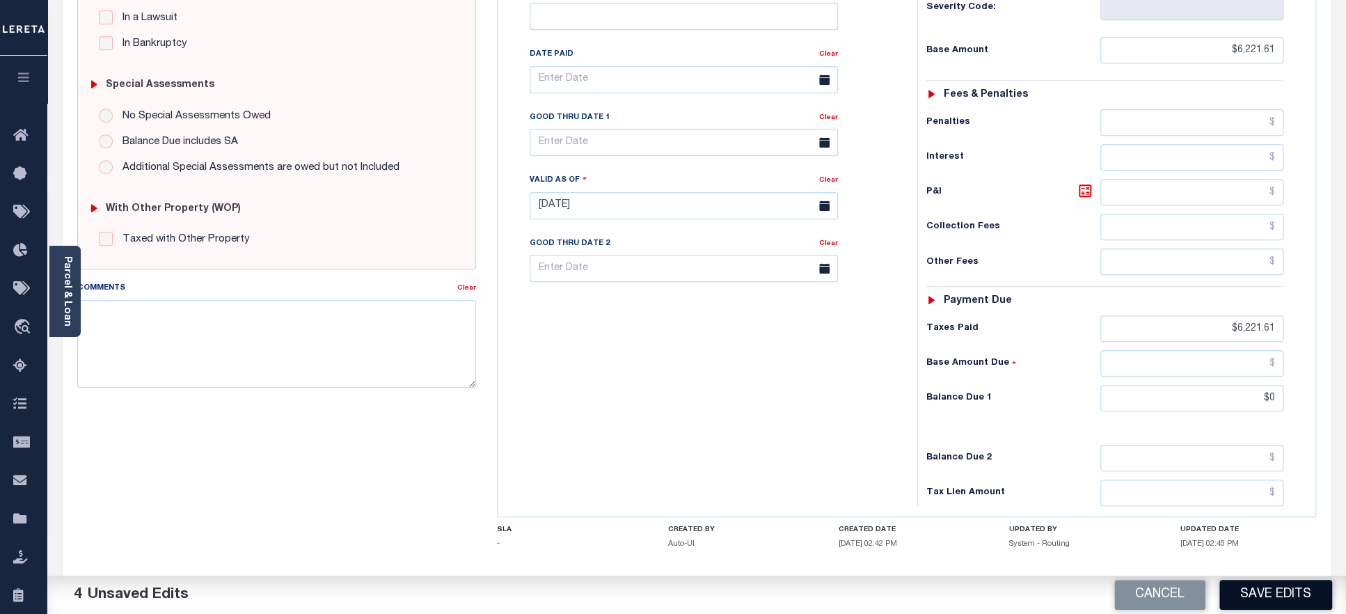
type input "$0.00"
drag, startPoint x: 1256, startPoint y: 594, endPoint x: 1204, endPoint y: 582, distance: 53.7
click at [1257, 594] on button "Save Edits" at bounding box center [1275, 595] width 113 height 30
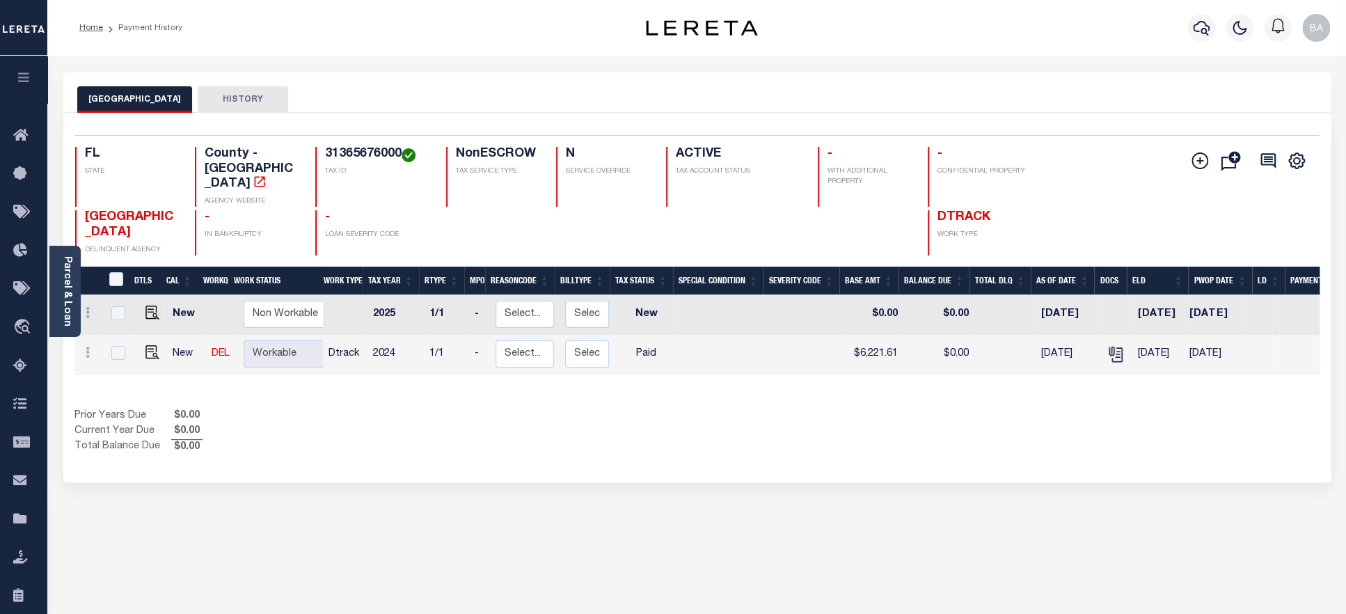
click at [359, 159] on h4 "31365676000" at bounding box center [377, 154] width 104 height 15
click at [74, 309] on div "Parcel & Loan" at bounding box center [64, 291] width 31 height 91
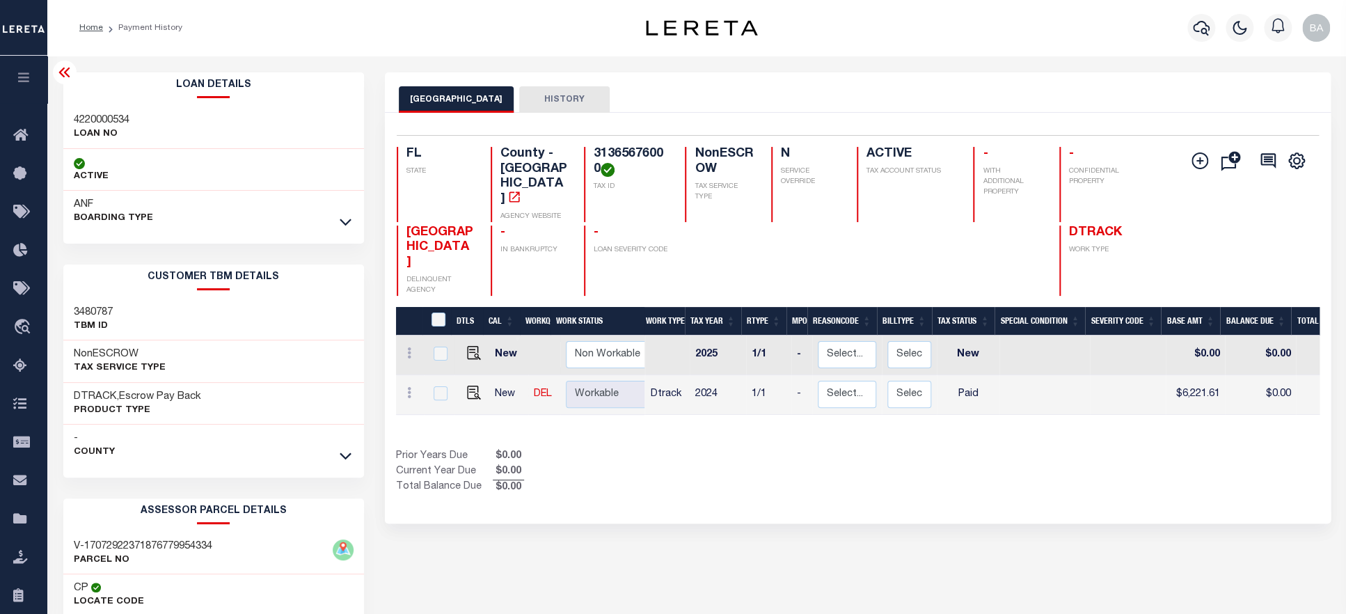
click at [106, 120] on h3 "4220000534" at bounding box center [102, 120] width 56 height 14
copy h3 "4220000534"
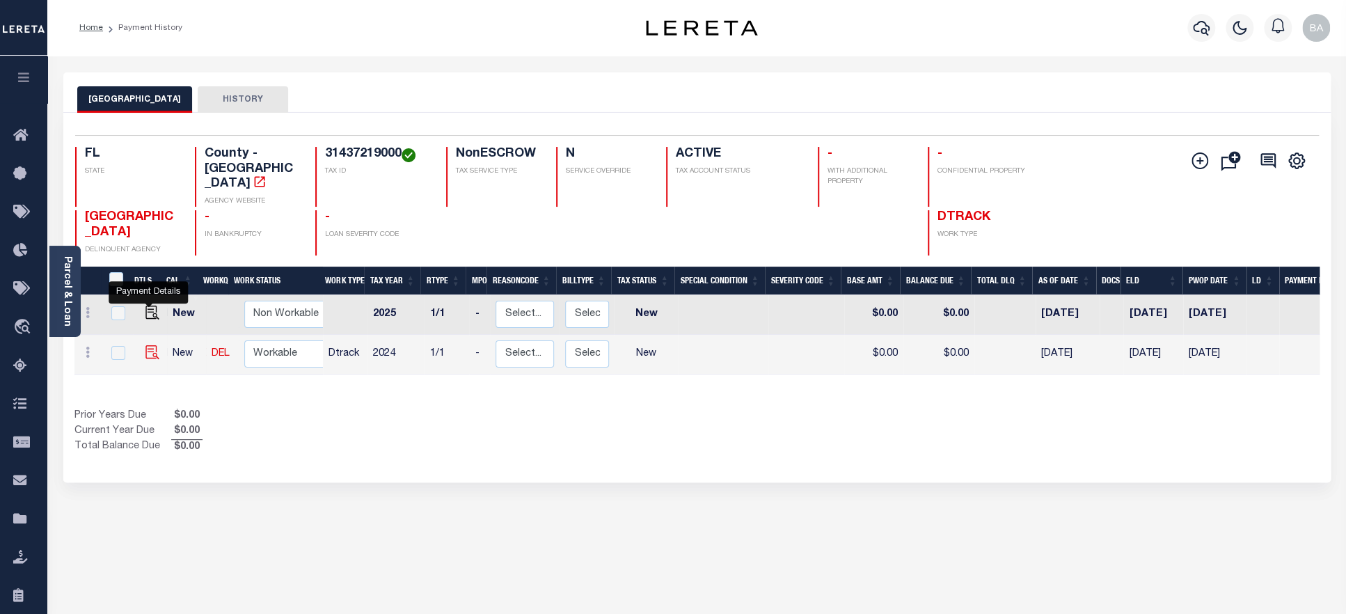
click at [145, 345] on img "" at bounding box center [152, 352] width 14 height 14
checkbox input "true"
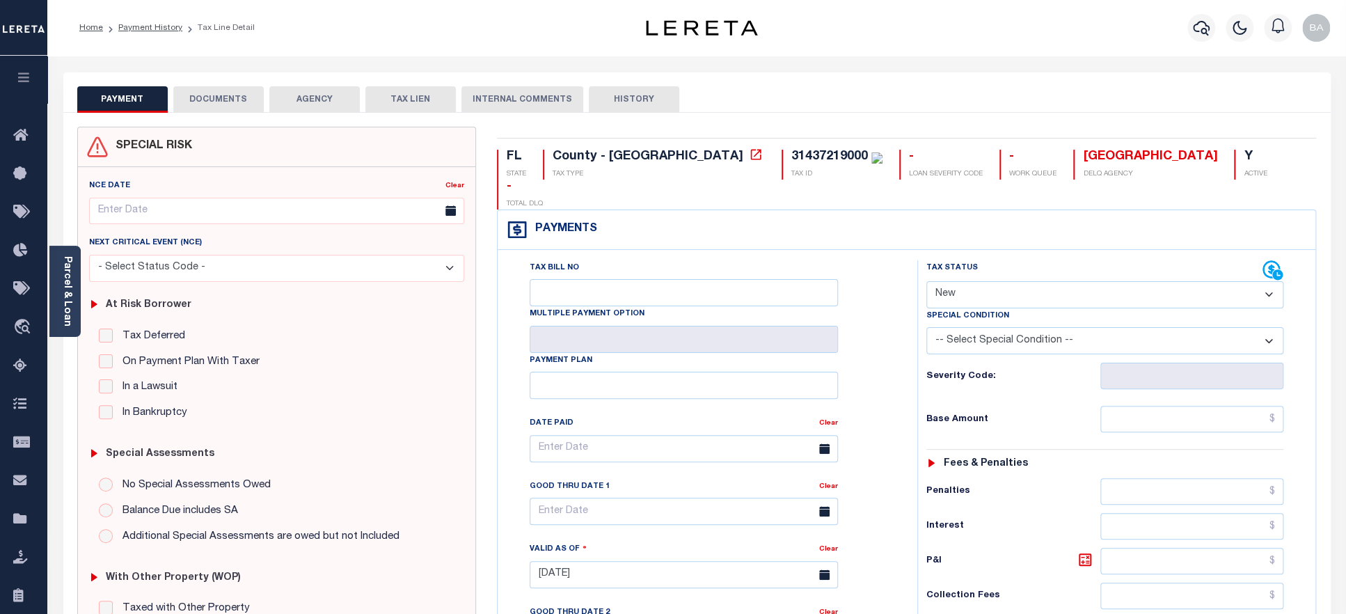
click at [791, 157] on div "31437219000" at bounding box center [829, 156] width 77 height 13
copy div "31437219000"
click at [926, 281] on select "- Select Status Code - Open Due/Unpaid Paid Incomplete No Tax Due Internal Refu…" at bounding box center [1105, 294] width 358 height 27
select select "PYD"
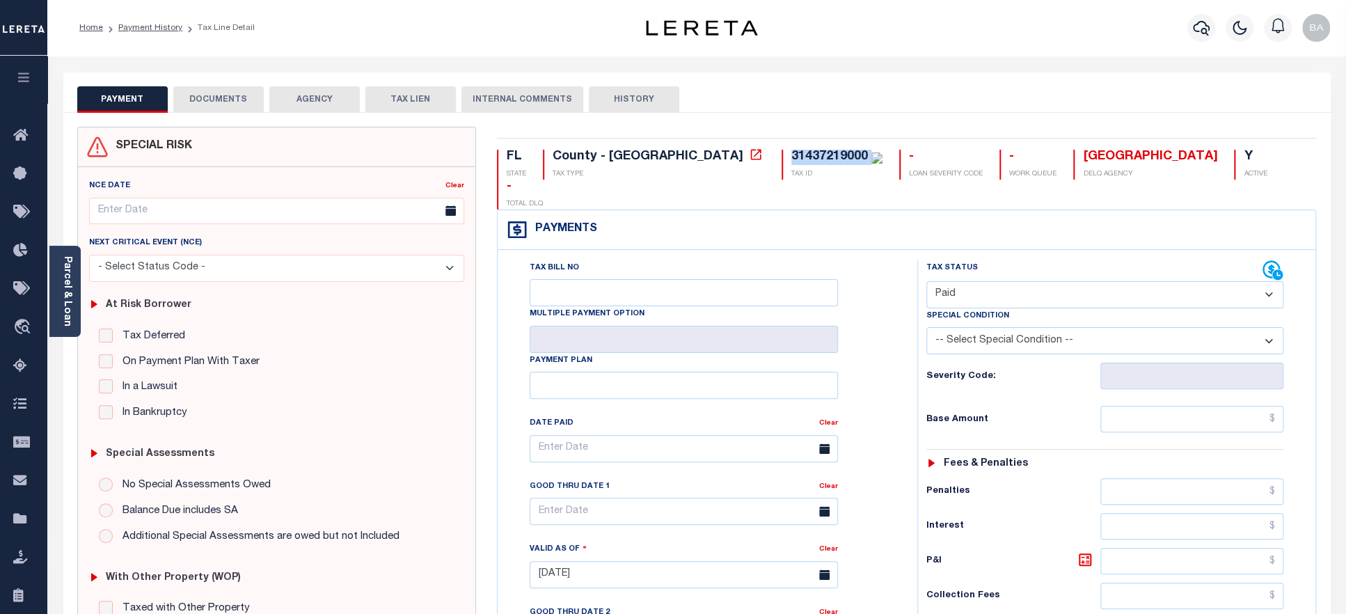
click option "Paid" at bounding box center [0, 0] width 0 height 0
type input "[DATE]"
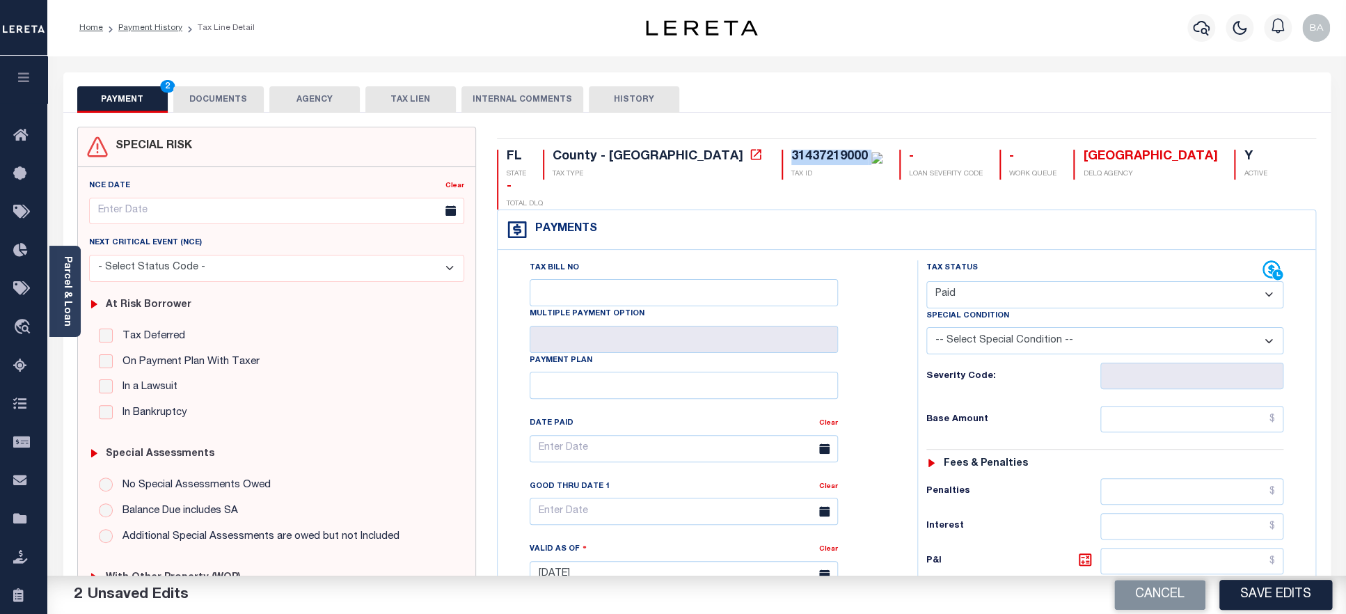
click at [214, 105] on button "DOCUMENTS" at bounding box center [218, 99] width 90 height 26
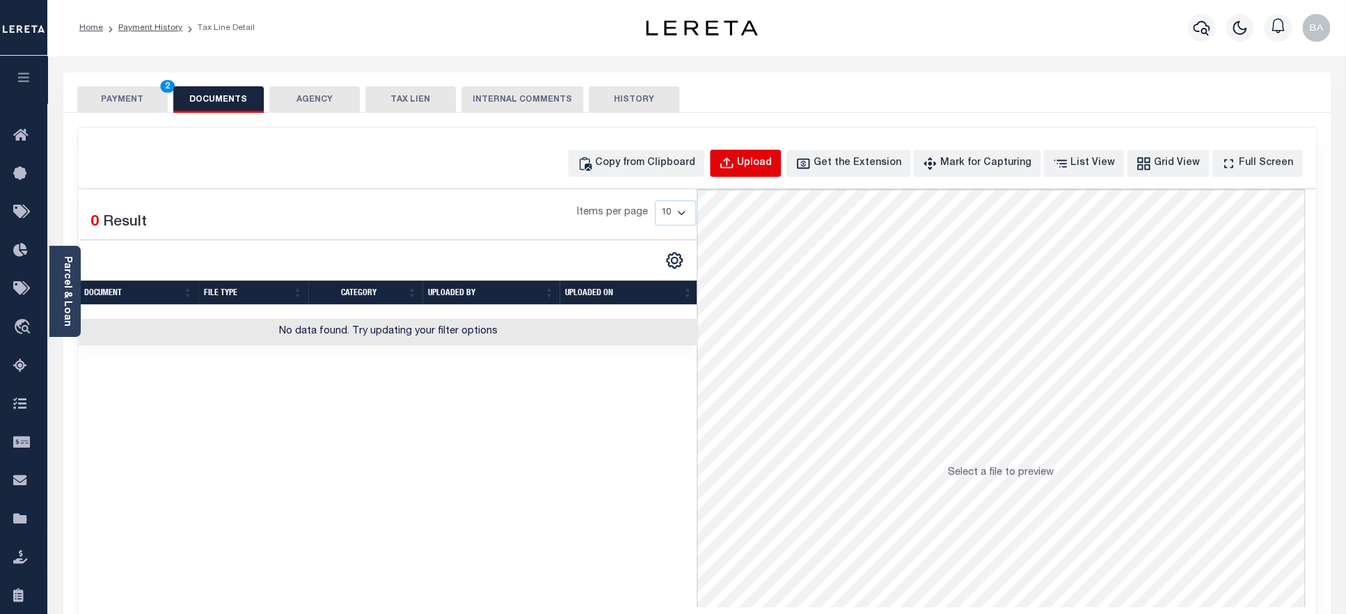
click at [772, 159] on div "Upload" at bounding box center [754, 163] width 35 height 15
select select "POP"
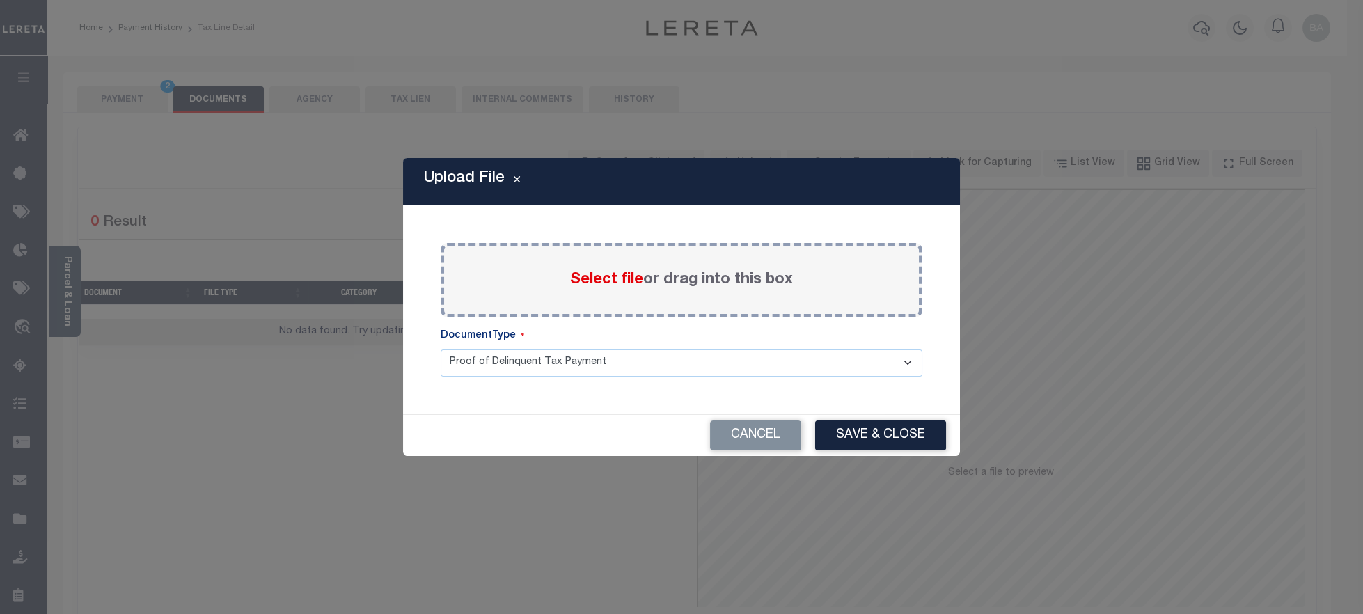
click at [592, 283] on span "Select file" at bounding box center [606, 279] width 73 height 15
click at [0, 0] on input "Select file or drag into this box" at bounding box center [0, 0] width 0 height 0
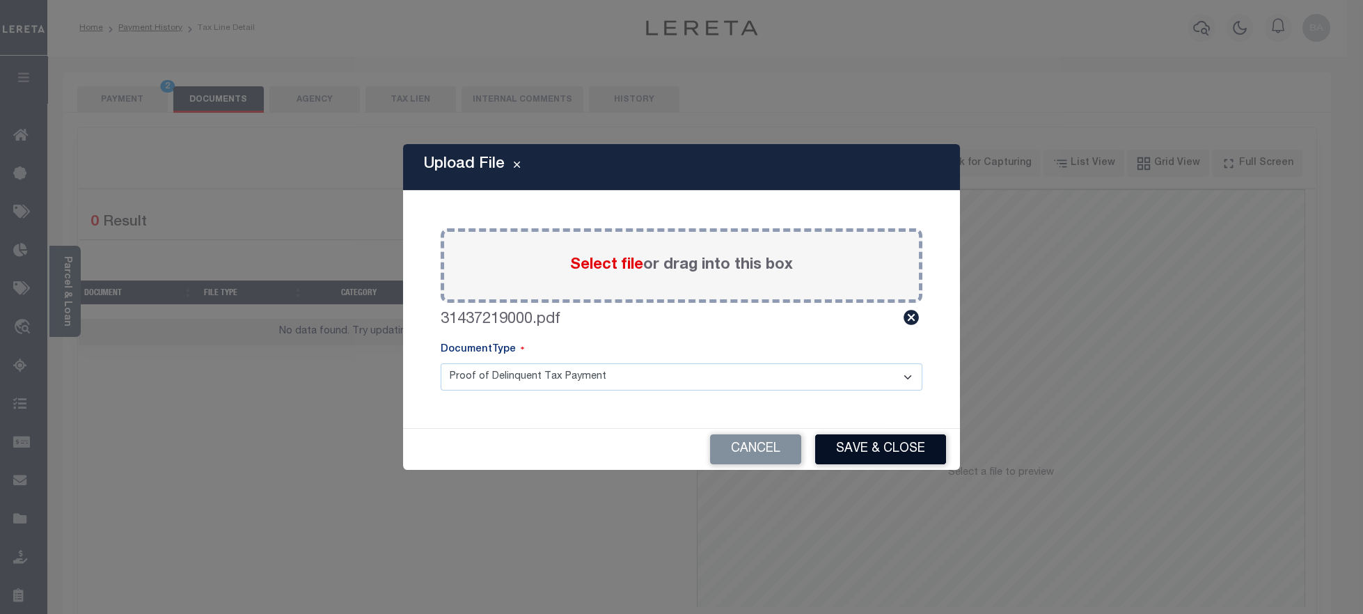
click at [885, 448] on button "Save & Close" at bounding box center [880, 449] width 131 height 30
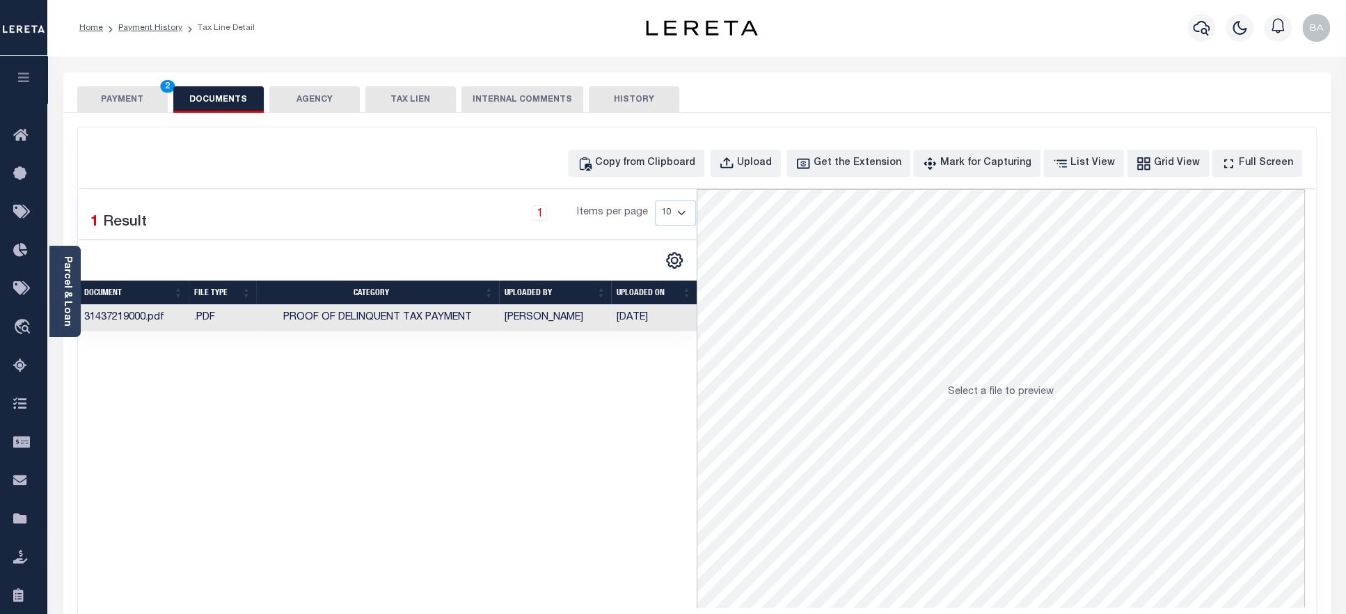
click at [122, 101] on button "PAYMENT 2" at bounding box center [122, 99] width 90 height 26
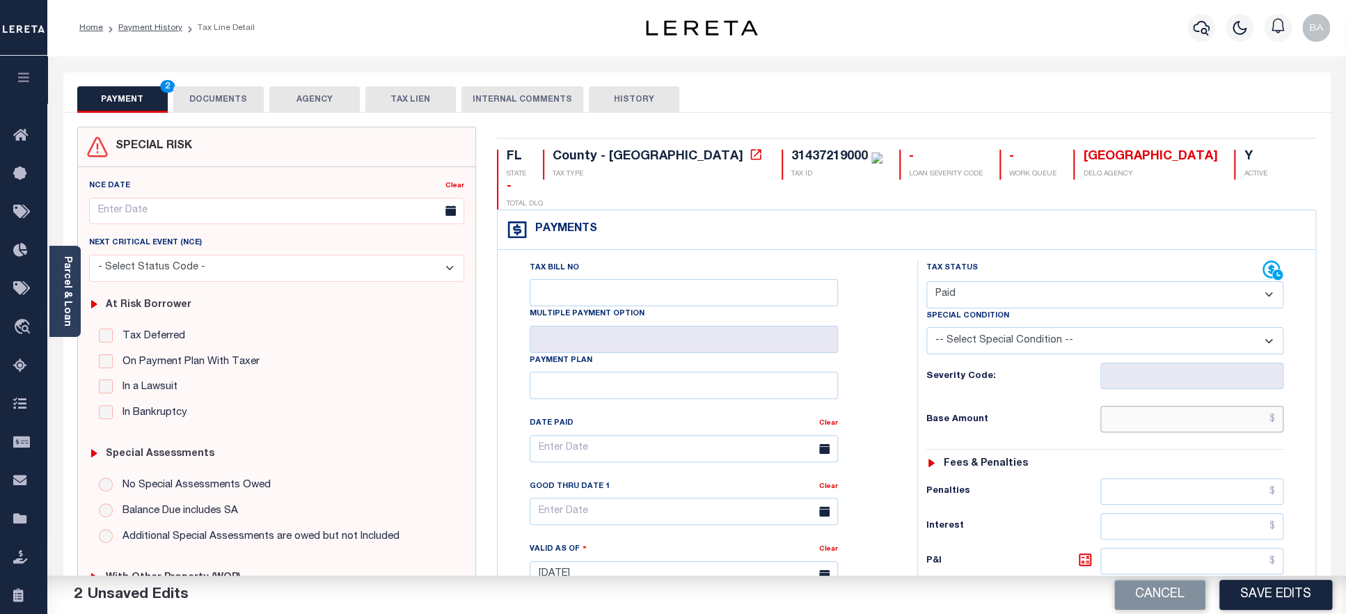
click at [1167, 406] on input "text" at bounding box center [1192, 419] width 184 height 26
paste input "11,859.99"
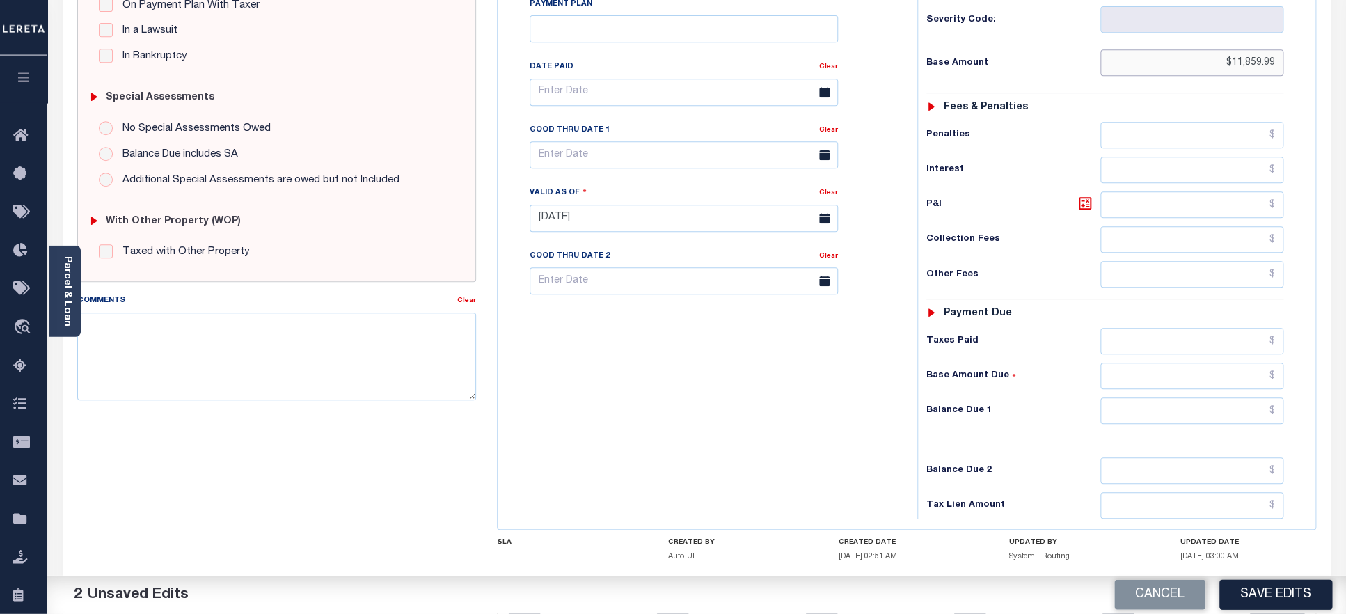
scroll to position [366, 0]
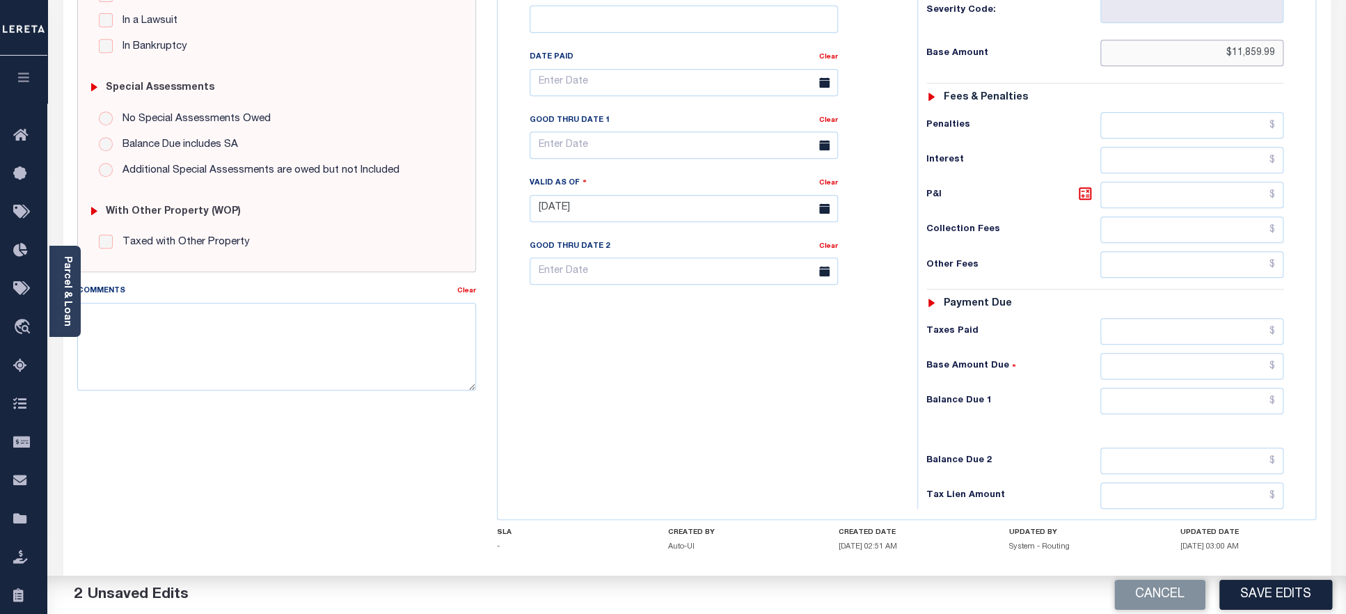
type input "$11,859.99"
click at [1186, 318] on input "text" at bounding box center [1192, 331] width 184 height 26
paste input "11,859.99"
type input "$11,859.99"
click at [1192, 388] on input "text" at bounding box center [1192, 401] width 184 height 26
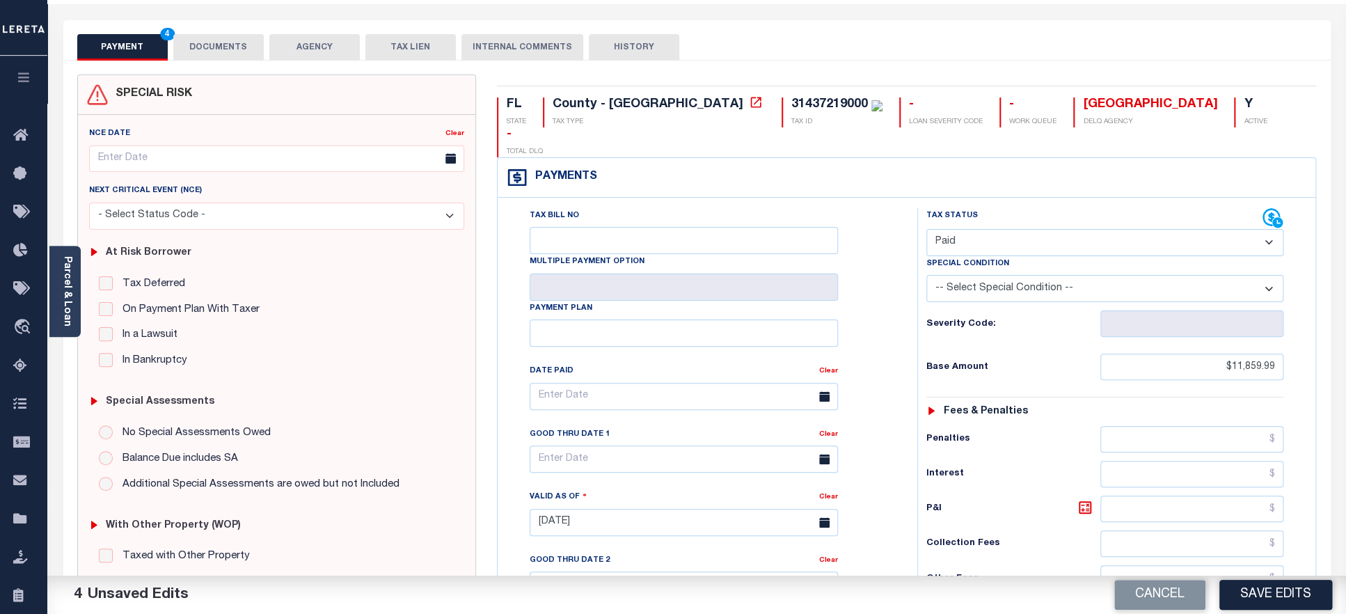
scroll to position [0, 0]
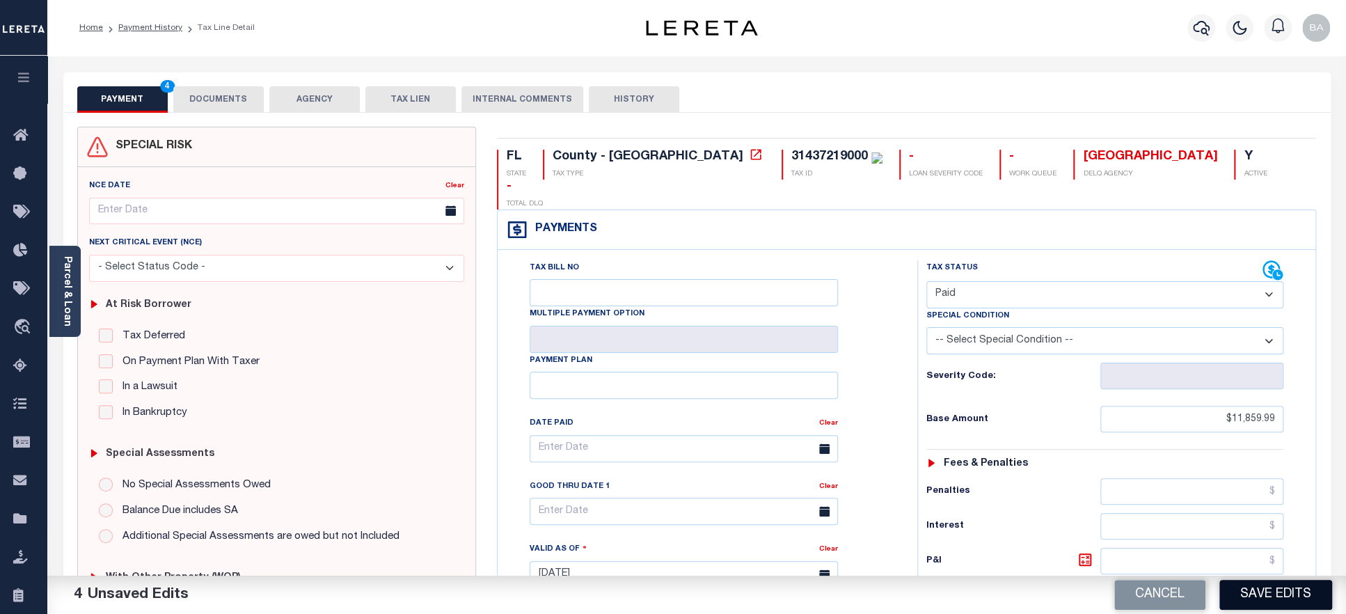
type input "$0.00"
click at [1280, 603] on button "Save Edits" at bounding box center [1275, 595] width 113 height 30
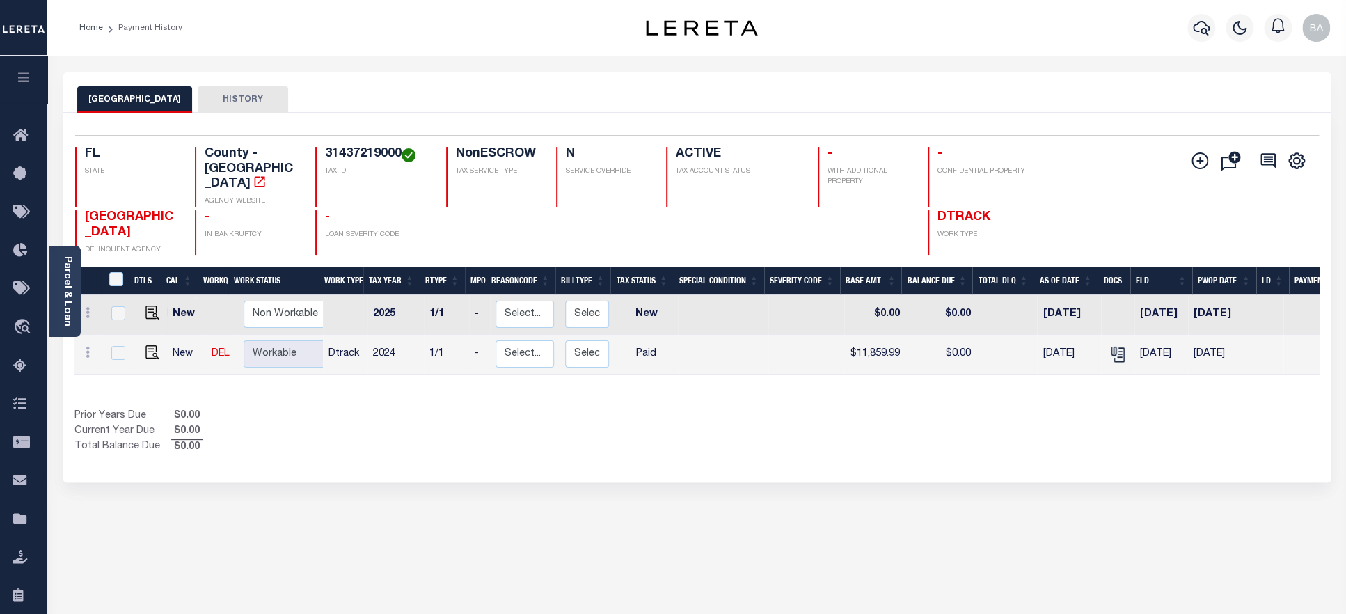
click at [345, 157] on h4 "31437219000" at bounding box center [377, 154] width 104 height 15
click at [71, 301] on link "Parcel & Loan" at bounding box center [67, 291] width 10 height 70
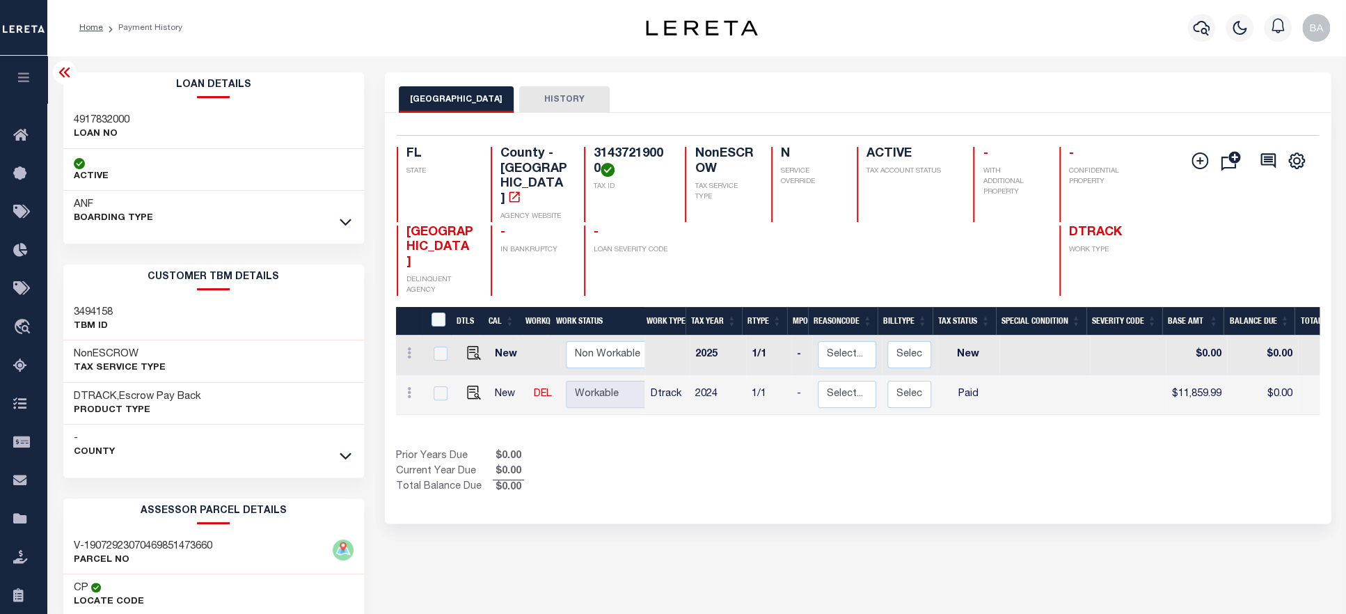
click at [101, 122] on h3 "4917832000" at bounding box center [102, 120] width 56 height 14
copy h3 "4917832000"
